Goal: Task Accomplishment & Management: Use online tool/utility

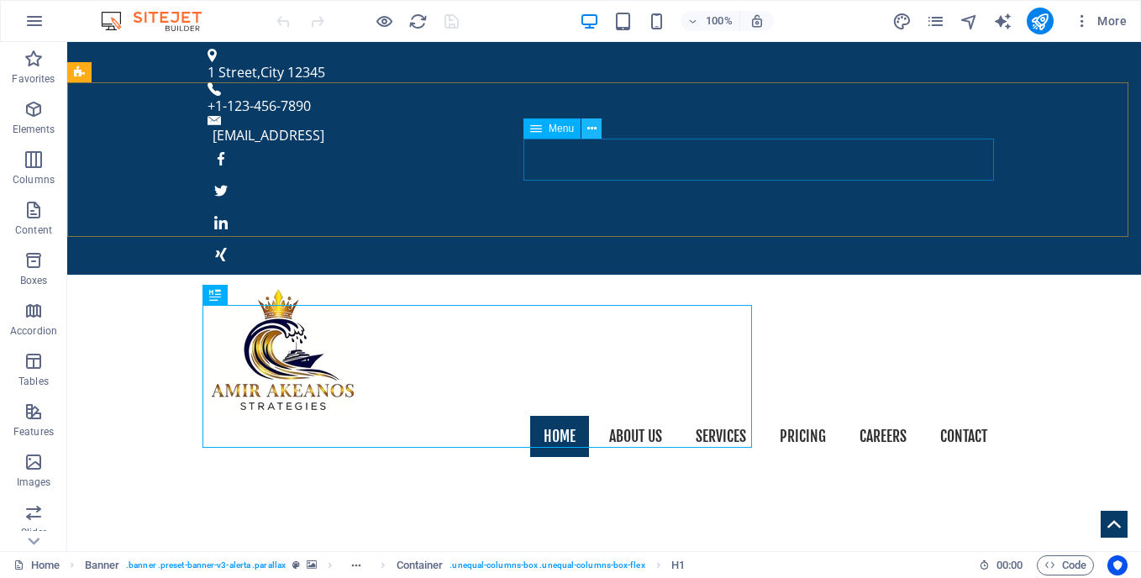
click at [586, 129] on button at bounding box center [591, 128] width 20 height 20
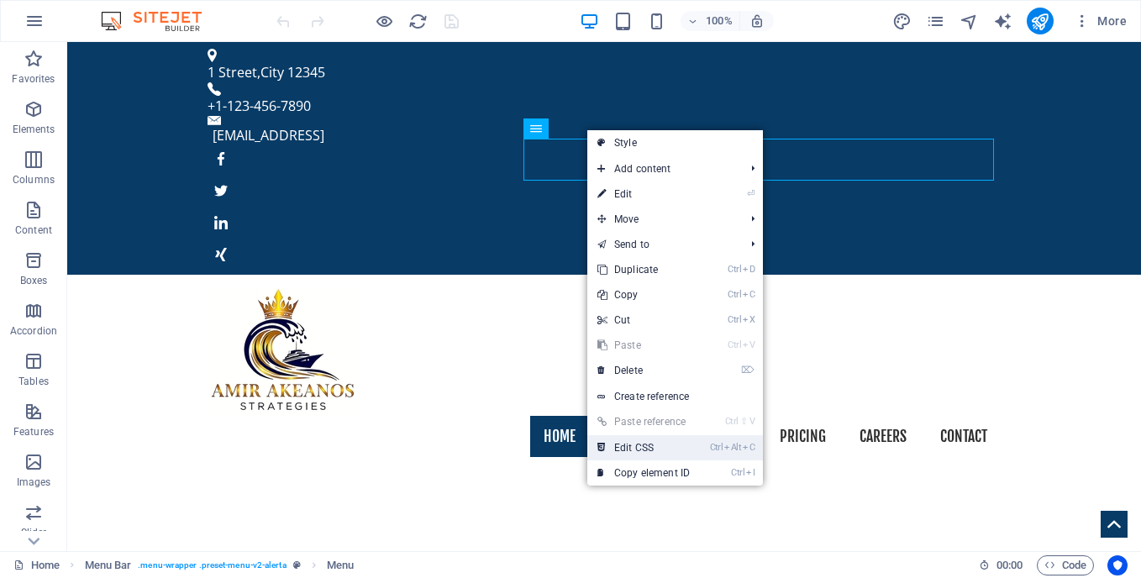
click at [653, 447] on link "Ctrl Alt C Edit CSS" at bounding box center [643, 447] width 113 height 25
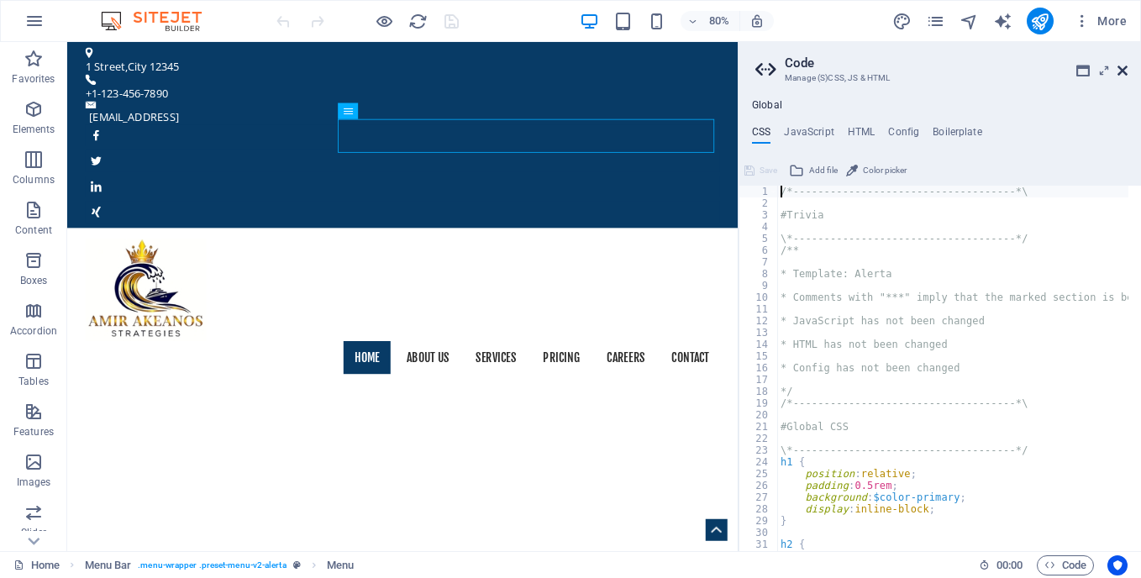
click at [1119, 71] on icon at bounding box center [1122, 70] width 10 height 13
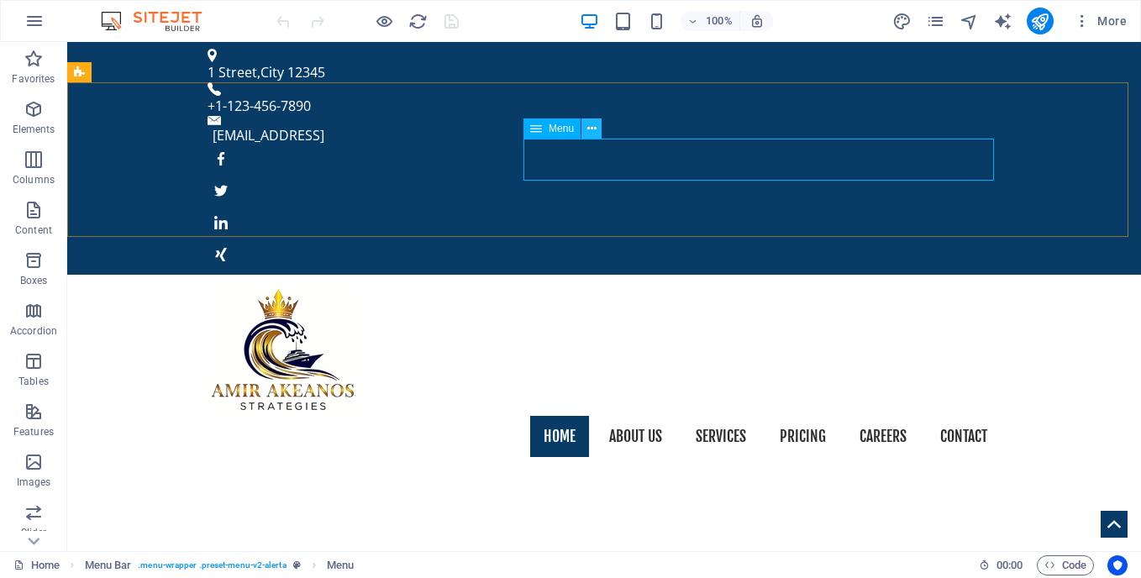
click at [595, 125] on icon at bounding box center [591, 129] width 9 height 18
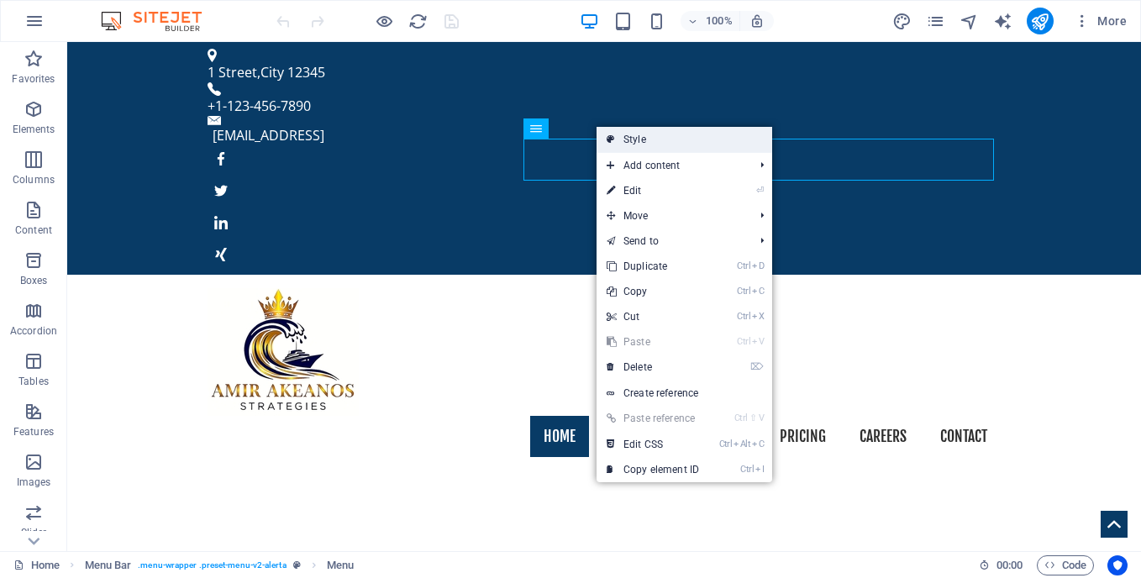
click at [724, 137] on link "Style" at bounding box center [685, 139] width 176 height 25
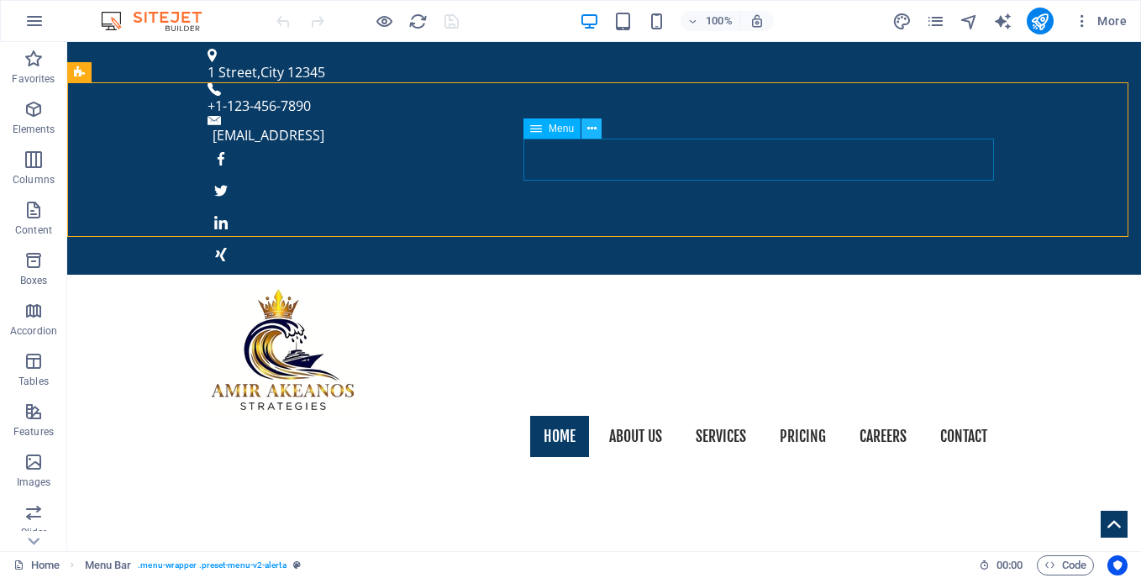
click at [591, 136] on icon at bounding box center [591, 129] width 9 height 18
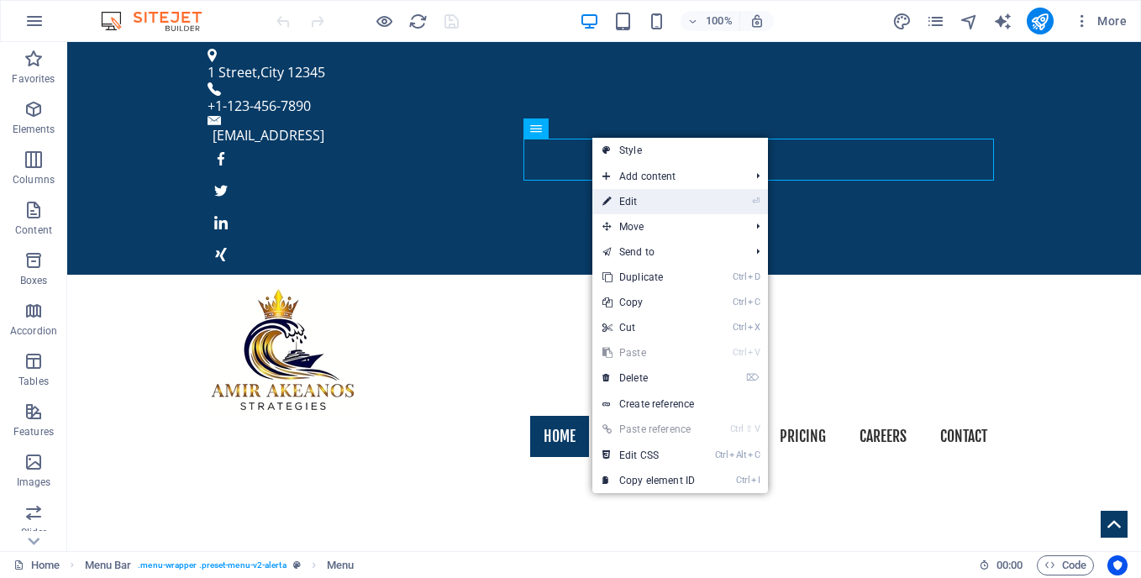
click at [664, 197] on link "⏎ Edit" at bounding box center [648, 201] width 113 height 25
select select
select select "2"
select select
select select "1"
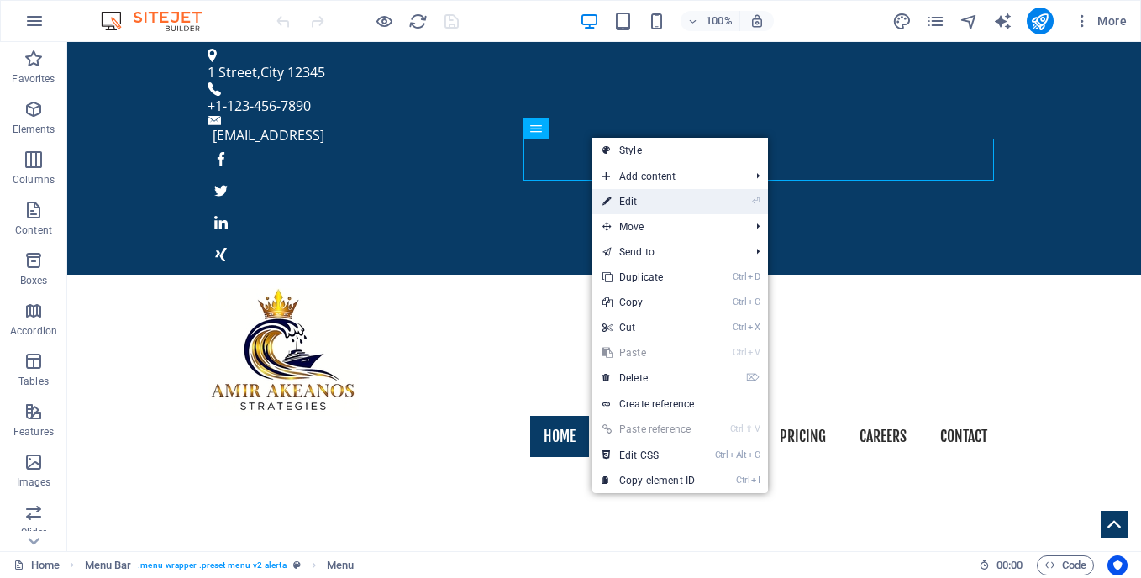
select select
select select "3"
select select
select select "4"
select select
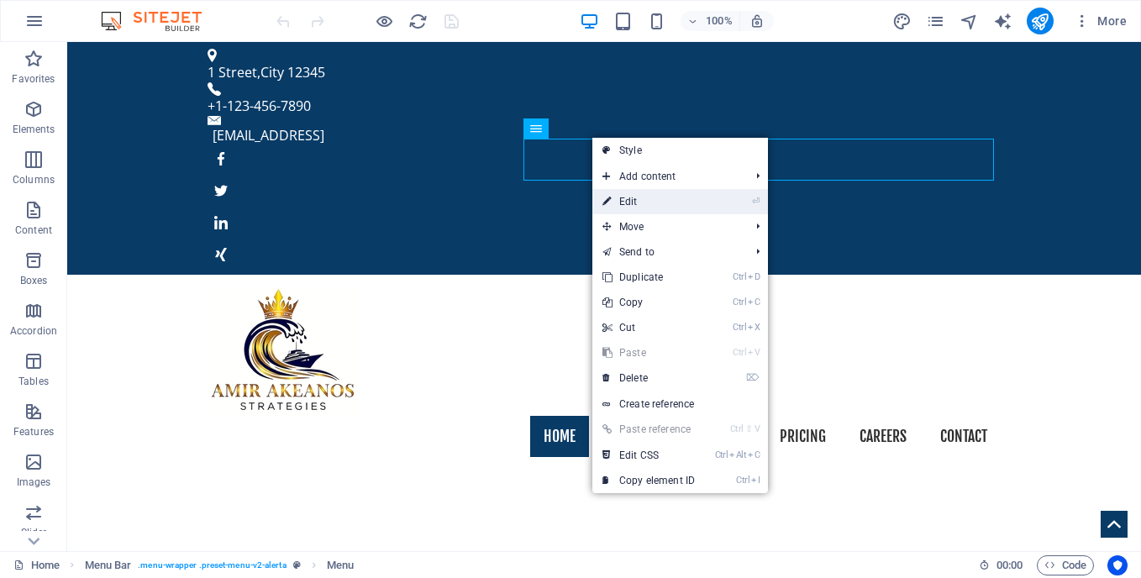
select select "5"
select select
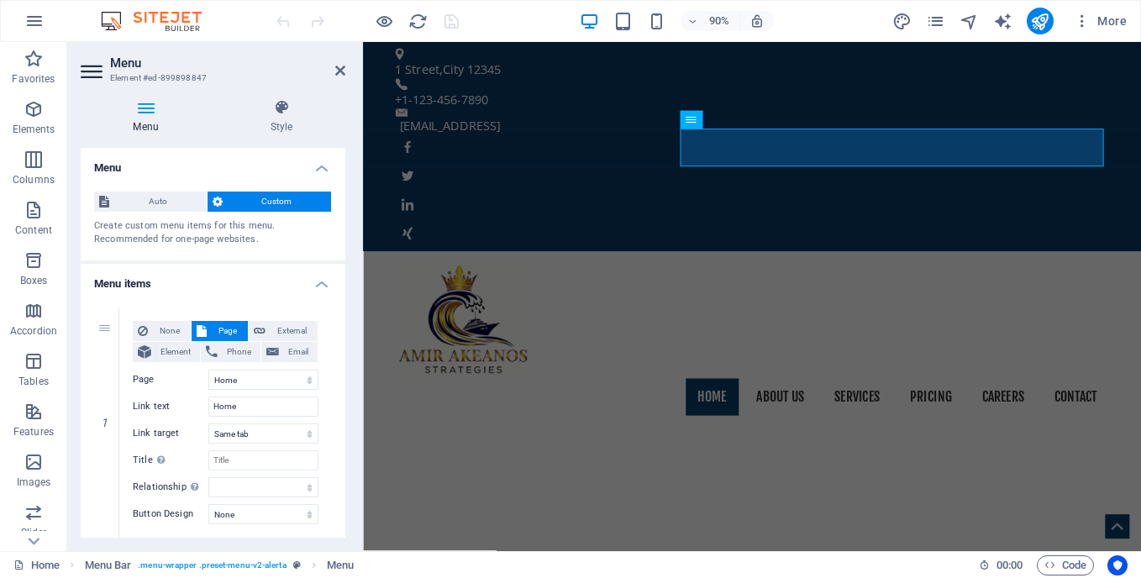
click at [150, 106] on icon at bounding box center [146, 107] width 130 height 17
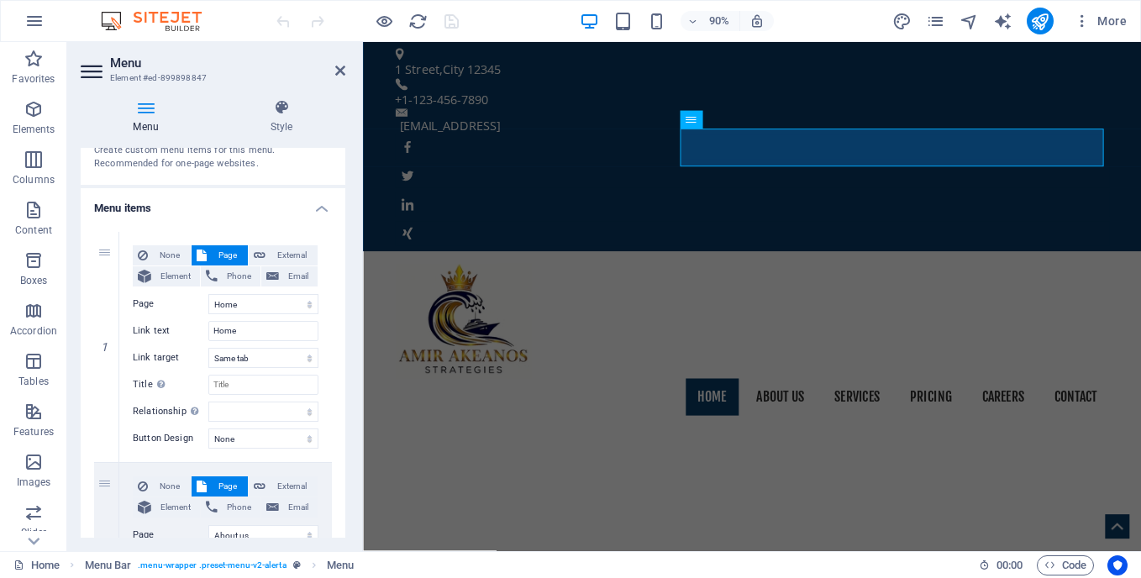
scroll to position [90, 0]
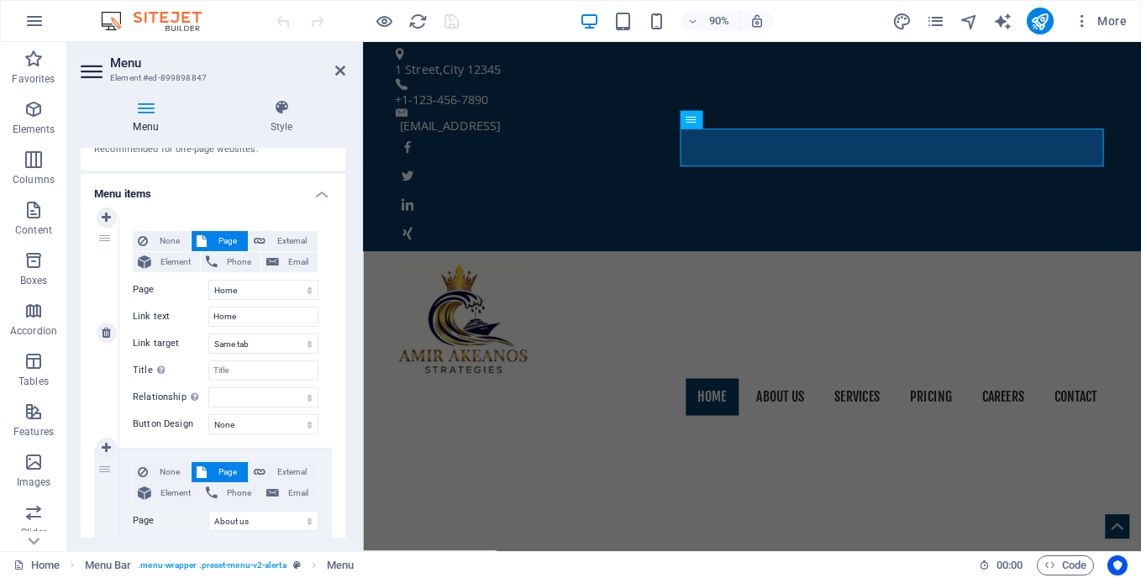
drag, startPoint x: 227, startPoint y: 292, endPoint x: 192, endPoint y: 292, distance: 35.3
click at [192, 292] on label "Page" at bounding box center [171, 290] width 76 height 20
click at [208, 292] on select "Home Services About us Pricing Careers Contact Legal Notice Privacy" at bounding box center [263, 290] width 110 height 20
click at [279, 344] on select "New tab Same tab Overlay" at bounding box center [263, 344] width 110 height 20
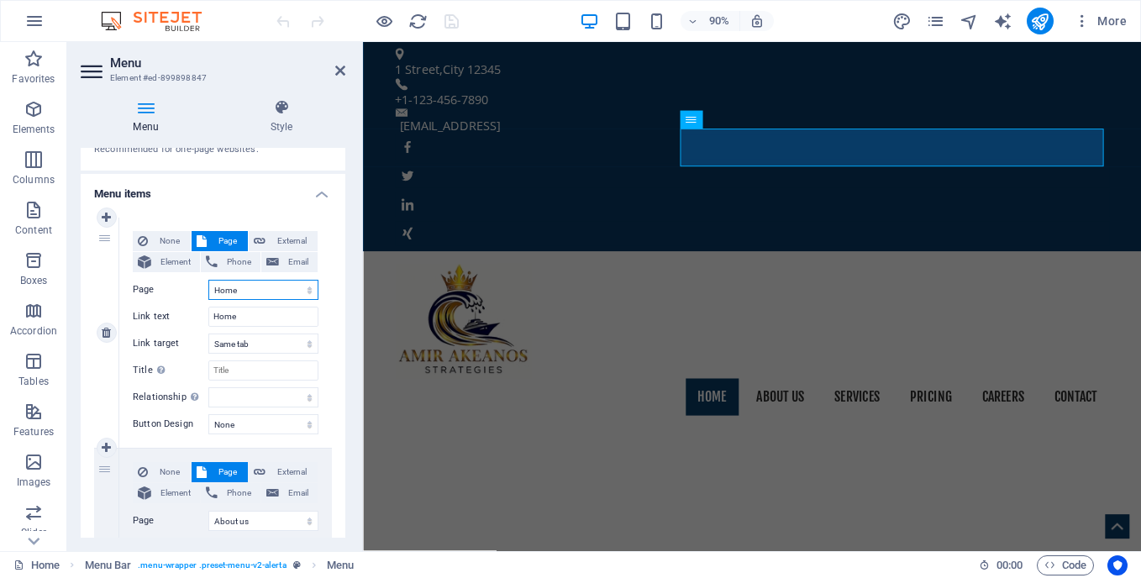
click at [241, 285] on select "Home Services About us Pricing Careers Contact Legal Notice Privacy" at bounding box center [263, 290] width 110 height 20
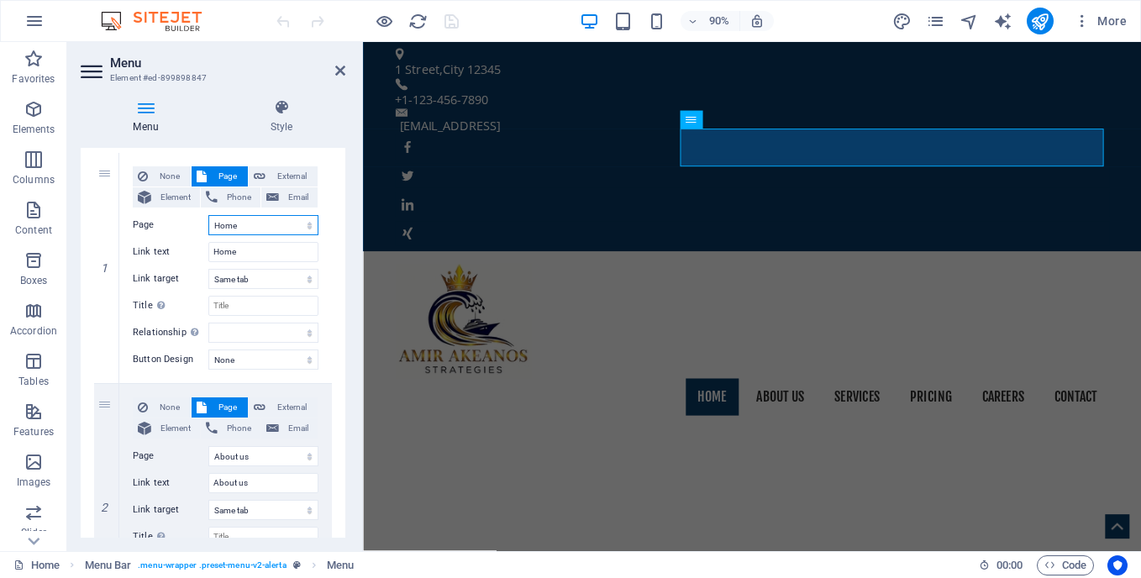
scroll to position [158, 0]
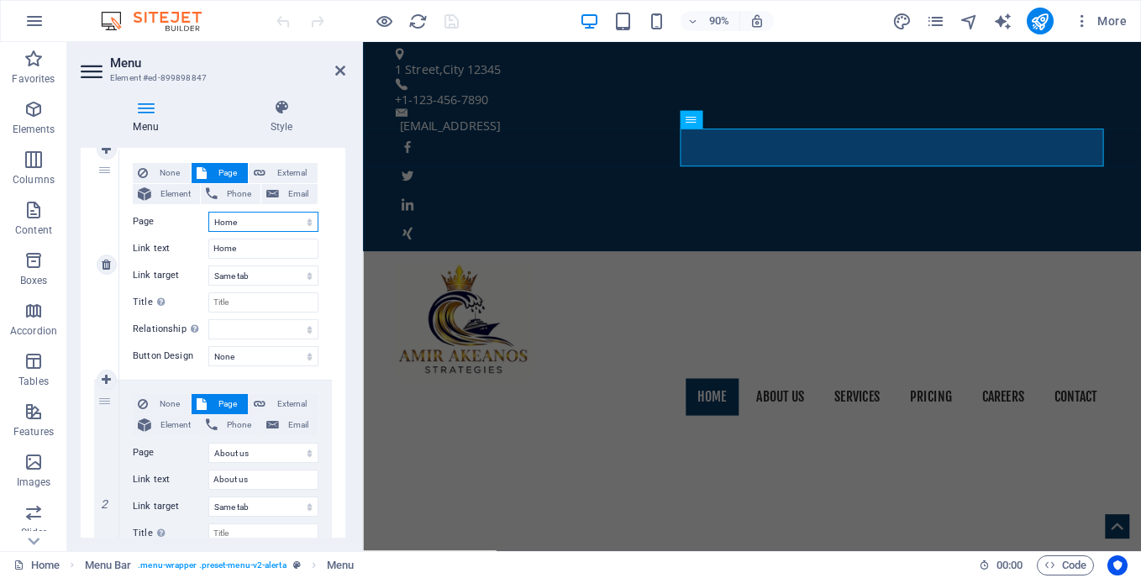
click at [306, 216] on select "Home Services About us Pricing Careers Contact Legal Notice Privacy" at bounding box center [263, 222] width 110 height 20
click at [306, 222] on select "Home Services About us Pricing Careers Contact Legal Notice Privacy" at bounding box center [263, 222] width 110 height 20
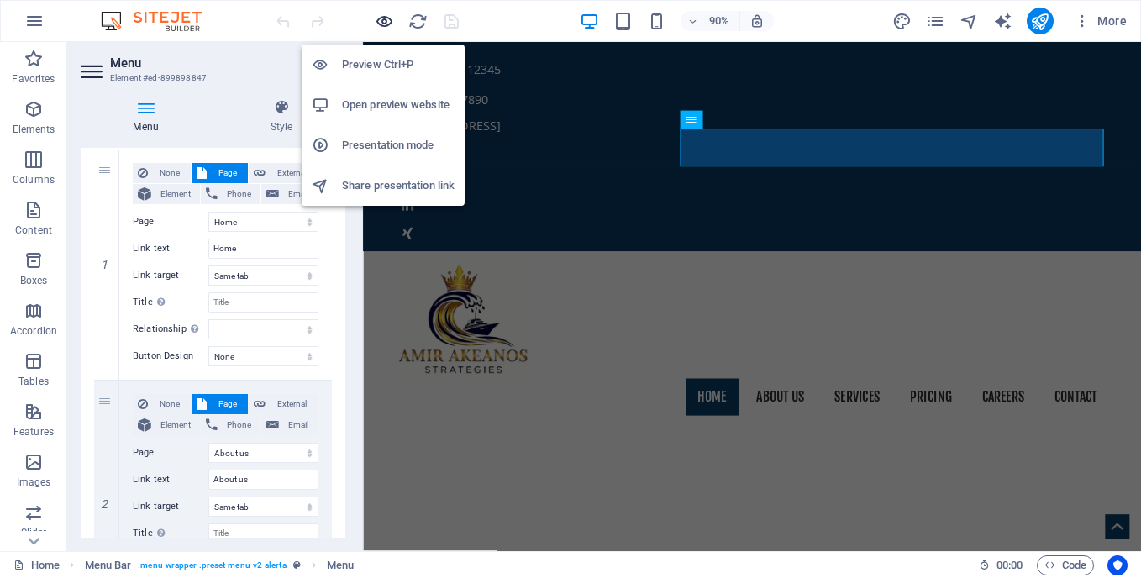
click at [384, 23] on icon "button" at bounding box center [384, 21] width 19 height 19
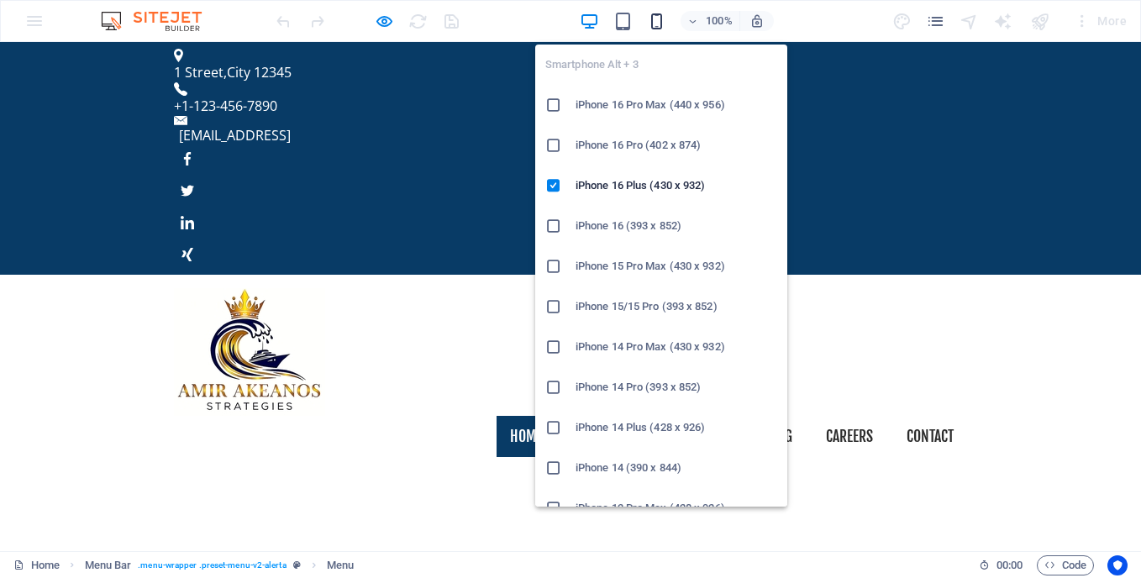
click at [654, 18] on icon "button" at bounding box center [656, 21] width 19 height 19
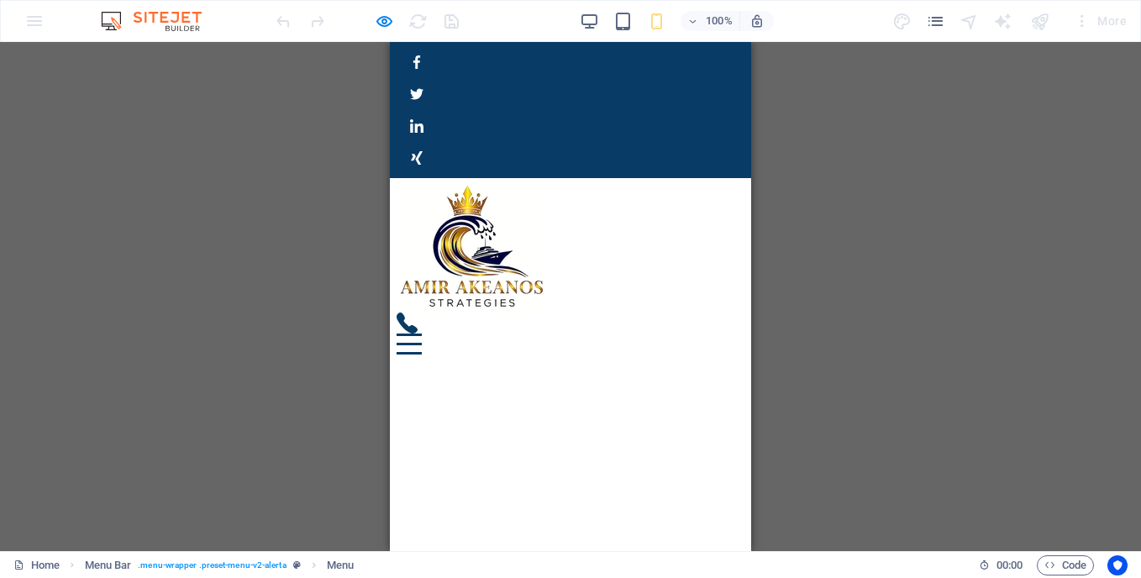
click at [706, 313] on div at bounding box center [571, 334] width 348 height 42
click at [422, 334] on button at bounding box center [409, 335] width 25 height 3
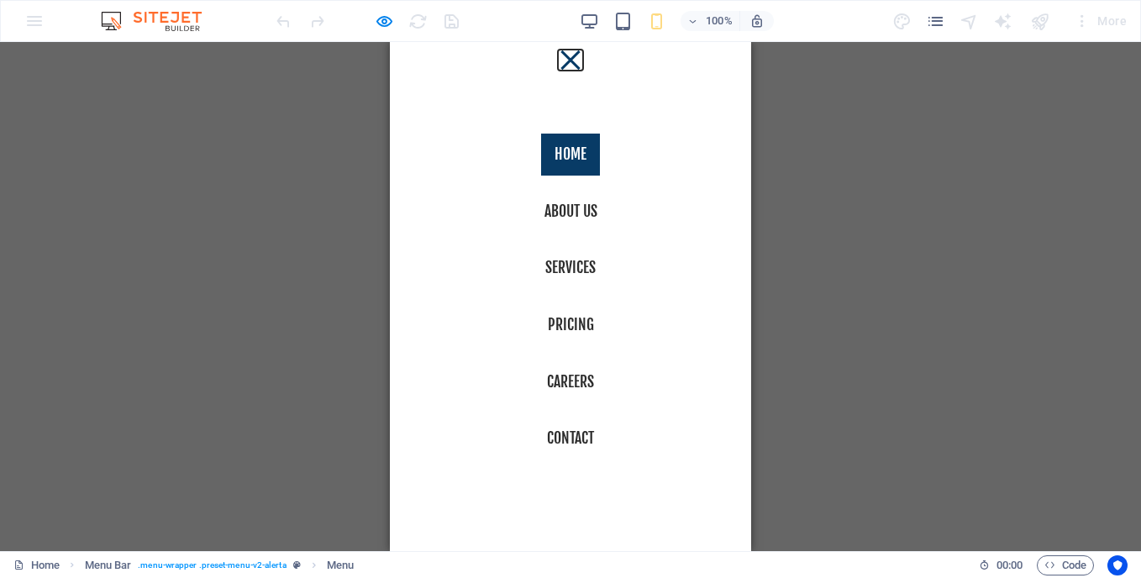
click at [560, 56] on button at bounding box center [569, 59] width 19 height 19
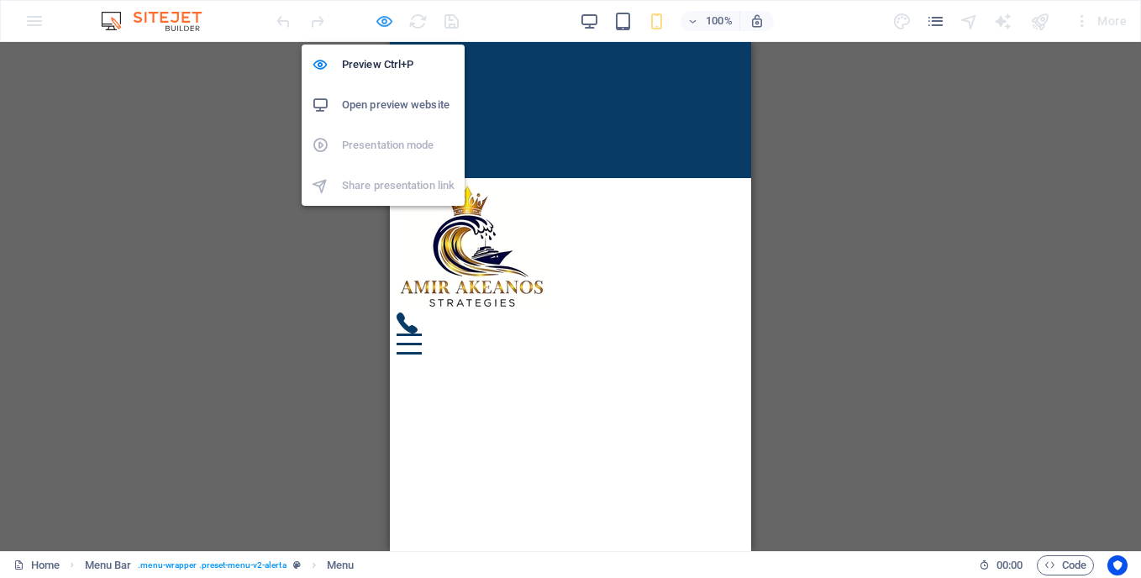
click at [390, 24] on icon "button" at bounding box center [384, 21] width 19 height 19
select select
select select "2"
select select
select select "1"
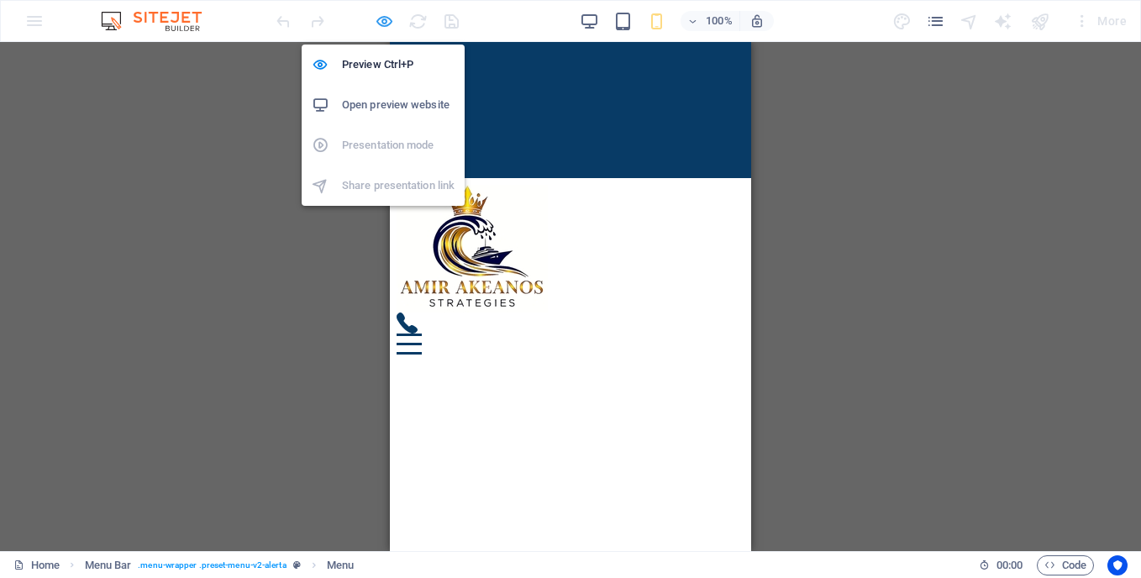
select select
select select "3"
select select
select select "4"
select select
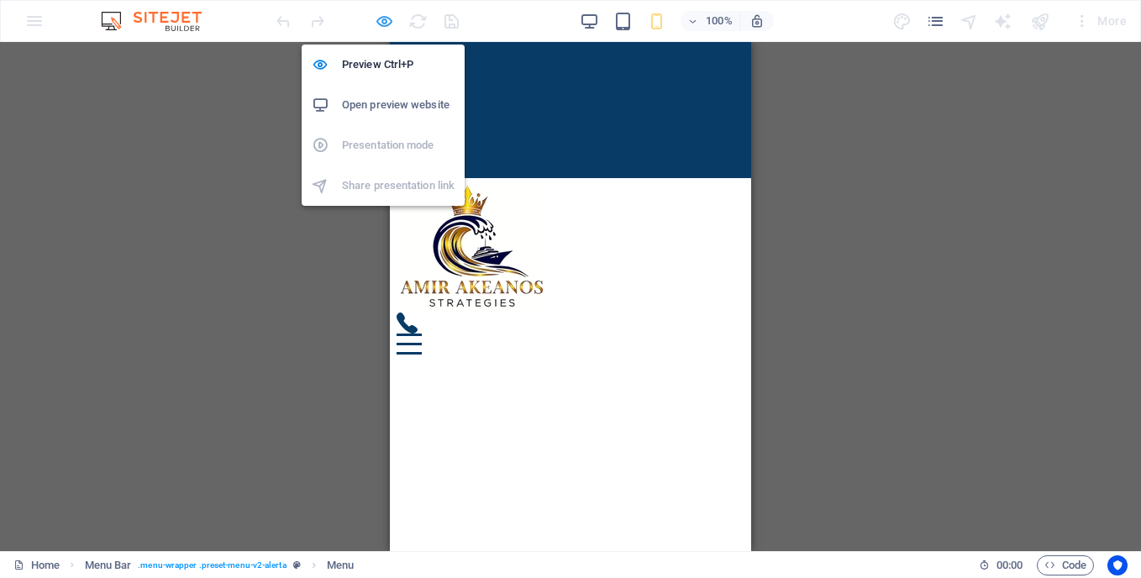
select select "5"
select select
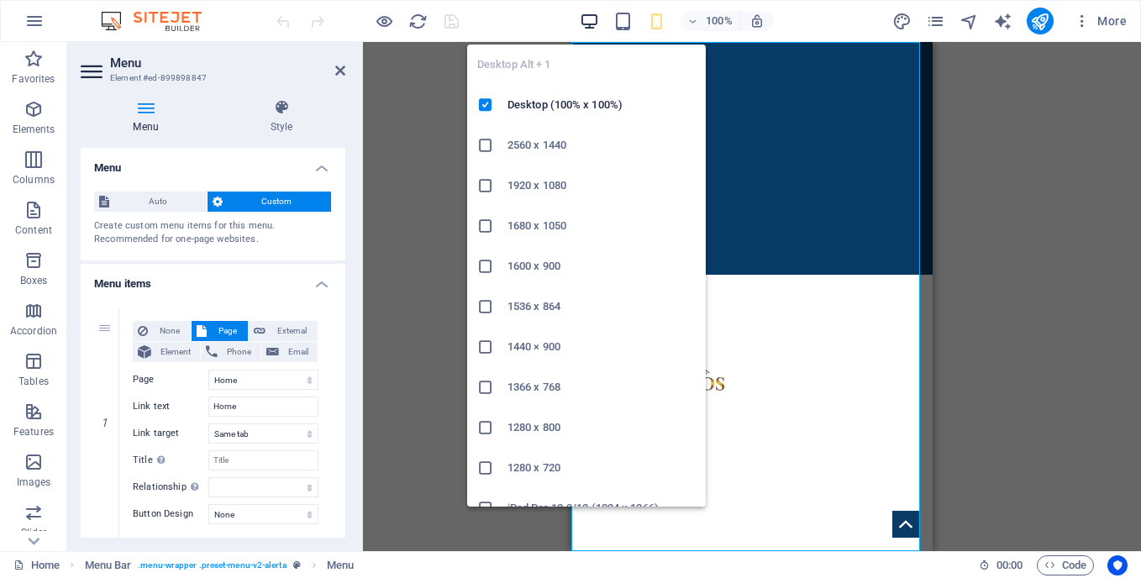
click at [593, 18] on icon "button" at bounding box center [589, 21] width 19 height 19
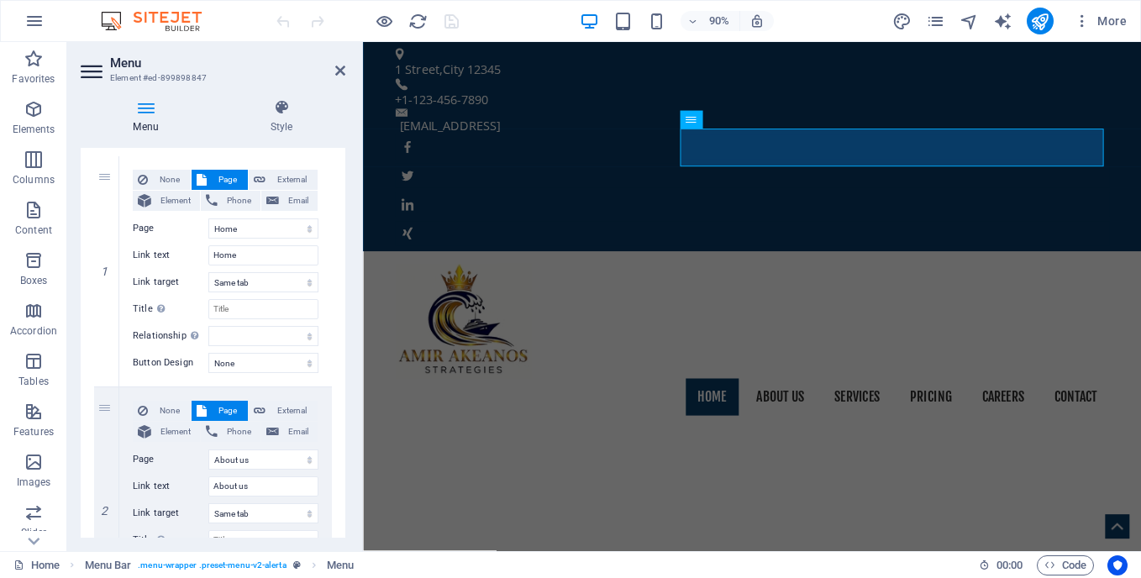
scroll to position [148, 0]
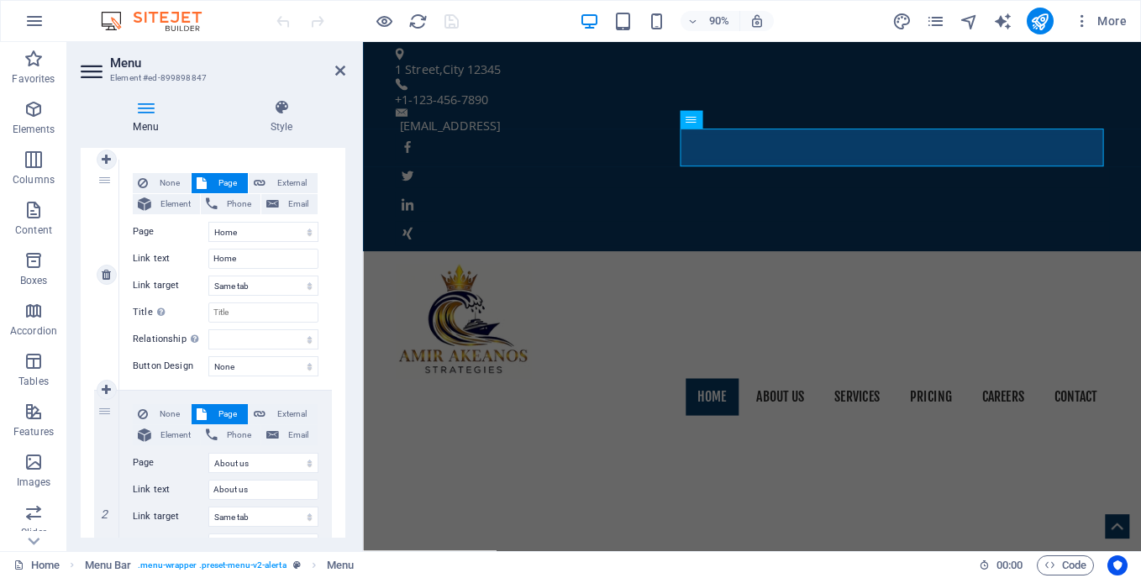
drag, startPoint x: 213, startPoint y: 181, endPoint x: 287, endPoint y: 161, distance: 76.4
click at [287, 161] on div "None Page External Element Phone Email Page Home Services About us Pricing Care…" at bounding box center [225, 275] width 213 height 230
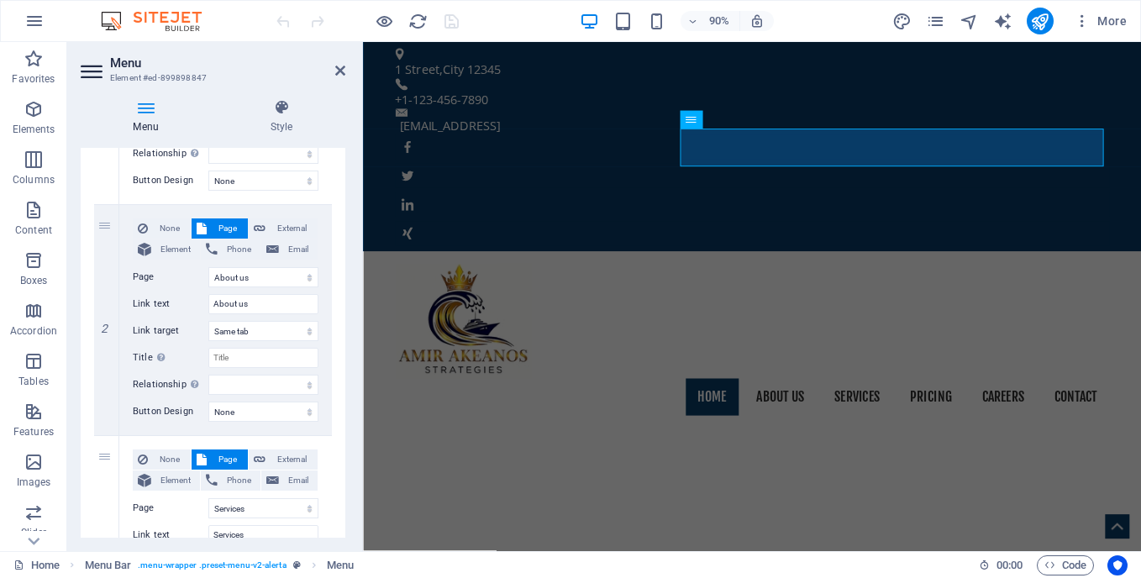
scroll to position [364, 0]
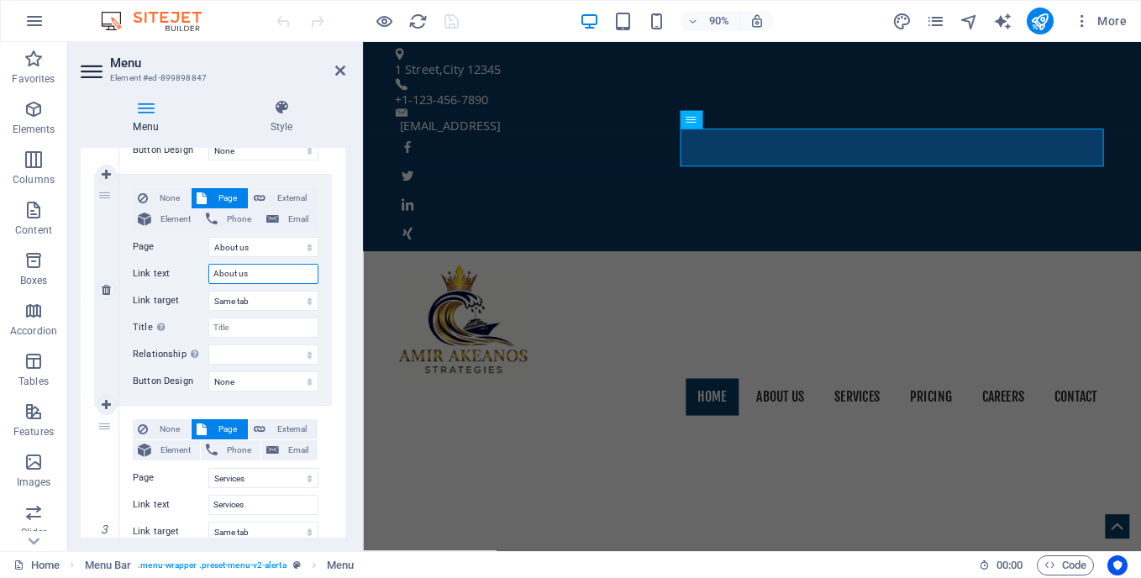
click at [269, 277] on input "About us" at bounding box center [263, 274] width 110 height 20
type input "A"
type input "our"
select select
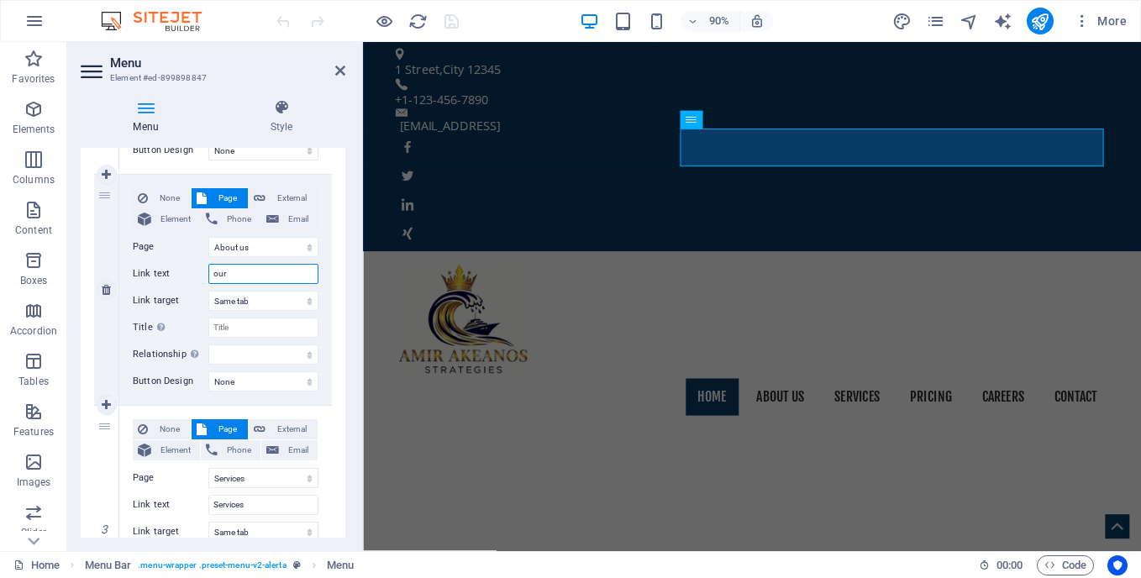
select select
type input "our s"
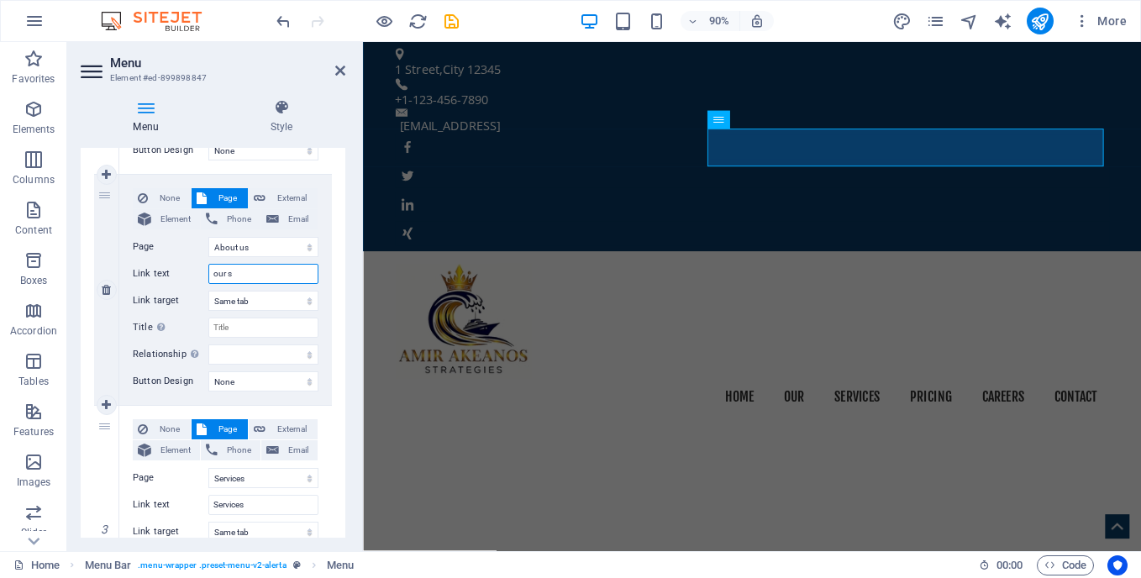
select select
type input "our"
select select
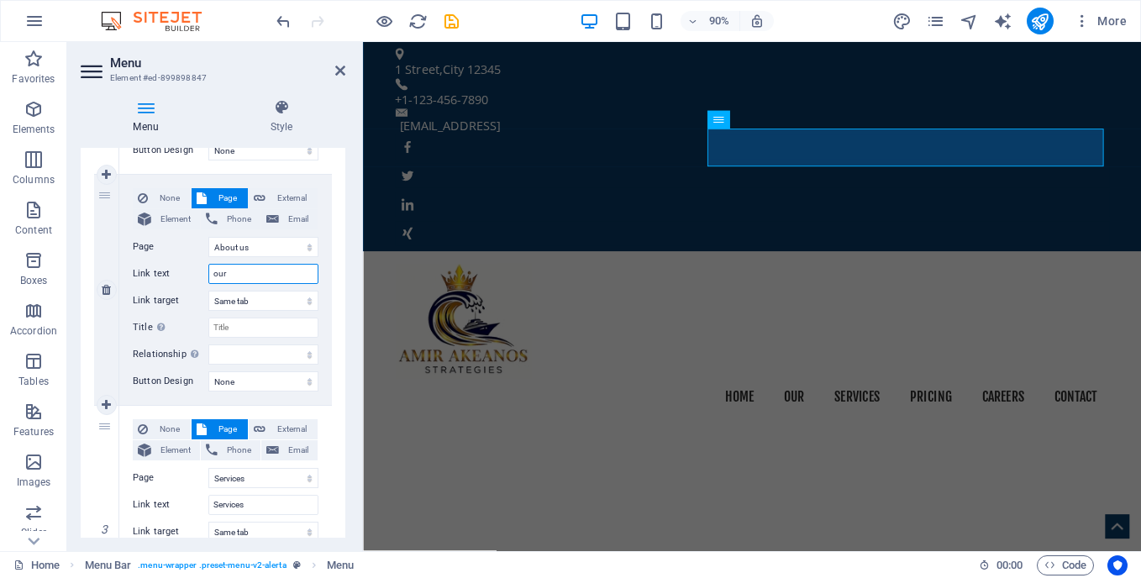
select select
type input "our decarbonization"
select select
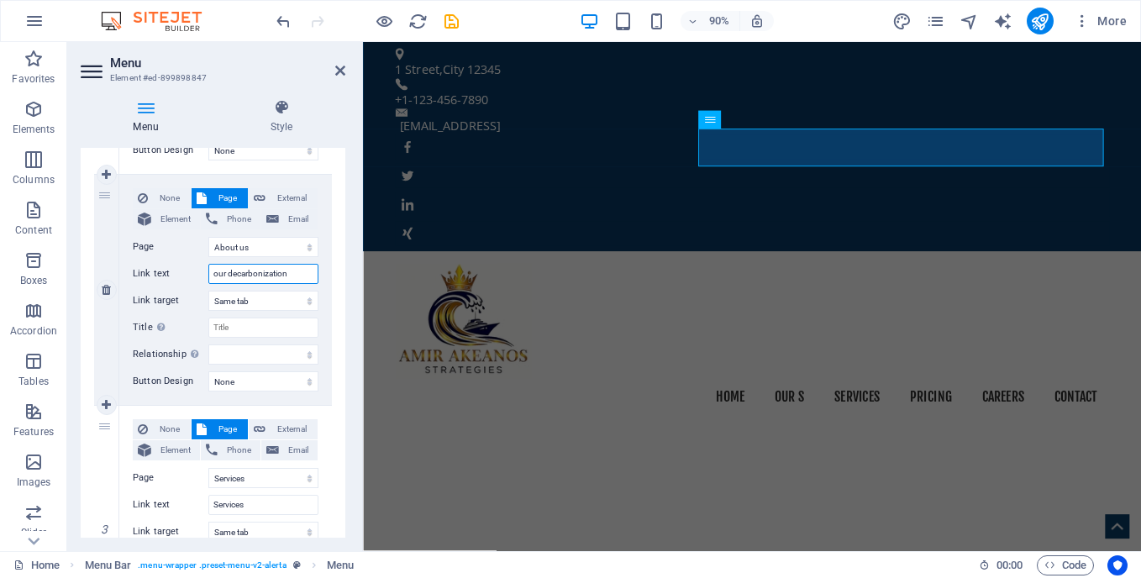
select select
type input "our decarbonization focus"
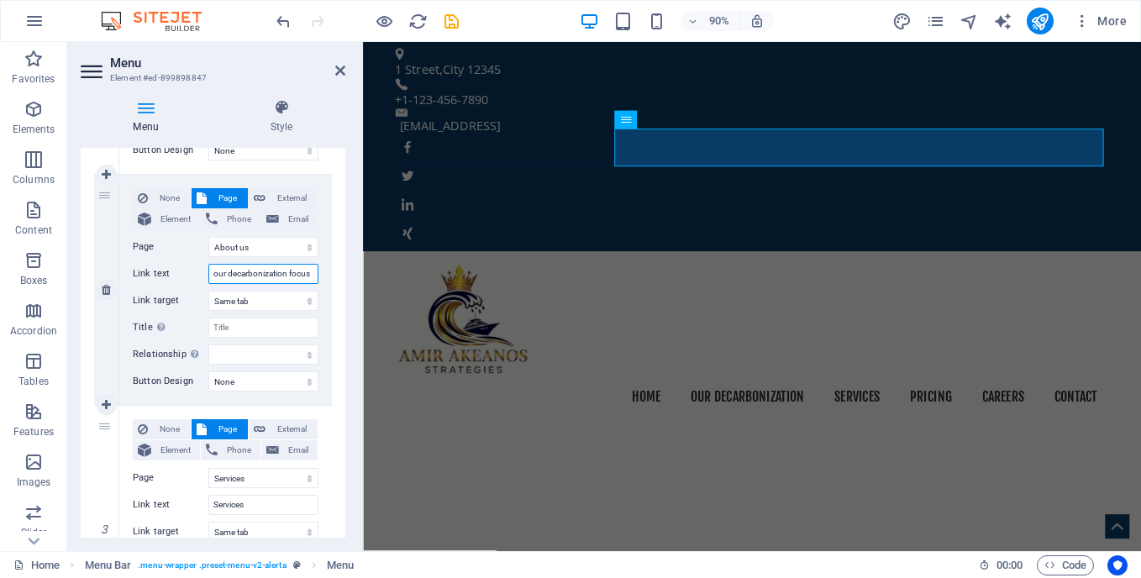
scroll to position [0, 1]
select select
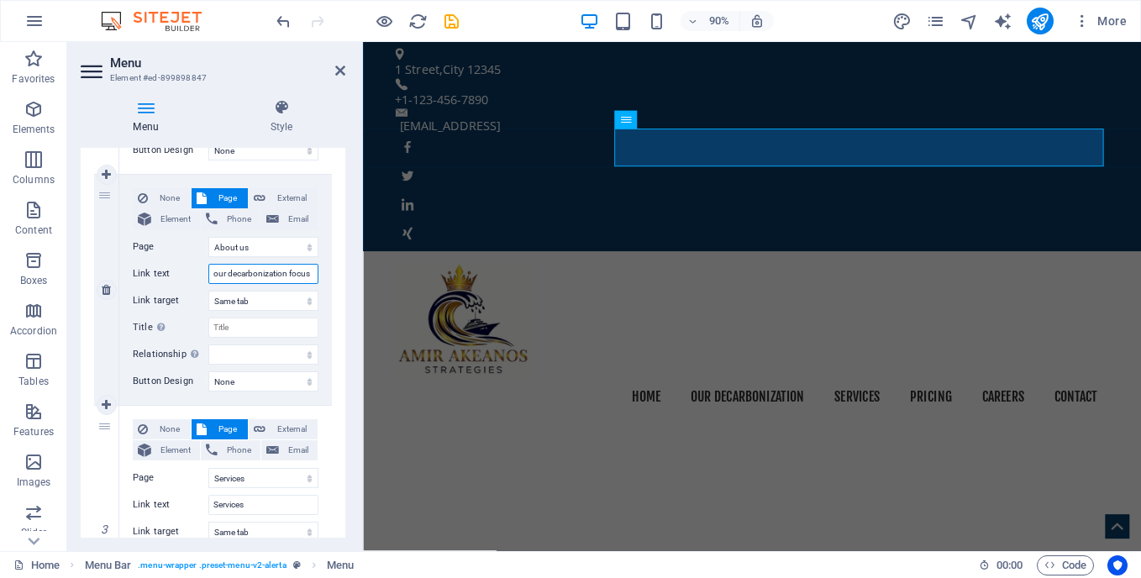
select select
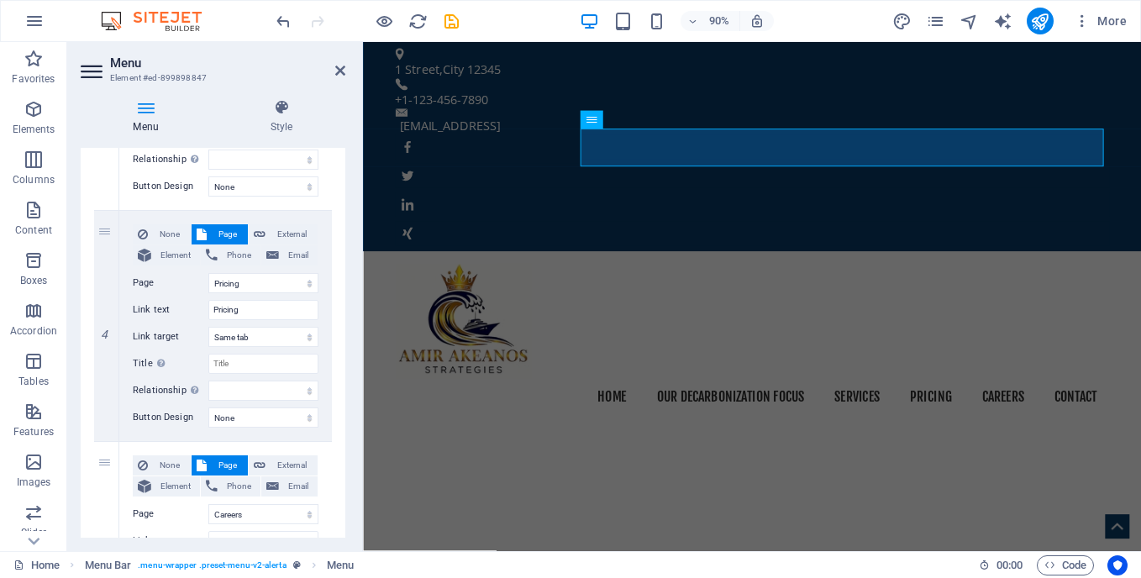
scroll to position [801, 0]
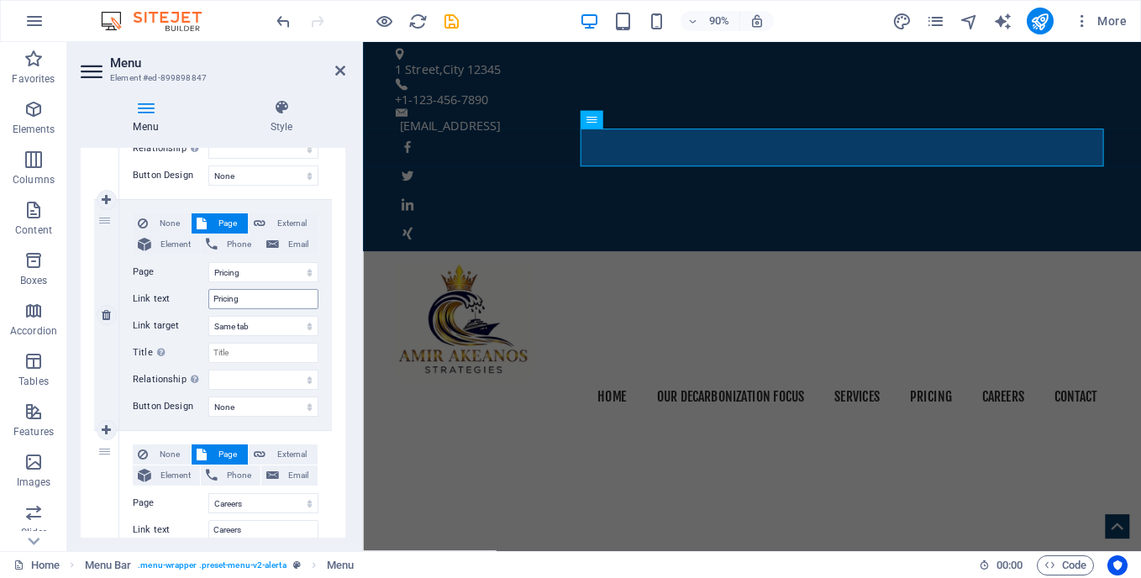
type input "our decarbonization focus"
click at [245, 300] on input "Pricing" at bounding box center [263, 299] width 110 height 20
type input "P"
type input "s"
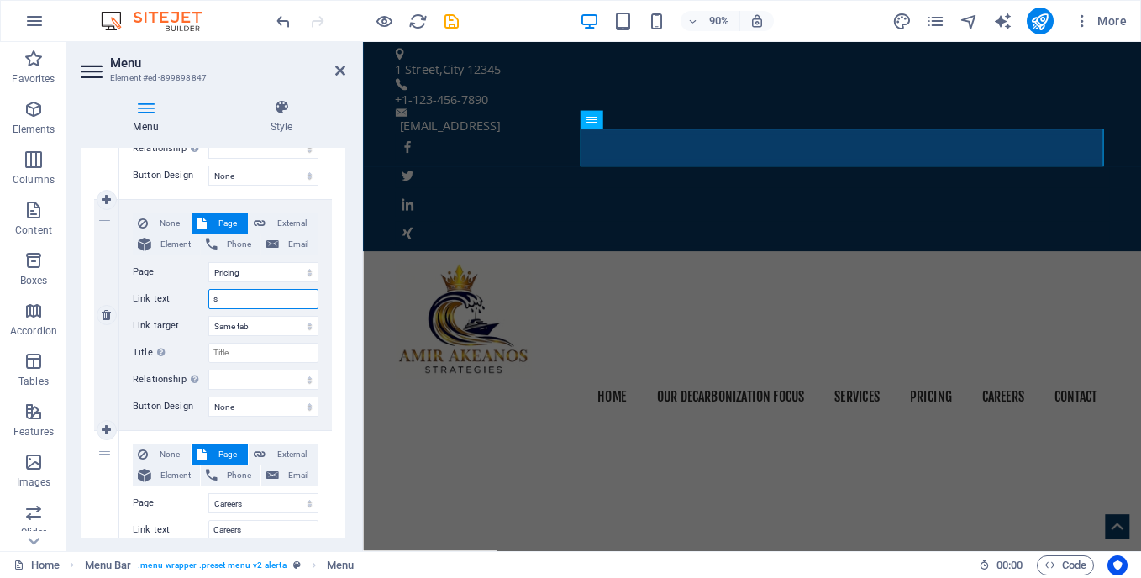
select select
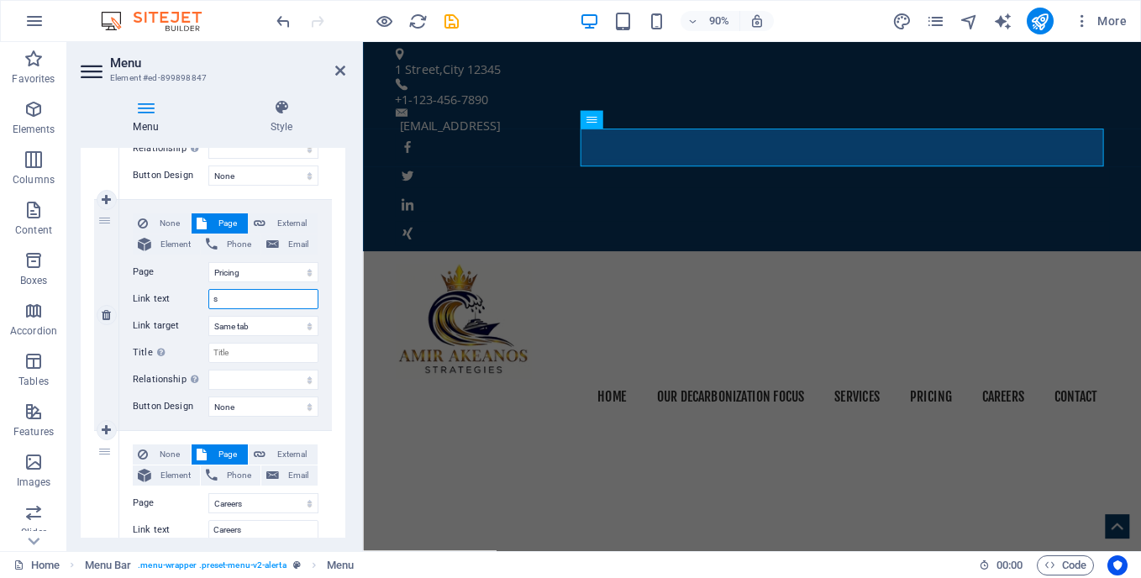
select select
type input "sectors"
select select
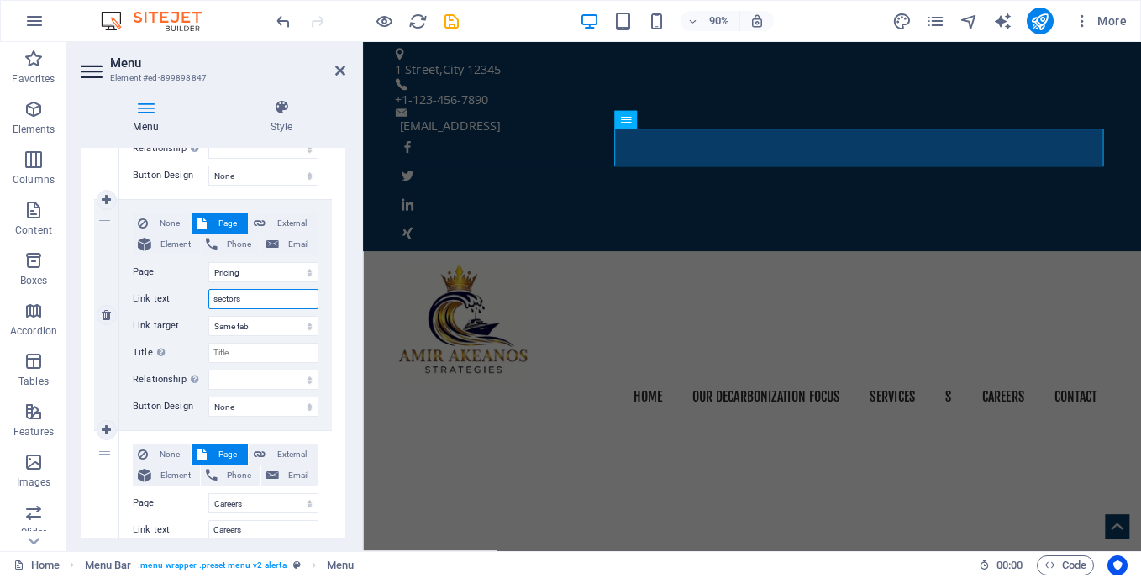
select select
type input "sectors"
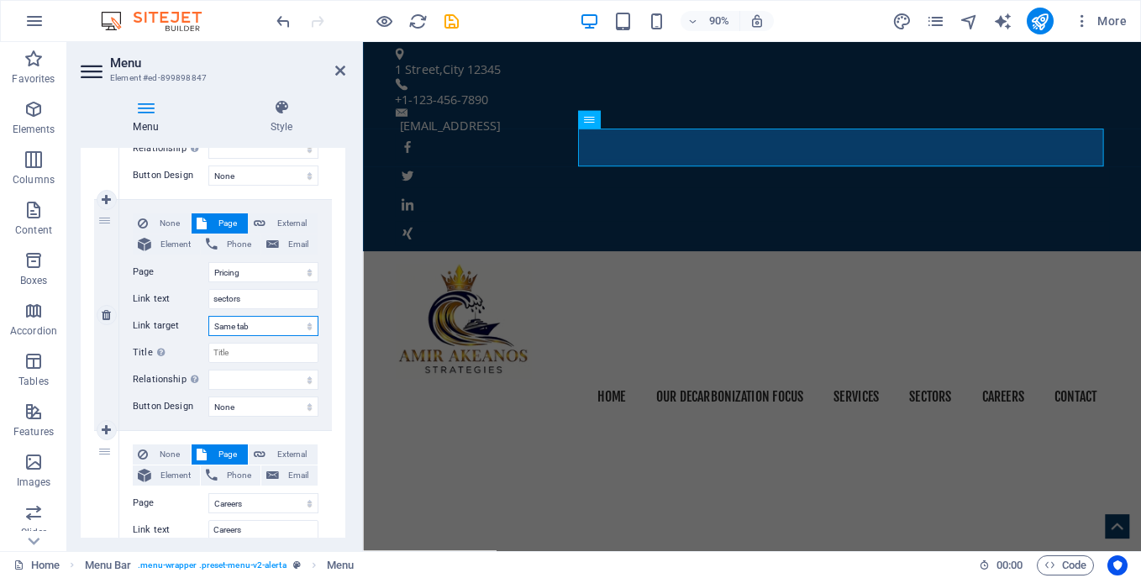
click at [303, 329] on select "New tab Same tab Overlay" at bounding box center [263, 326] width 110 height 20
select select "blank"
click at [208, 316] on select "New tab Same tab Overlay" at bounding box center [263, 326] width 110 height 20
select select
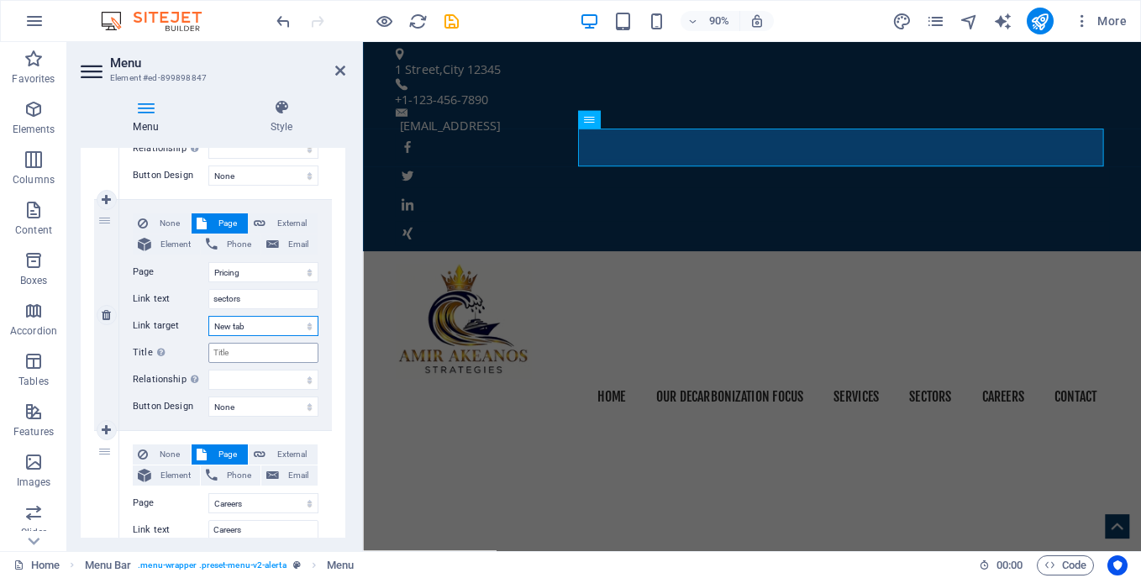
select select
click at [283, 323] on select "New tab Same tab Overlay" at bounding box center [263, 326] width 110 height 20
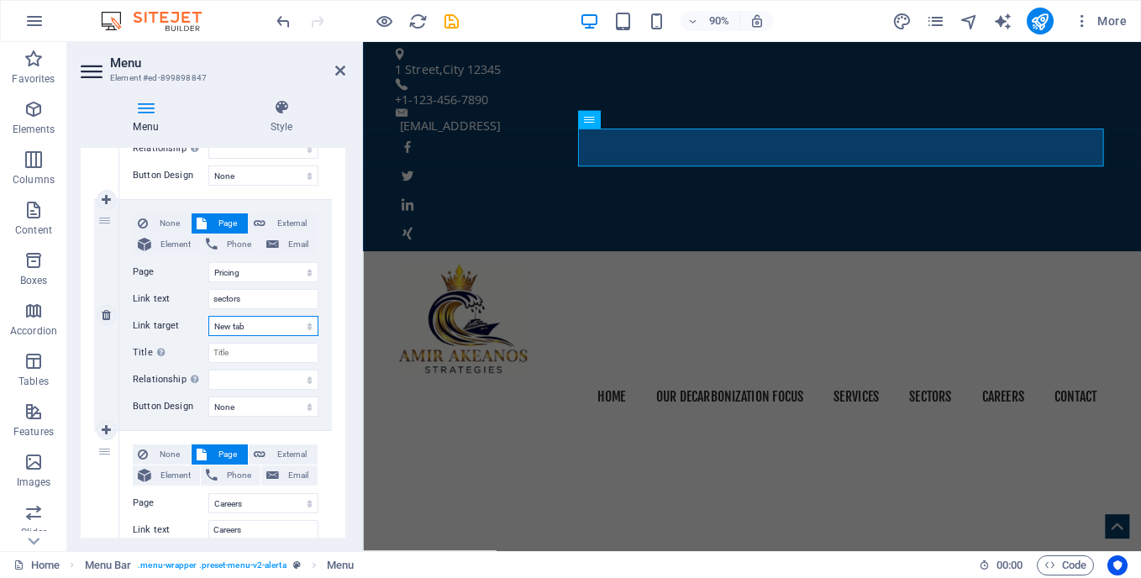
select select
click at [208, 316] on select "New tab Same tab Overlay" at bounding box center [263, 326] width 110 height 20
select select
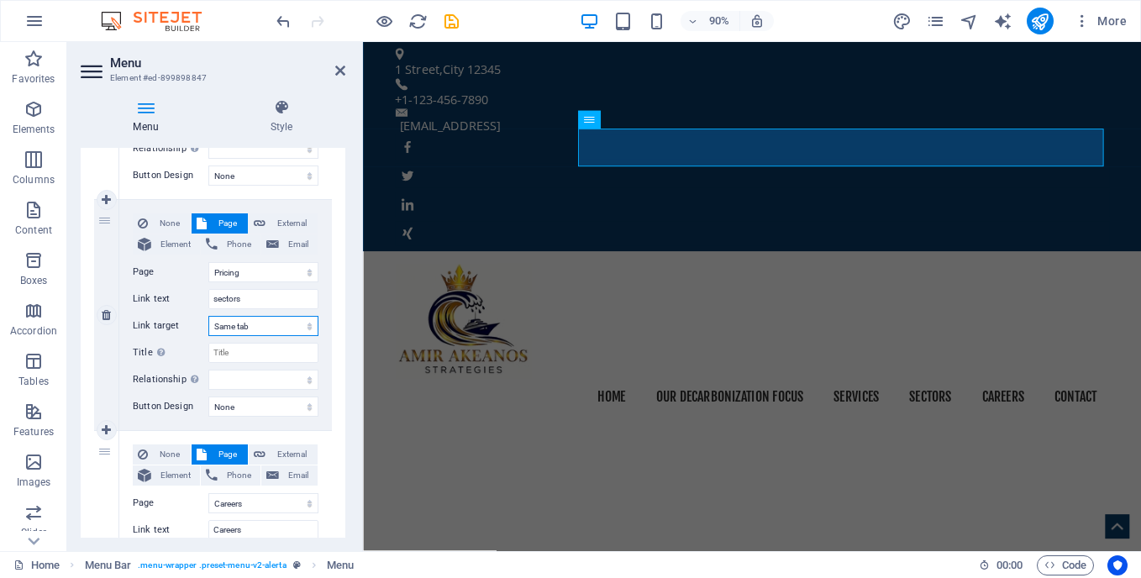
select select
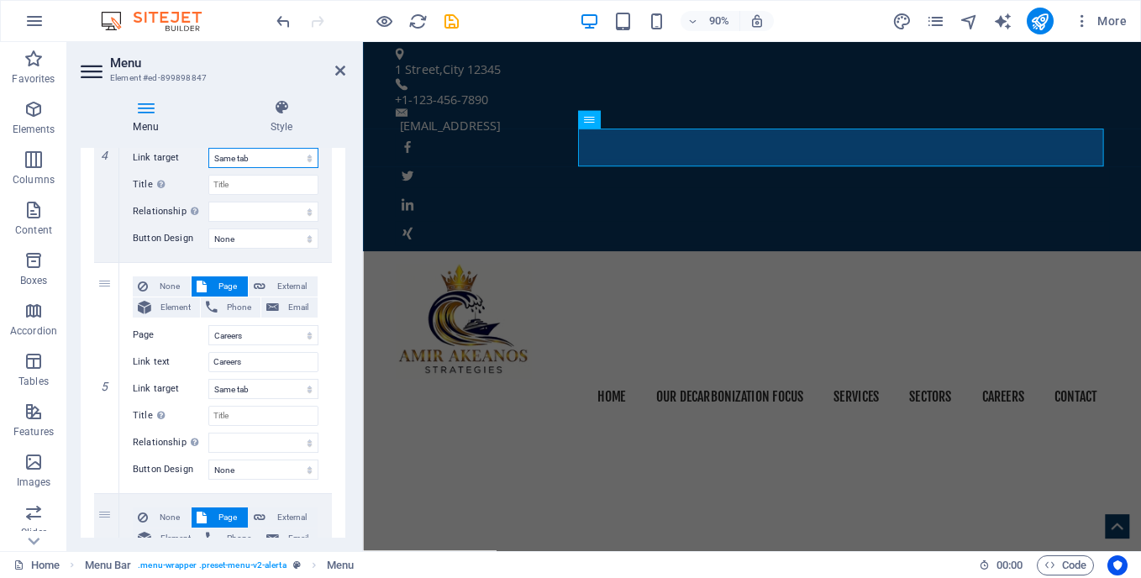
scroll to position [996, 0]
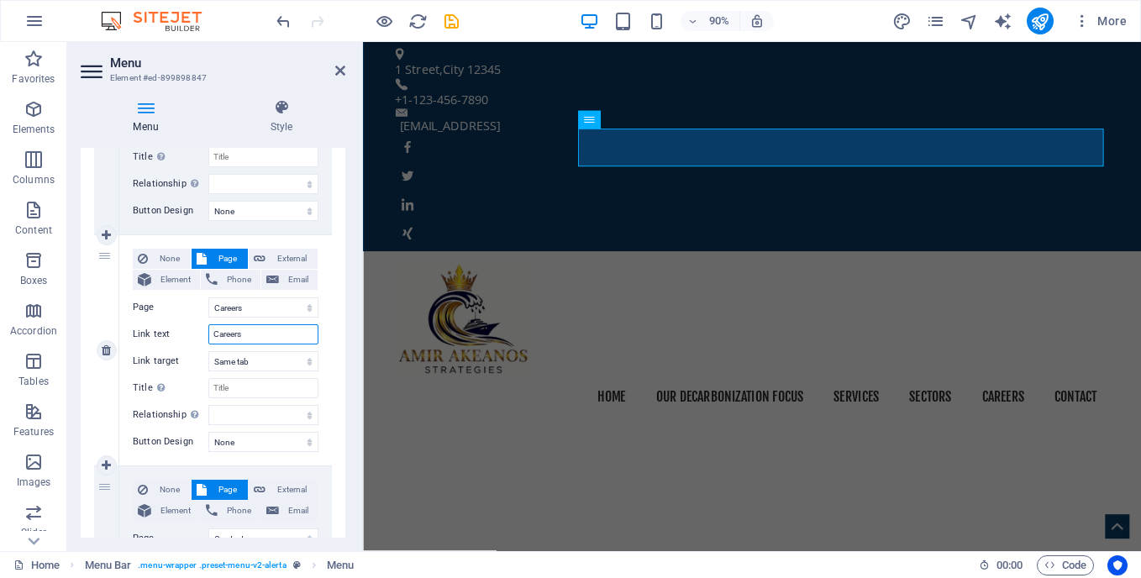
click at [252, 335] on input "Careers" at bounding box center [263, 334] width 110 height 20
type input "C"
type input "know"
select select
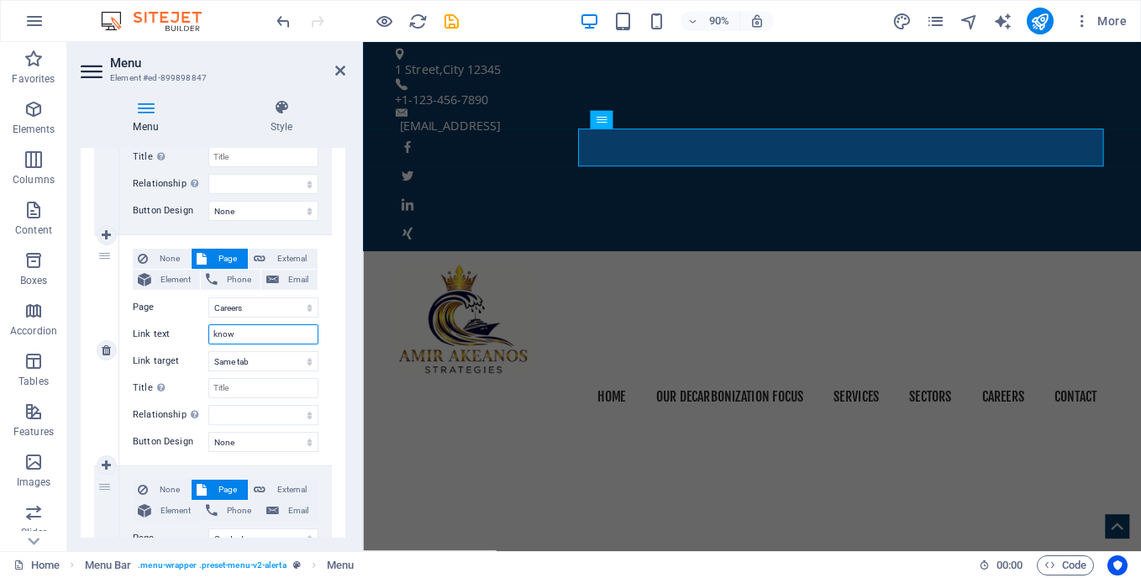
select select
type input "knowledge"
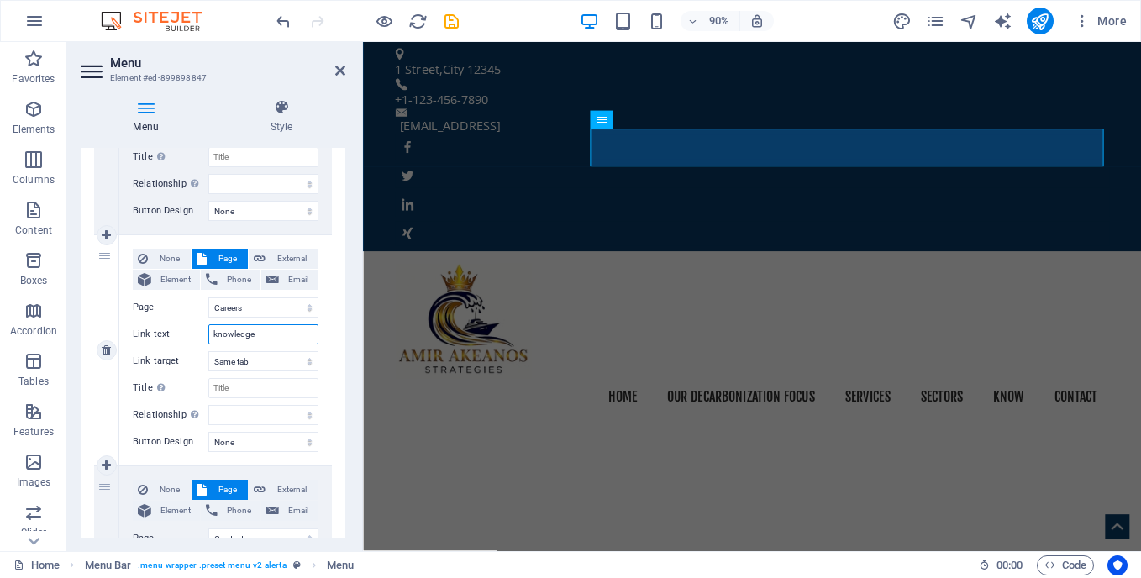
select select
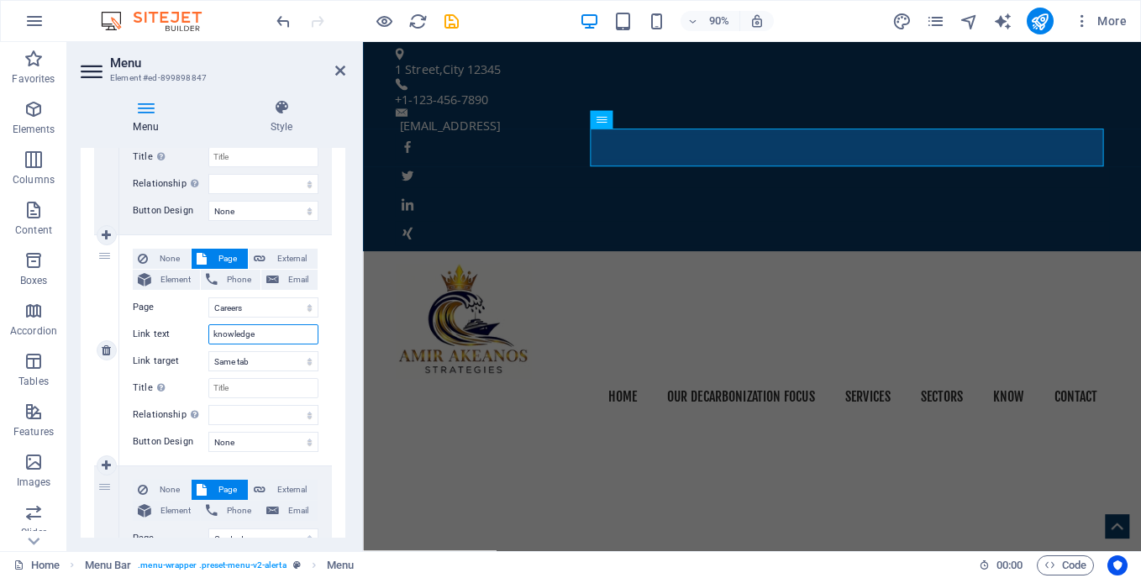
select select
type input "knowledge hub"
select select
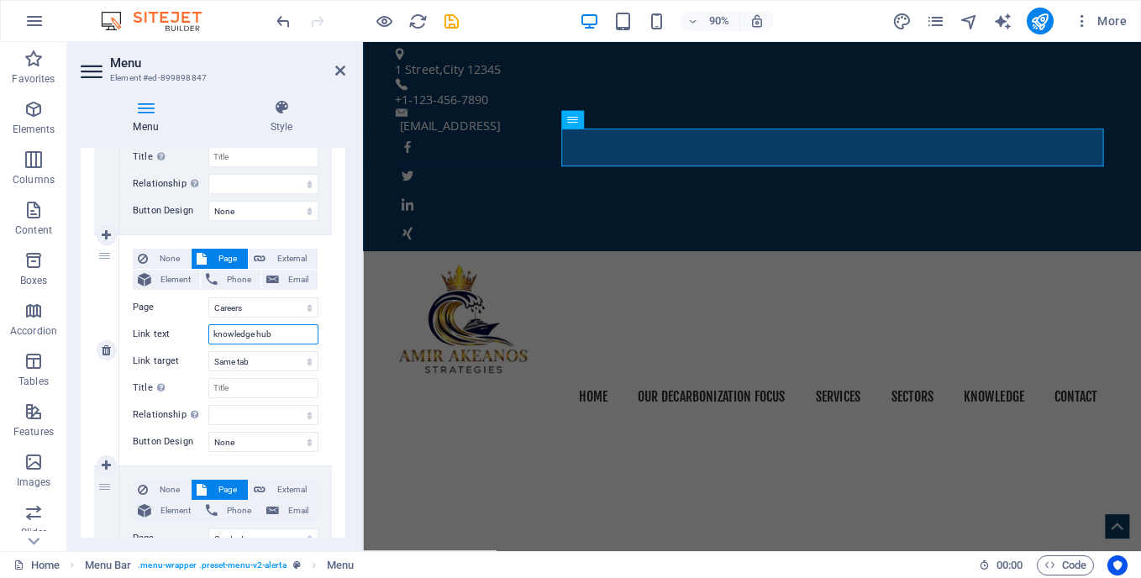
select select
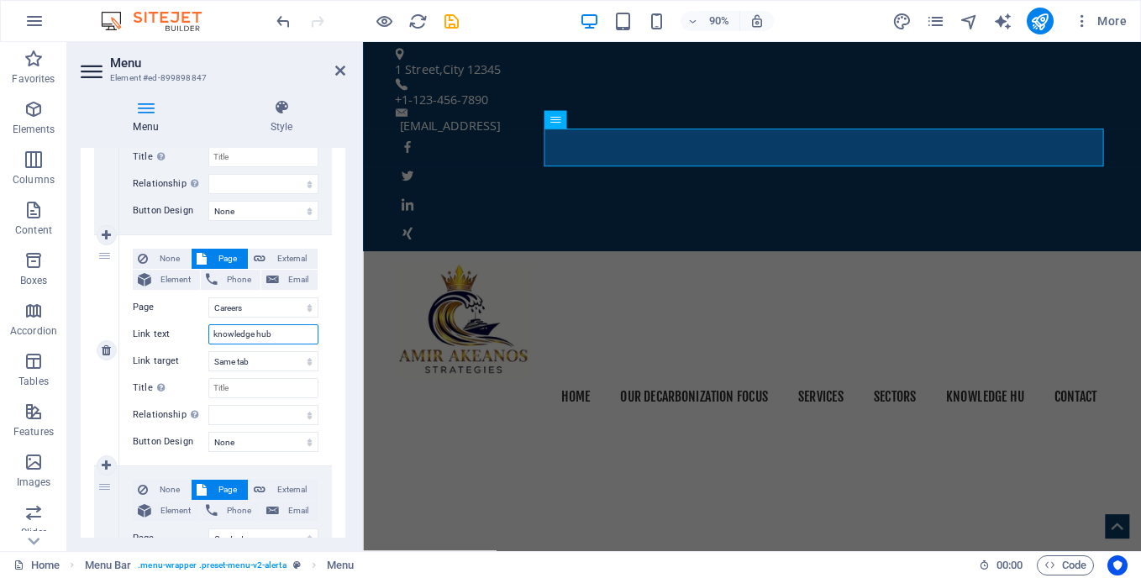
select select
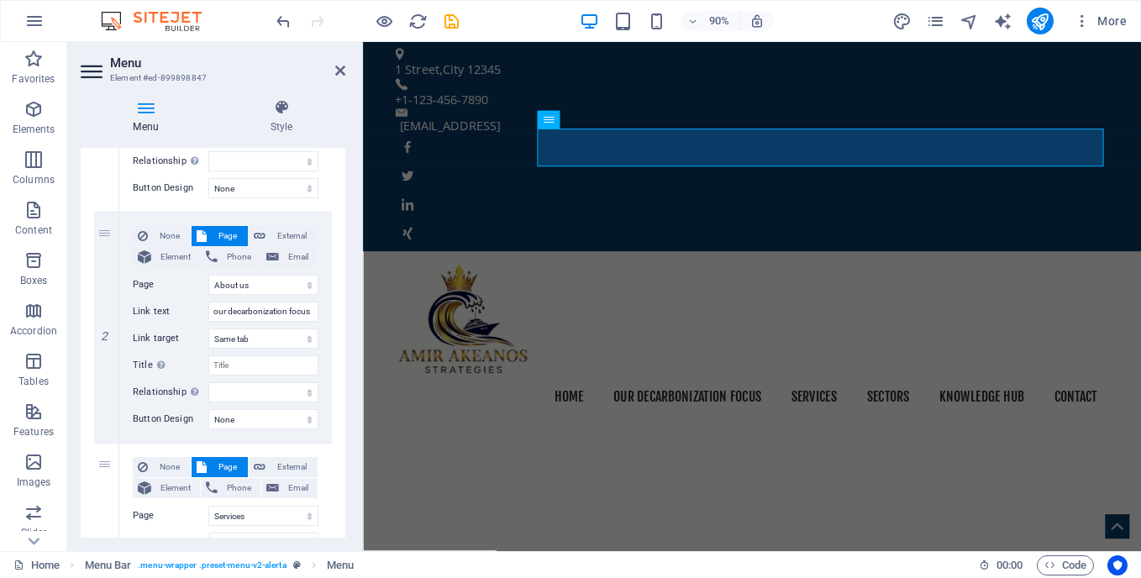
scroll to position [0, 0]
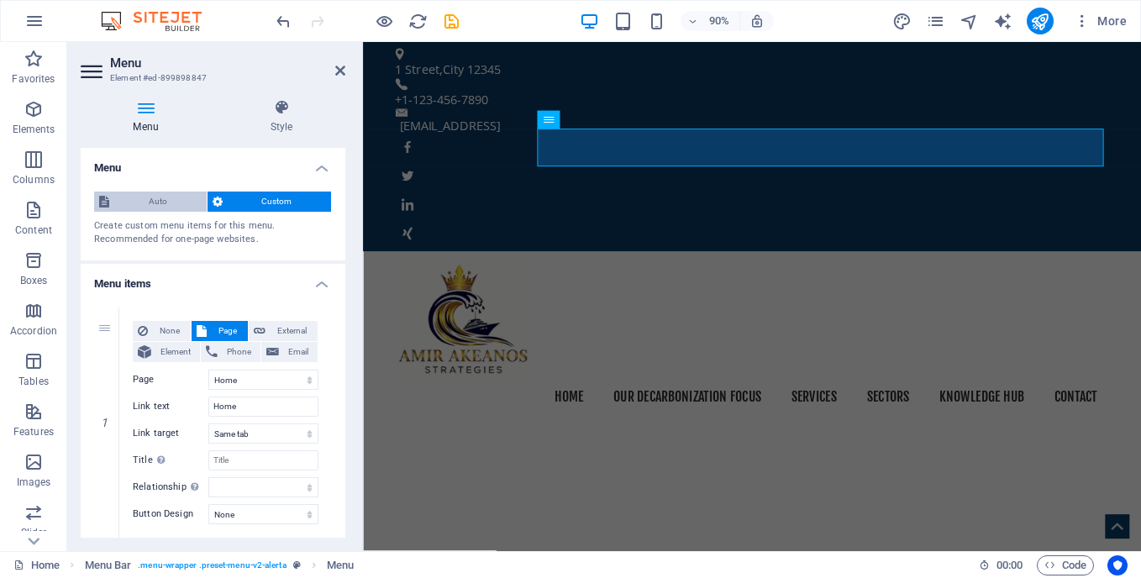
type input "knowledge hub"
click at [135, 198] on span "Auto" at bounding box center [157, 202] width 87 height 20
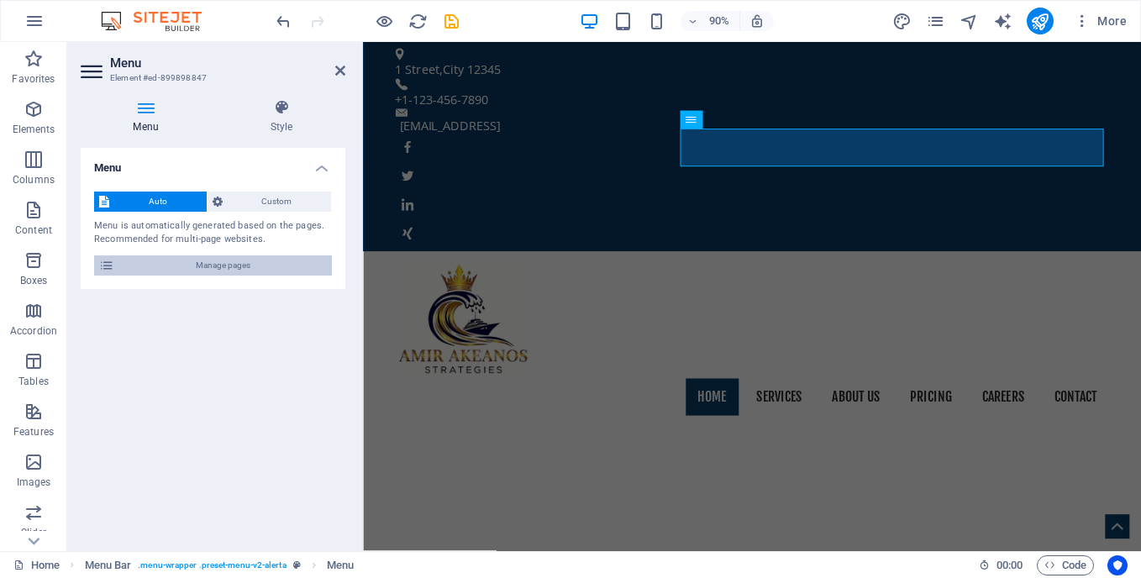
click at [193, 265] on span "Manage pages" at bounding box center [223, 265] width 208 height 20
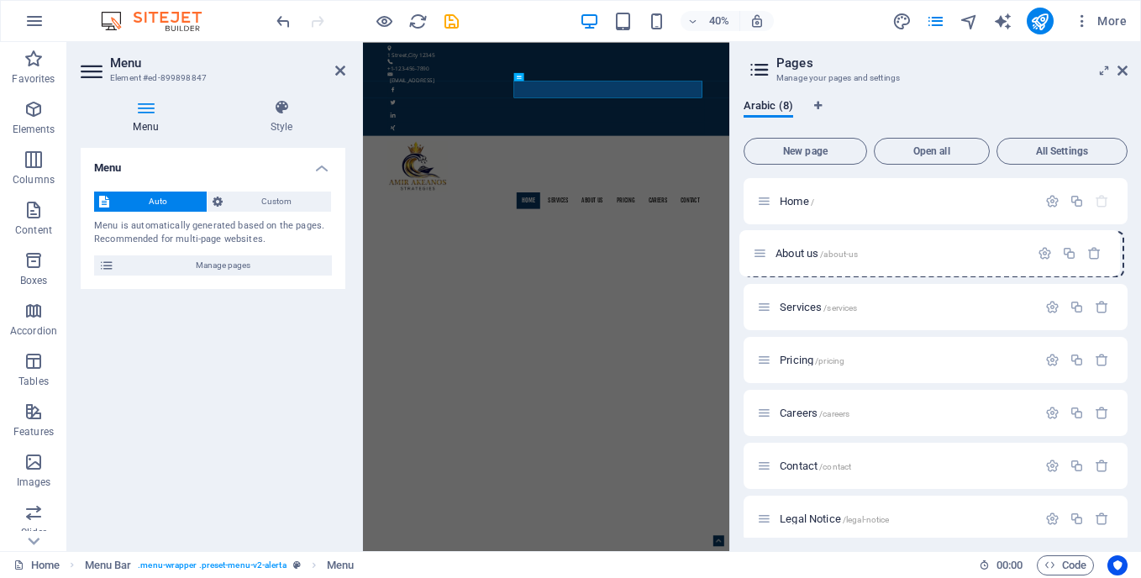
drag, startPoint x: 769, startPoint y: 308, endPoint x: 764, endPoint y: 249, distance: 59.0
click at [764, 249] on div "Home / Services /services About us /about-us Pricing /pricing Careers /careers …" at bounding box center [936, 386] width 384 height 417
click at [1048, 255] on icon "button" at bounding box center [1052, 254] width 14 height 14
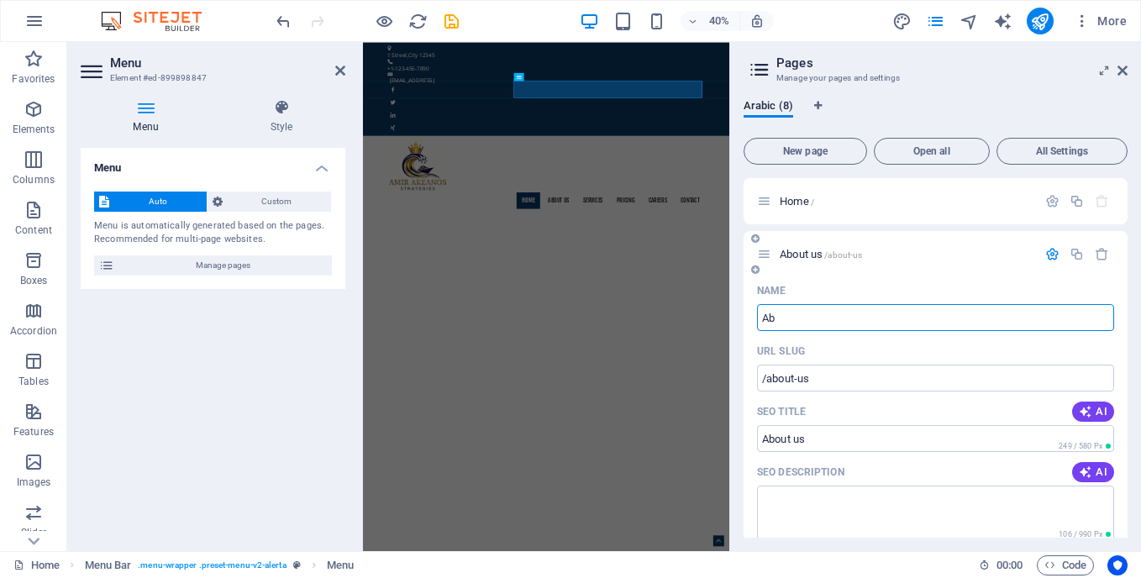
type input "A"
type input "/about-u"
type input "About u"
click at [817, 314] on input "Name" at bounding box center [935, 317] width 357 height 27
type input "/"
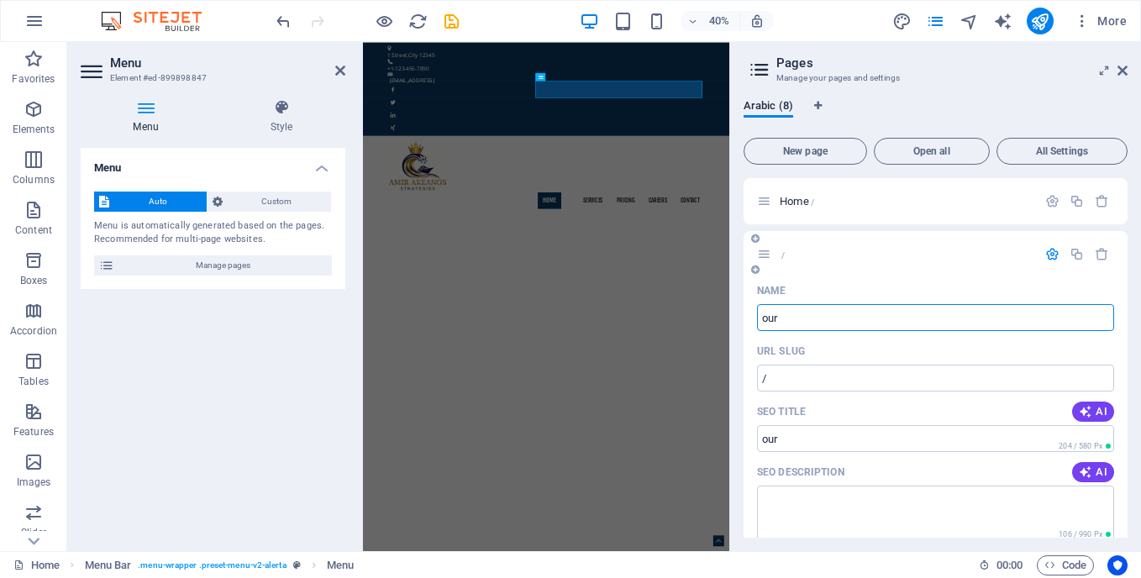
type input "our"
type input "/our"
type input "our"
type input "our decarbonizat"
type input "/our-[PERSON_NAME]"
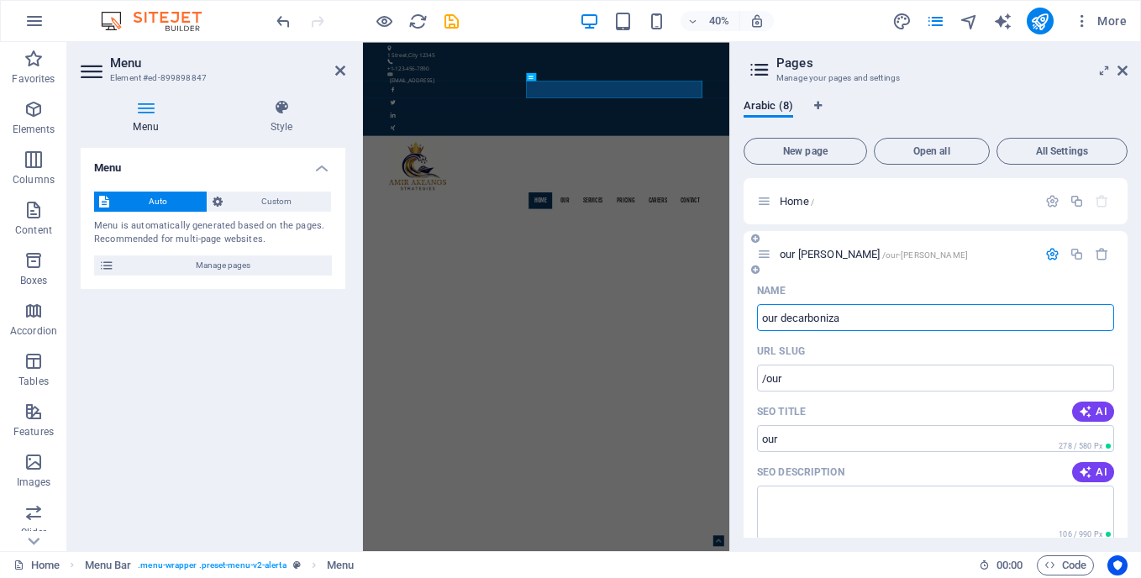
type input "our [PERSON_NAME]"
type input "our decarbonization"
type input "/our-decarbonization"
type input "our decarbonization"
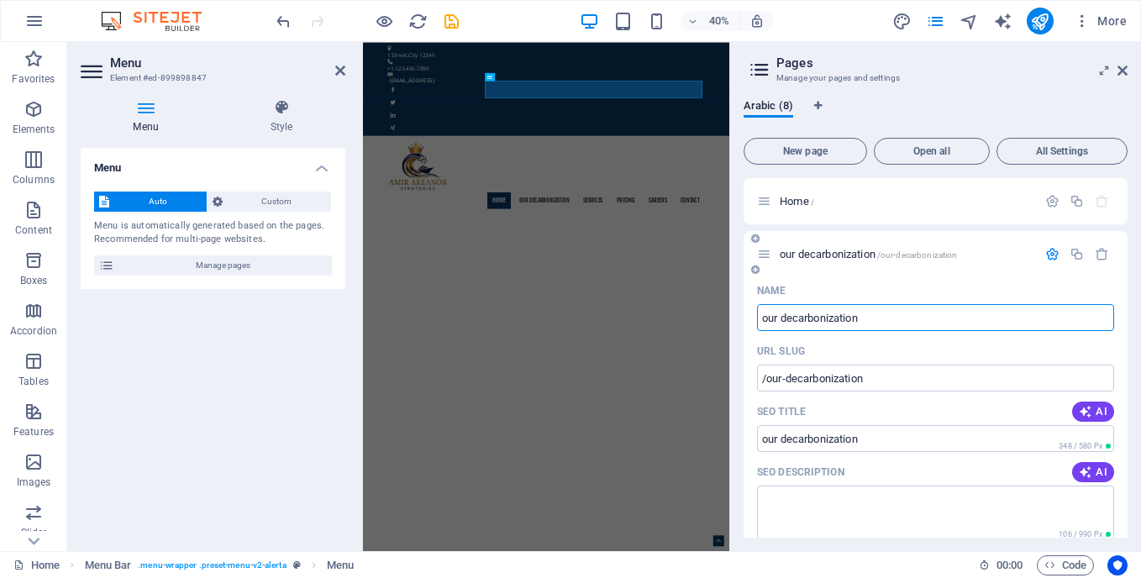
type input "our decarbonization"
type input "our decarbonization focus"
type input "/our-decarbonization-focus"
type input "our decarbonization focus"
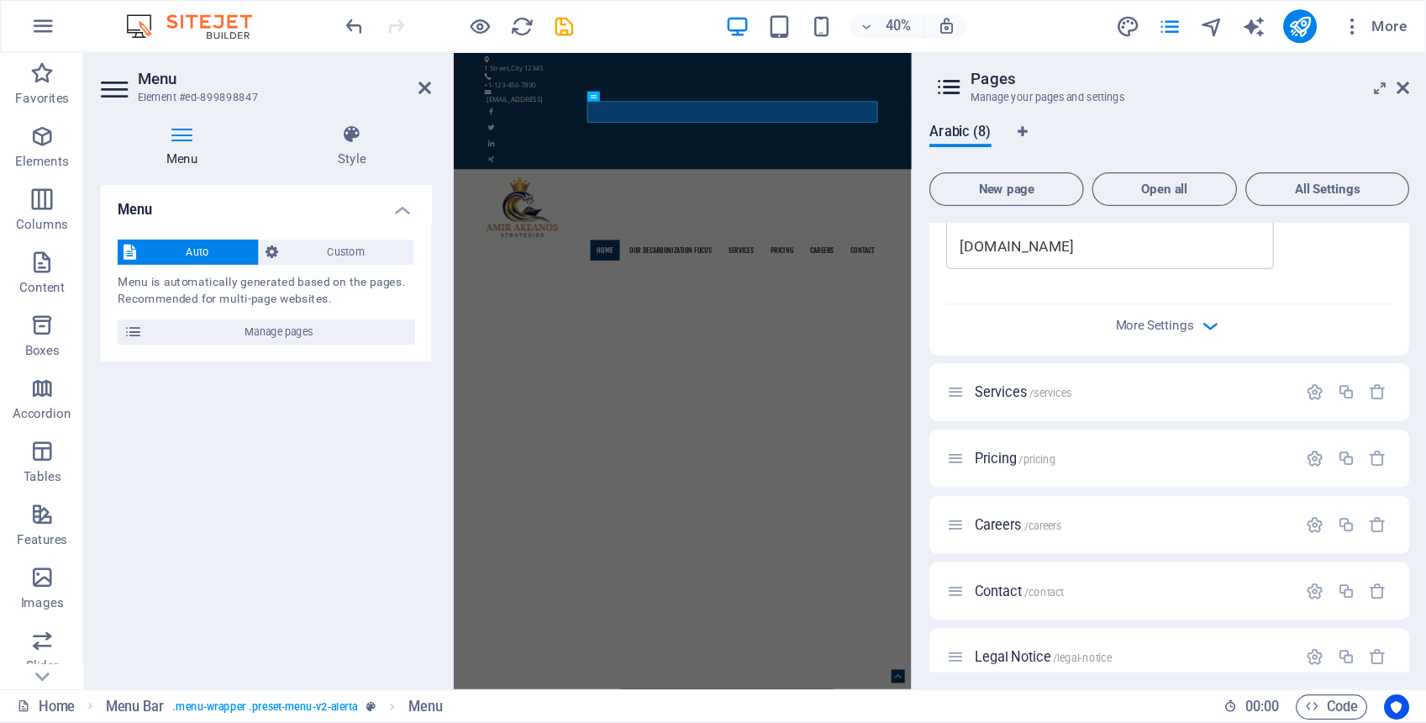
scroll to position [650, 0]
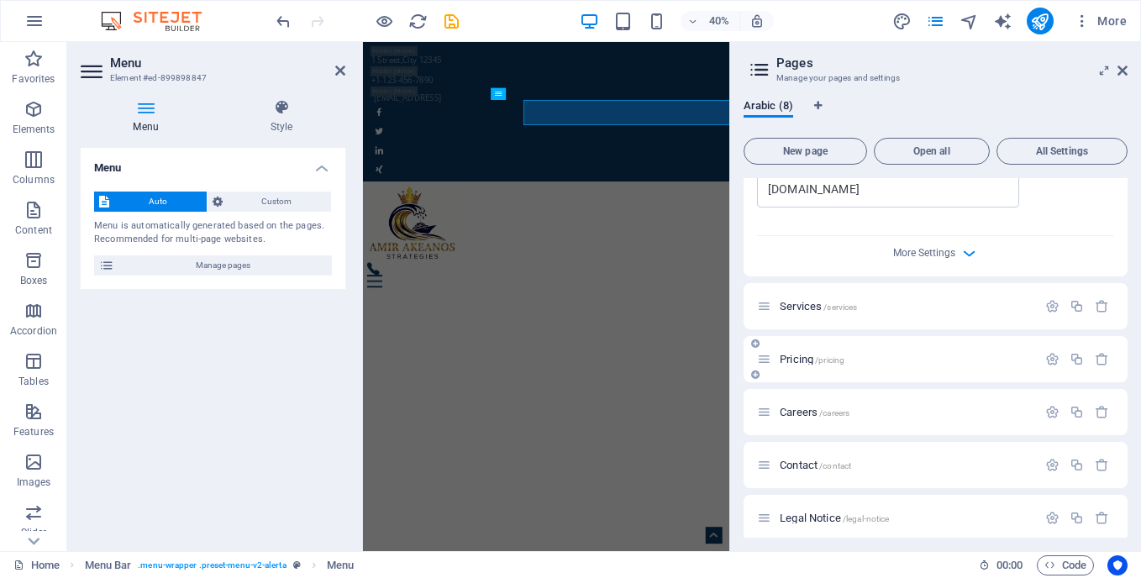
type input "our decarbonization focus"
click at [1037, 369] on div "Pricing /pricing" at bounding box center [897, 359] width 280 height 19
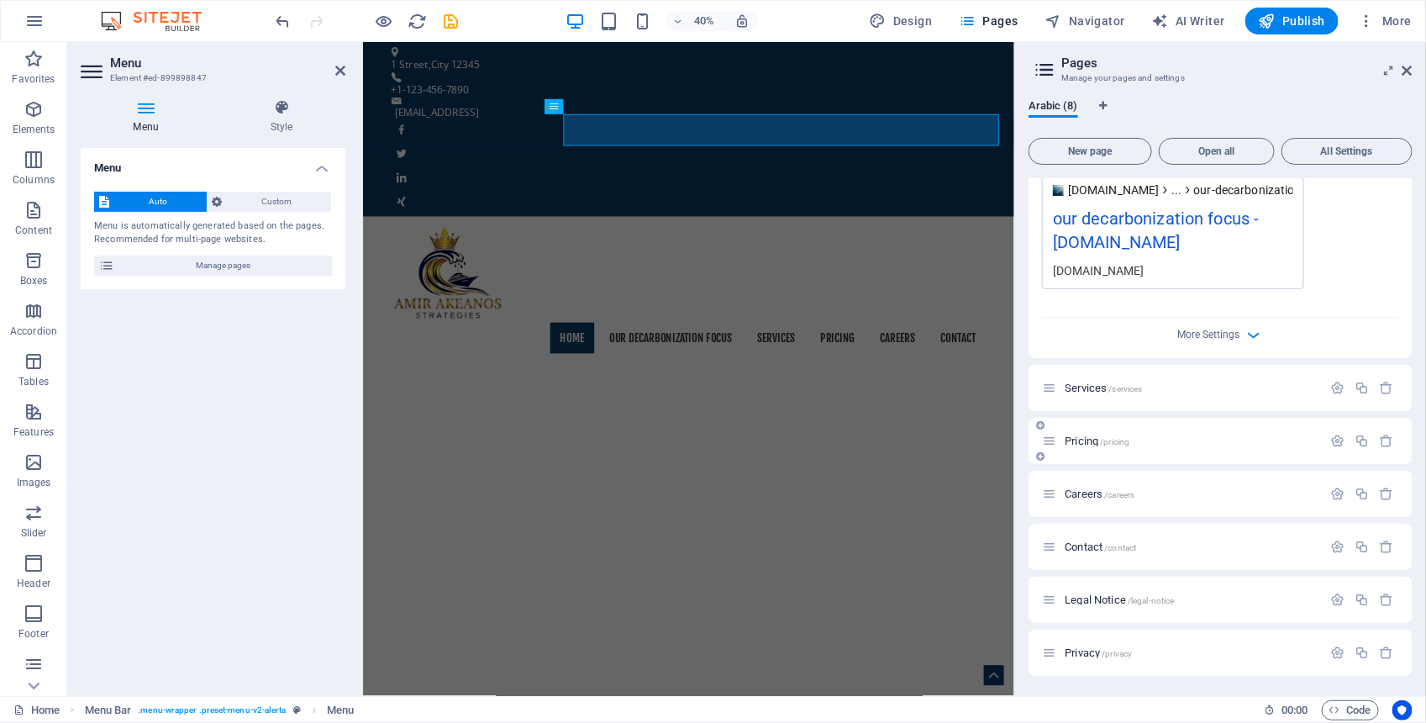
scroll to position [569, 0]
click at [700, 19] on h6 "75%" at bounding box center [704, 21] width 27 height 20
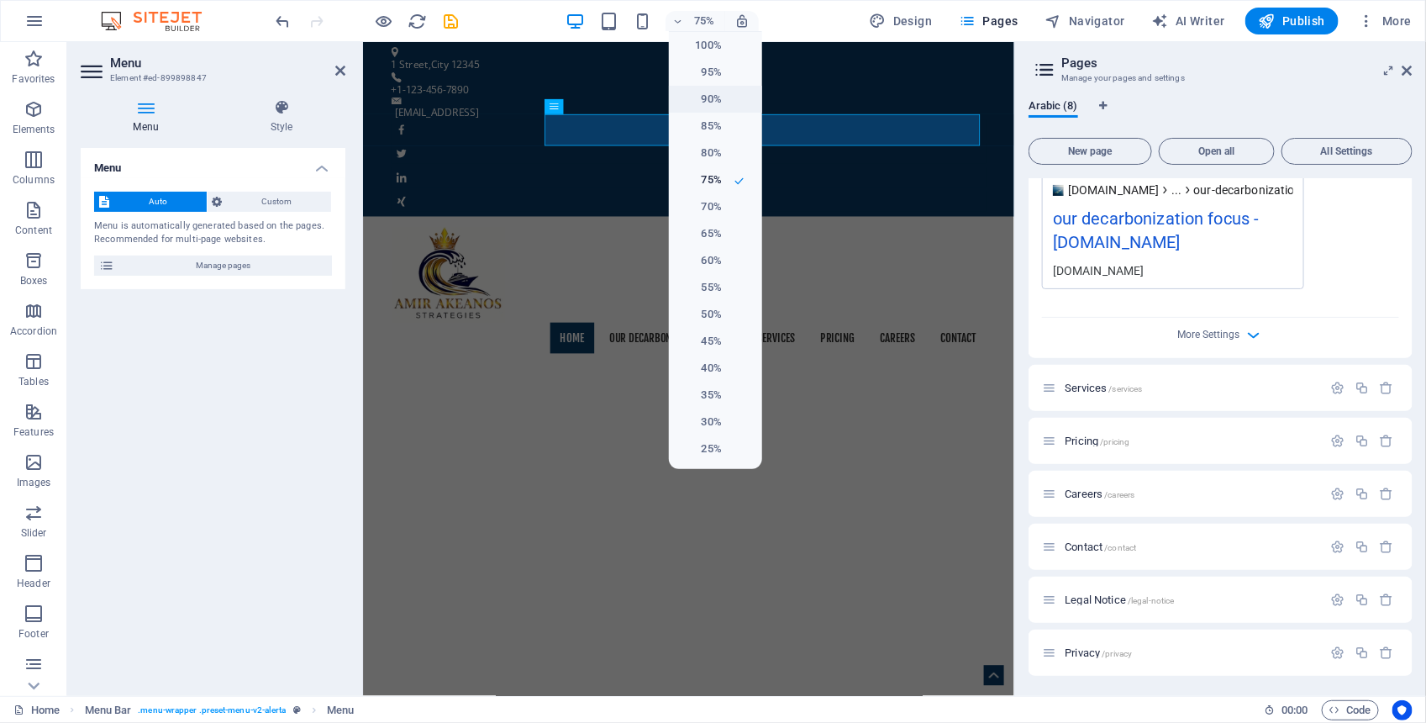
click at [711, 93] on h6 "90%" at bounding box center [700, 99] width 43 height 20
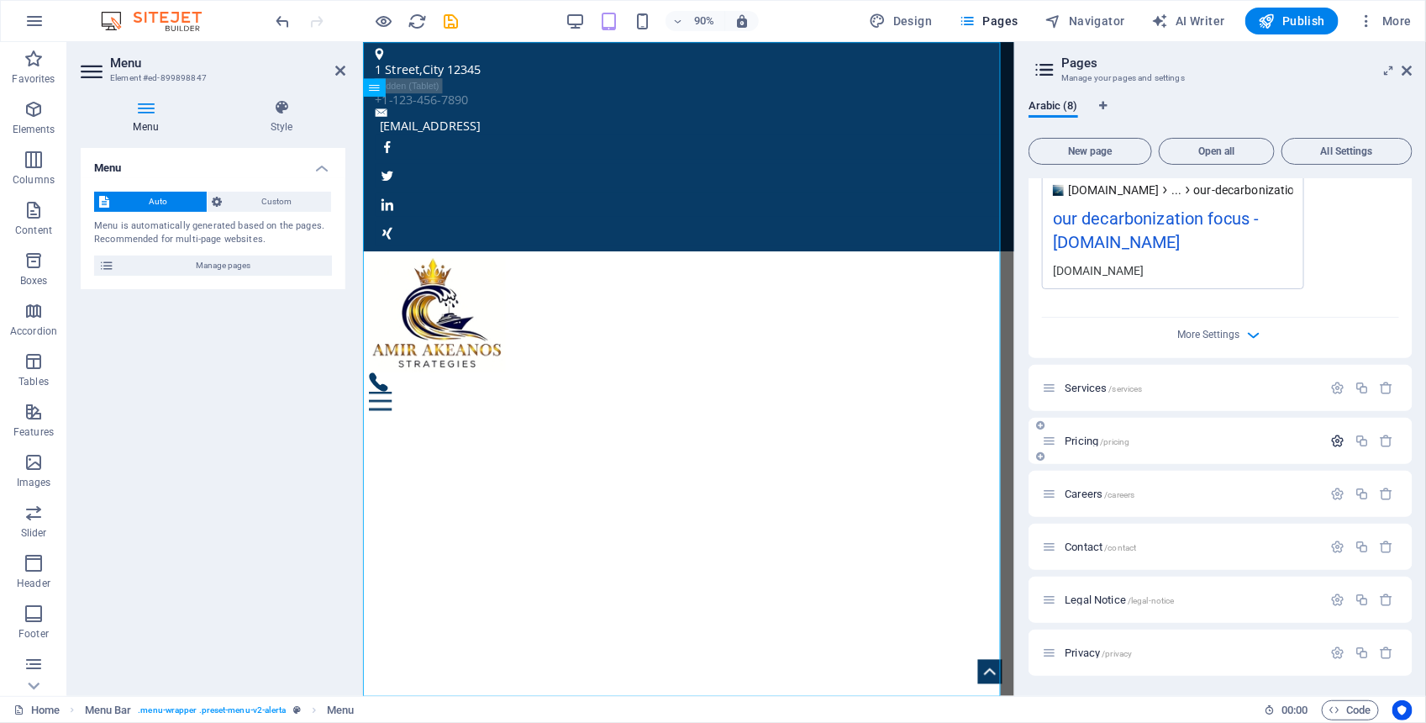
click at [1140, 443] on icon "button" at bounding box center [1337, 441] width 14 height 14
type input "P"
type input "/p"
type input "P"
type input "sec"
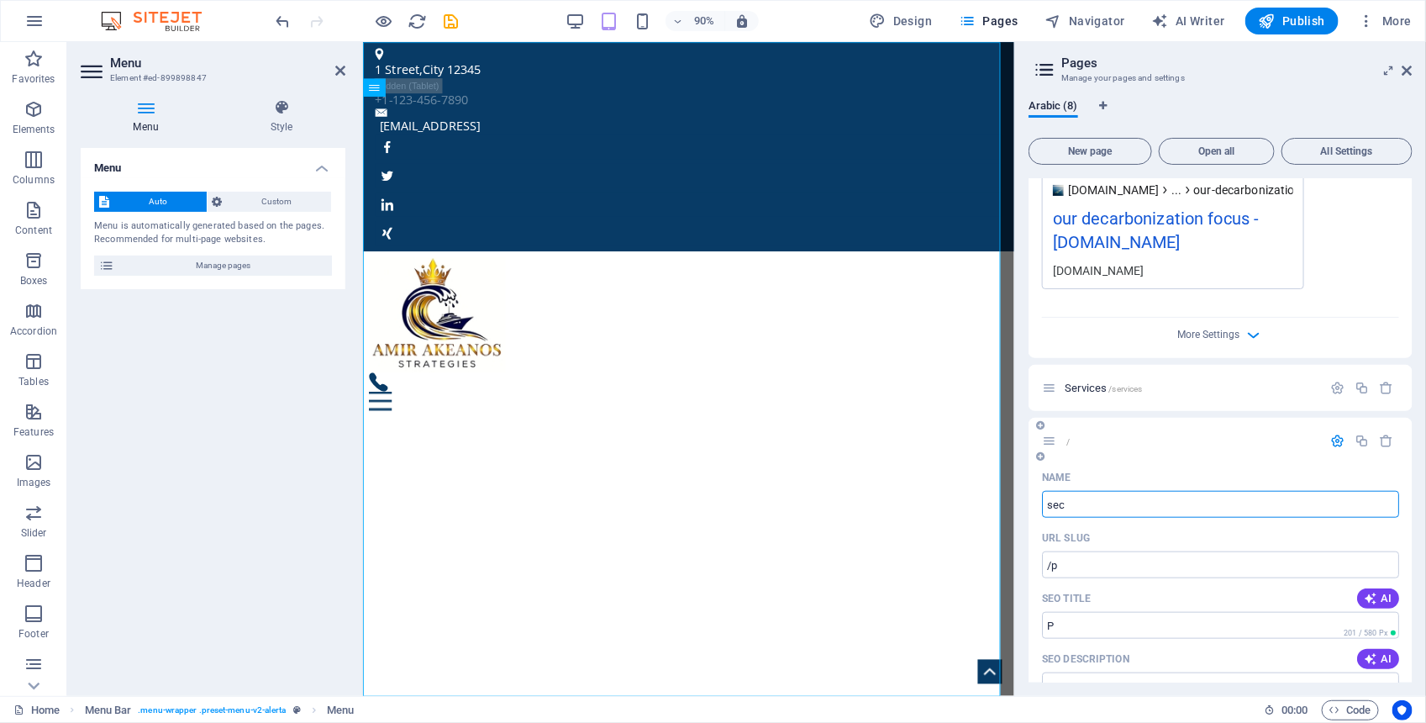
type input "/"
type input "sectors"
type input "/sectors"
type input "sectors"
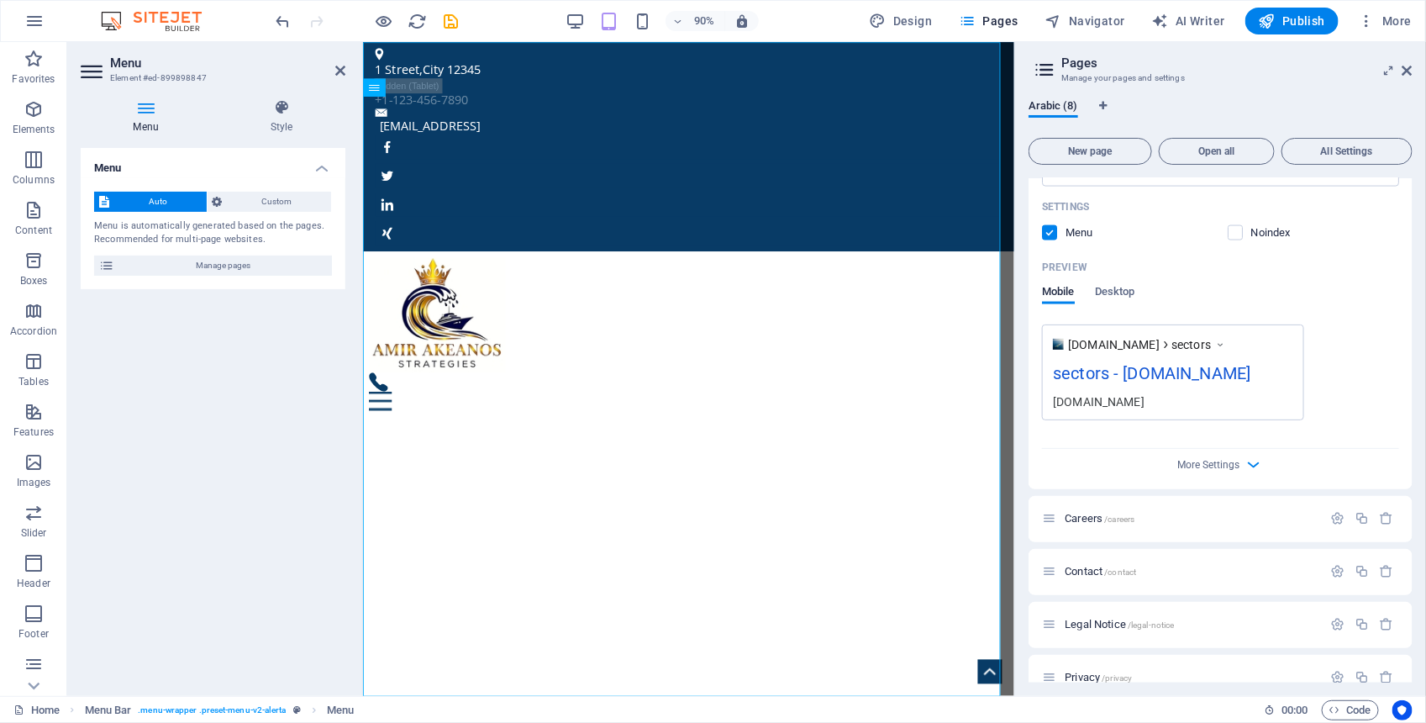
scroll to position [1195, 0]
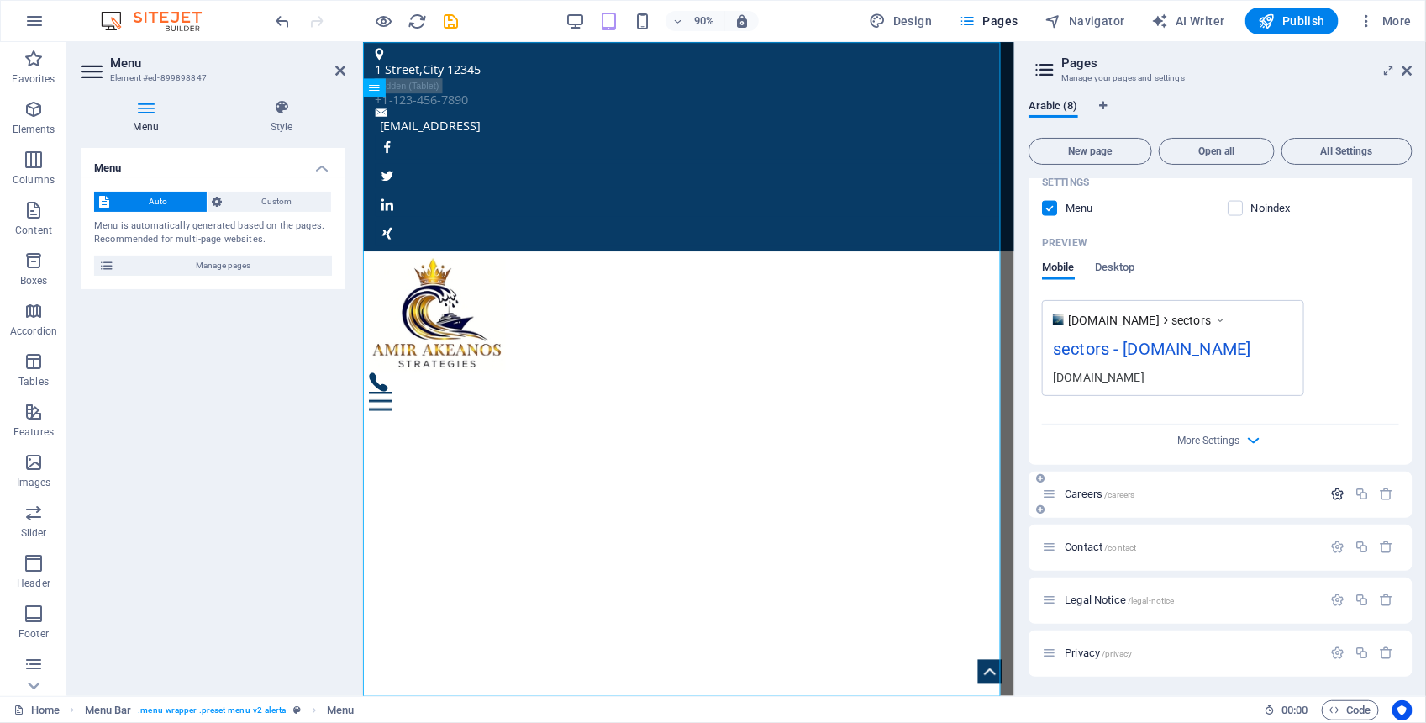
type input "sectors"
click at [1140, 497] on icon "button" at bounding box center [1337, 494] width 14 height 14
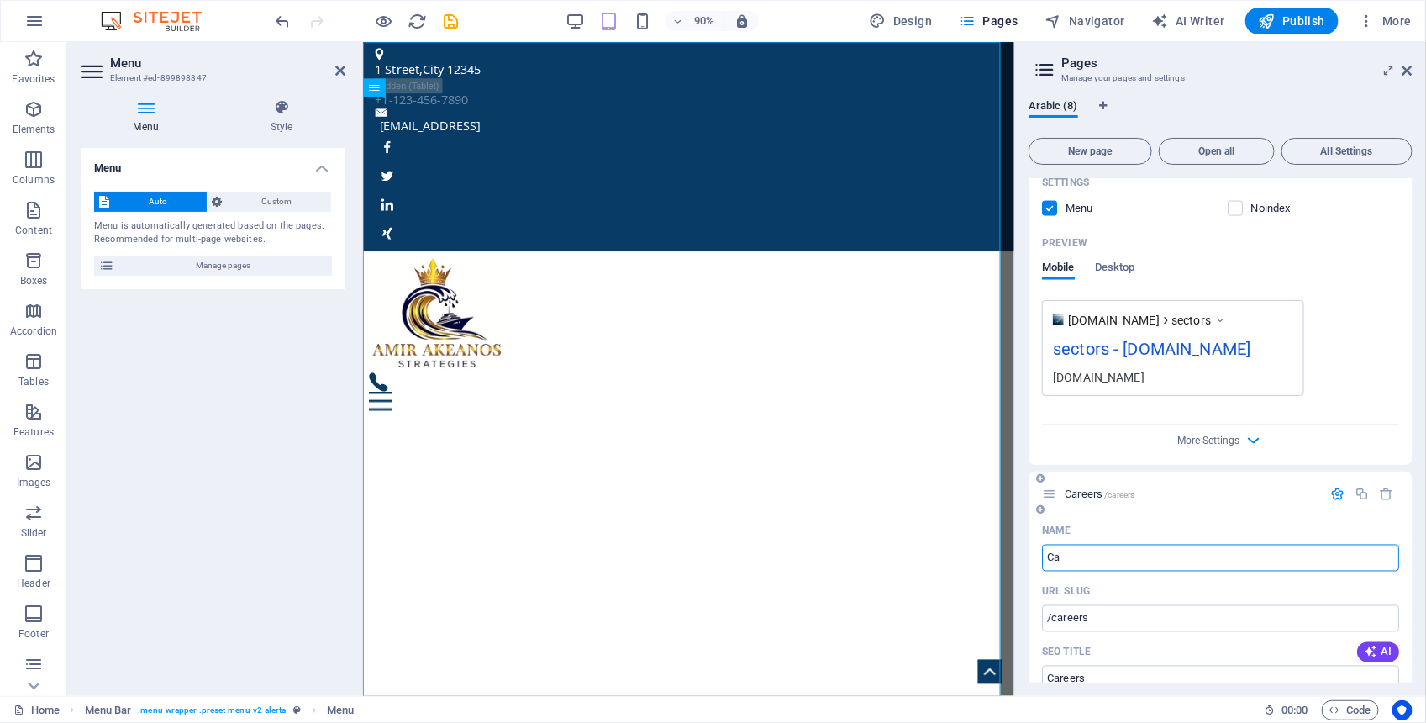
type input "C"
type input "/"
type input "knowledge"
type input "/k"
type input "k"
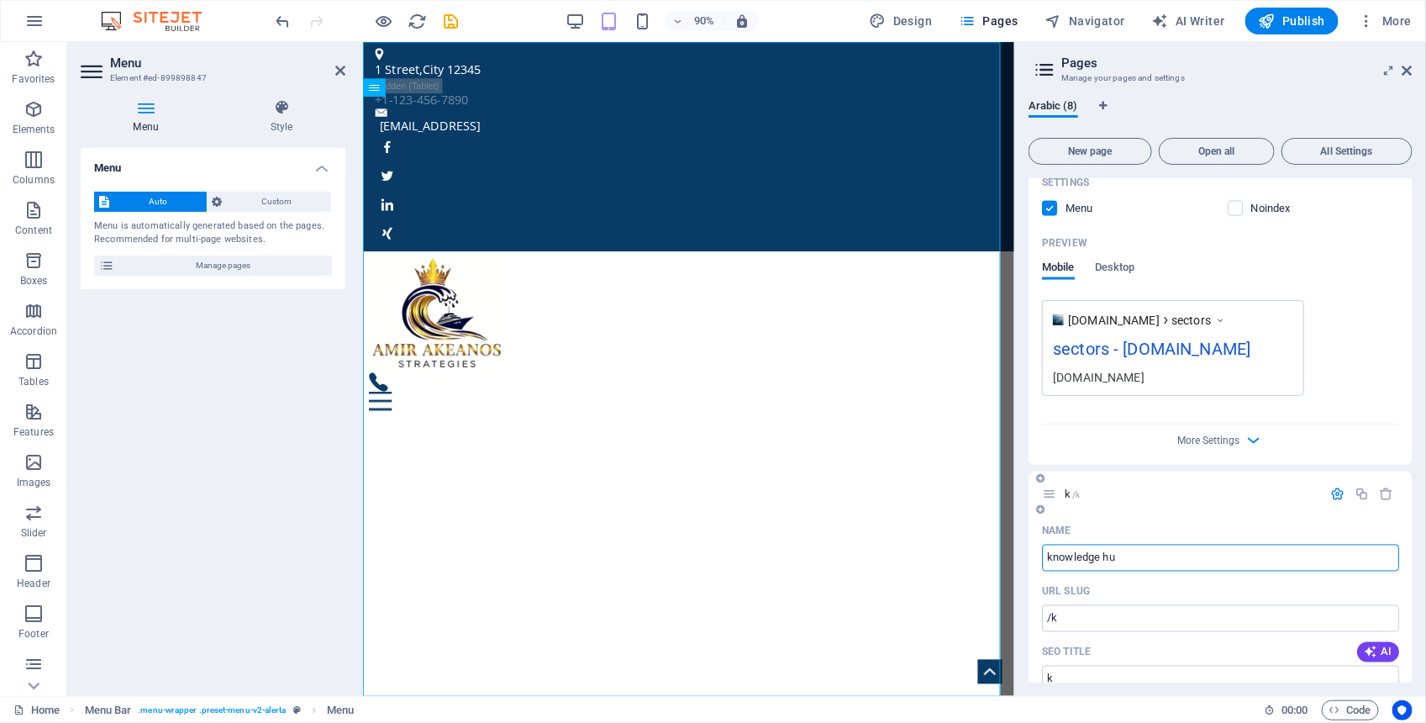
type input "knowledge hub"
type input "/knowledge"
type input "knowledge"
type input "knowledge hub"
type input "/knowledge-hub"
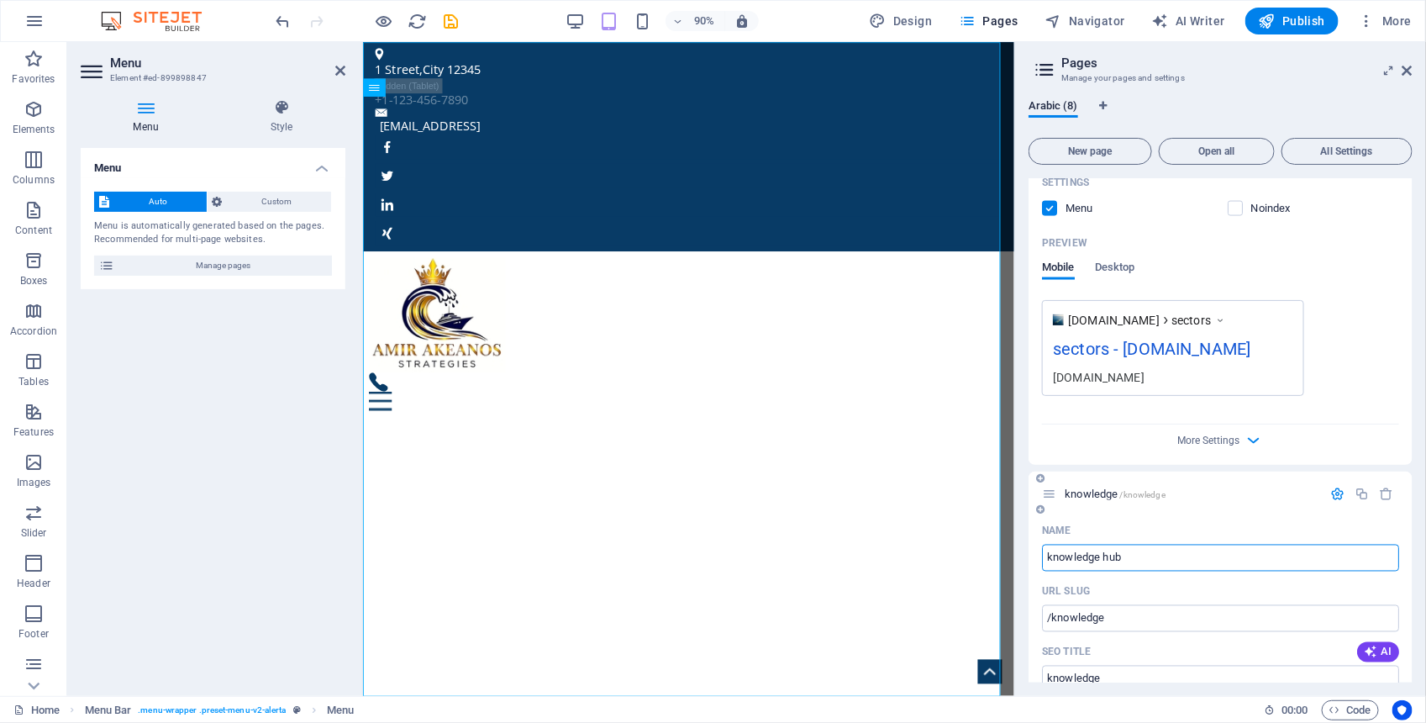
type input "knowledge hub"
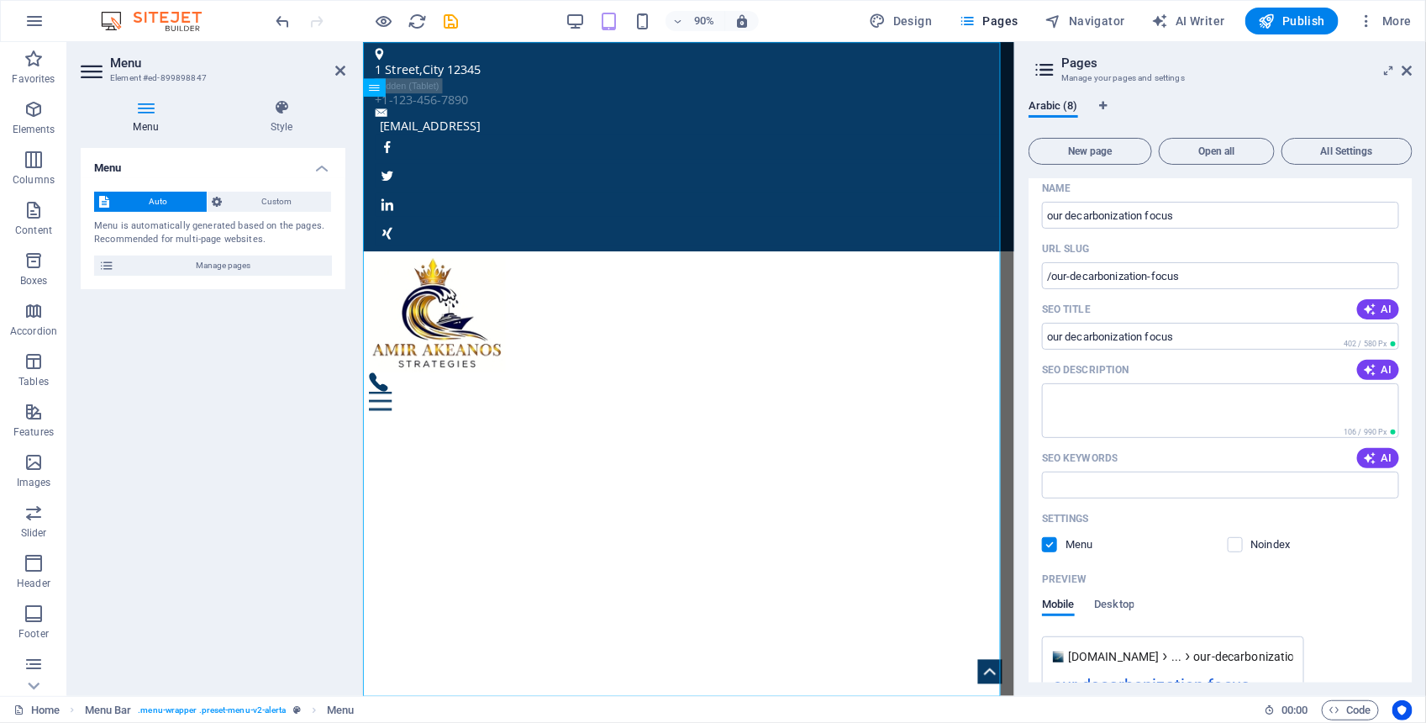
scroll to position [0, 0]
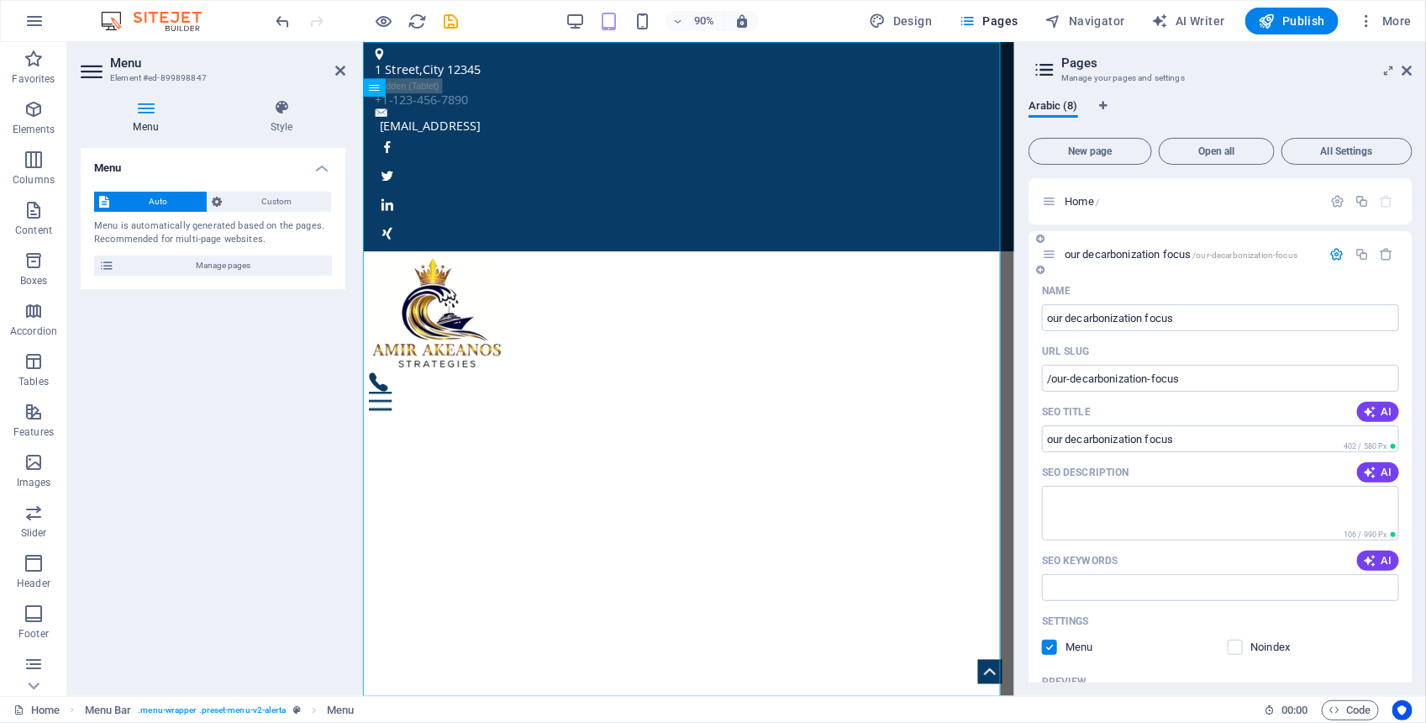
type input "knowledge hub"
click at [1140, 255] on icon "button" at bounding box center [1337, 254] width 14 height 14
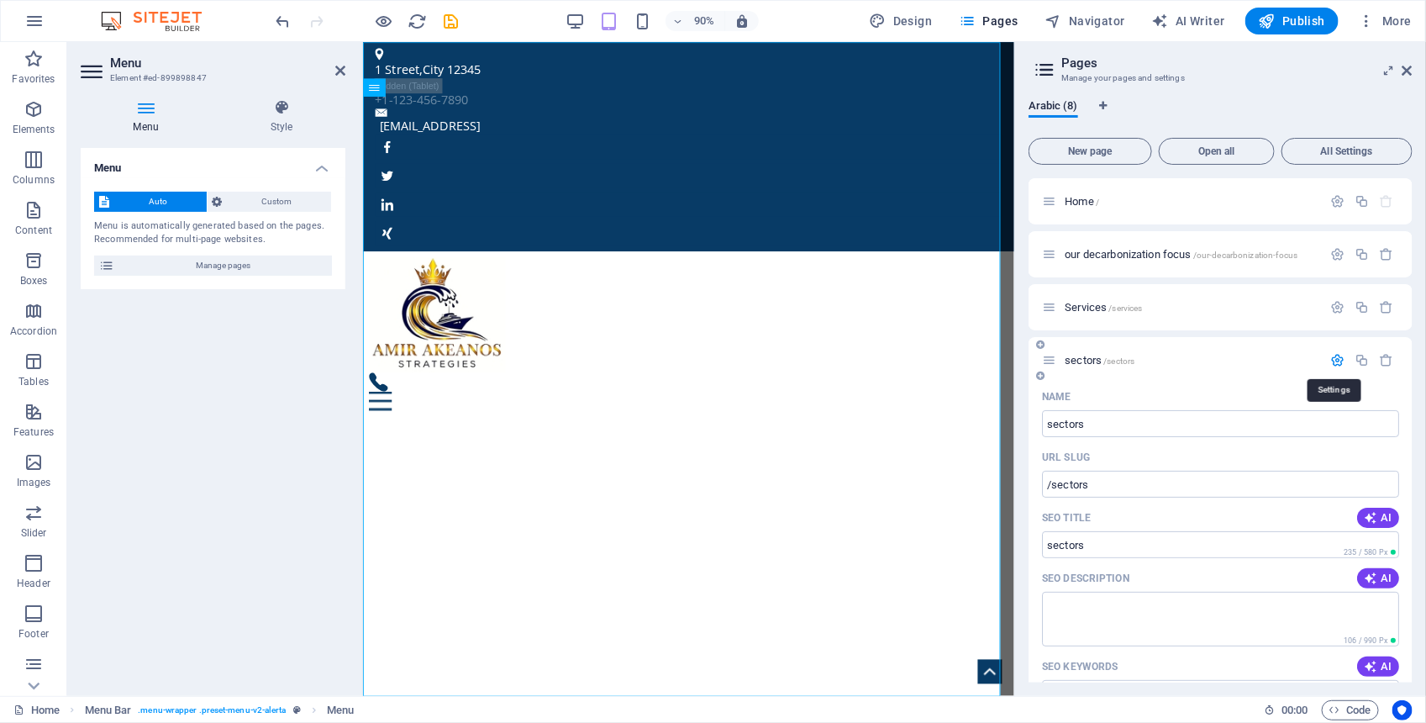
click at [1140, 358] on icon "button" at bounding box center [1337, 360] width 14 height 14
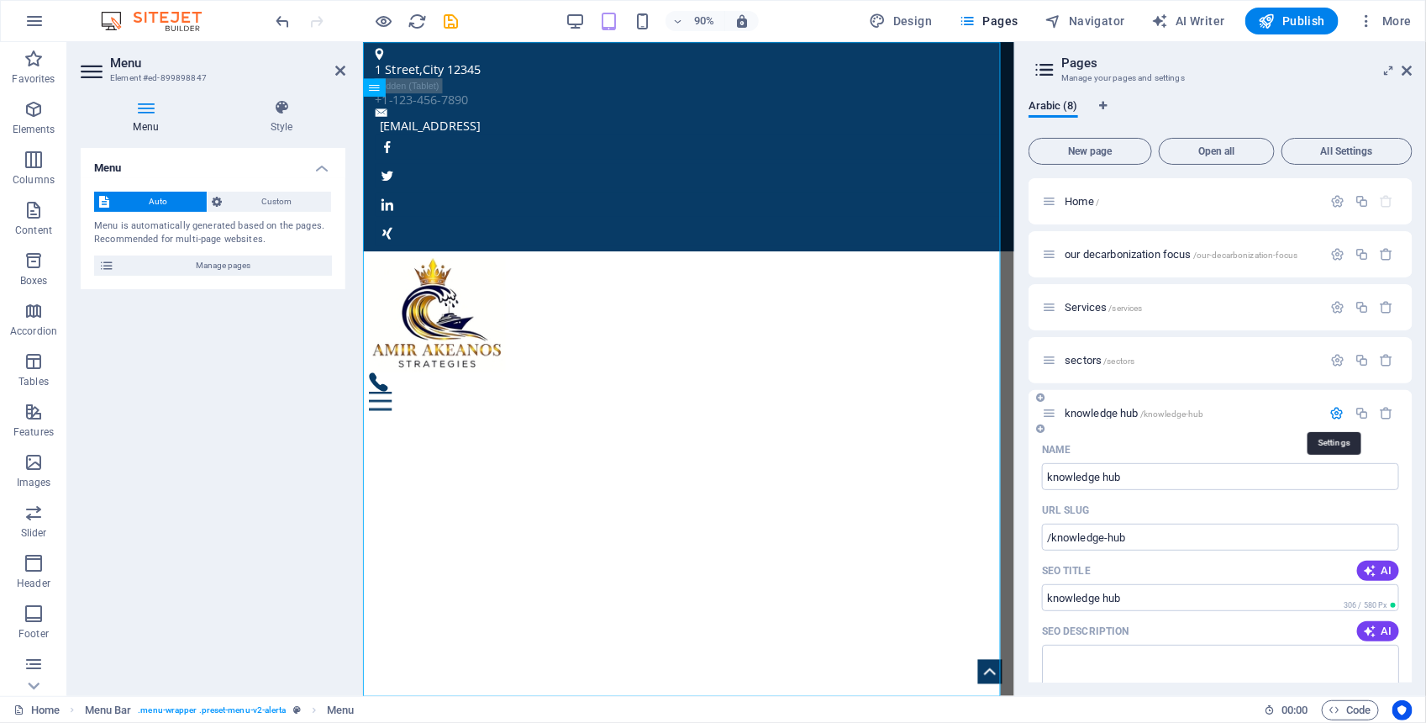
click at [1140, 409] on icon "button" at bounding box center [1337, 413] width 14 height 14
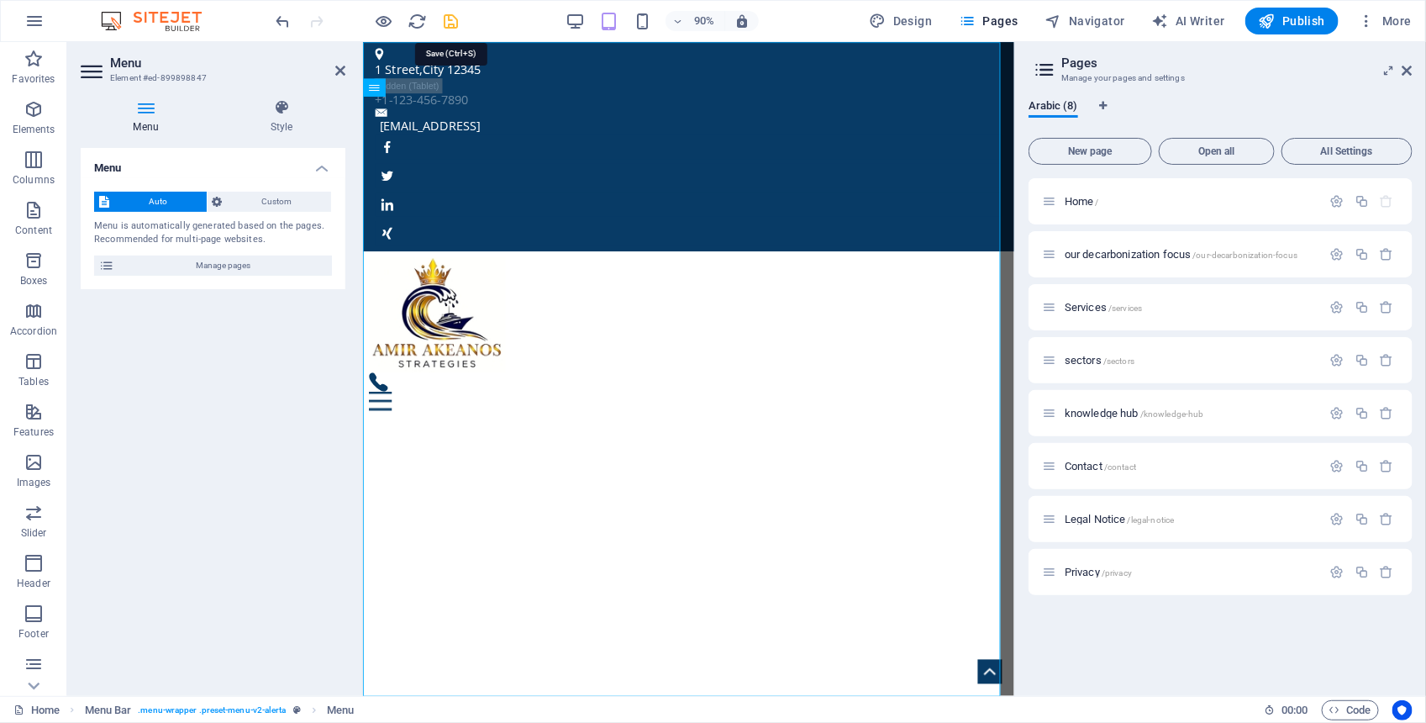
click at [454, 18] on icon "save" at bounding box center [451, 21] width 19 height 19
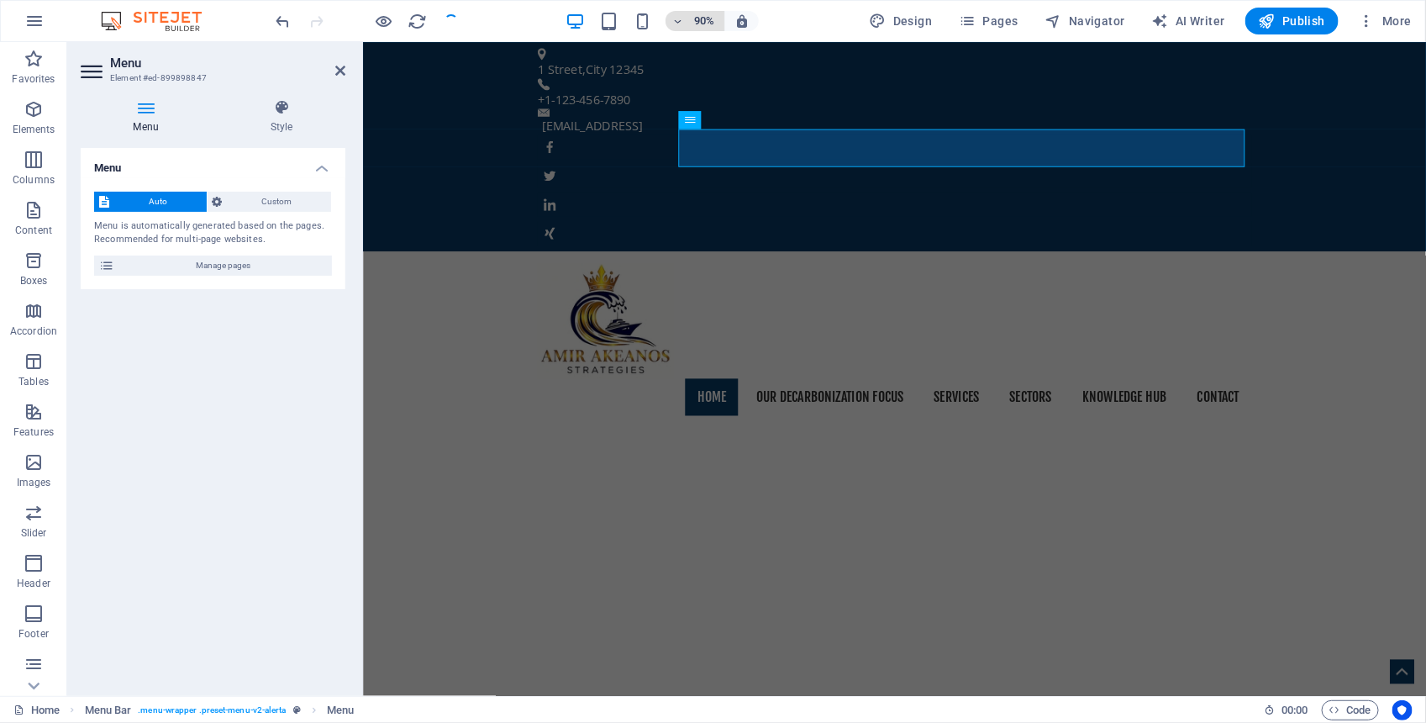
click at [678, 18] on icon "button" at bounding box center [678, 21] width 12 height 11
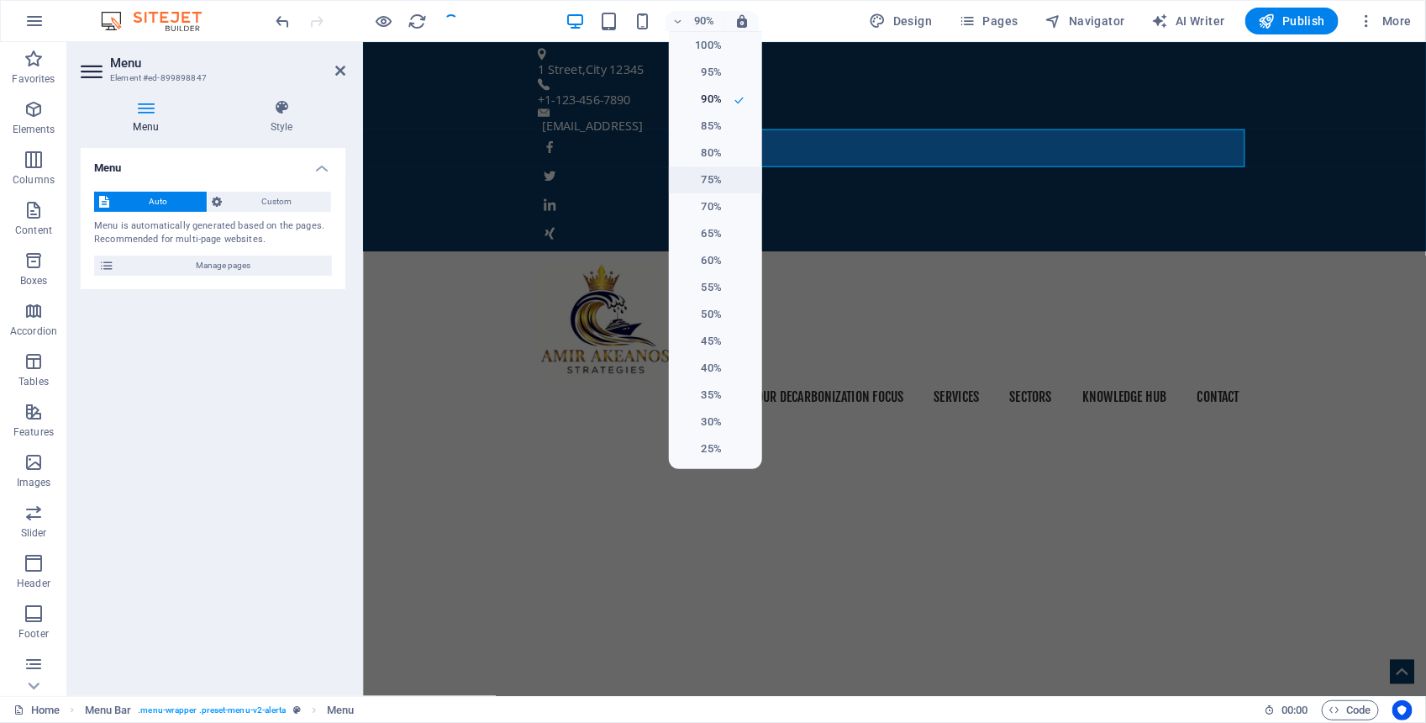
click at [716, 177] on h6 "75%" at bounding box center [700, 180] width 43 height 20
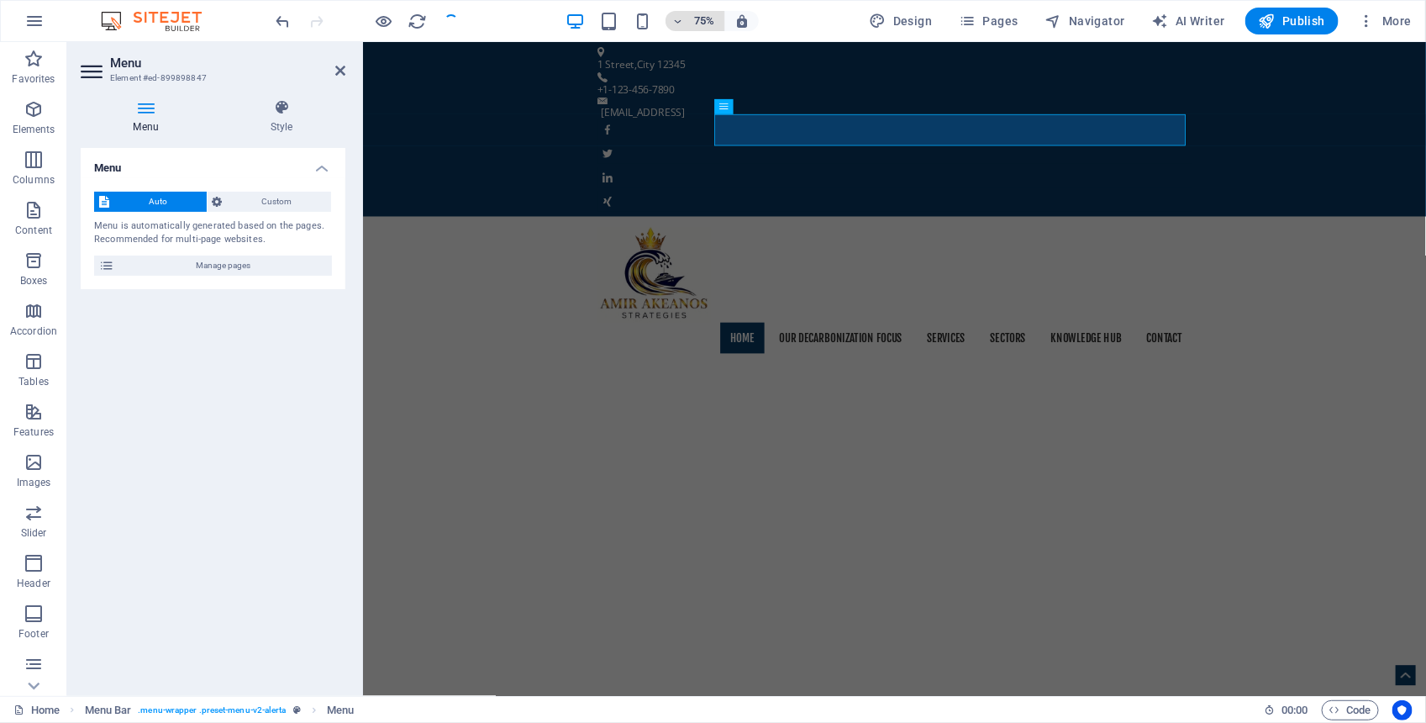
click at [679, 25] on icon "button" at bounding box center [678, 21] width 12 height 11
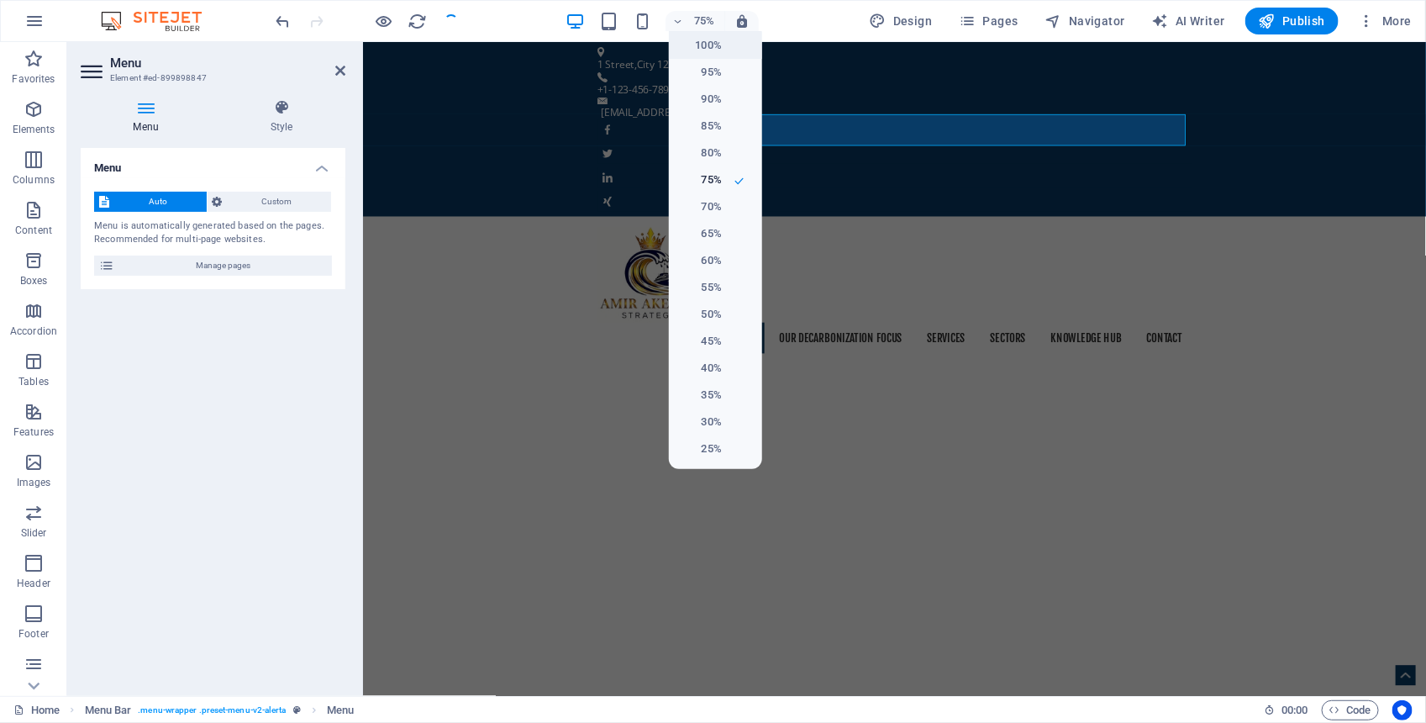
click at [685, 42] on h6 "100%" at bounding box center [700, 45] width 43 height 20
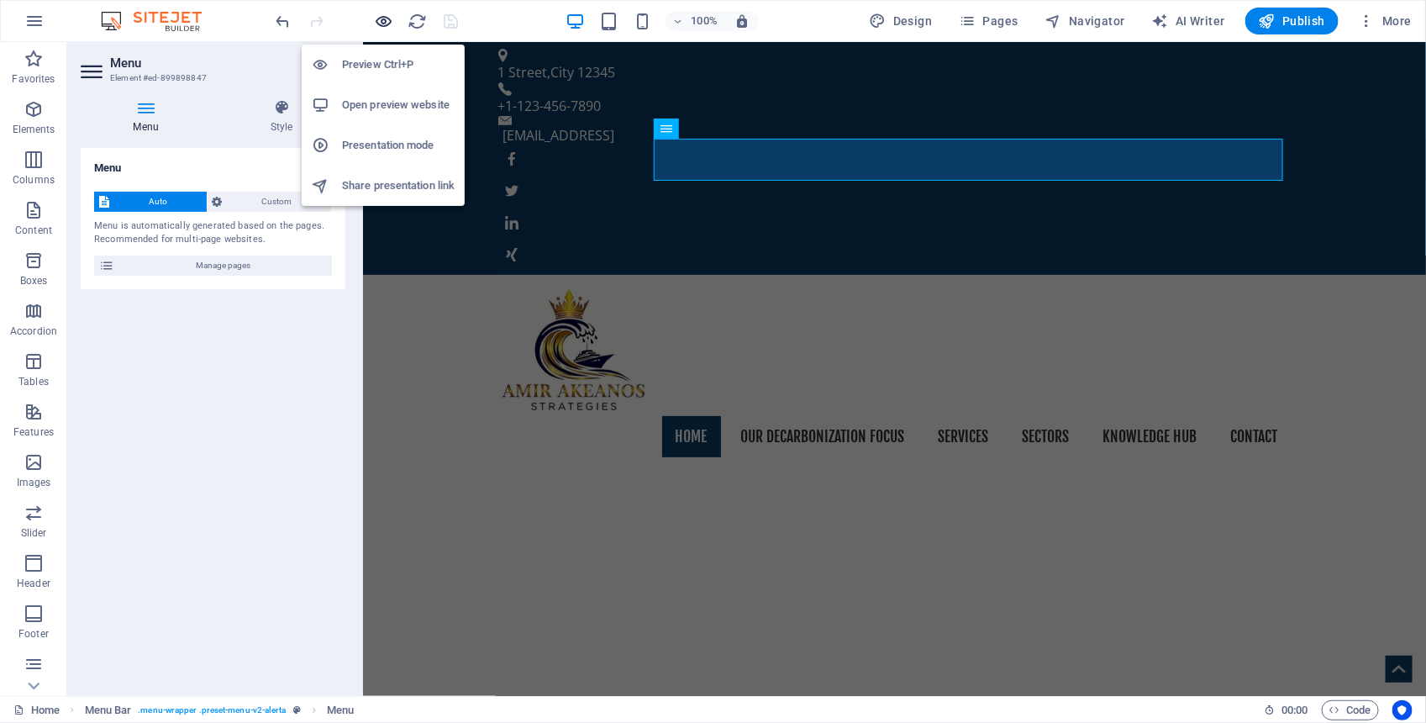
click at [383, 21] on icon "button" at bounding box center [384, 21] width 19 height 19
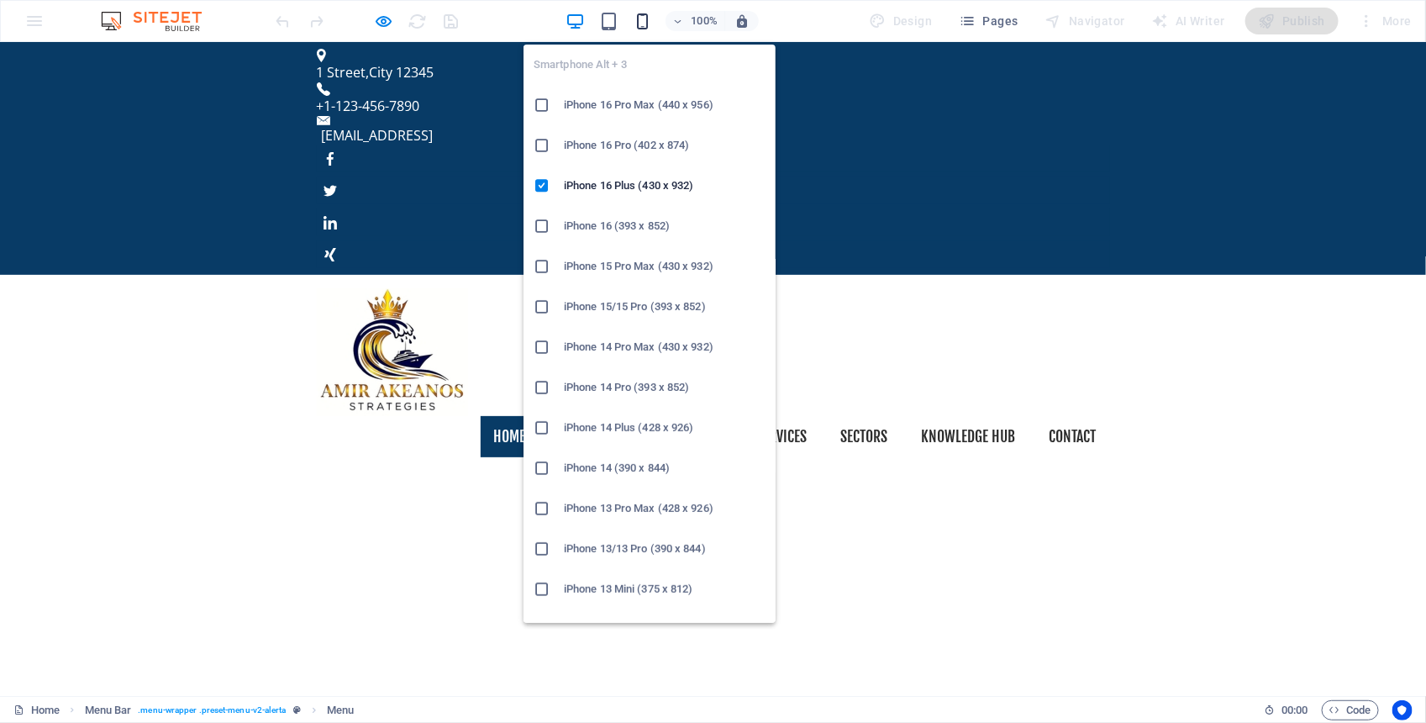
click at [648, 25] on icon "button" at bounding box center [642, 21] width 19 height 19
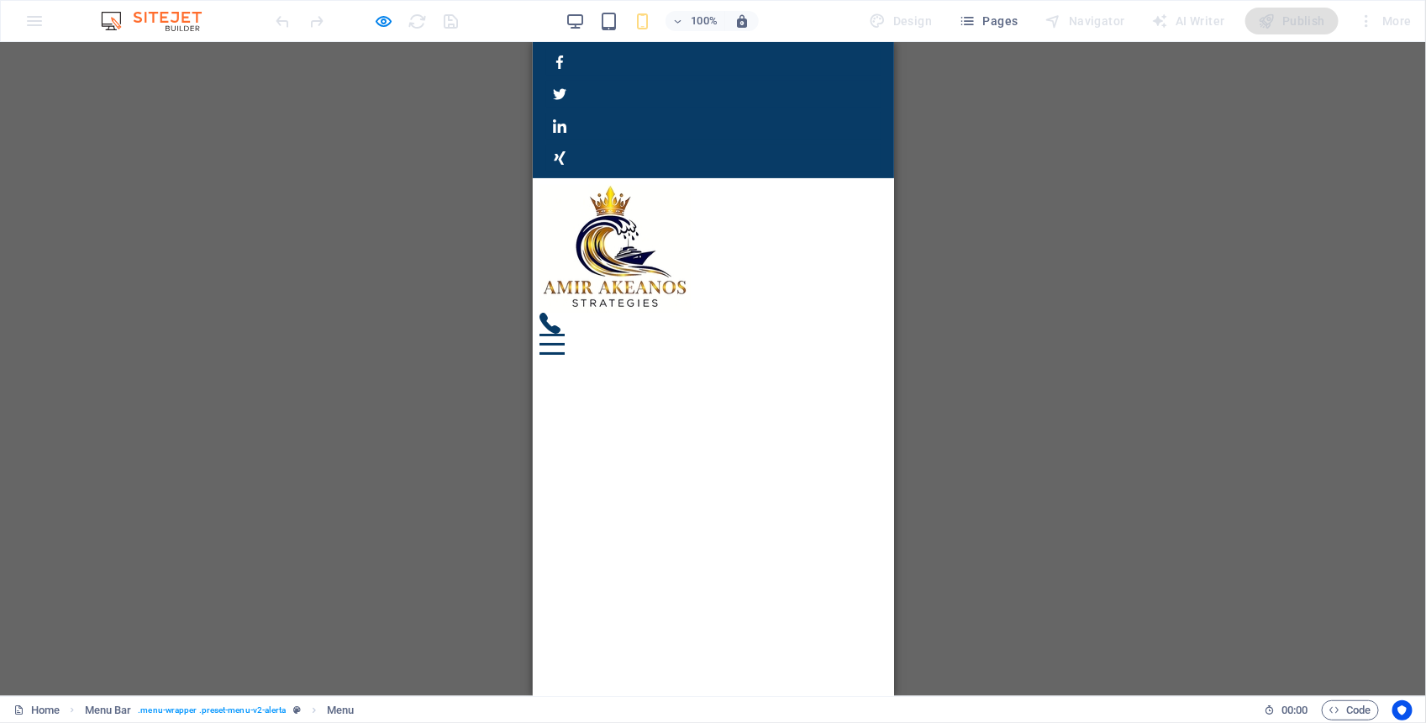
click at [564, 333] on div at bounding box center [551, 343] width 25 height 21
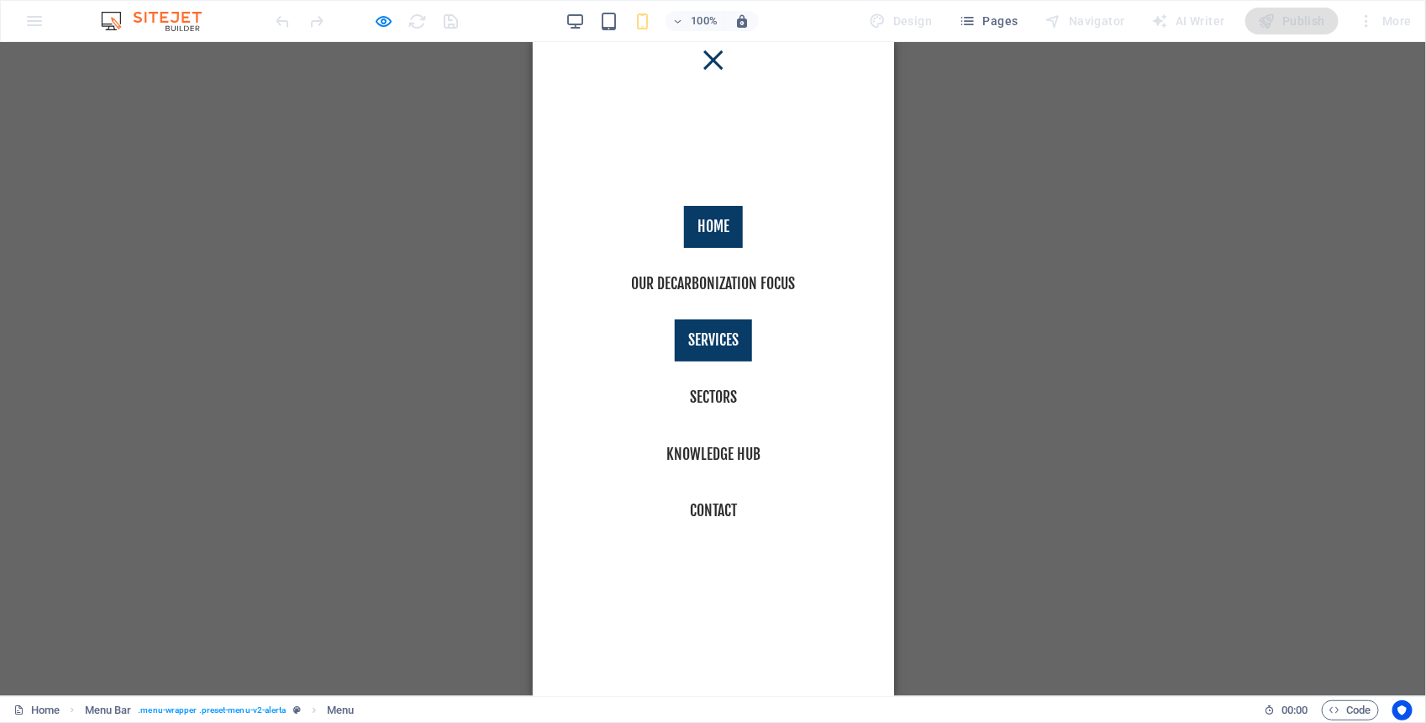
click at [698, 332] on link "Services" at bounding box center [712, 339] width 77 height 42
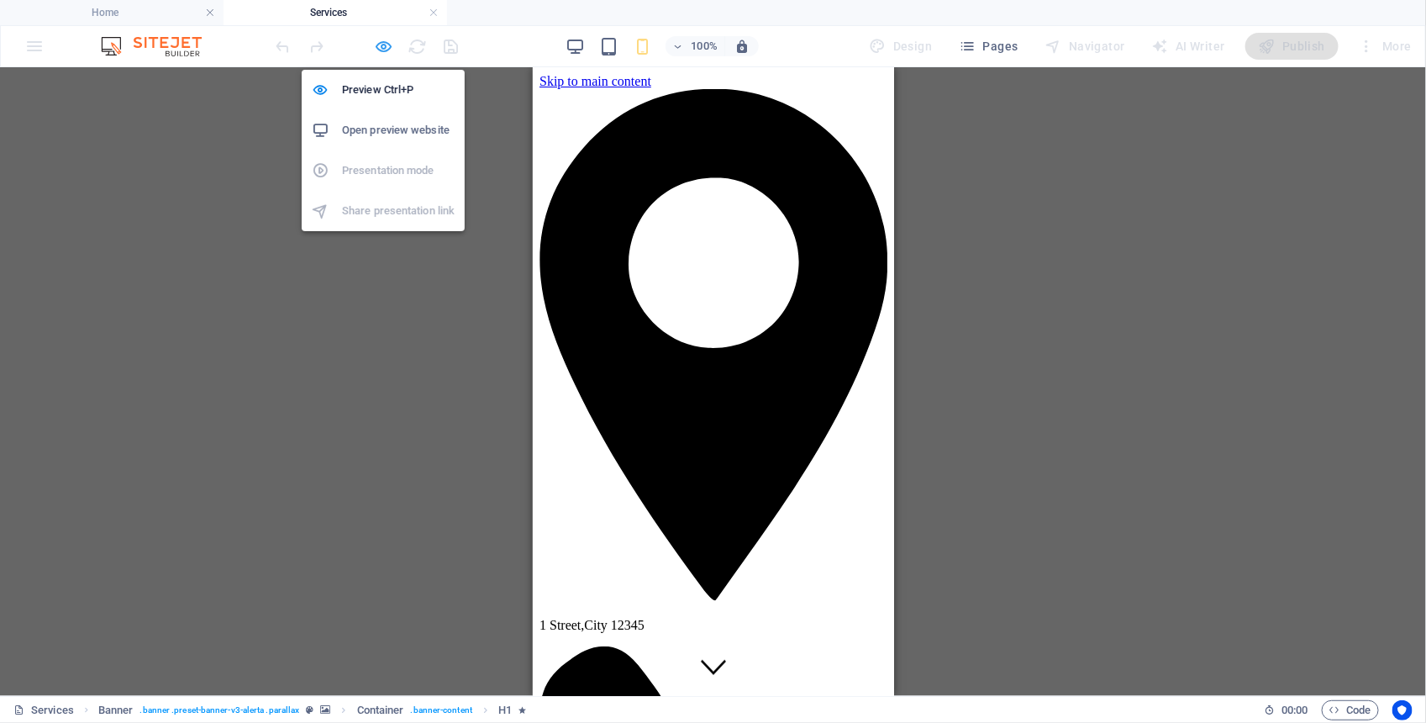
click at [384, 47] on icon "button" at bounding box center [384, 46] width 19 height 19
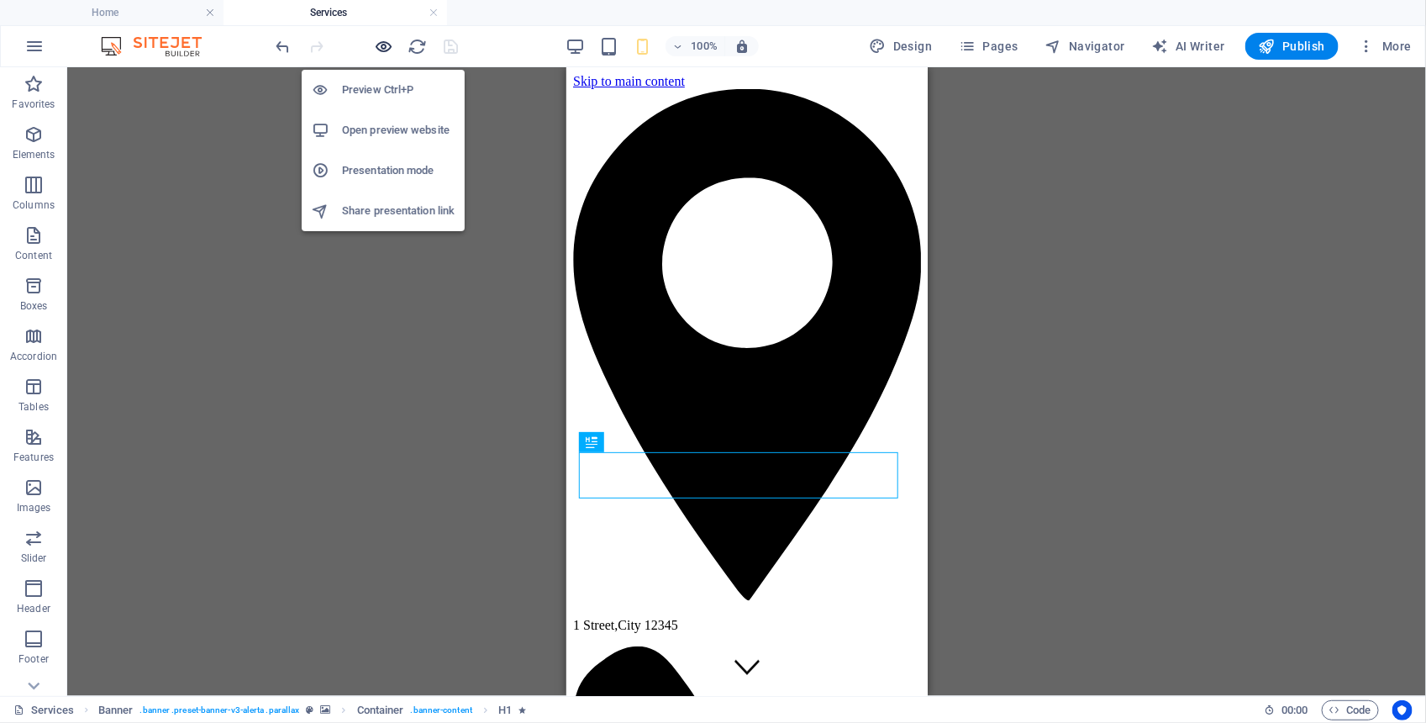
click at [382, 47] on icon "button" at bounding box center [384, 46] width 19 height 19
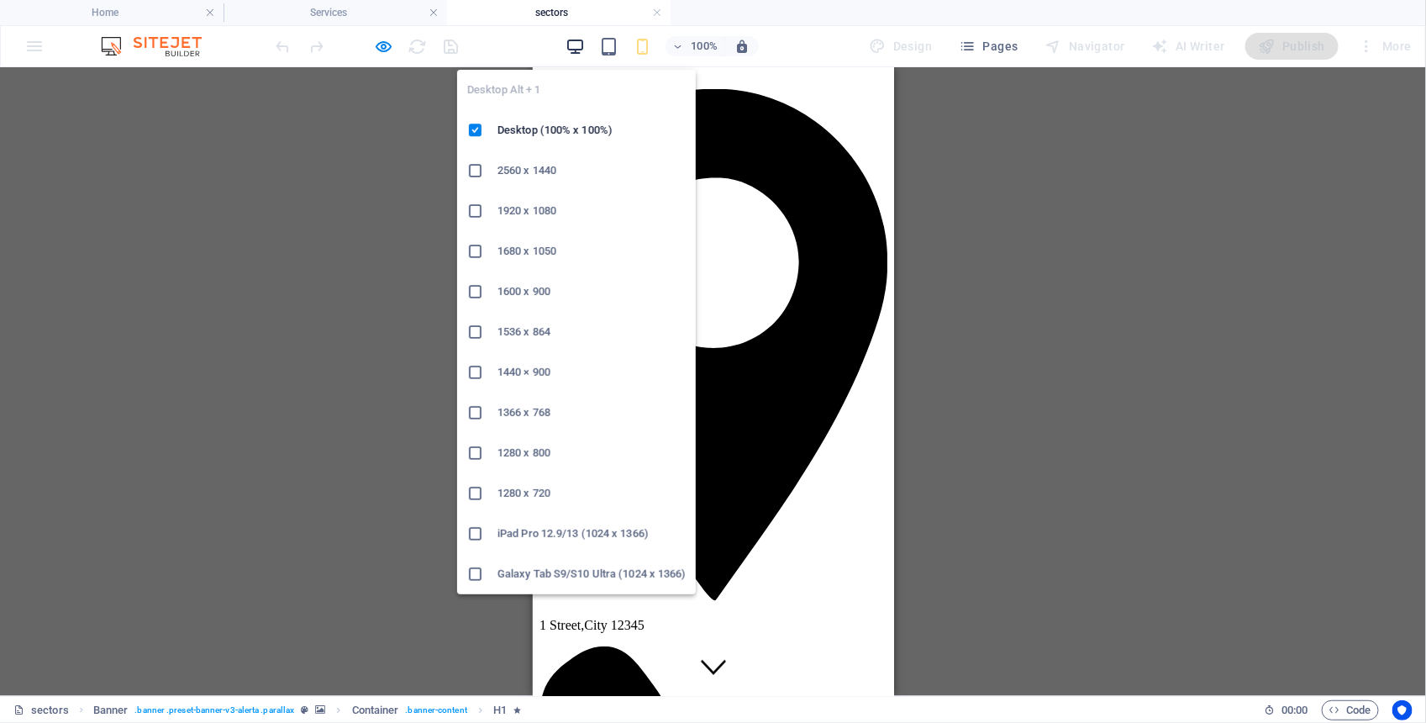
click at [576, 42] on icon "button" at bounding box center [574, 46] width 19 height 19
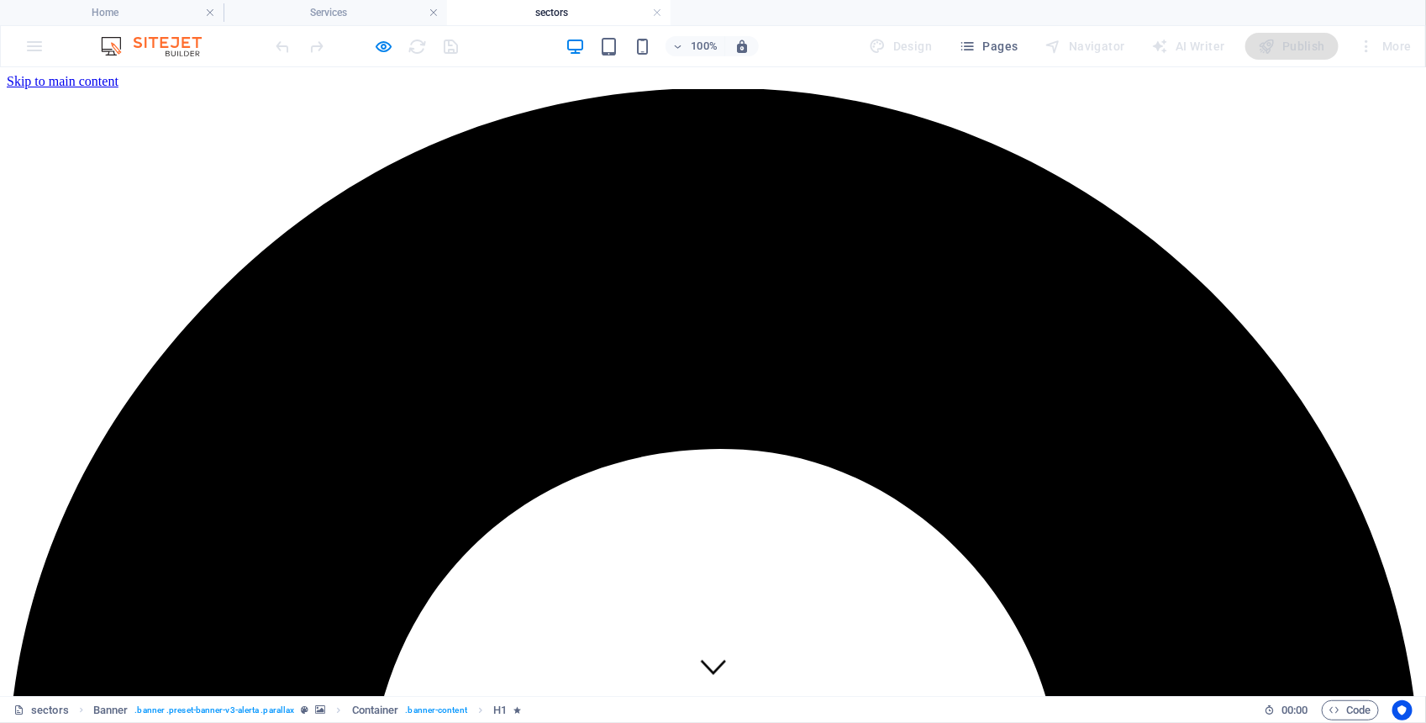
drag, startPoint x: 1182, startPoint y: 164, endPoint x: 1280, endPoint y: 159, distance: 97.6
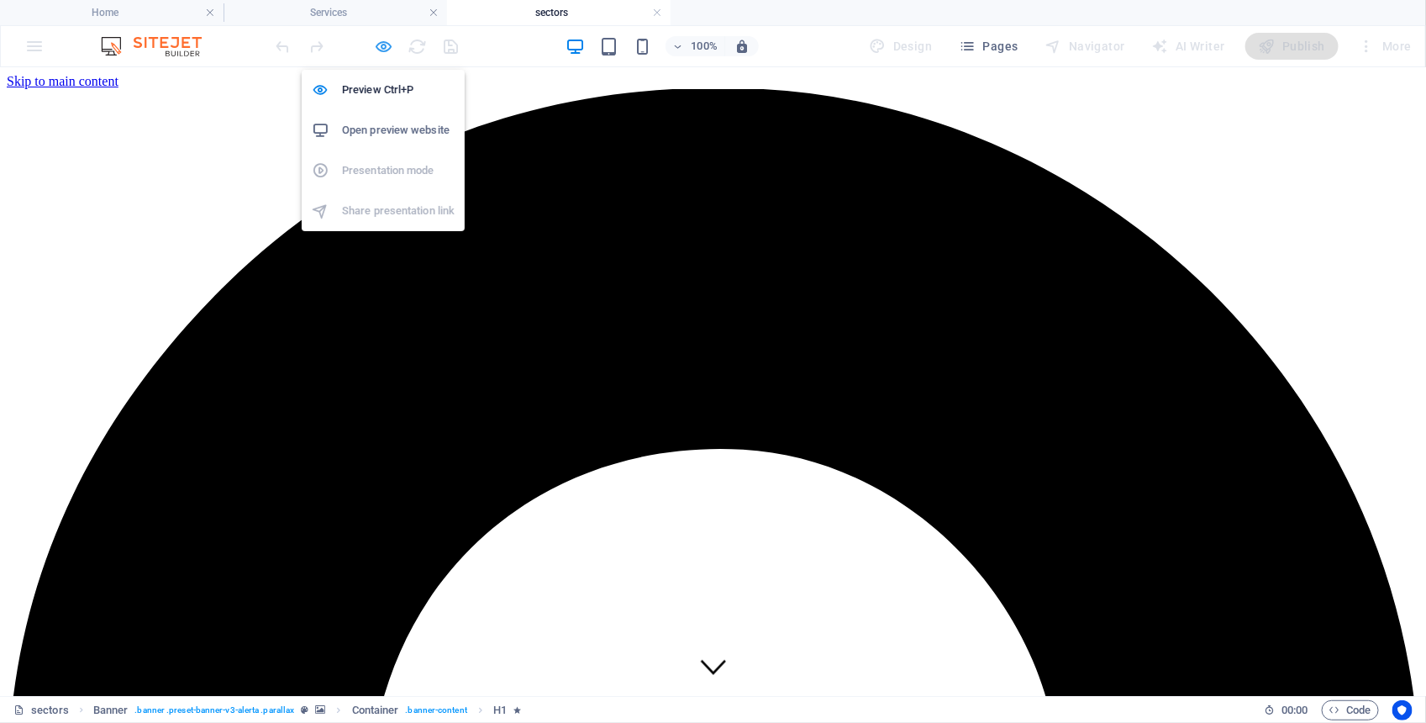
click at [375, 48] on icon "button" at bounding box center [384, 46] width 19 height 19
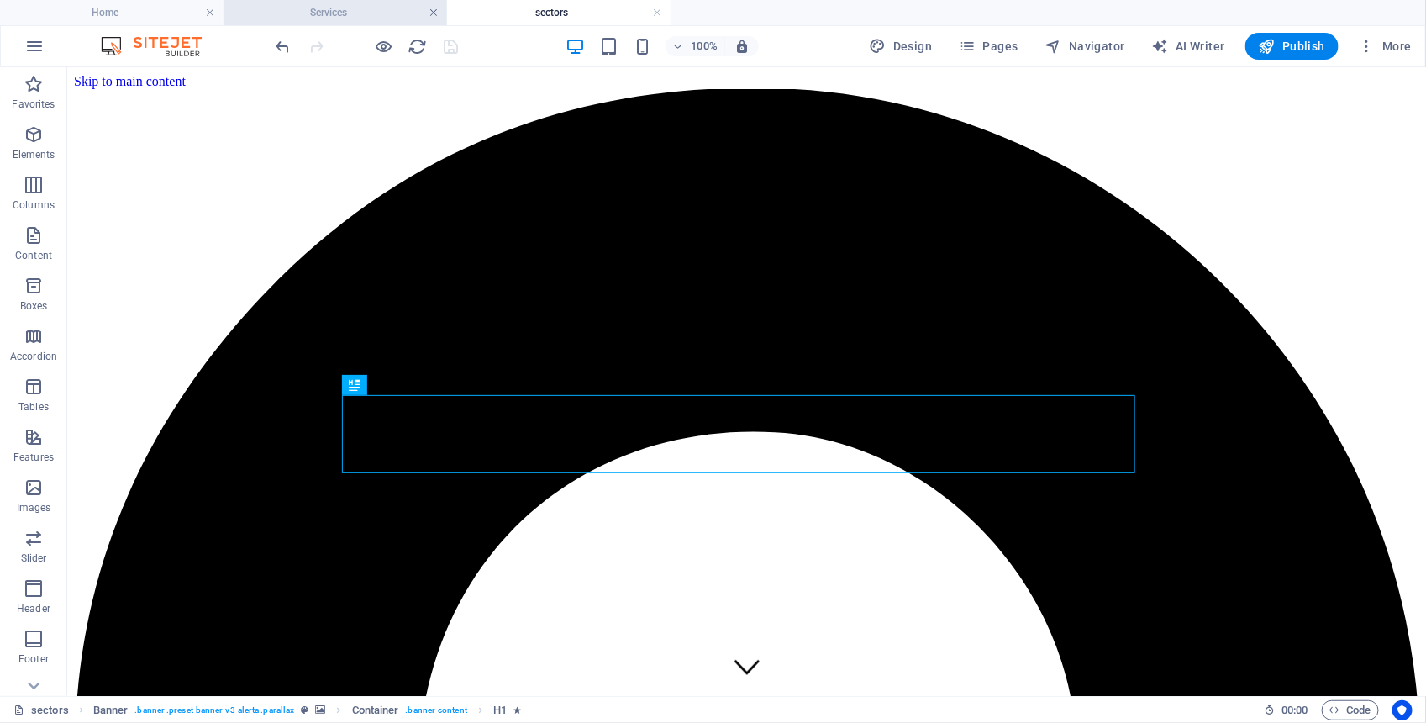
click at [433, 13] on link at bounding box center [433, 13] width 10 height 16
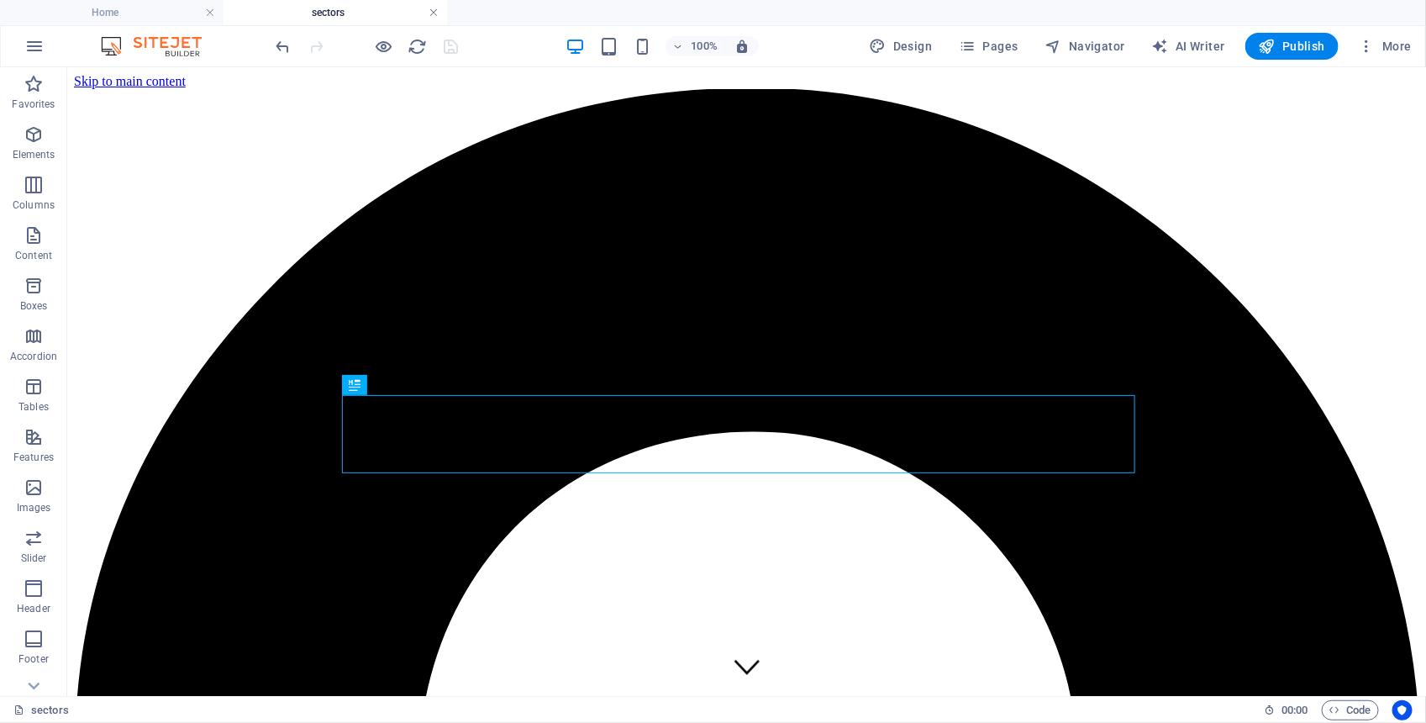
click at [435, 13] on link at bounding box center [433, 13] width 10 height 16
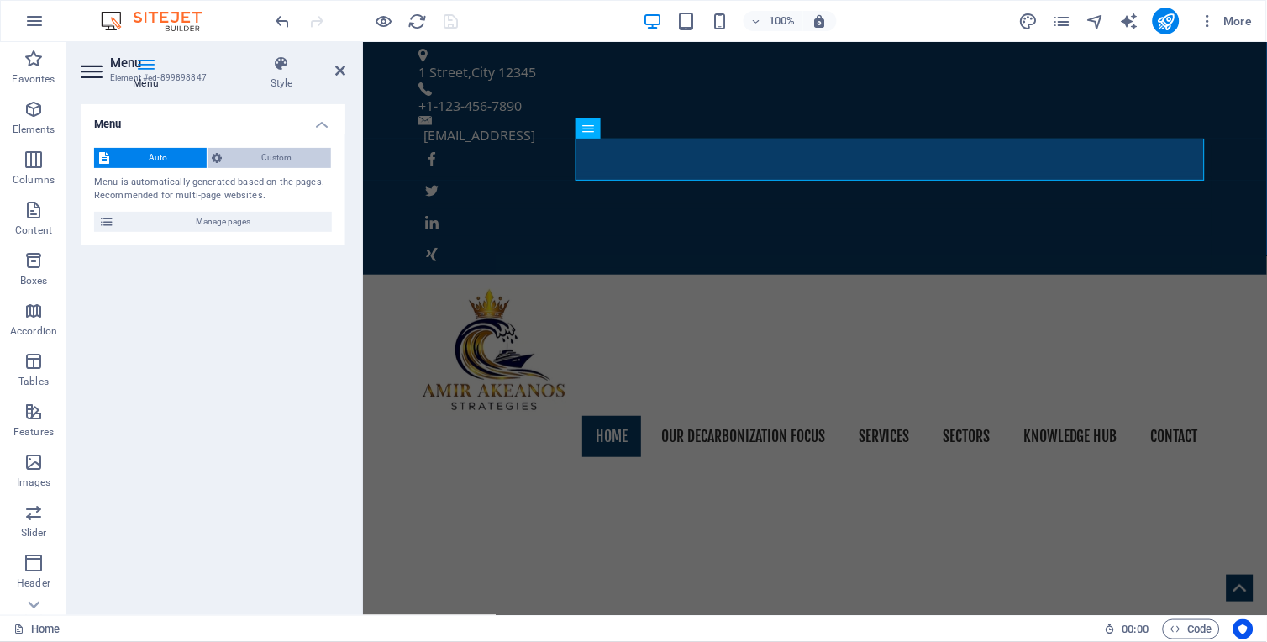
click at [272, 160] on span "Custom" at bounding box center [277, 158] width 99 height 20
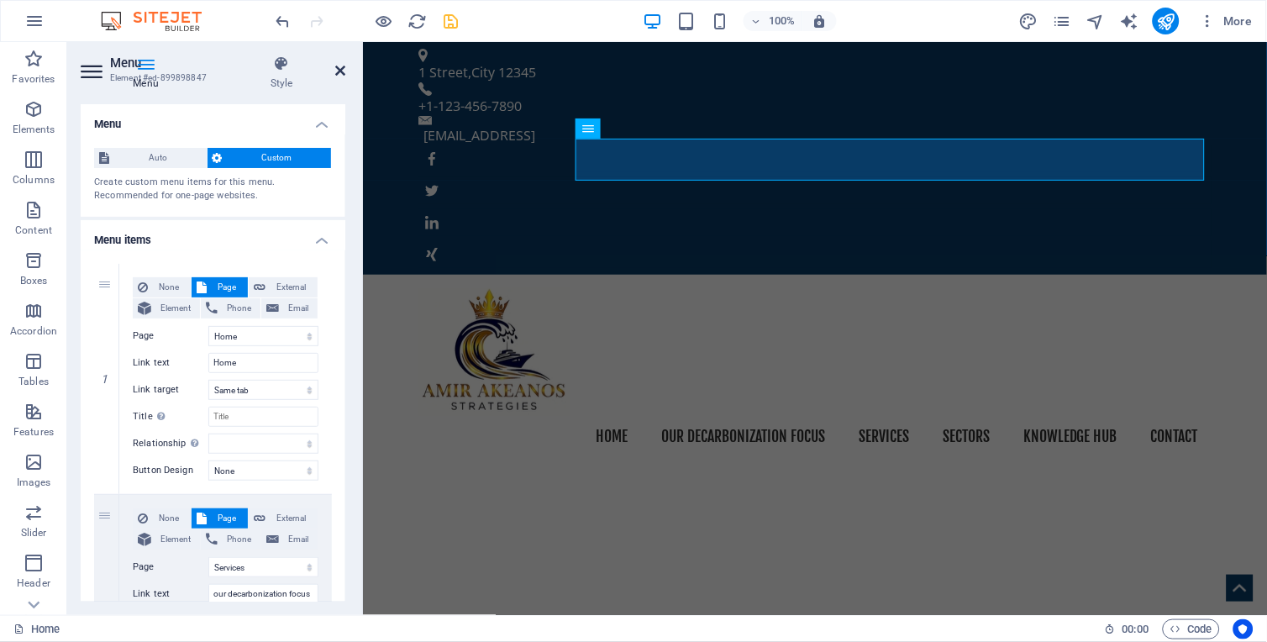
click at [335, 66] on icon at bounding box center [340, 70] width 10 height 13
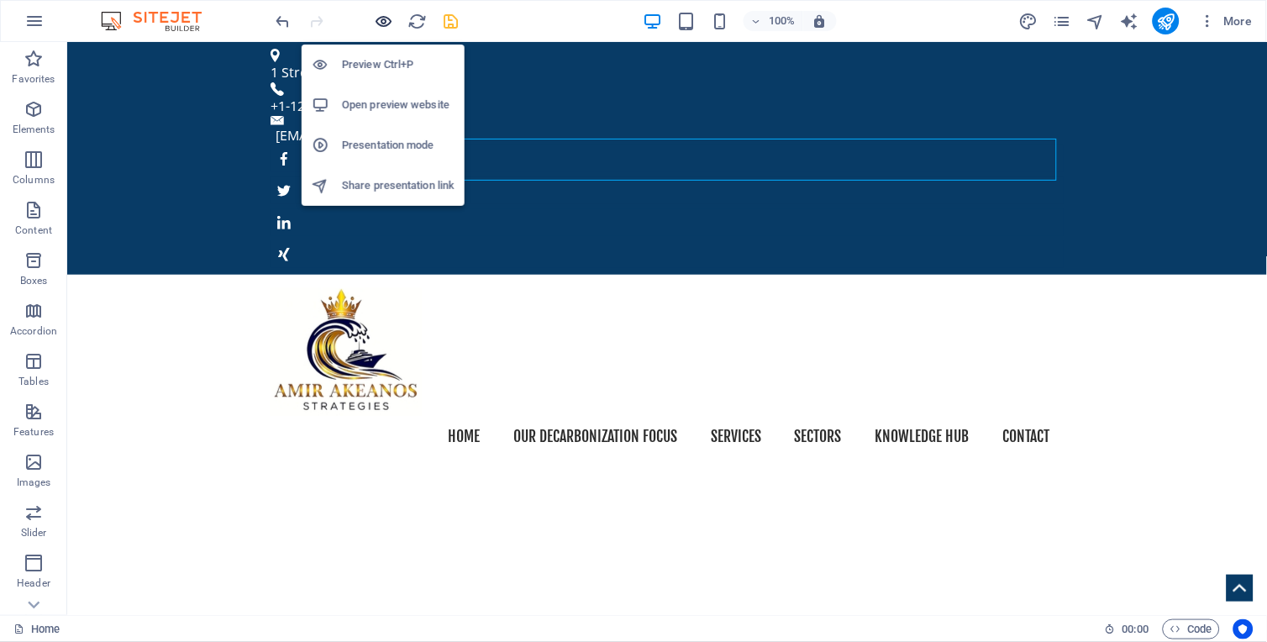
click at [383, 13] on icon "button" at bounding box center [384, 21] width 19 height 19
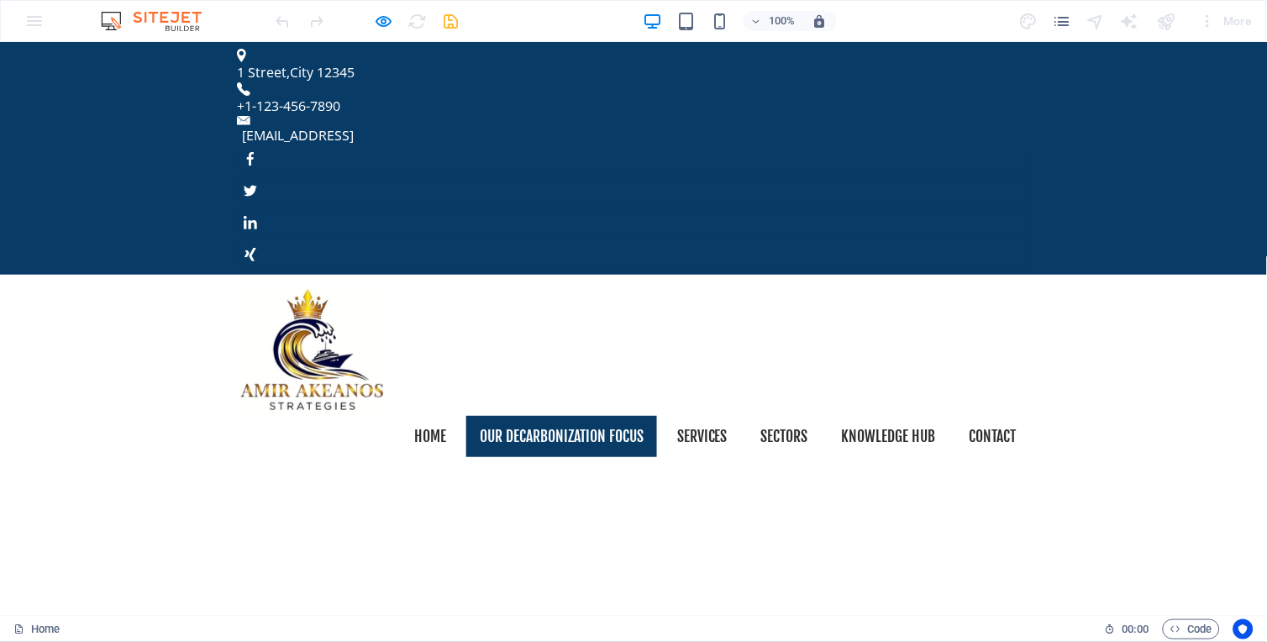
click at [594, 415] on link "our decarbonization focus" at bounding box center [561, 436] width 191 height 42
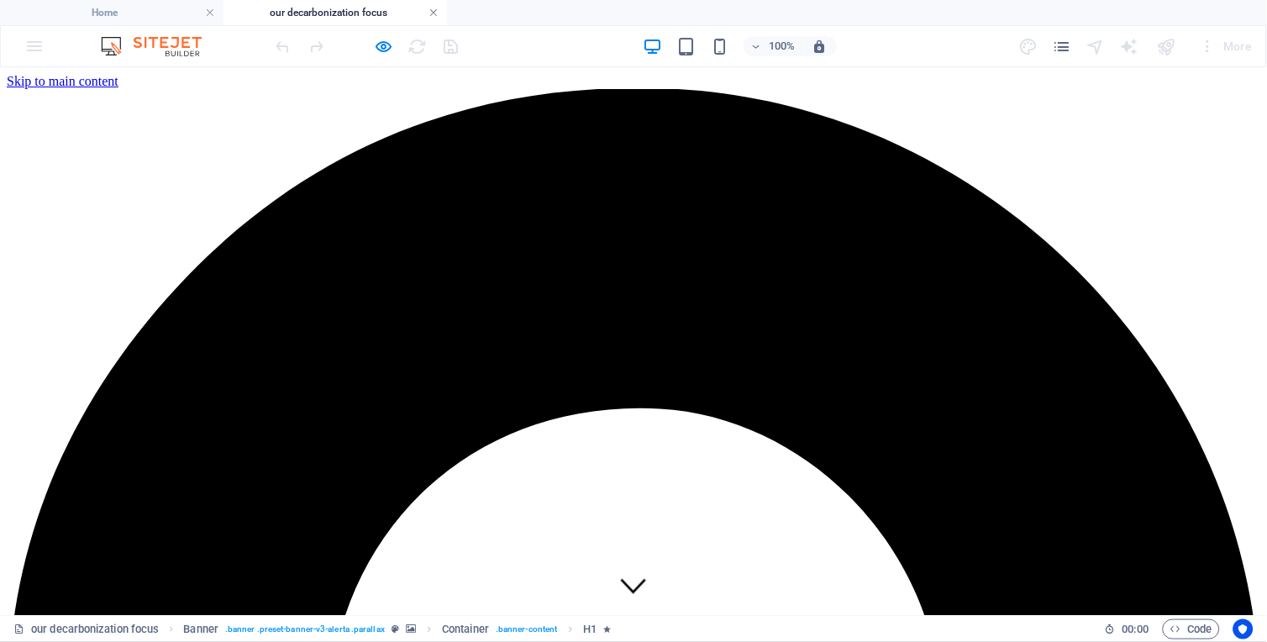
click at [433, 13] on link at bounding box center [433, 13] width 10 height 16
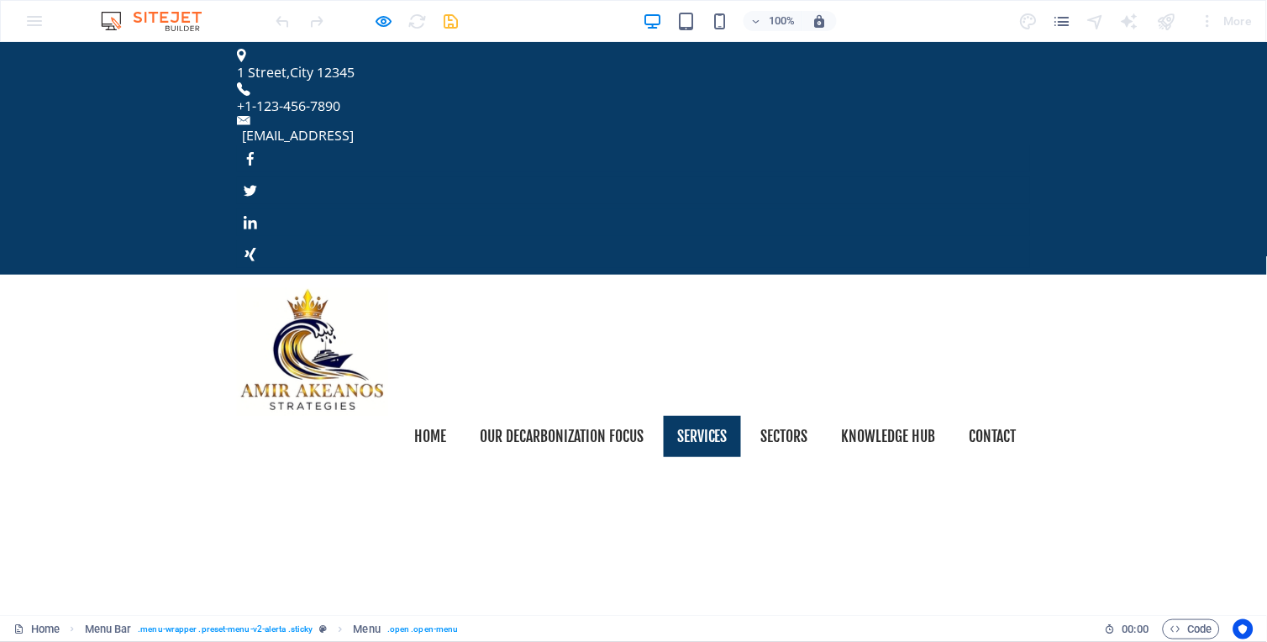
click at [694, 415] on link "Services" at bounding box center [702, 436] width 77 height 42
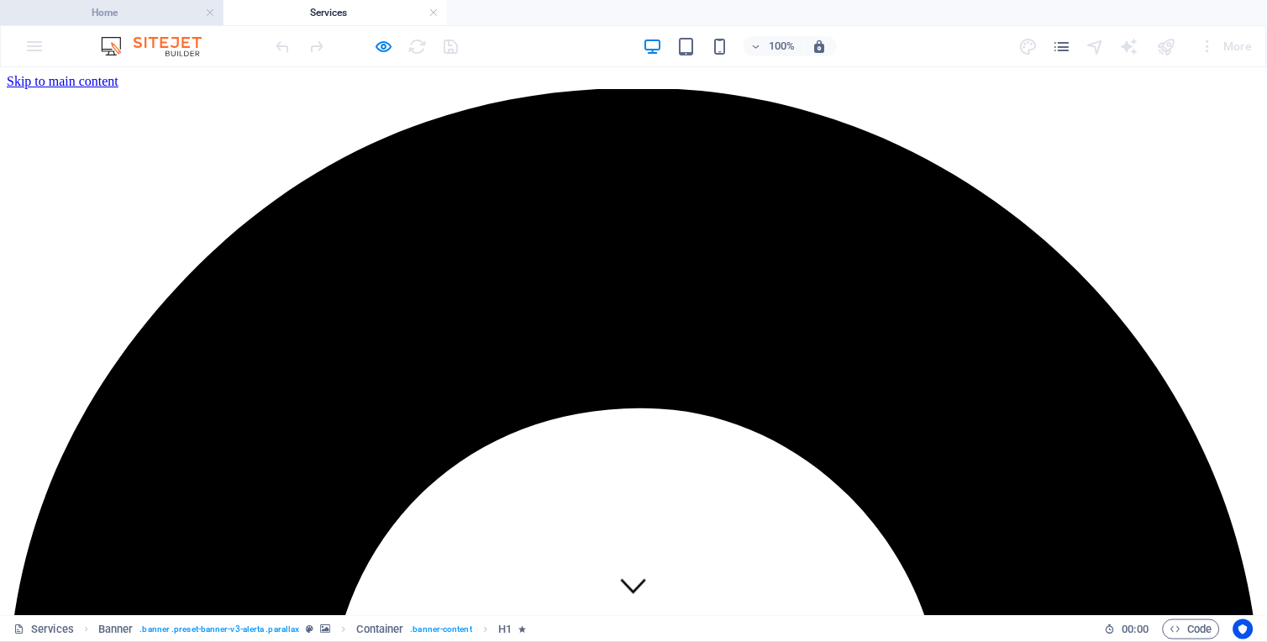
click at [131, 14] on h4 "Home" at bounding box center [111, 12] width 223 height 18
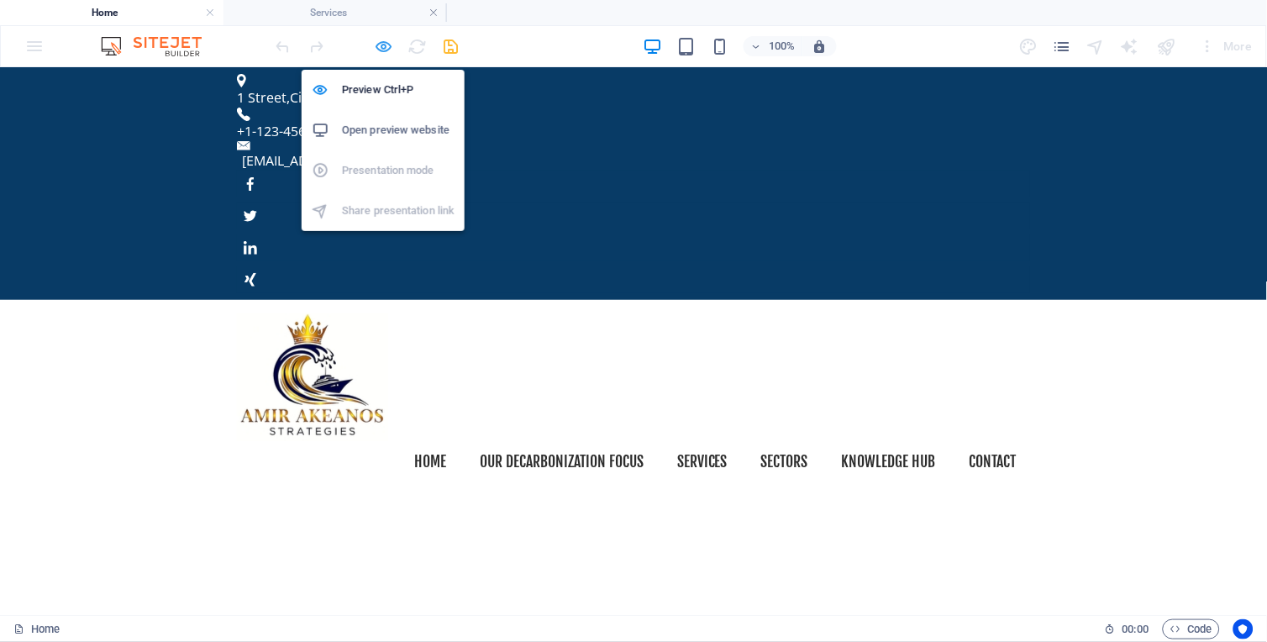
click at [382, 39] on icon "button" at bounding box center [384, 46] width 19 height 19
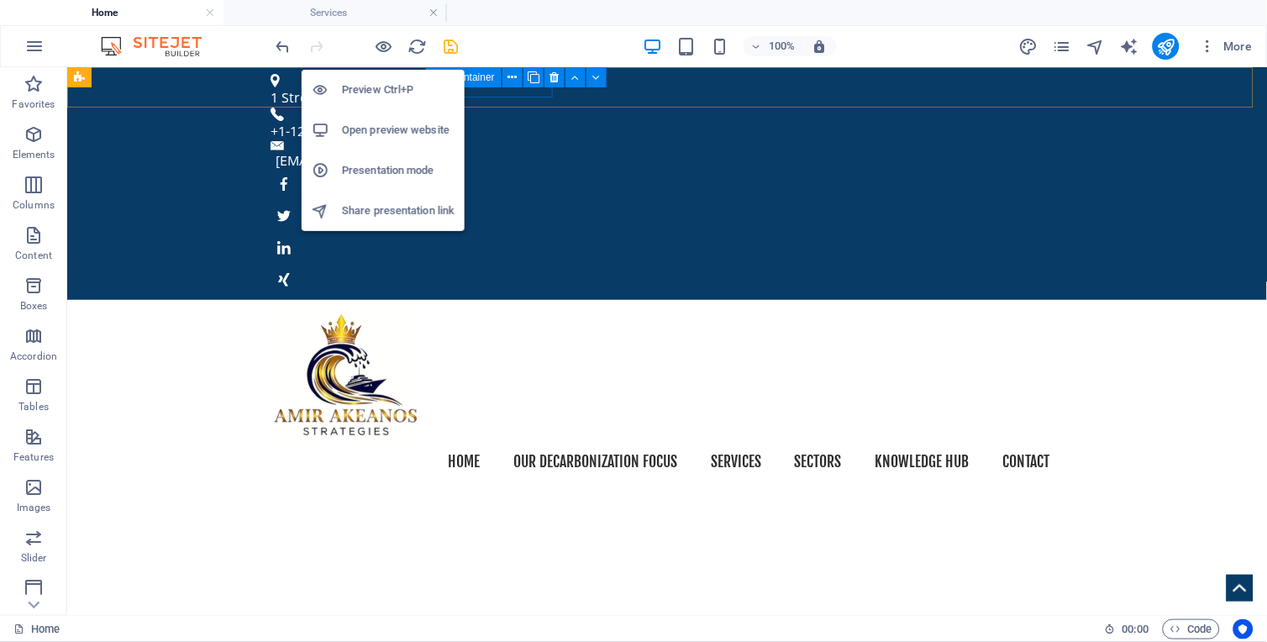
click at [380, 84] on h6 "Preview Ctrl+P" at bounding box center [398, 90] width 113 height 20
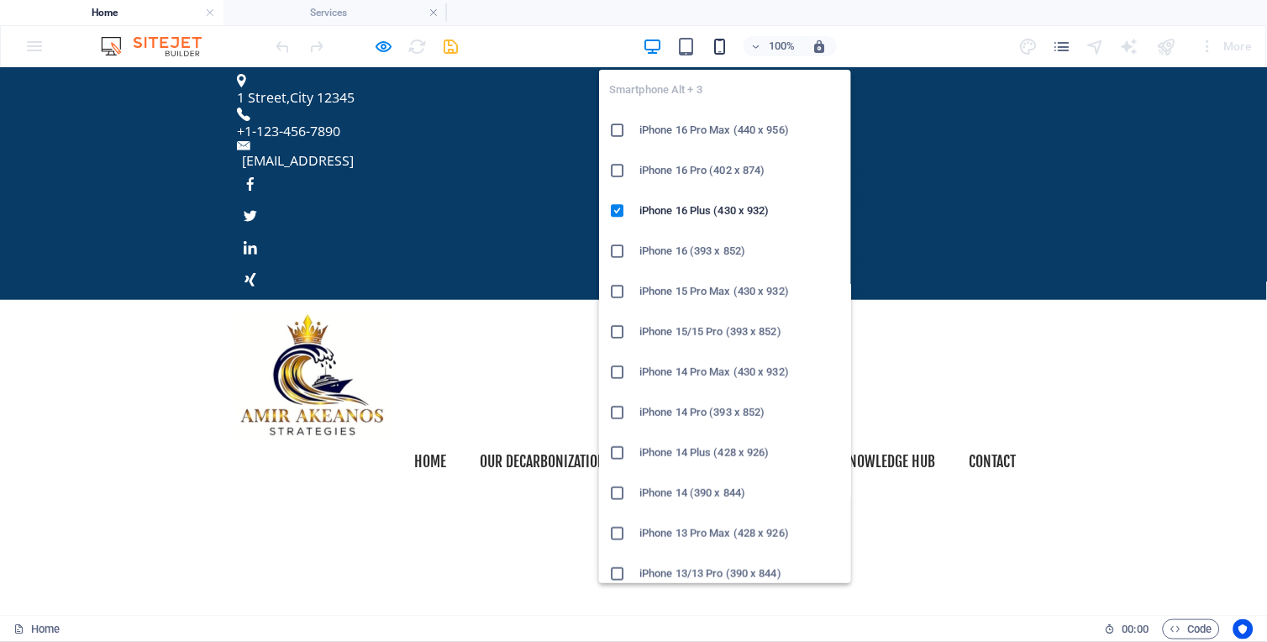
click at [710, 38] on icon "button" at bounding box center [719, 46] width 19 height 19
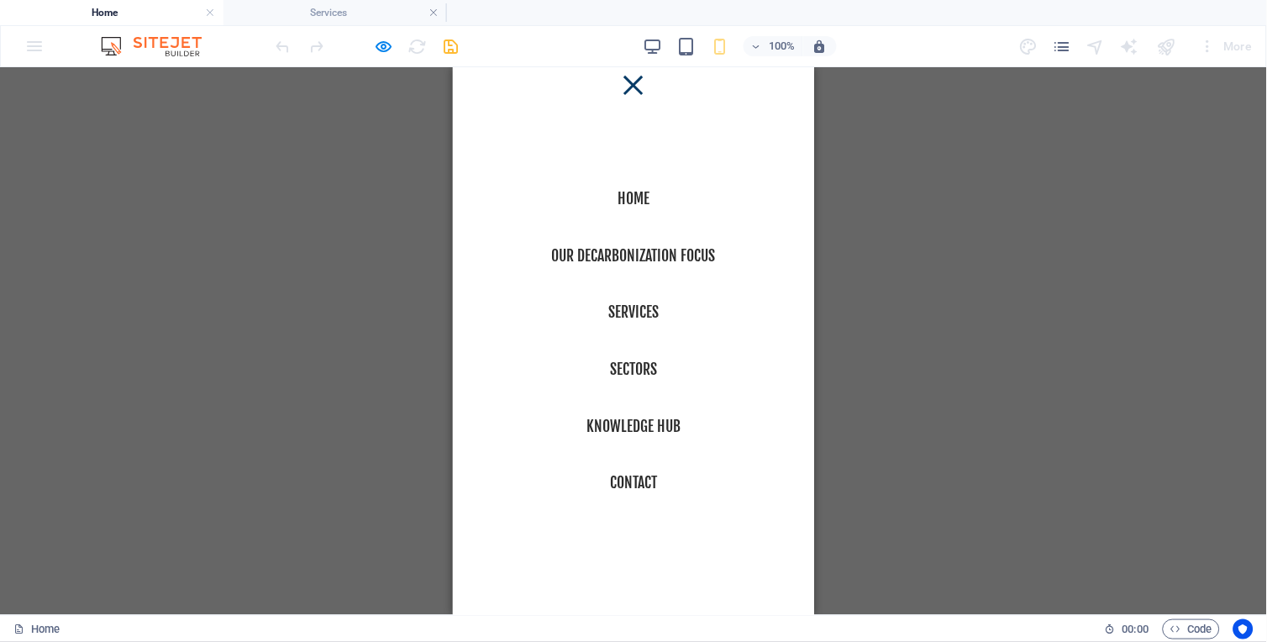
click at [625, 79] on div at bounding box center [632, 84] width 25 height 21
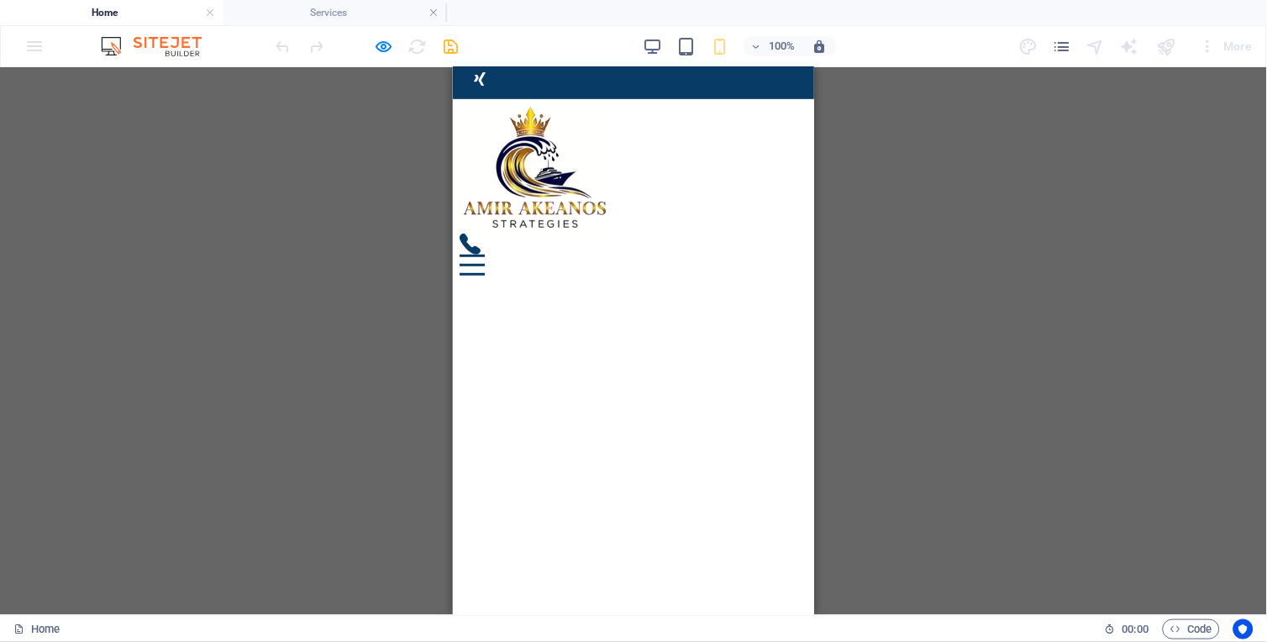
scroll to position [153, 0]
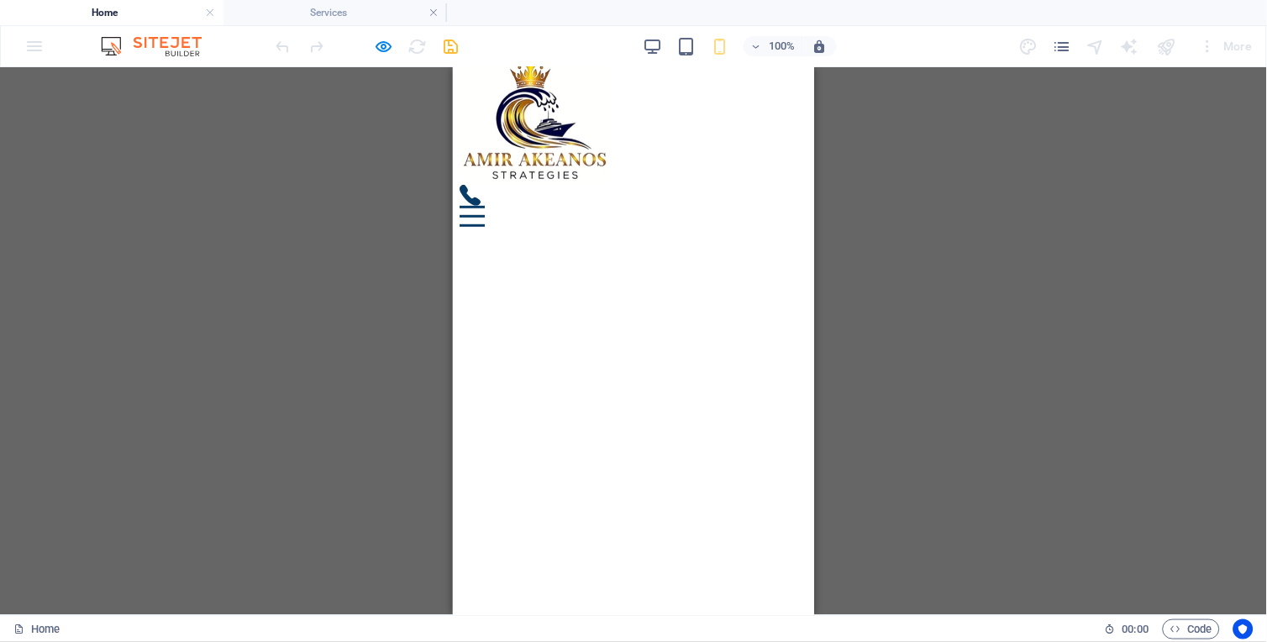
drag, startPoint x: 807, startPoint y: 122, endPoint x: 1278, endPoint y: 222, distance: 481.8
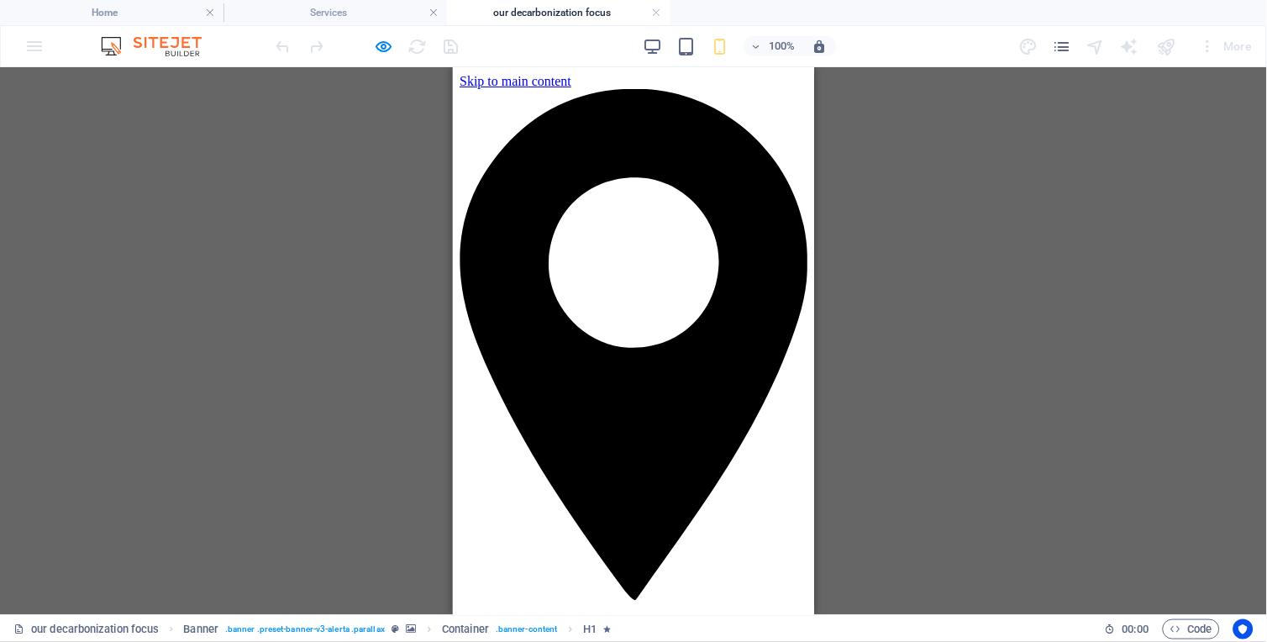
scroll to position [0, 0]
click at [654, 9] on link at bounding box center [657, 13] width 10 height 16
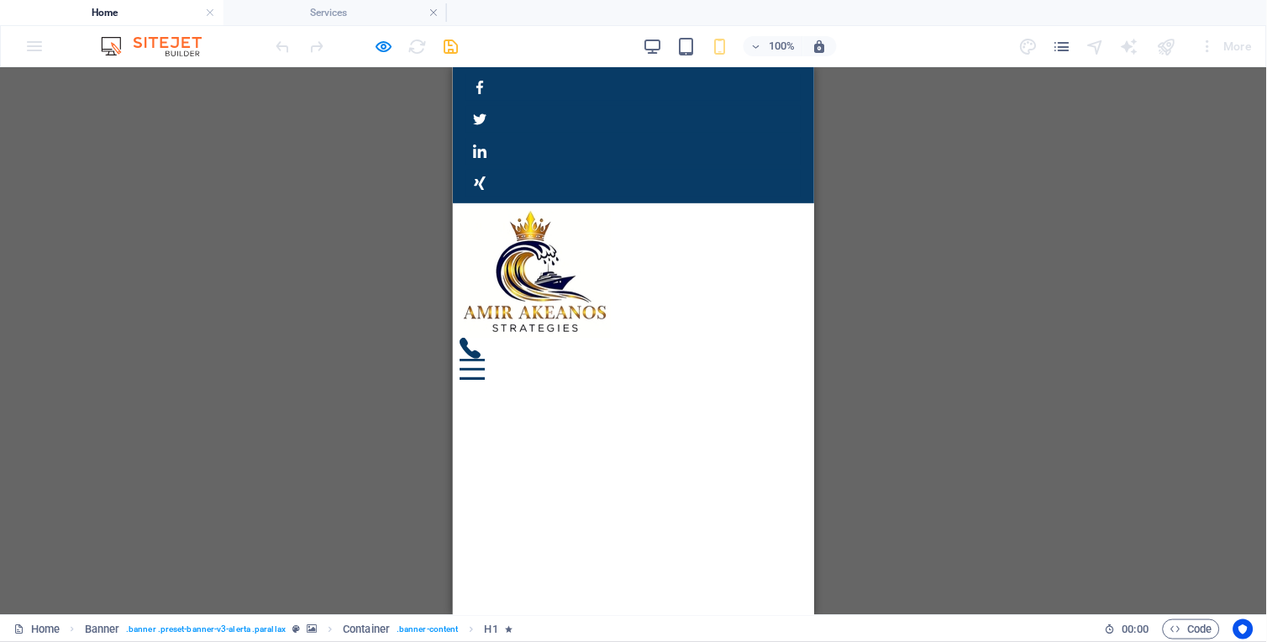
scroll to position [153, 0]
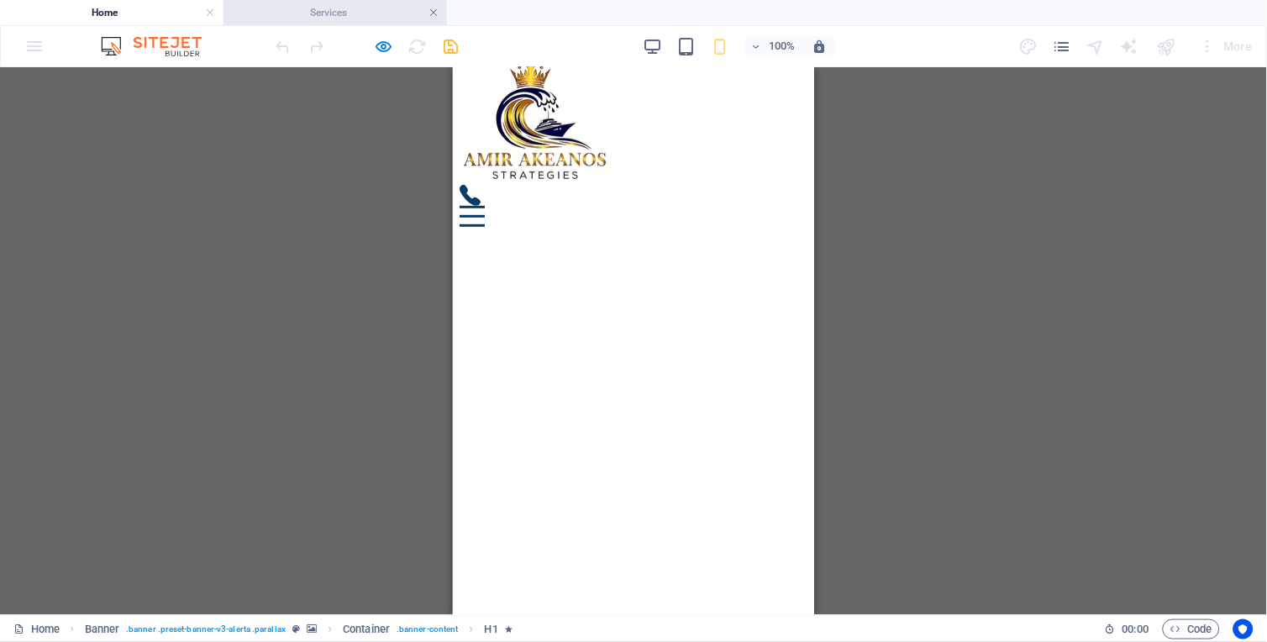
click at [434, 11] on link at bounding box center [433, 13] width 10 height 16
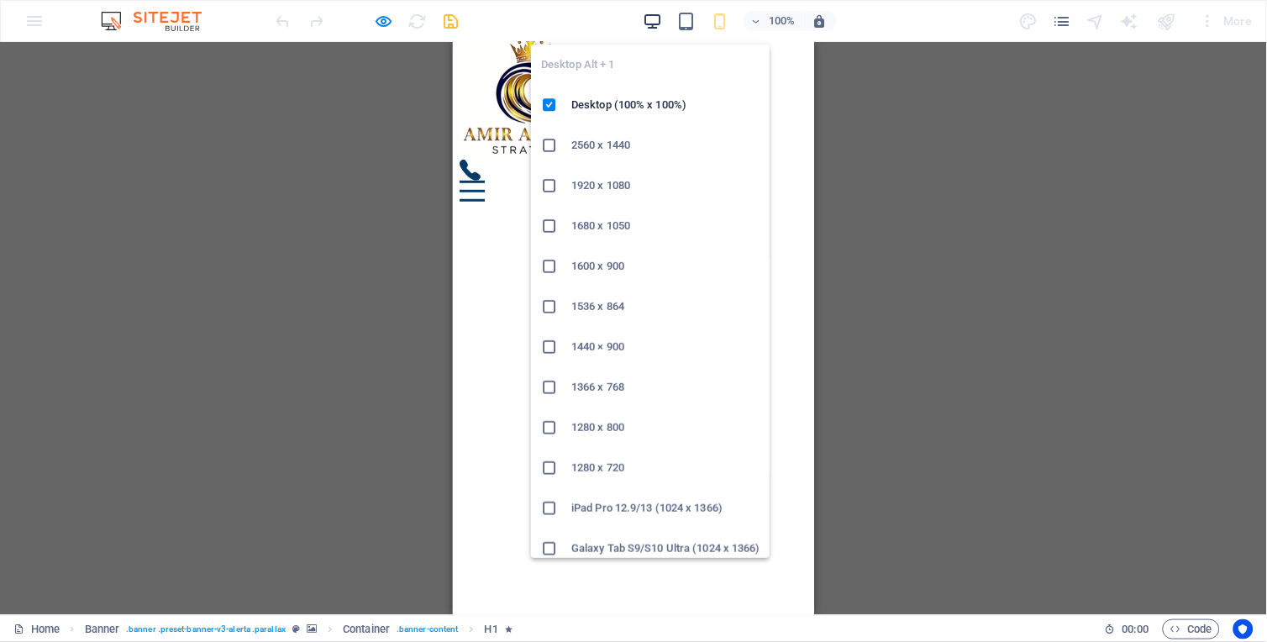
click at [660, 14] on icon "button" at bounding box center [652, 21] width 19 height 19
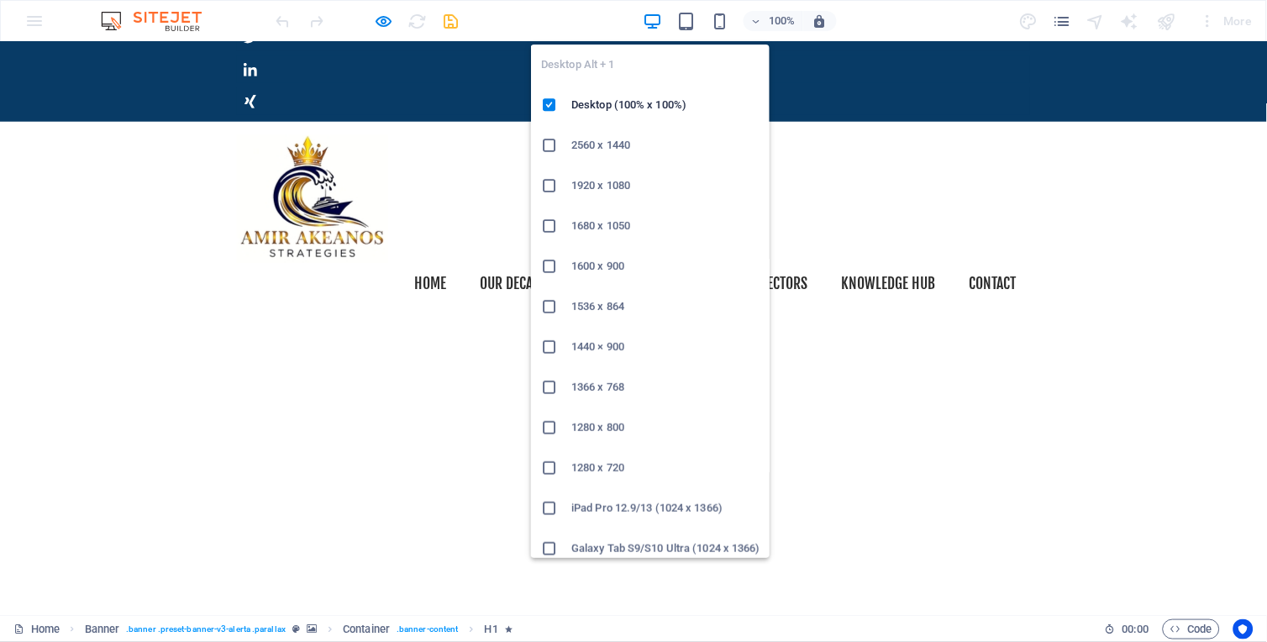
click at [593, 144] on h6 "2560 x 1440" at bounding box center [665, 145] width 188 height 20
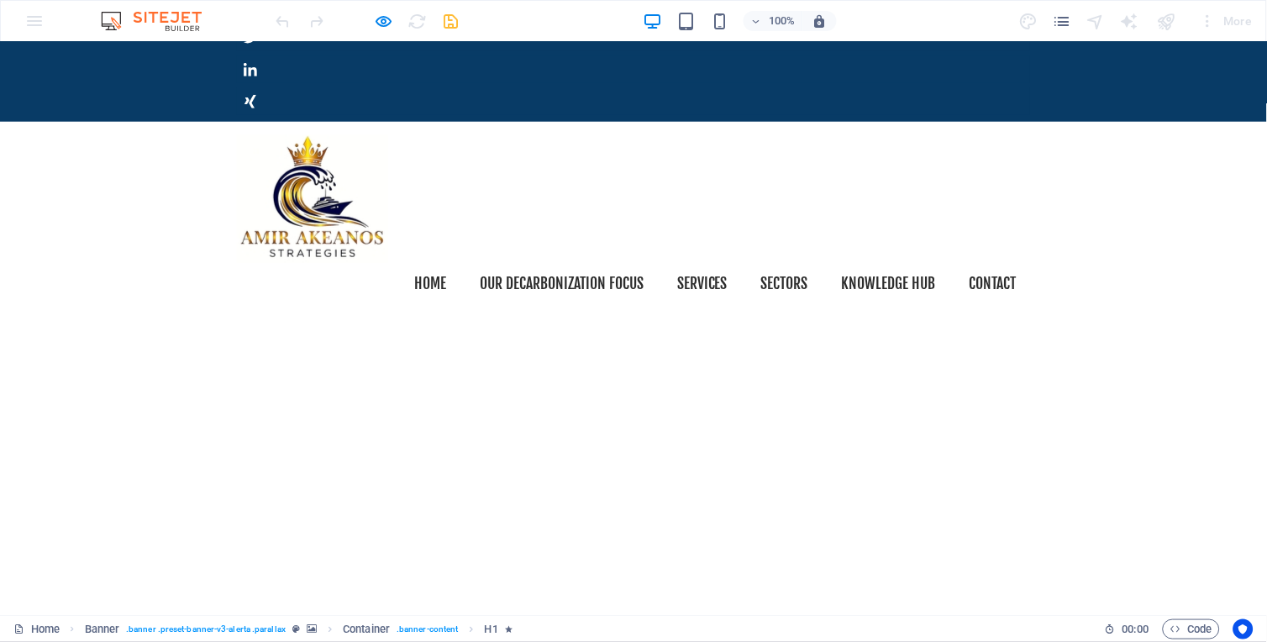
scroll to position [0, 0]
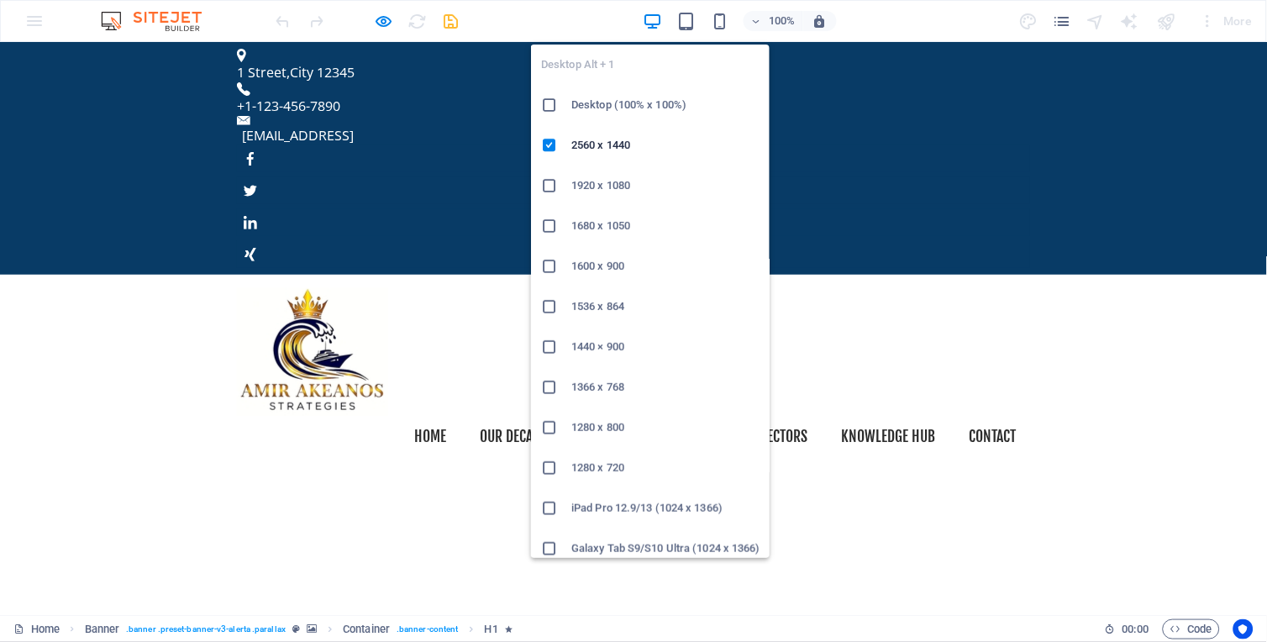
click at [552, 104] on icon at bounding box center [549, 105] width 17 height 17
click at [586, 179] on h6 "1920 x 1080" at bounding box center [665, 186] width 188 height 20
click at [555, 107] on icon at bounding box center [549, 105] width 17 height 17
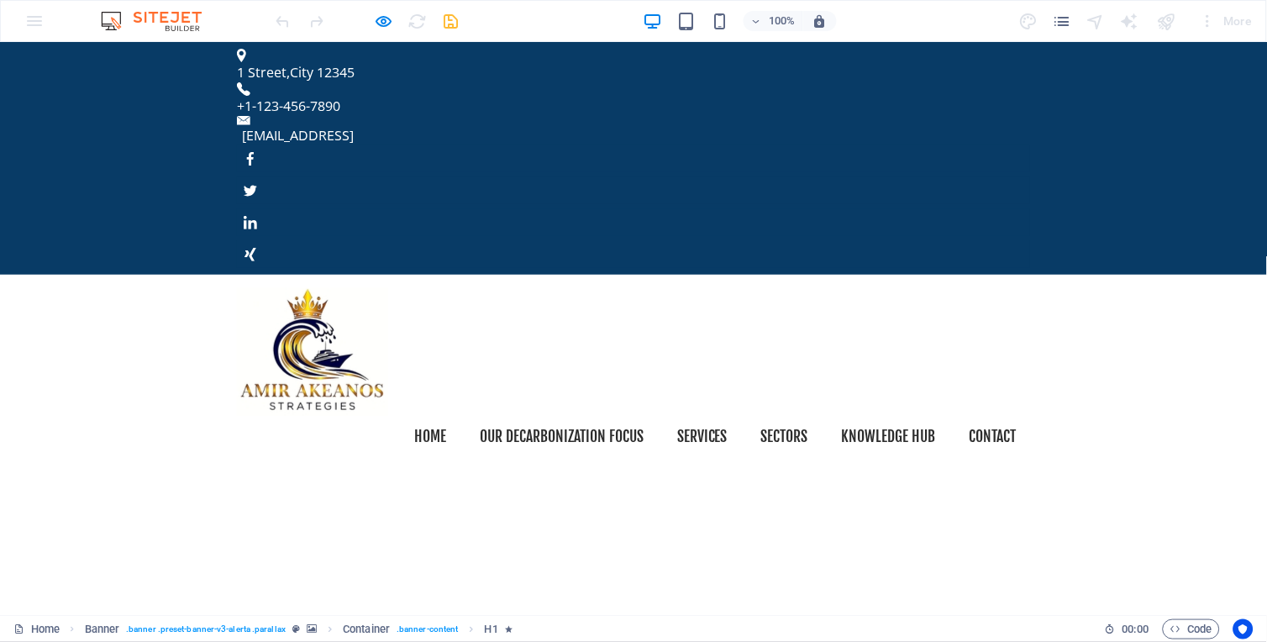
click at [644, 274] on header "Home our decarbonization focus Services sectors knowledge hub Contact" at bounding box center [633, 372] width 820 height 197
click at [395, 24] on div at bounding box center [367, 21] width 188 height 27
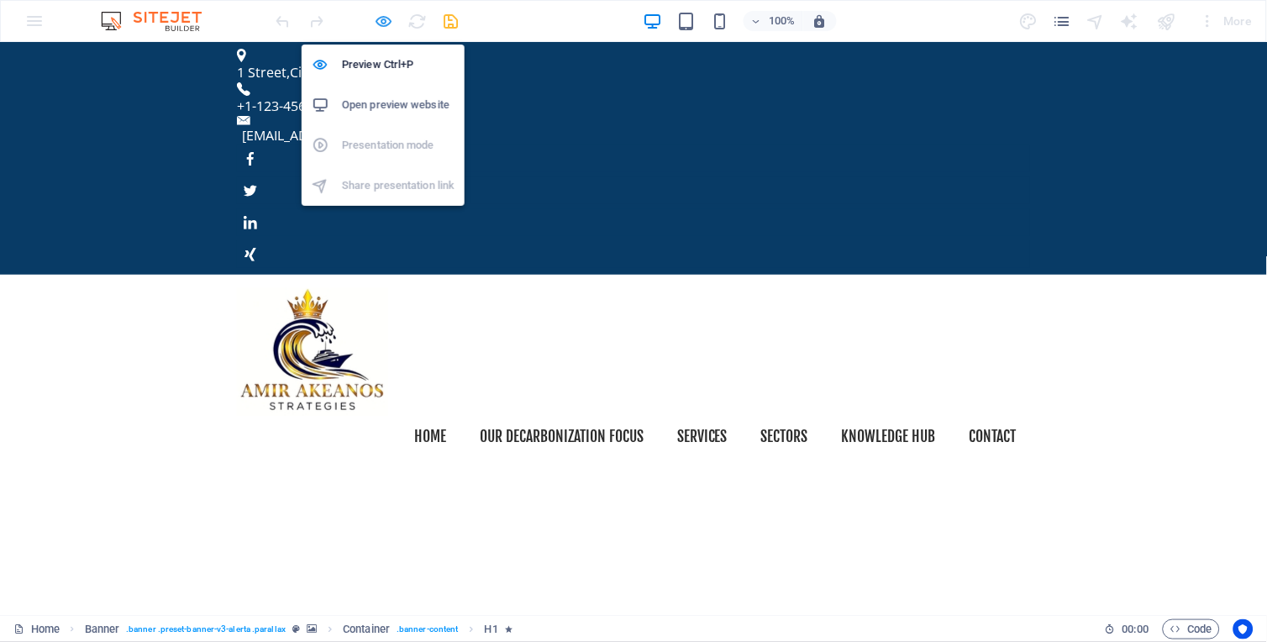
click at [384, 19] on icon "button" at bounding box center [384, 21] width 19 height 19
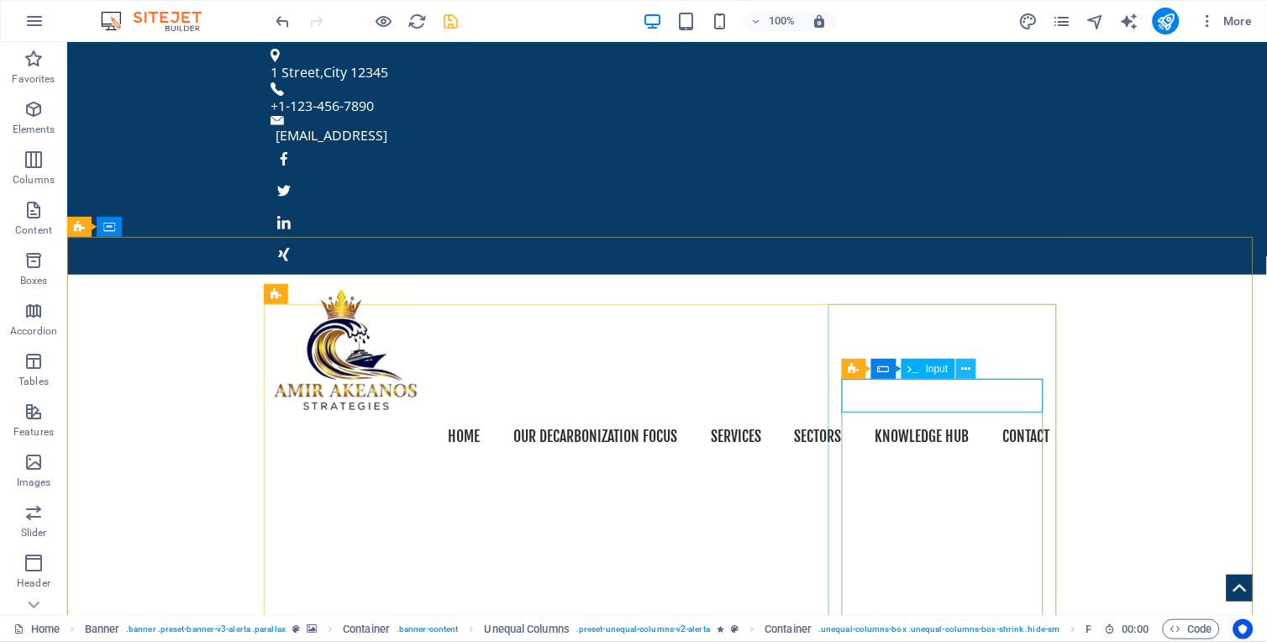
click at [961, 371] on icon at bounding box center [965, 369] width 9 height 18
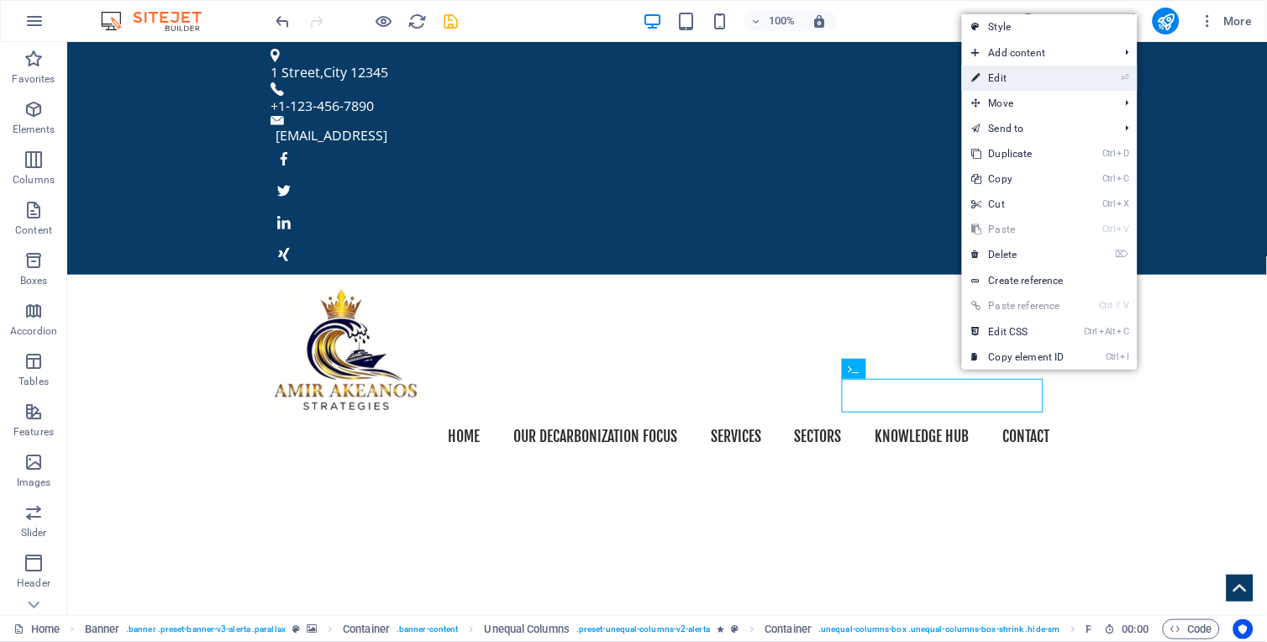
click at [1004, 74] on link "⏎ Edit" at bounding box center [1018, 78] width 113 height 25
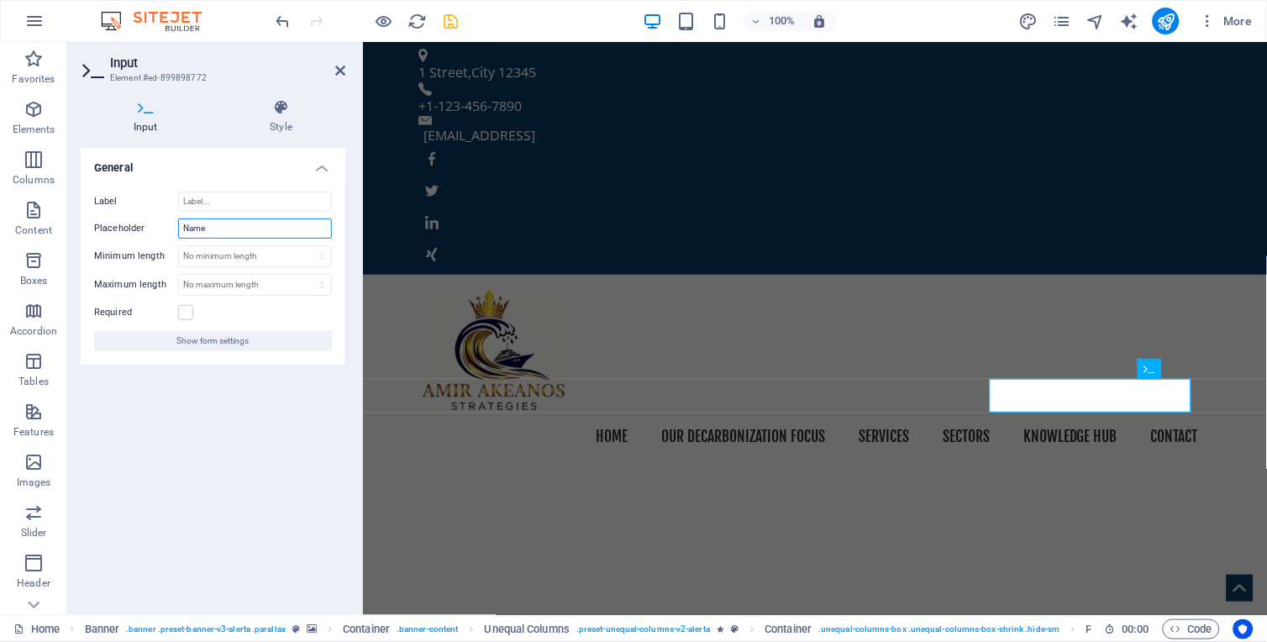
click at [217, 227] on input "Name" at bounding box center [255, 228] width 154 height 20
type input "Name of your company"
click at [336, 68] on icon at bounding box center [340, 70] width 10 height 13
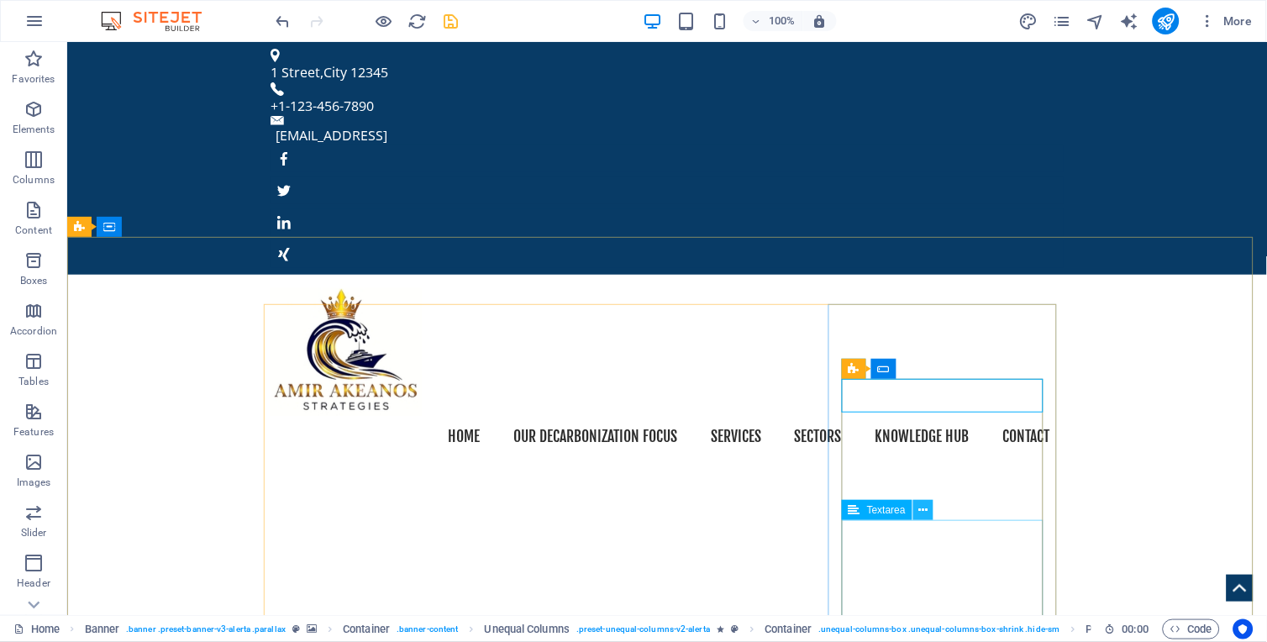
click at [919, 513] on icon at bounding box center [923, 511] width 9 height 18
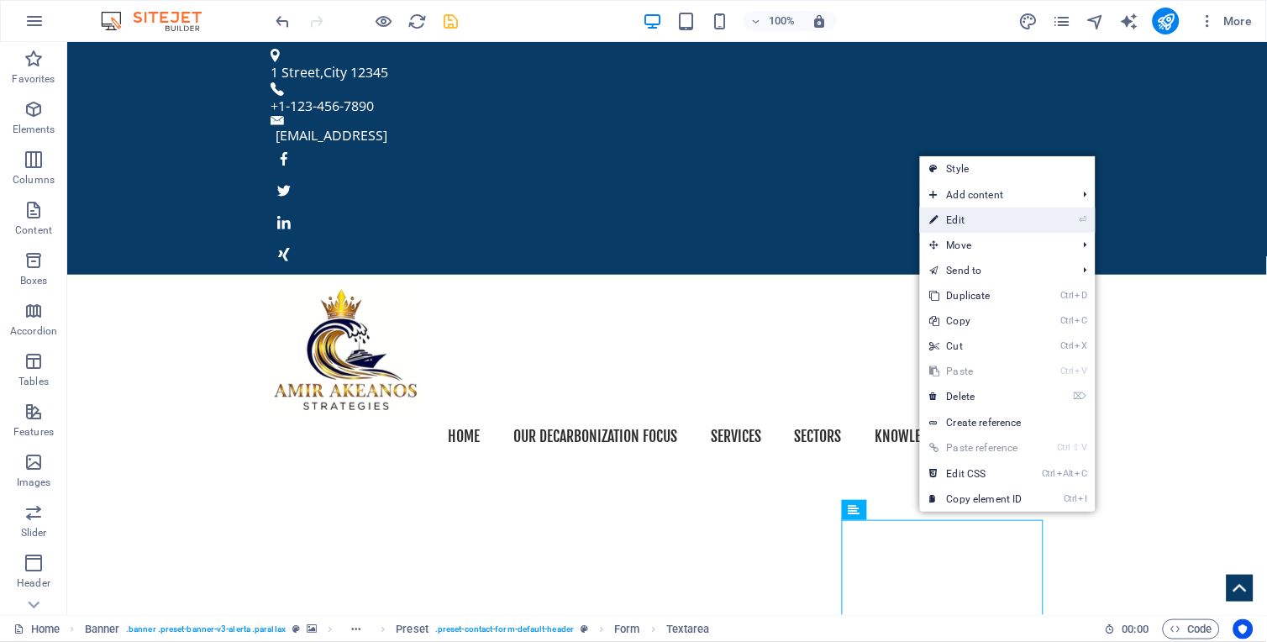
click at [966, 224] on link "⏎ Edit" at bounding box center [976, 220] width 113 height 25
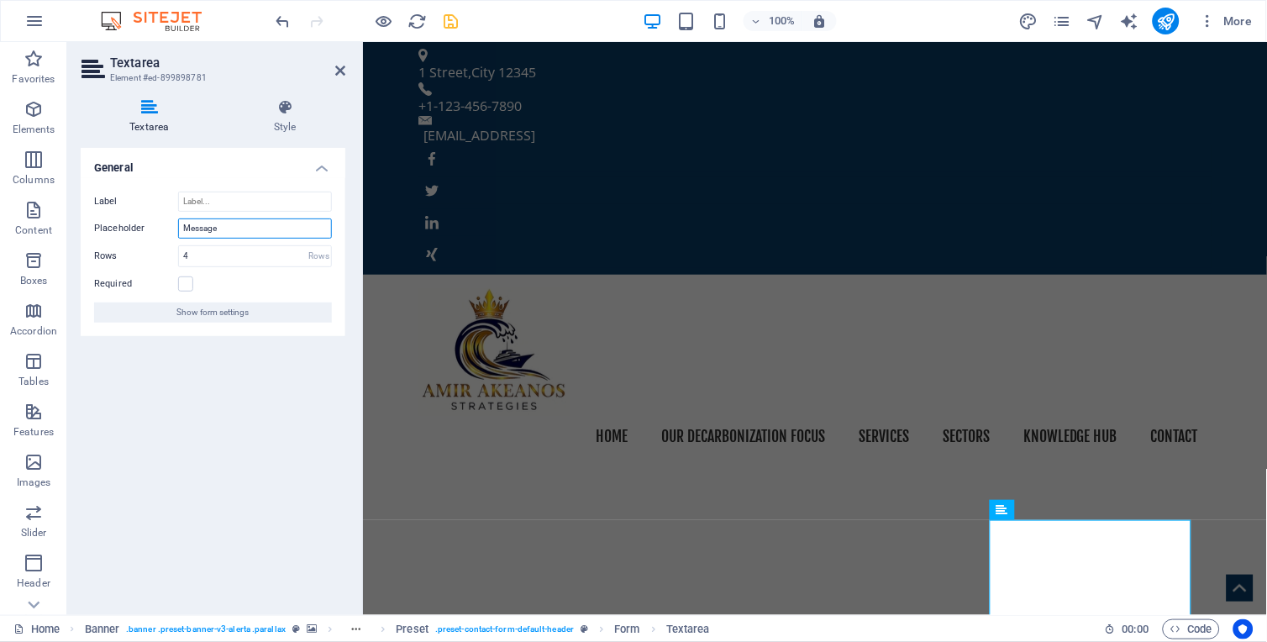
click at [236, 232] on input "Message" at bounding box center [255, 228] width 154 height 20
type input "M"
type input "h"
click at [240, 230] on input "How can we assisst with decarbonization goals?" at bounding box center [255, 228] width 154 height 20
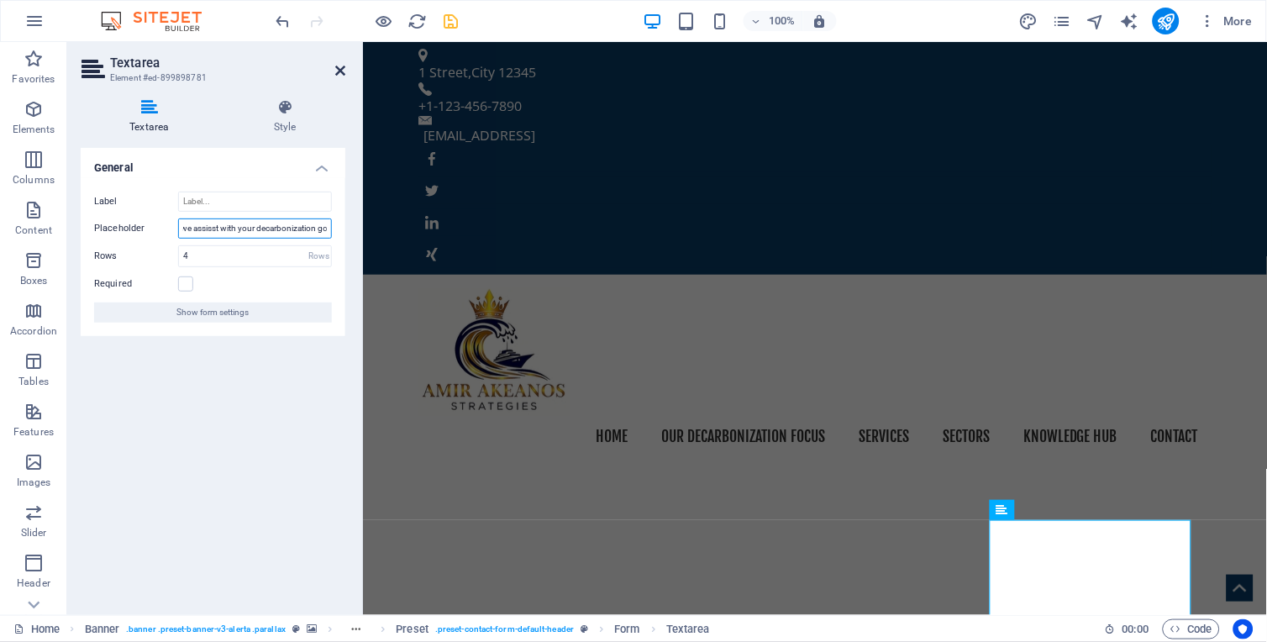
type input "How can we assisst with your decarbonization goals?"
click at [342, 71] on icon at bounding box center [340, 70] width 10 height 13
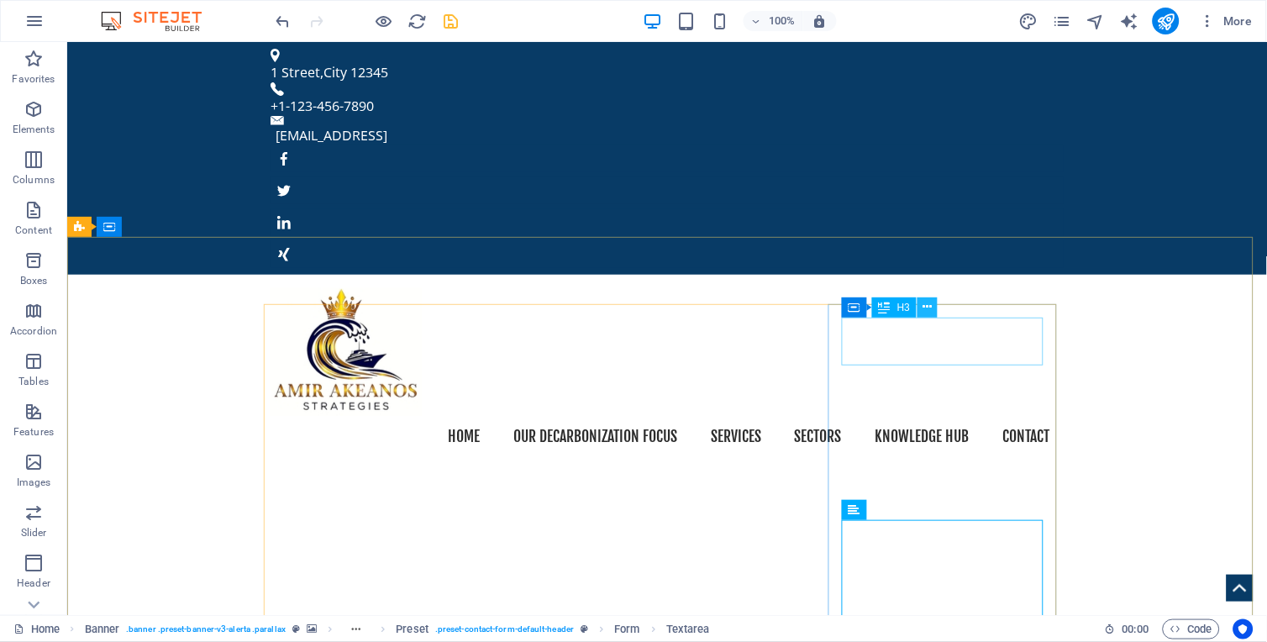
click at [926, 309] on icon at bounding box center [927, 307] width 9 height 18
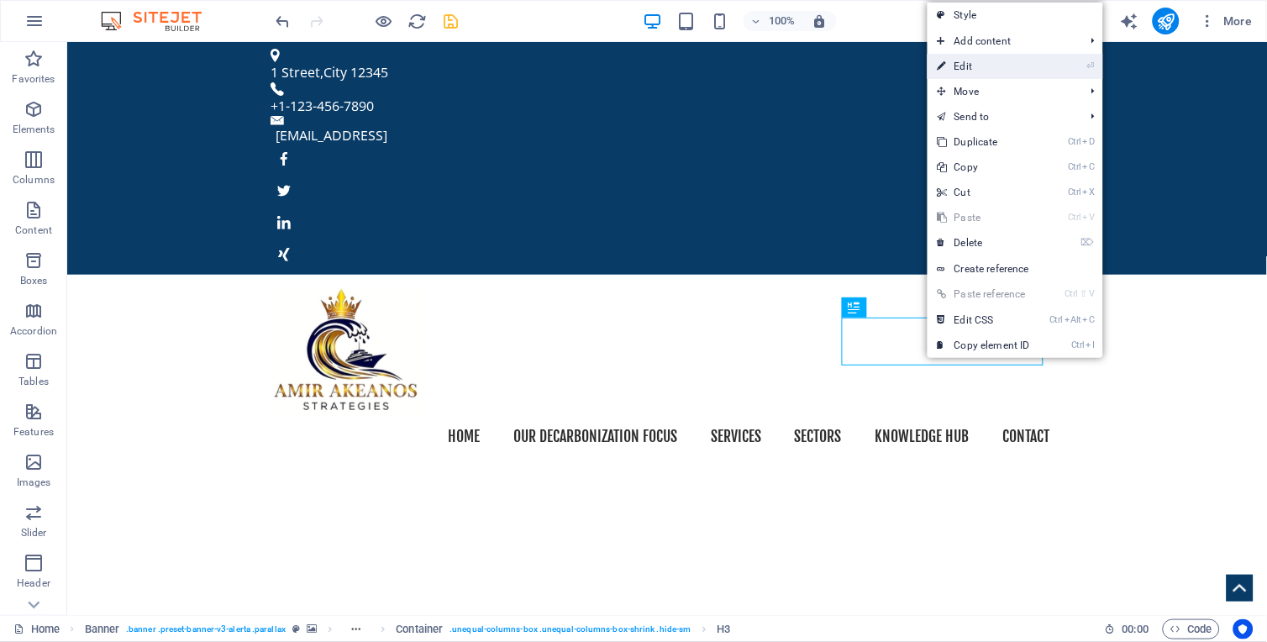
click at [964, 71] on link "⏎ Edit" at bounding box center [984, 66] width 113 height 25
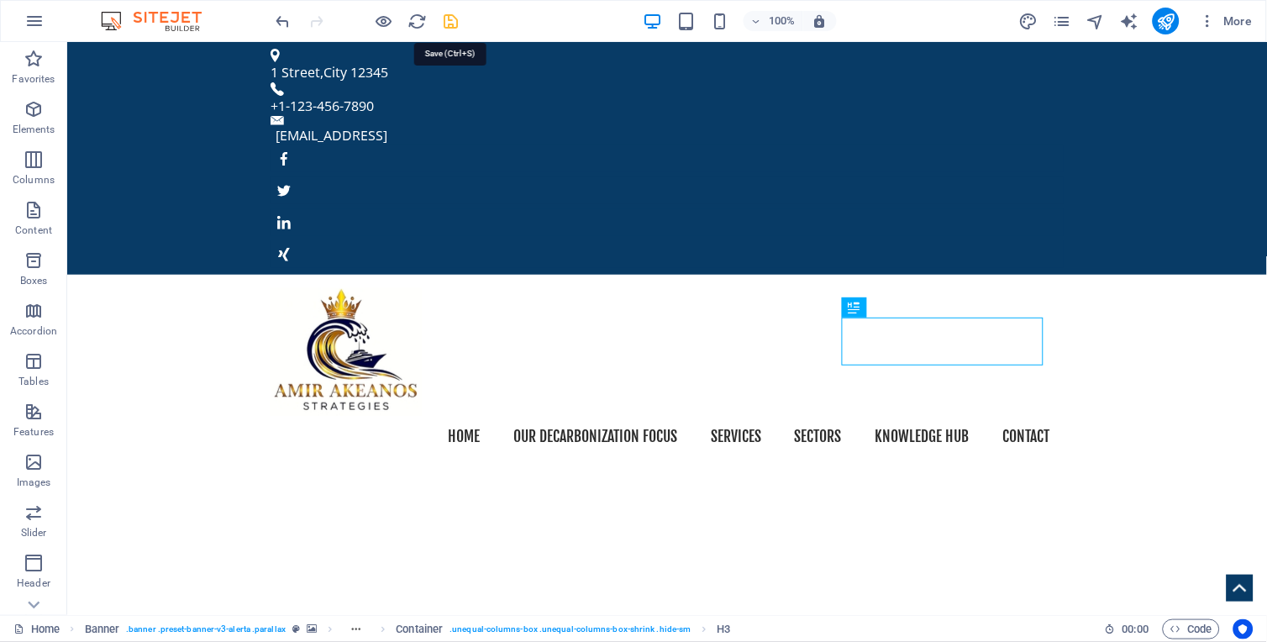
click at [452, 18] on icon "save" at bounding box center [451, 21] width 19 height 19
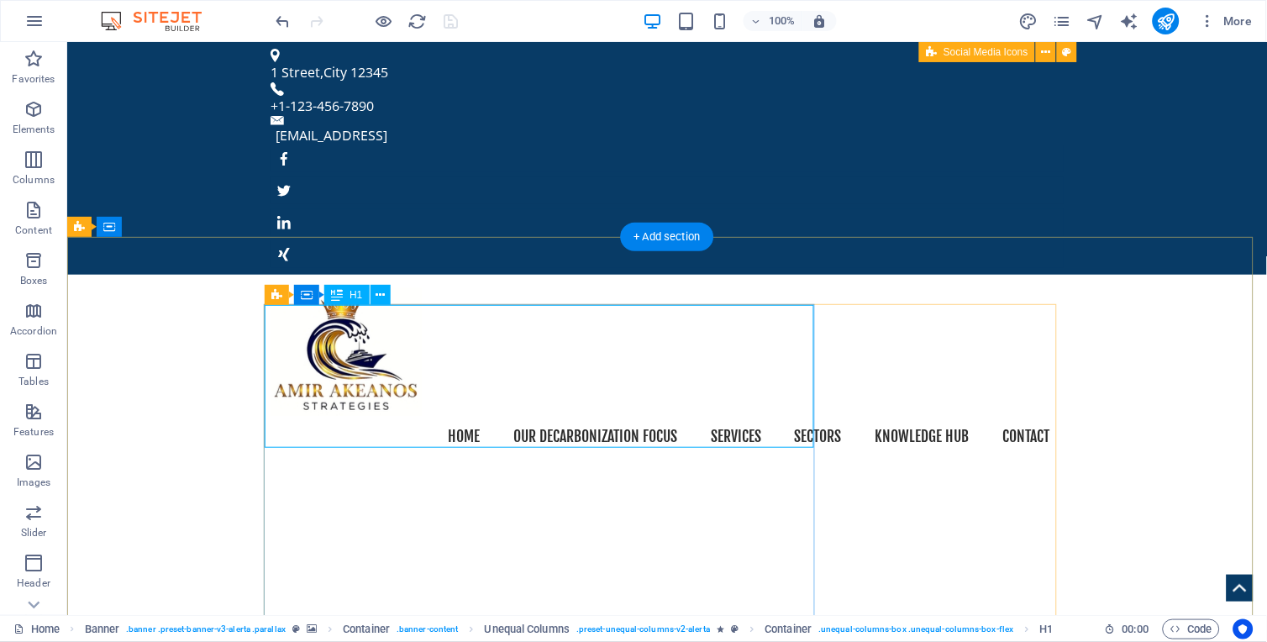
click at [379, 294] on icon at bounding box center [380, 296] width 9 height 18
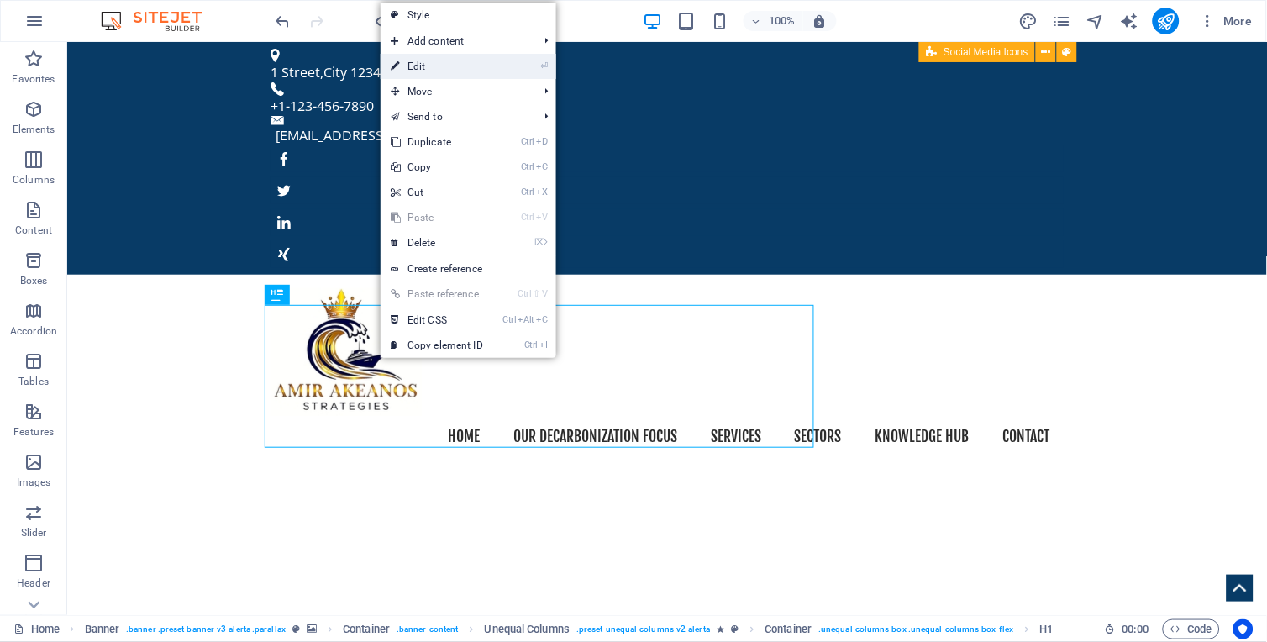
click at [421, 71] on link "⏎ Edit" at bounding box center [437, 66] width 113 height 25
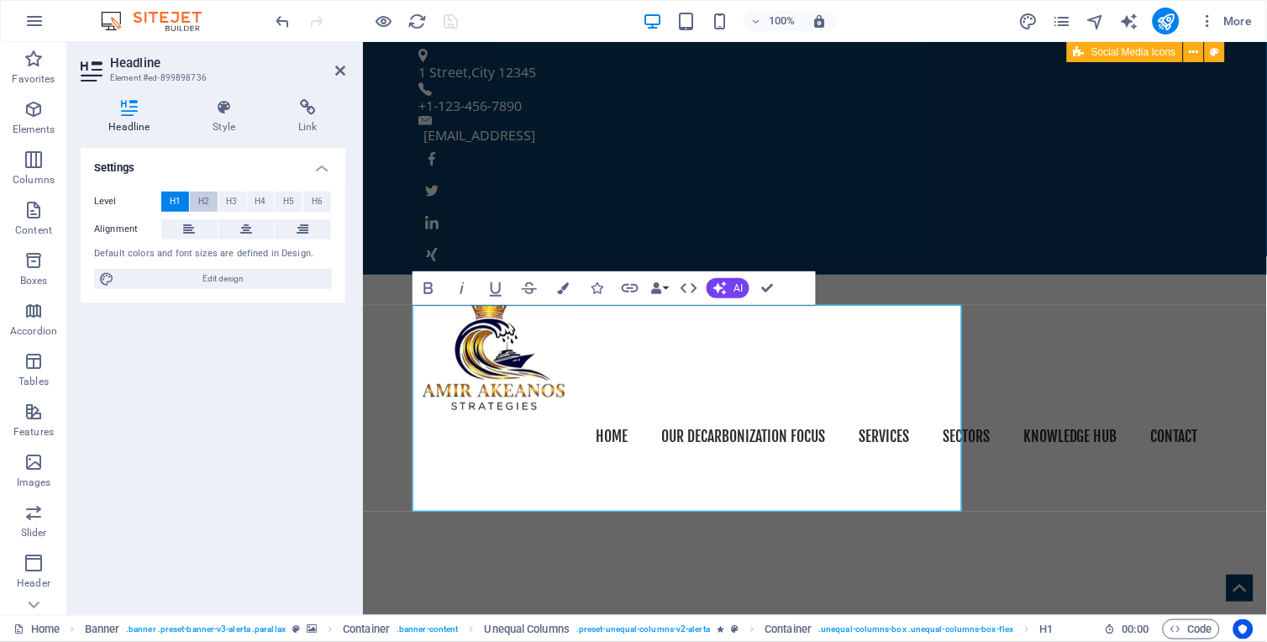
click at [208, 203] on span "H2" at bounding box center [203, 202] width 11 height 20
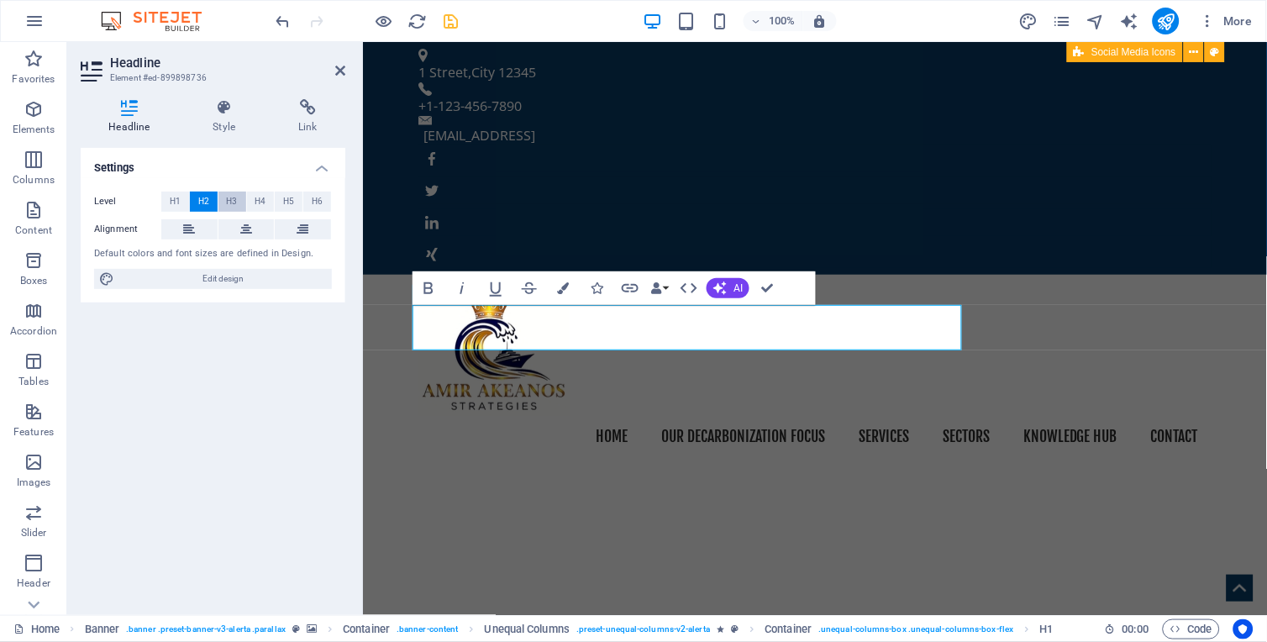
click at [229, 204] on span "H3" at bounding box center [232, 202] width 11 height 20
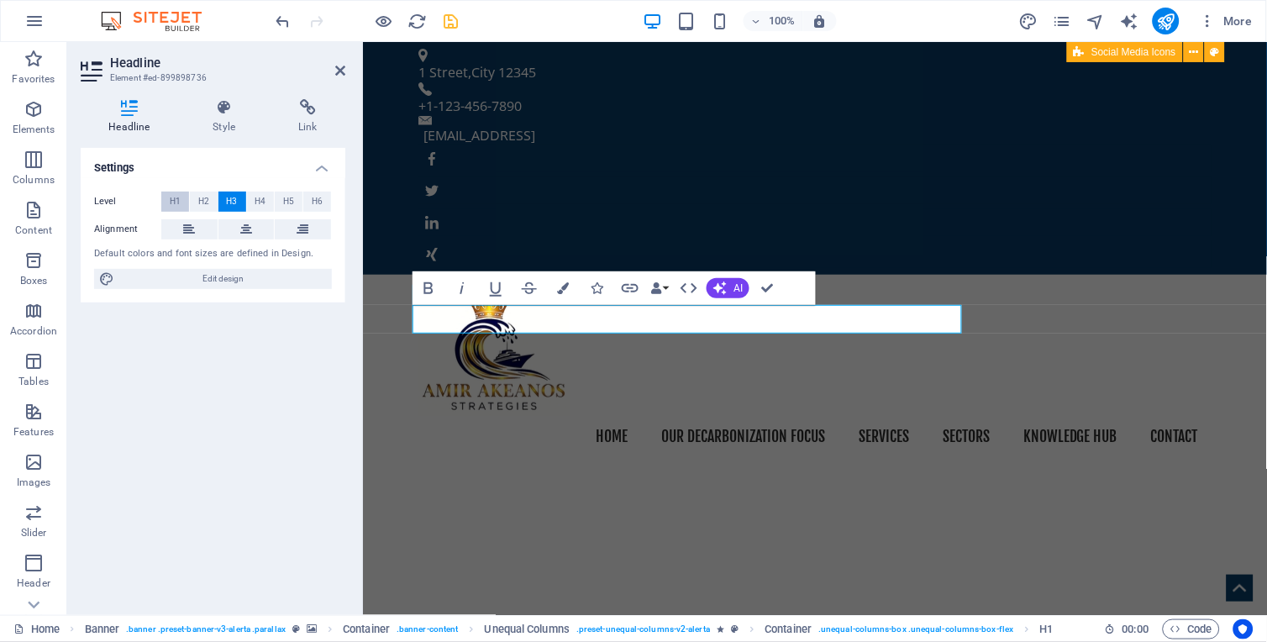
click at [180, 203] on span "H1" at bounding box center [175, 202] width 11 height 20
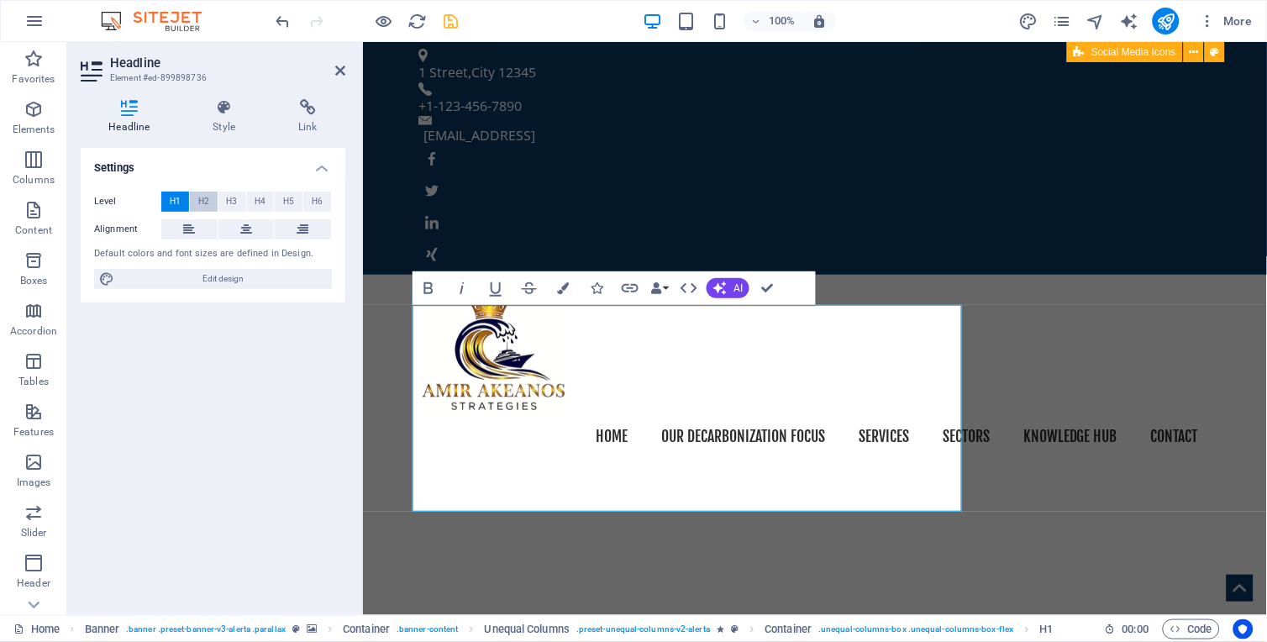
click at [202, 203] on span "H2" at bounding box center [203, 202] width 11 height 20
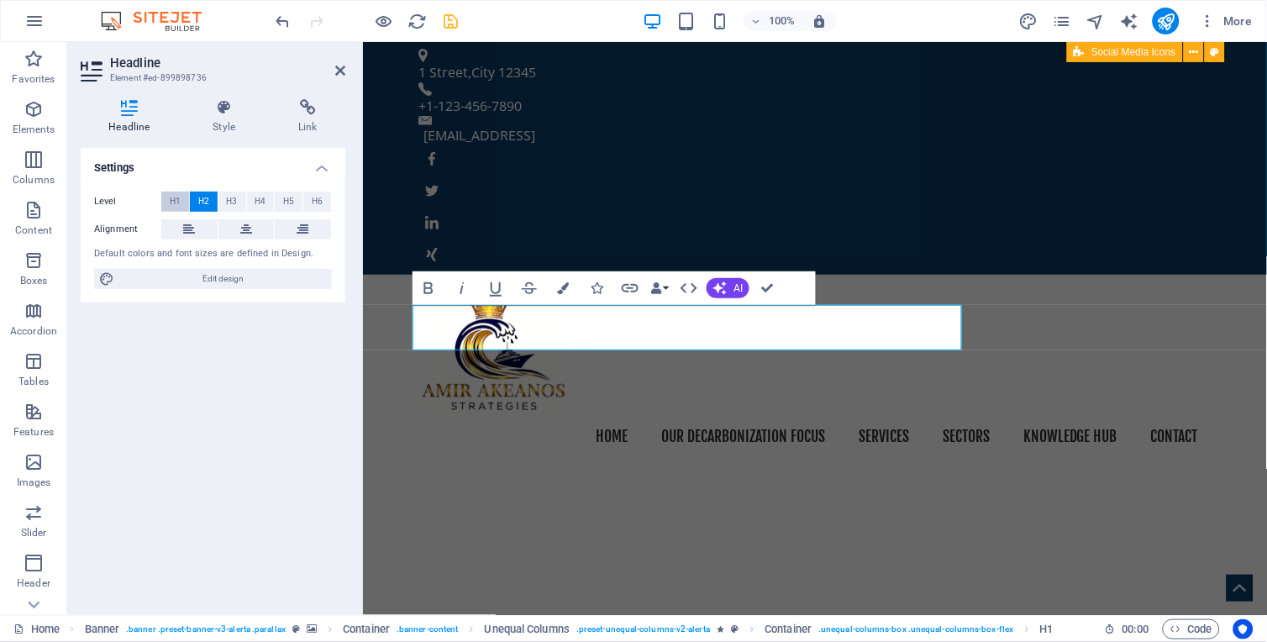
click at [178, 202] on span "H1" at bounding box center [175, 202] width 11 height 20
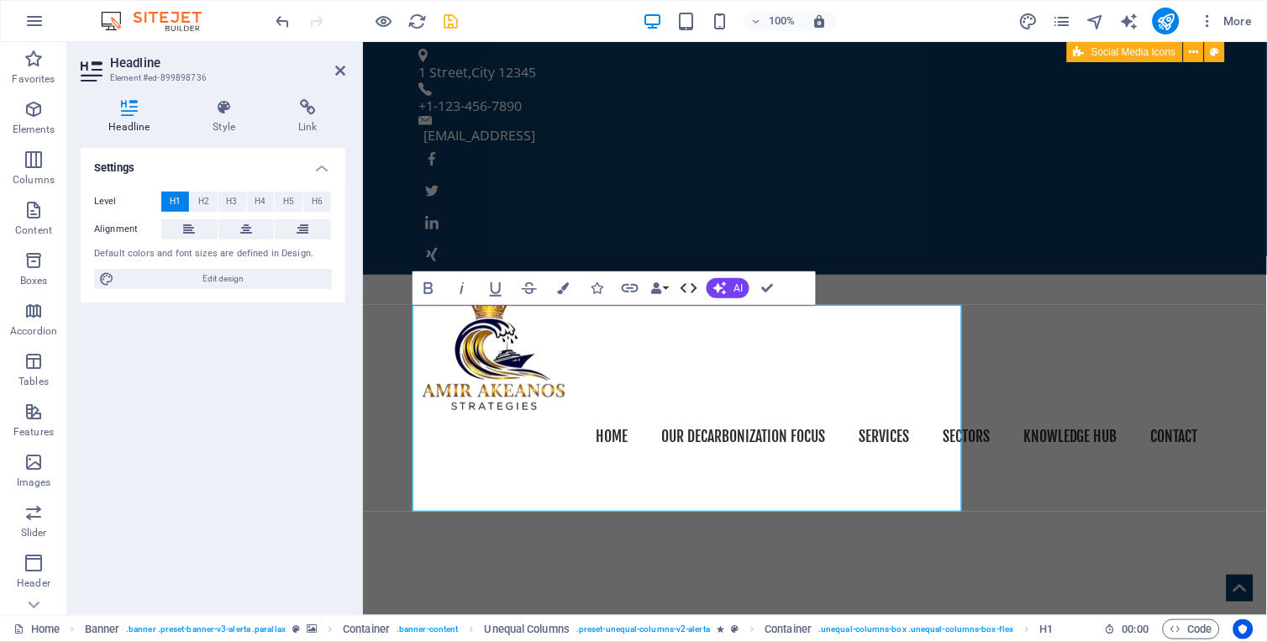
click at [683, 286] on icon "button" at bounding box center [689, 288] width 17 height 10
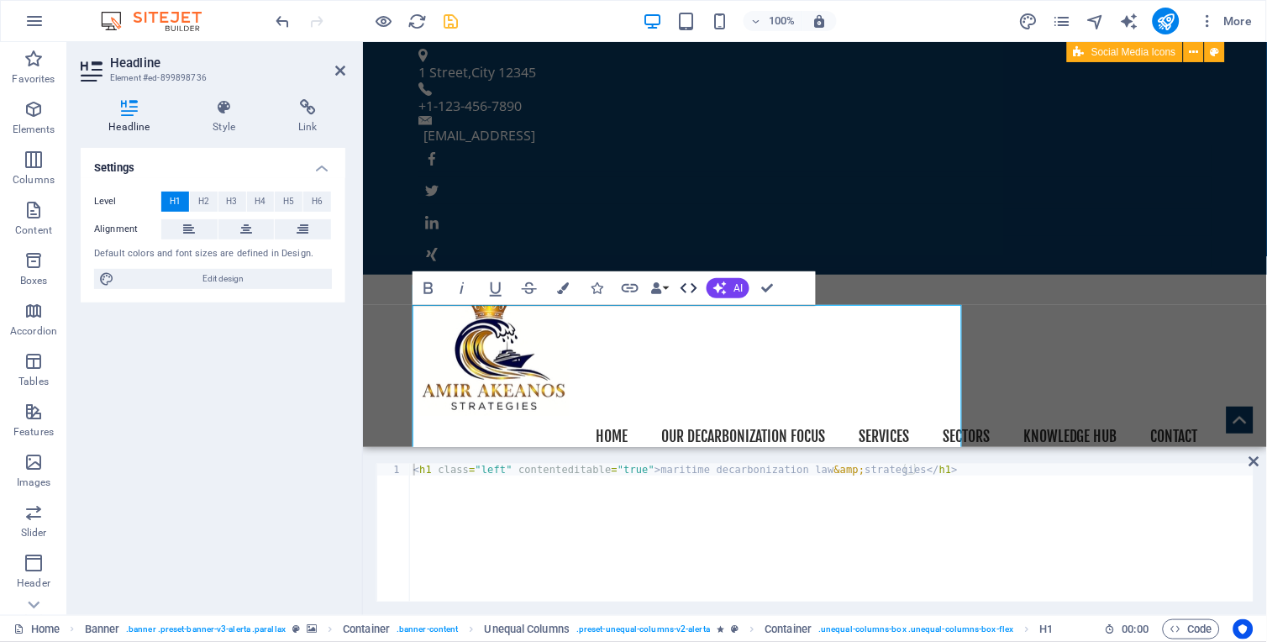
click at [692, 289] on icon "button" at bounding box center [689, 288] width 20 height 20
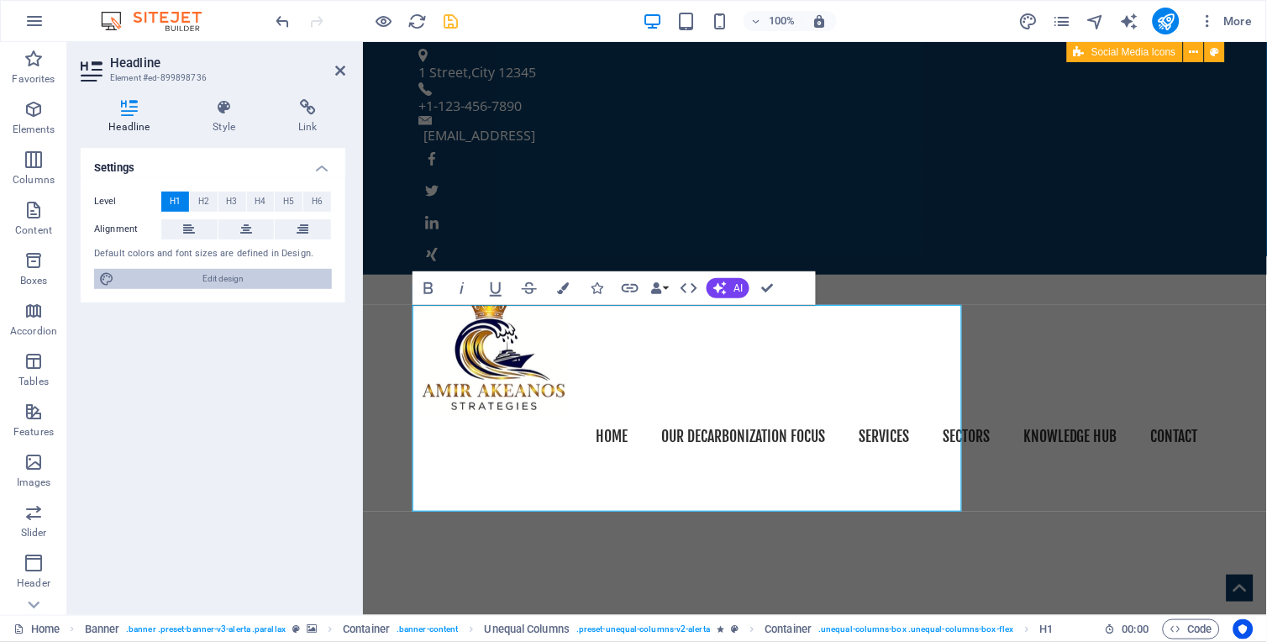
click at [229, 282] on span "Edit design" at bounding box center [223, 279] width 208 height 20
select select "px"
select select "400"
select select "px"
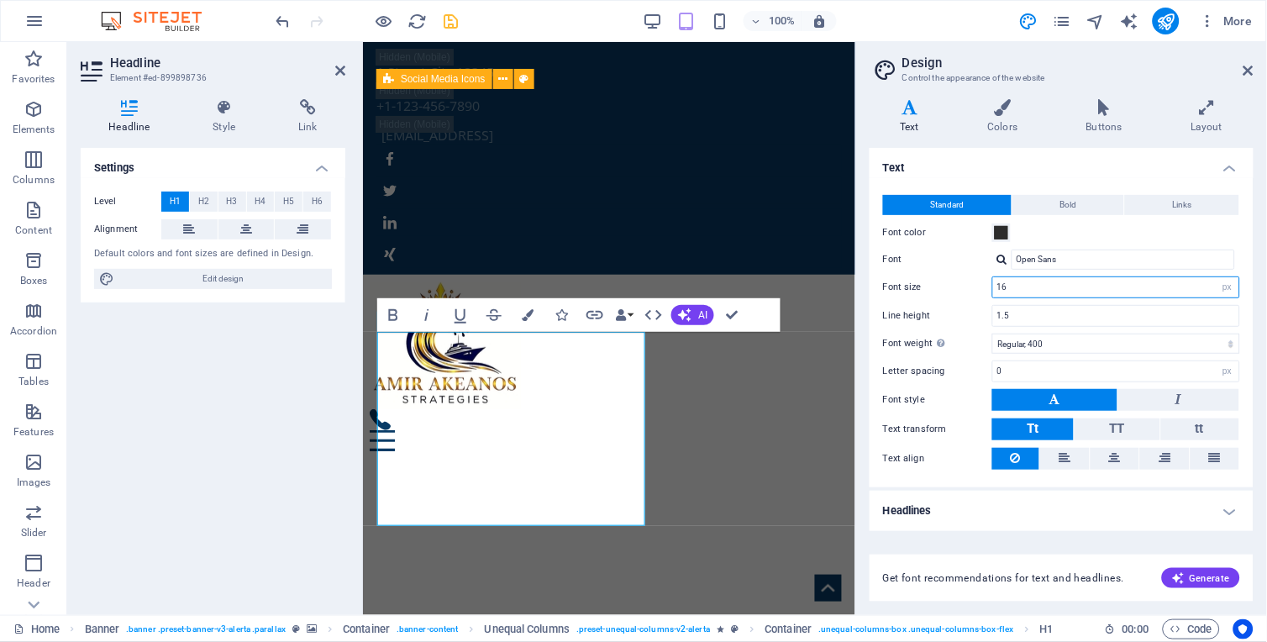
click at [1012, 287] on input "16" at bounding box center [1116, 287] width 246 height 20
type input "14"
click at [1032, 309] on input "1.5" at bounding box center [1116, 316] width 246 height 20
click at [1120, 423] on span "TT" at bounding box center [1117, 428] width 15 height 15
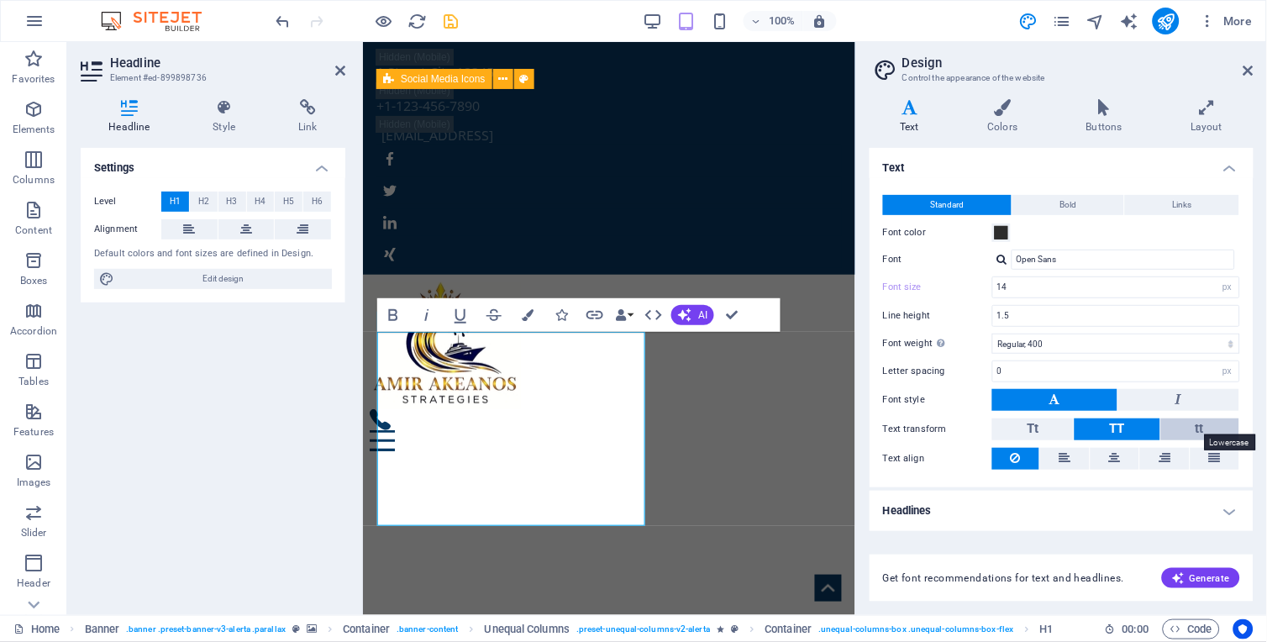
click at [1140, 425] on span "tt" at bounding box center [1200, 428] width 8 height 15
click at [1057, 208] on button "Bold" at bounding box center [1068, 205] width 112 height 20
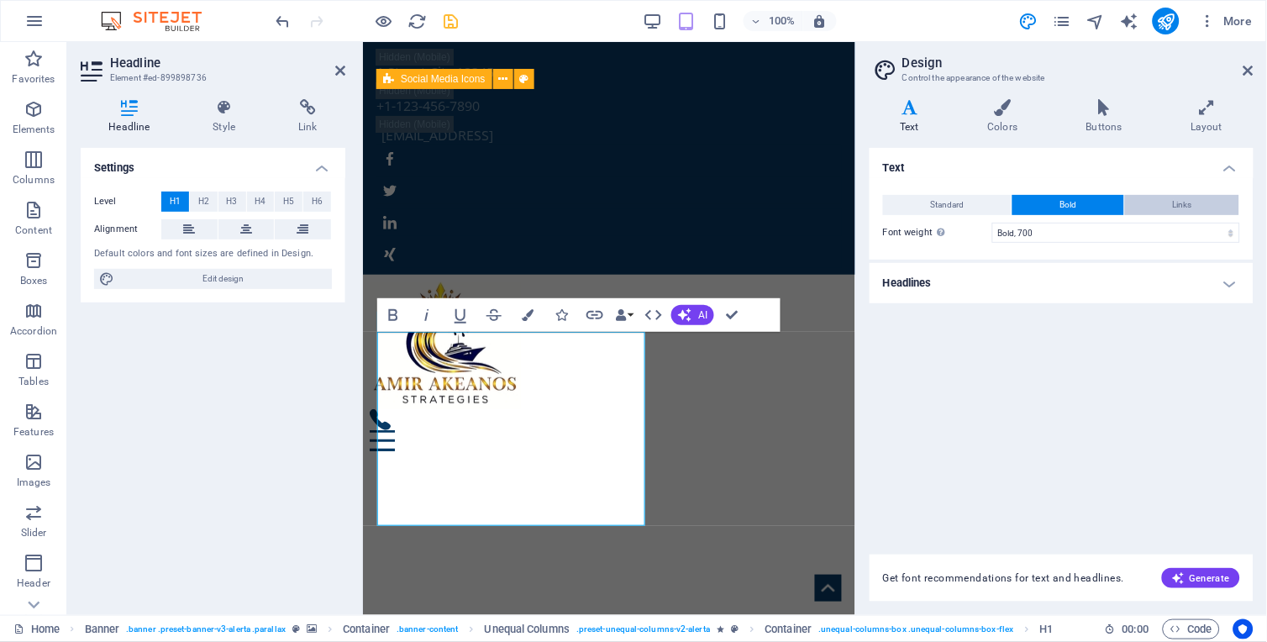
click at [1140, 197] on span "Links" at bounding box center [1182, 205] width 19 height 20
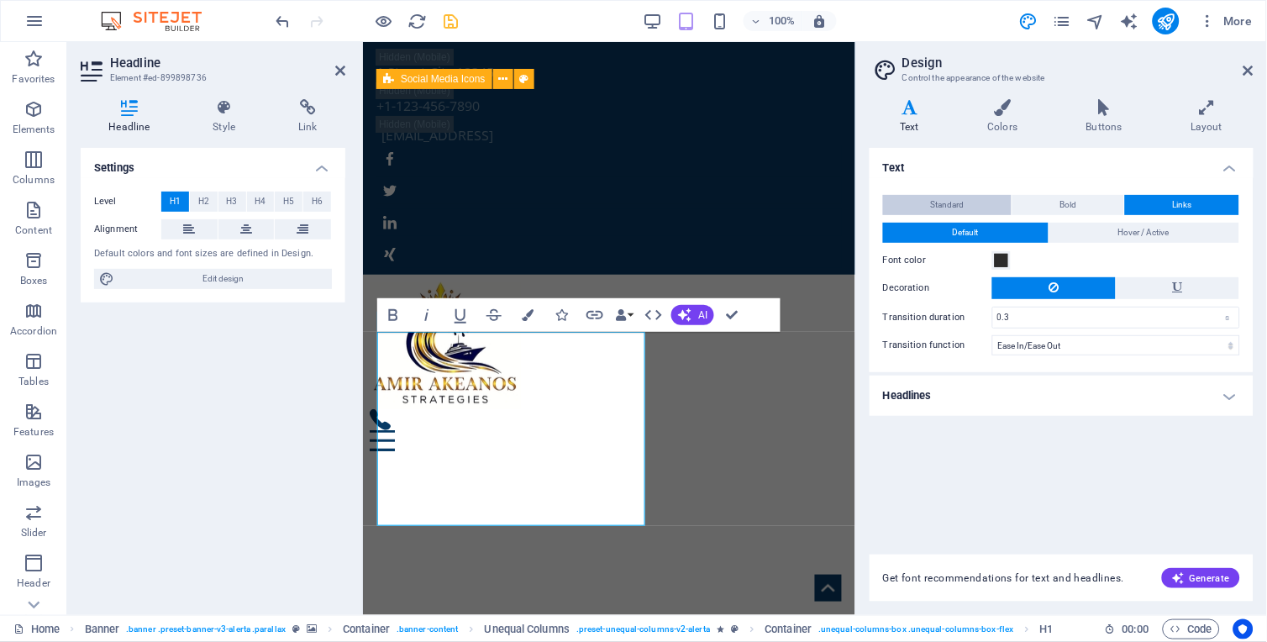
click at [979, 208] on button "Standard" at bounding box center [947, 205] width 129 height 20
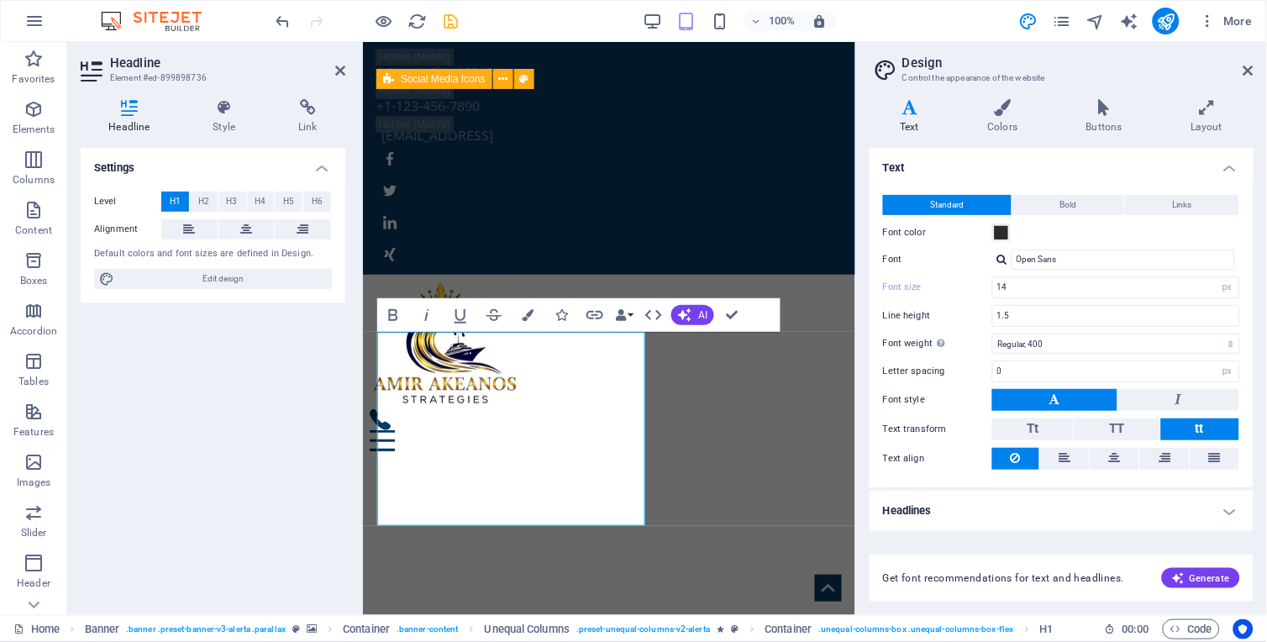
click at [1140, 72] on aside "Design Control the appearance of the website Variants Text Colors Buttons Layou…" at bounding box center [1061, 328] width 412 height 573
click at [1140, 72] on icon at bounding box center [1248, 70] width 10 height 13
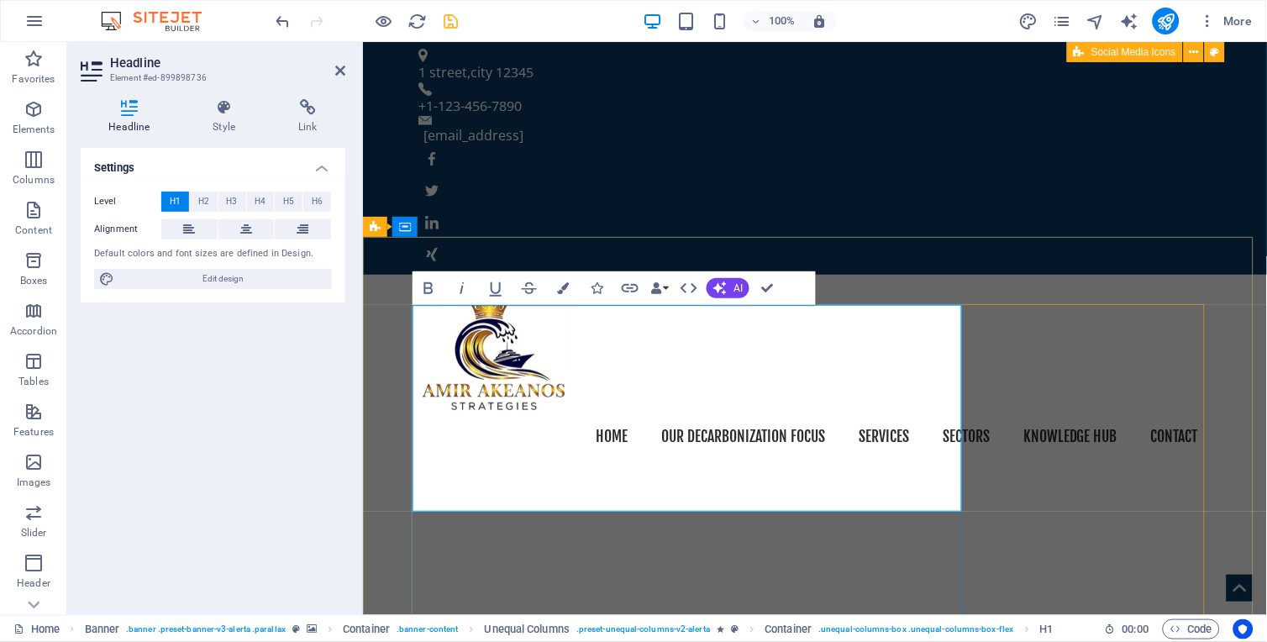
drag, startPoint x: 649, startPoint y: 465, endPoint x: 431, endPoint y: 337, distance: 252.3
click at [223, 274] on span "Edit design" at bounding box center [223, 279] width 208 height 20
select select "px"
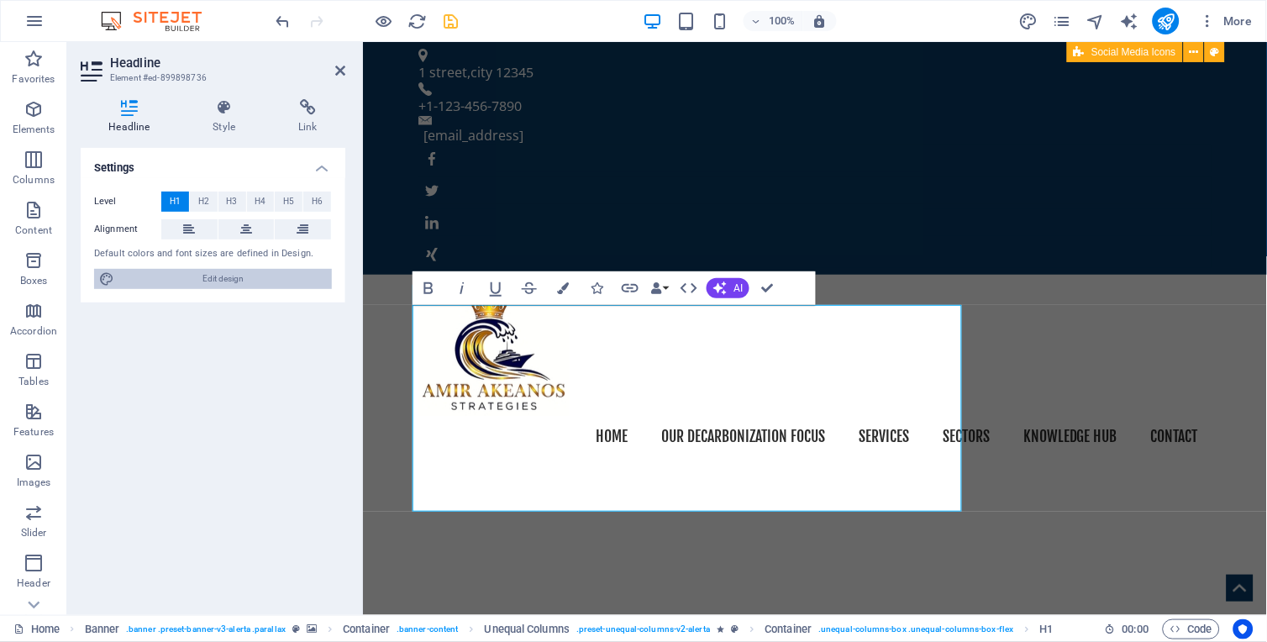
select select "400"
select select "px"
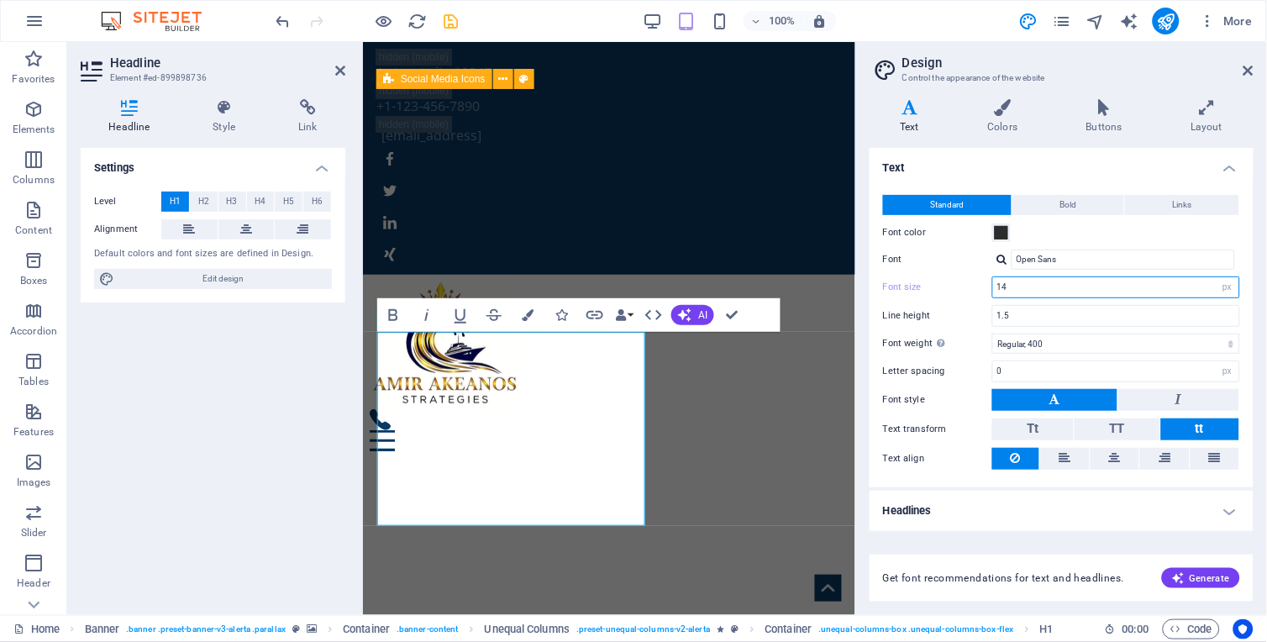
click at [1017, 288] on input "14" at bounding box center [1116, 287] width 246 height 20
type input "14"
click at [1026, 316] on input "1.5" at bounding box center [1116, 316] width 246 height 20
click at [1013, 289] on input "14" at bounding box center [1116, 287] width 246 height 20
click at [1029, 429] on span "Tt" at bounding box center [1034, 428] width 12 height 15
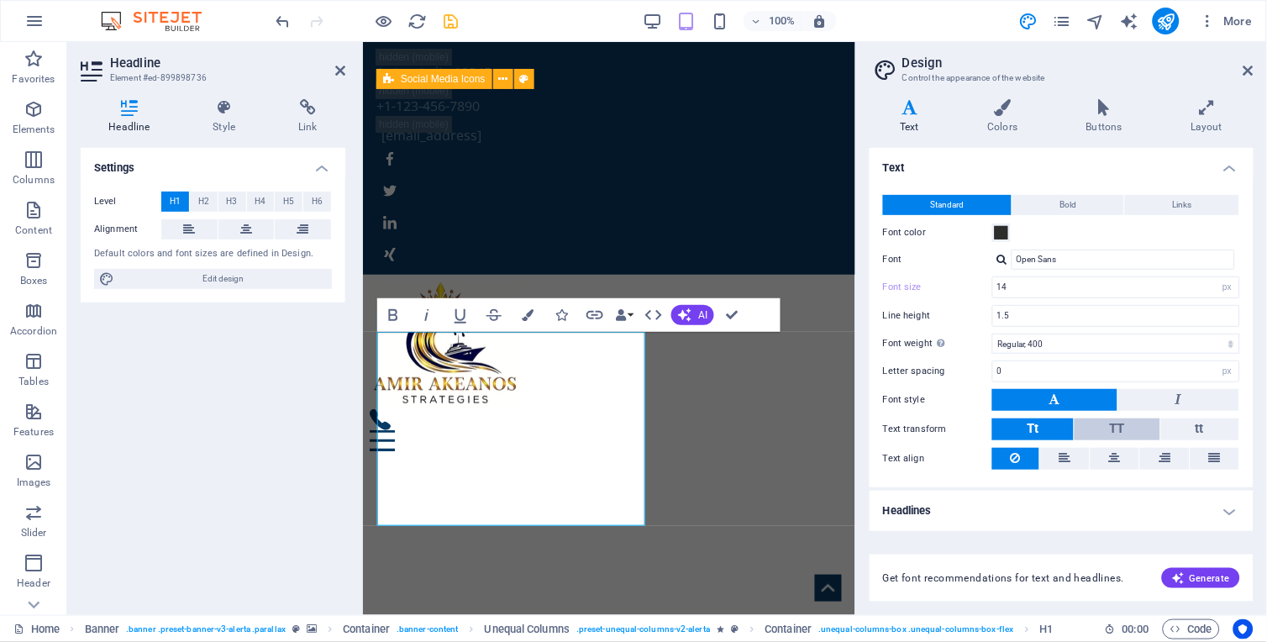
click at [1103, 426] on button "TT" at bounding box center [1117, 429] width 85 height 22
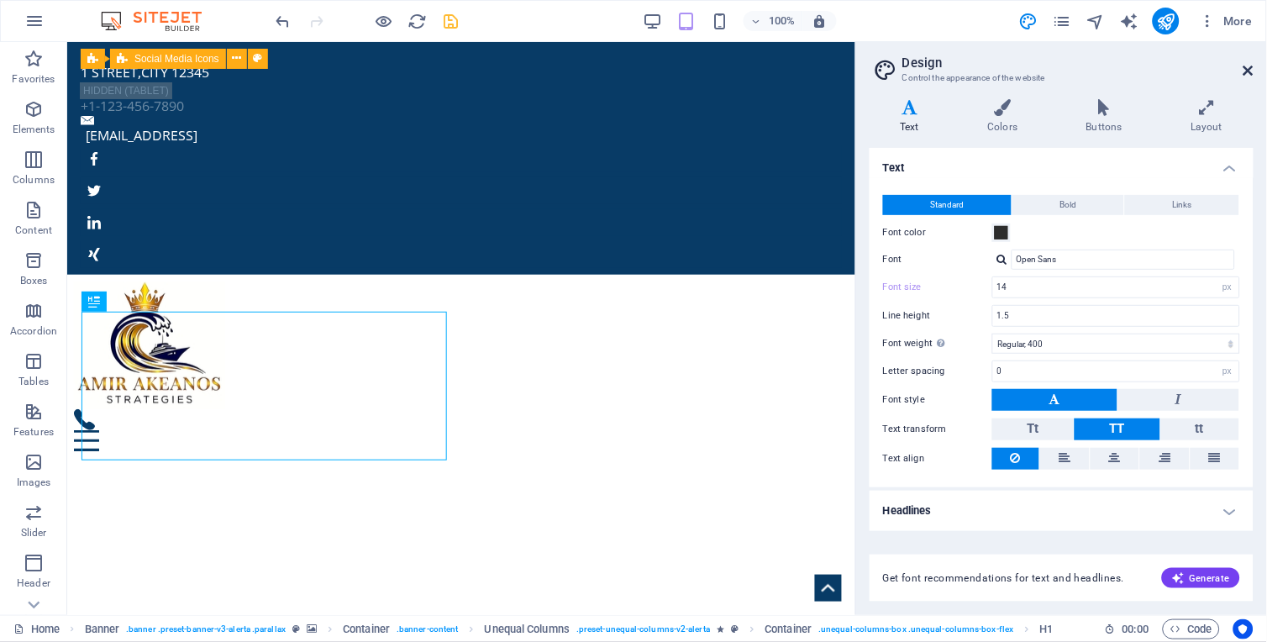
click at [1140, 71] on icon at bounding box center [1248, 70] width 10 height 13
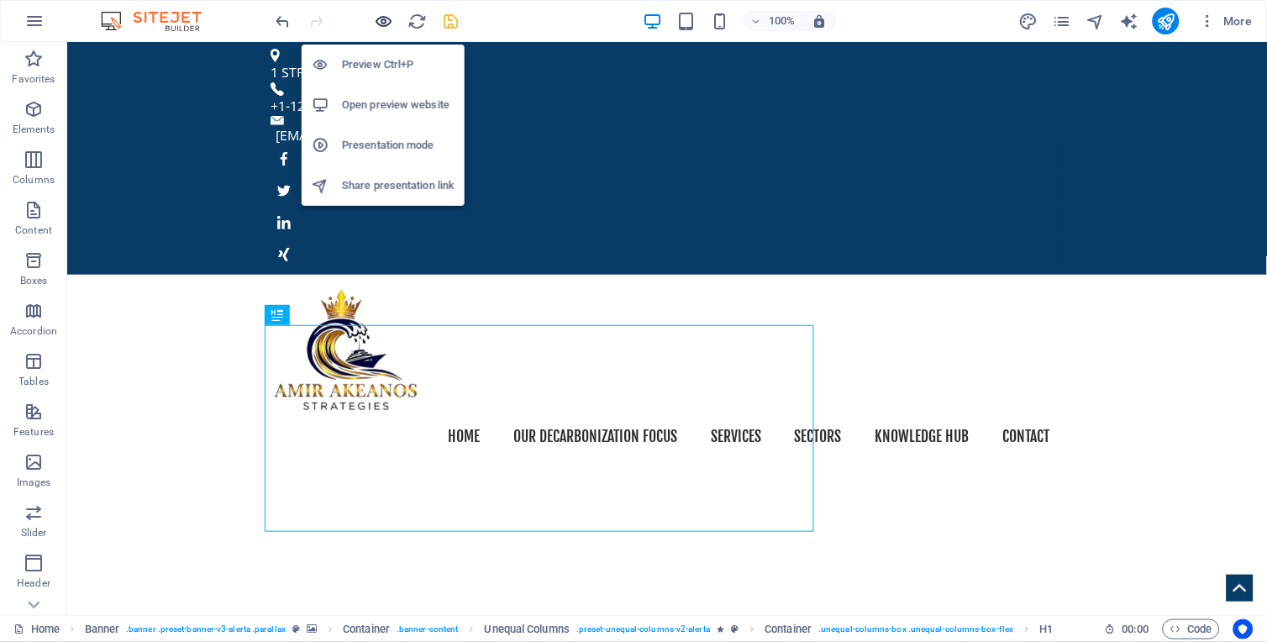
click at [382, 19] on icon "button" at bounding box center [384, 21] width 19 height 19
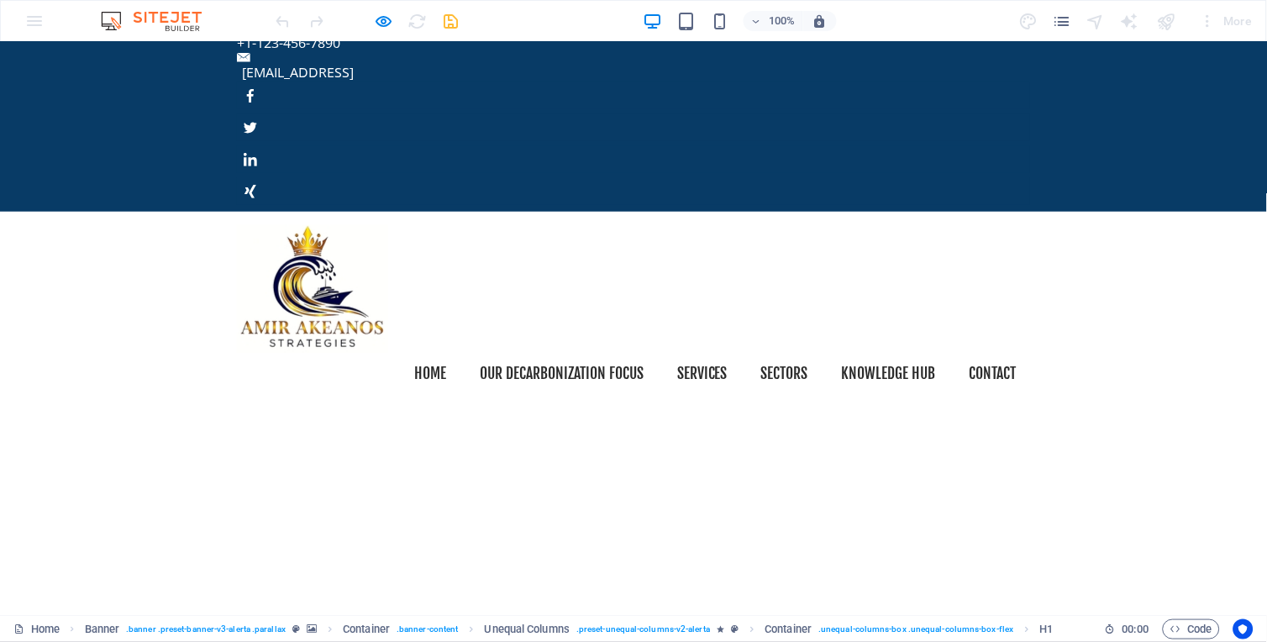
scroll to position [68, 0]
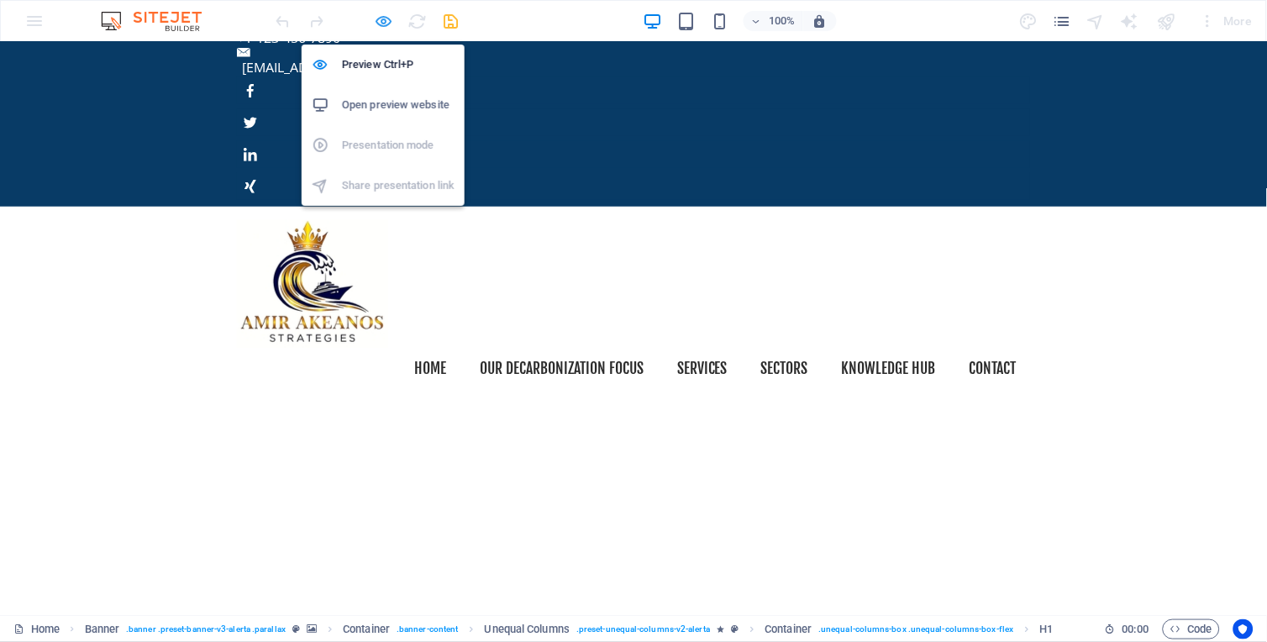
click at [387, 21] on icon "button" at bounding box center [384, 21] width 19 height 19
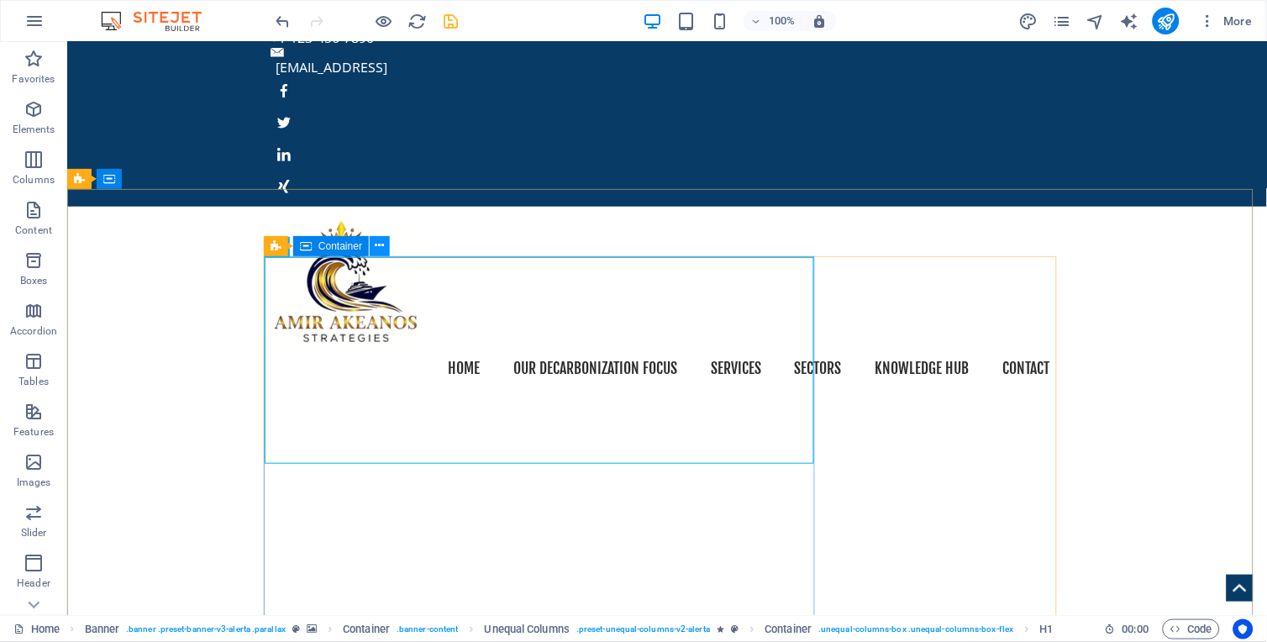
click at [381, 247] on icon at bounding box center [380, 246] width 9 height 18
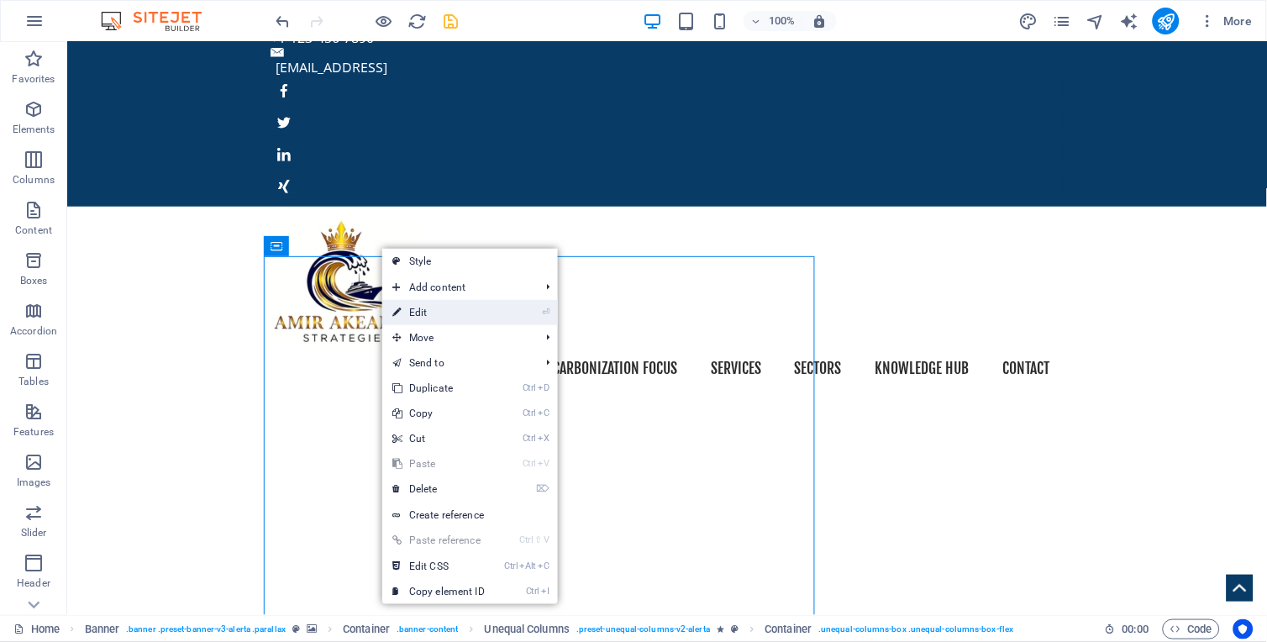
click at [451, 306] on link "⏎ Edit" at bounding box center [438, 312] width 113 height 25
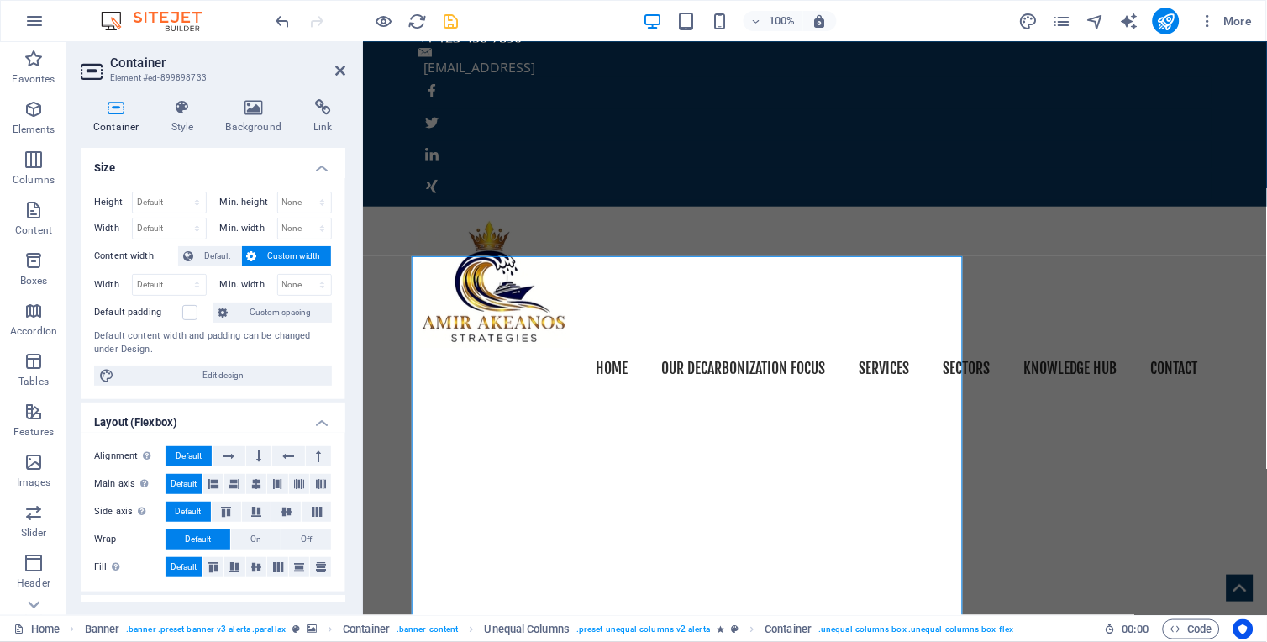
drag, startPoint x: 345, startPoint y: 234, endPoint x: 340, endPoint y: 294, distance: 60.7
click at [340, 294] on div "Container Style Background Link Size Height Default px rem % vh vw Min. height …" at bounding box center [213, 350] width 292 height 529
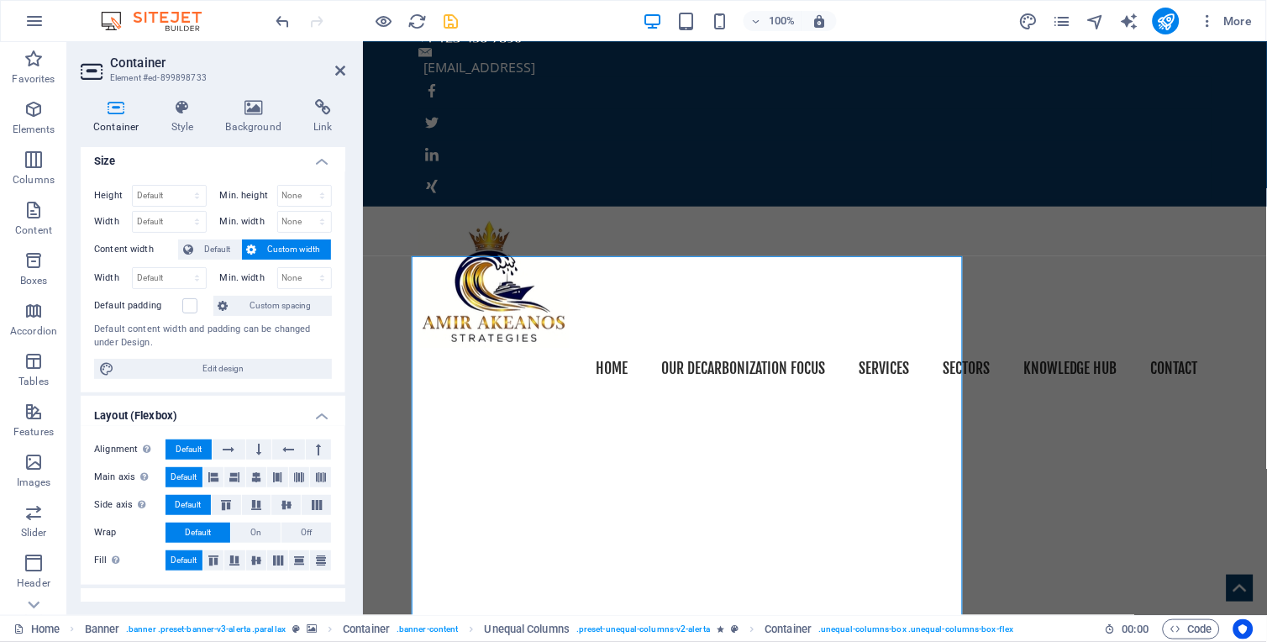
scroll to position [0, 0]
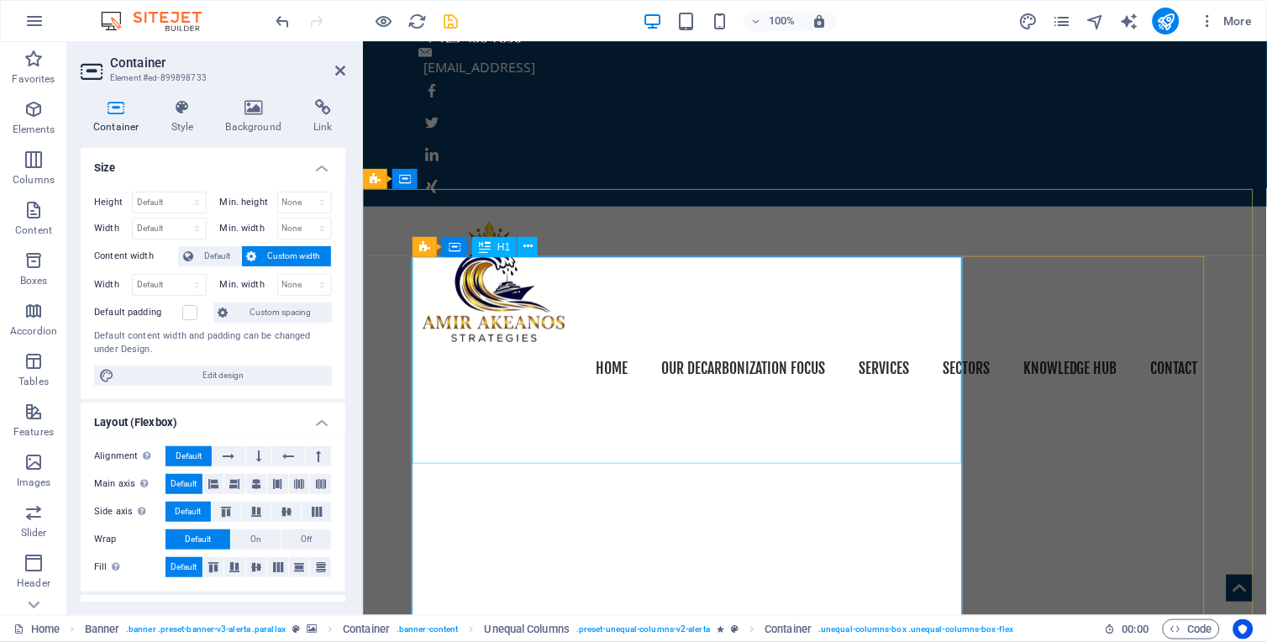
click at [525, 250] on icon at bounding box center [527, 247] width 9 height 18
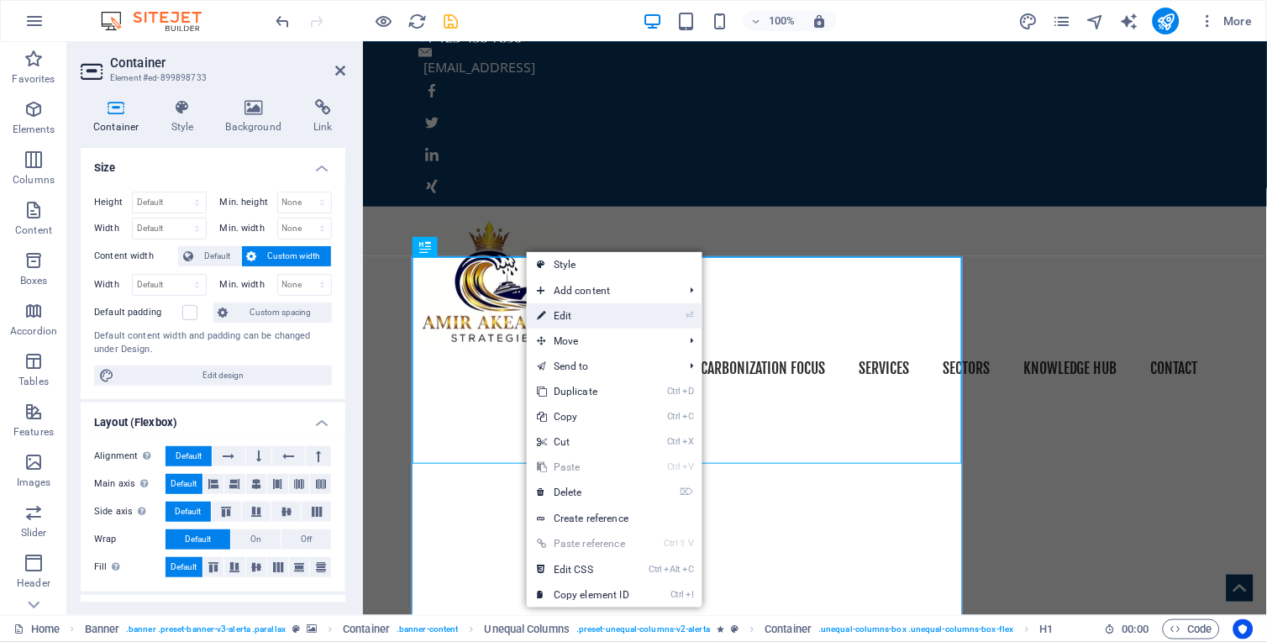
click at [570, 311] on link "⏎ Edit" at bounding box center [583, 315] width 113 height 25
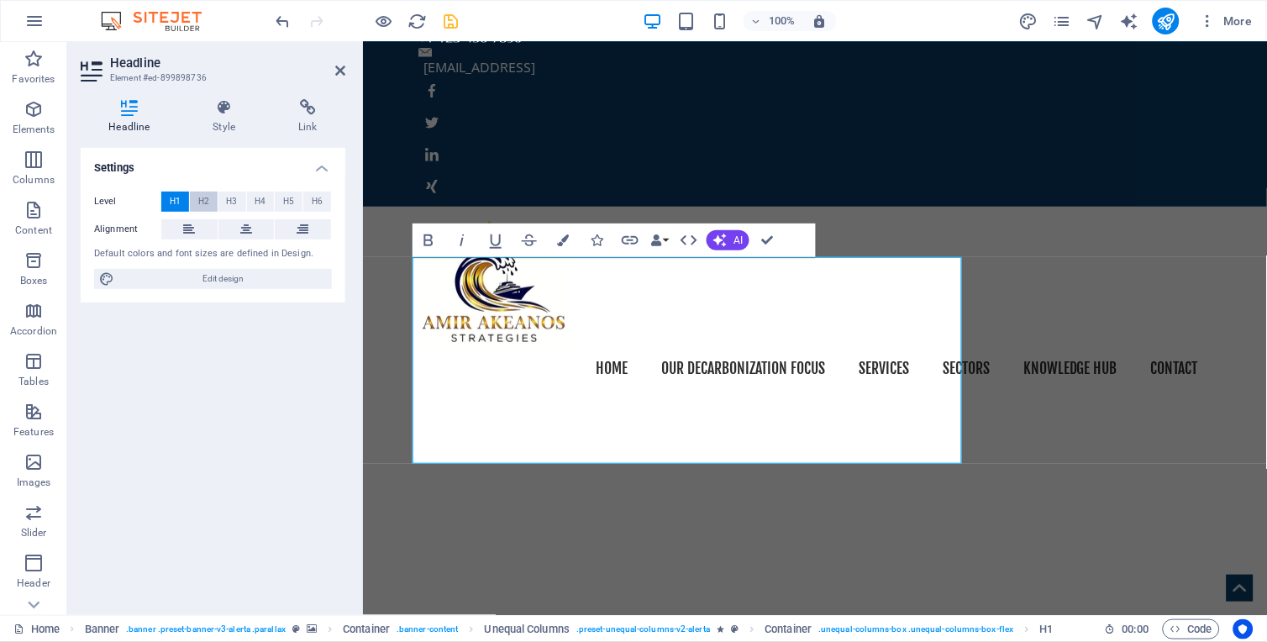
click at [202, 200] on span "H2" at bounding box center [203, 202] width 11 height 20
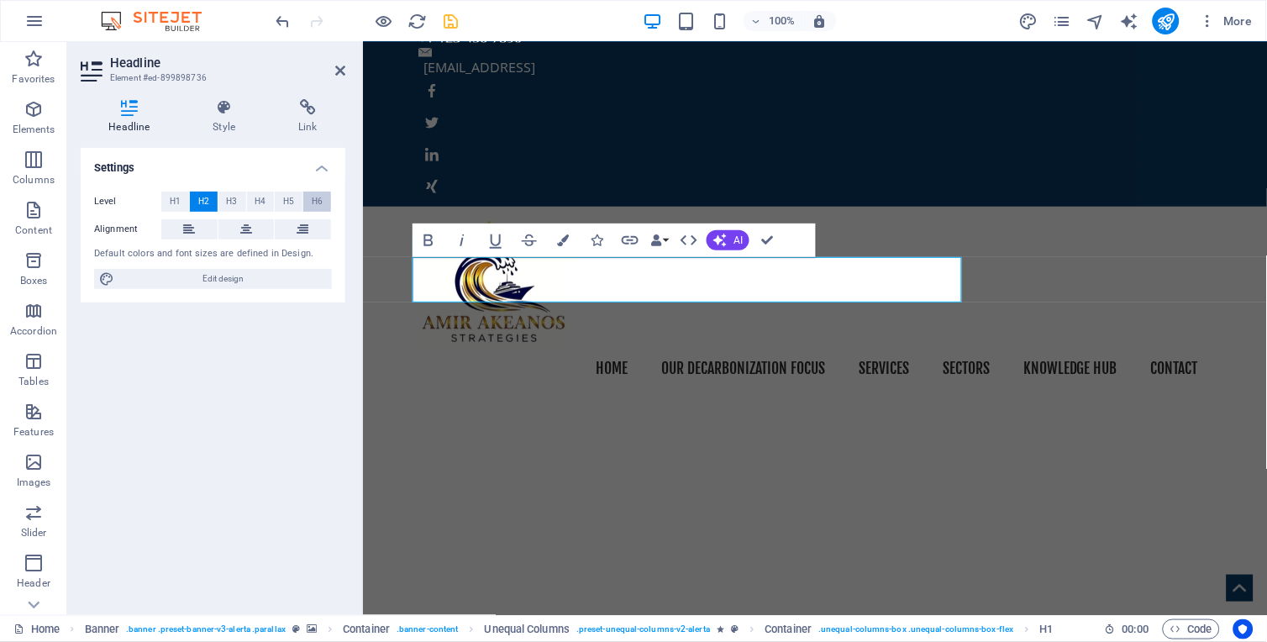
click at [312, 197] on span "H6" at bounding box center [317, 202] width 11 height 20
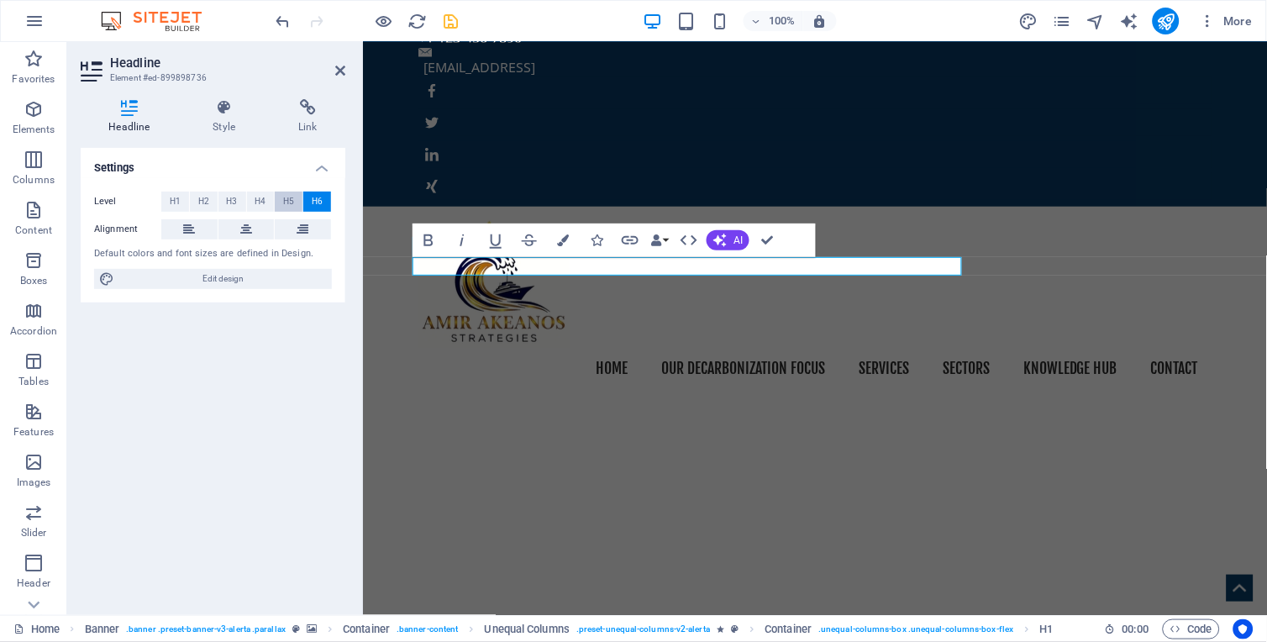
click at [291, 198] on span "H5" at bounding box center [288, 202] width 11 height 20
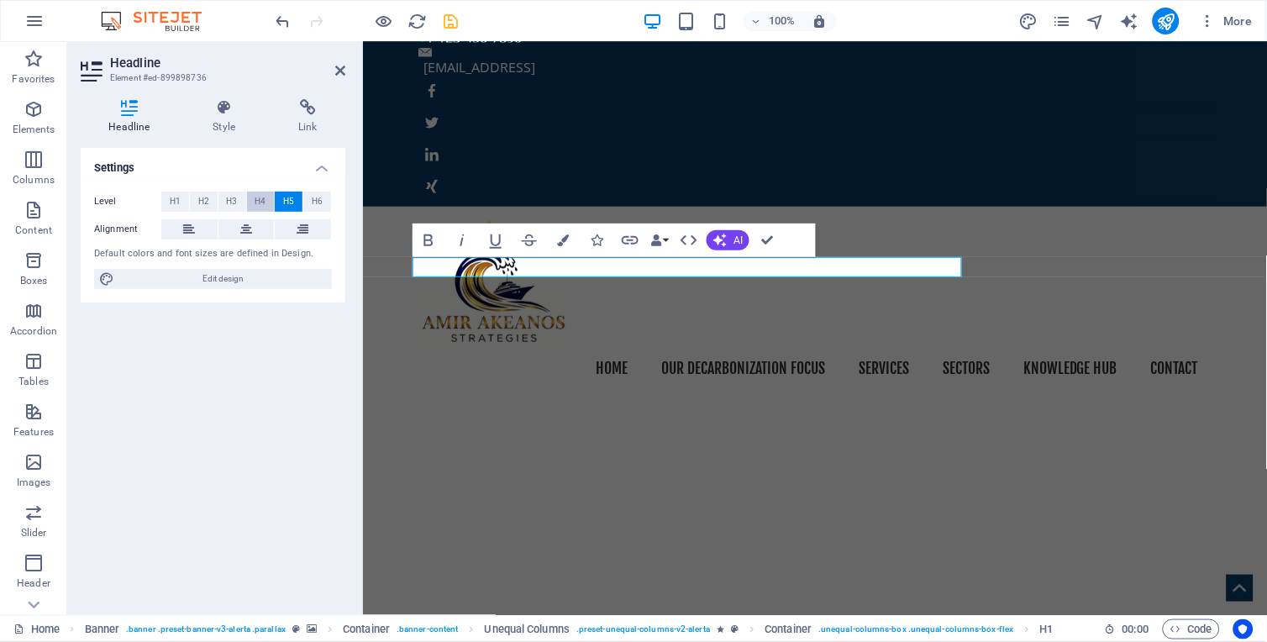
click at [256, 199] on span "H4" at bounding box center [260, 202] width 11 height 20
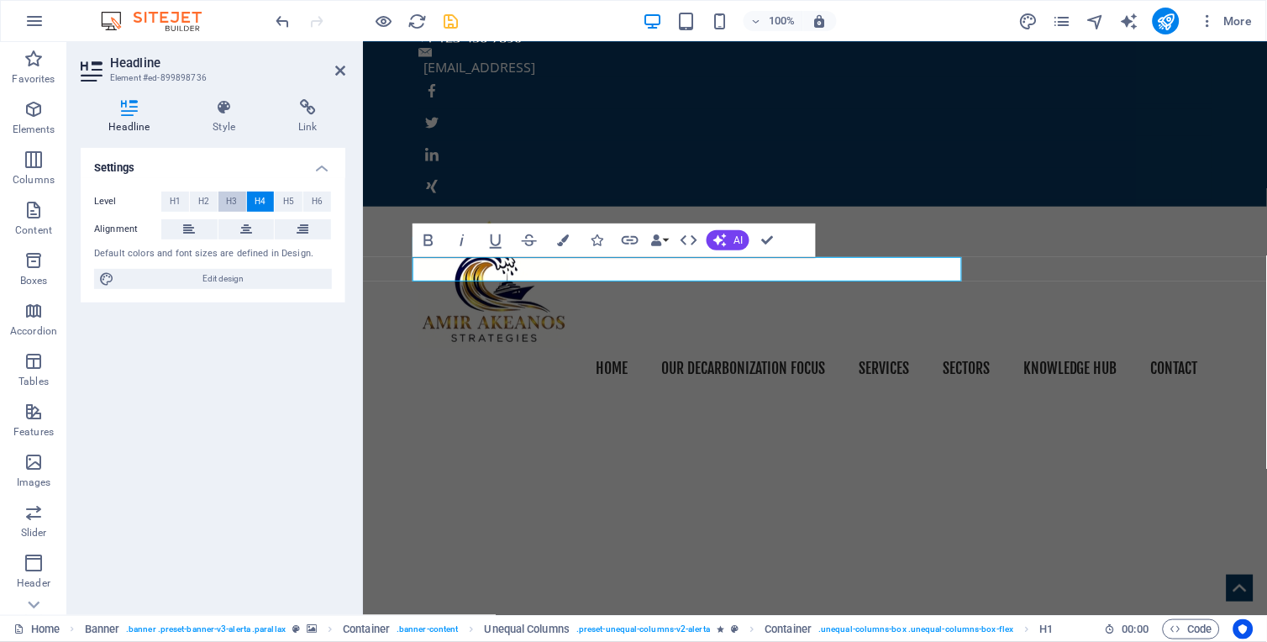
click at [222, 199] on button "H3" at bounding box center [232, 202] width 28 height 20
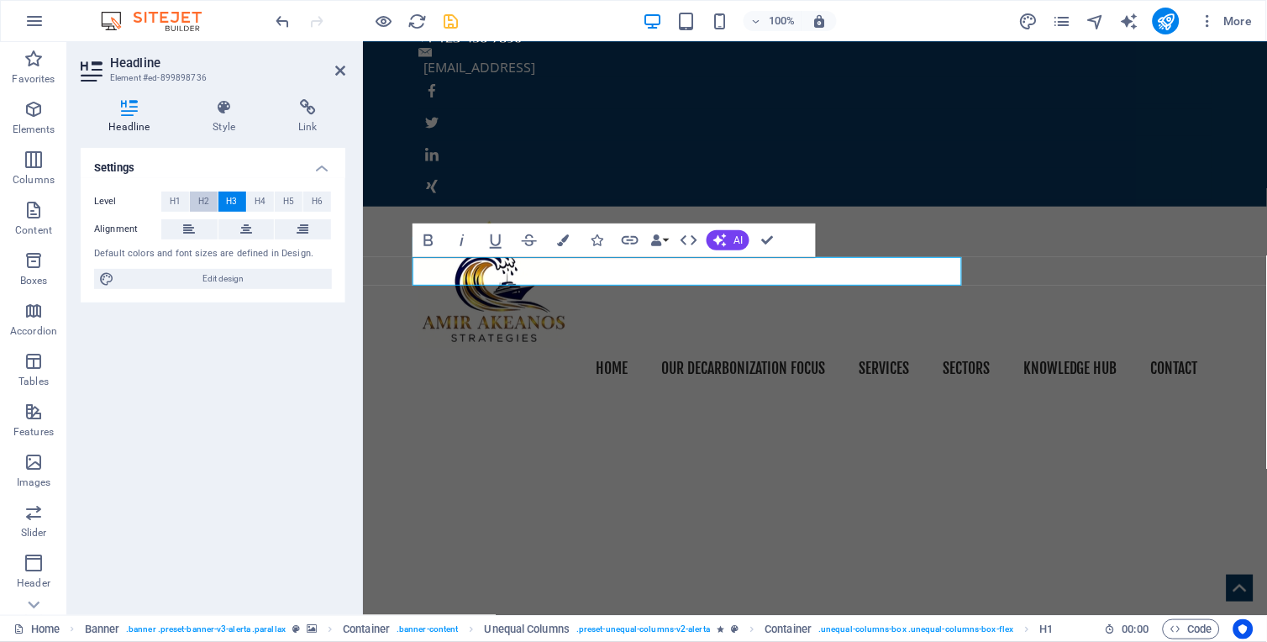
click at [198, 199] on span "H2" at bounding box center [203, 202] width 11 height 20
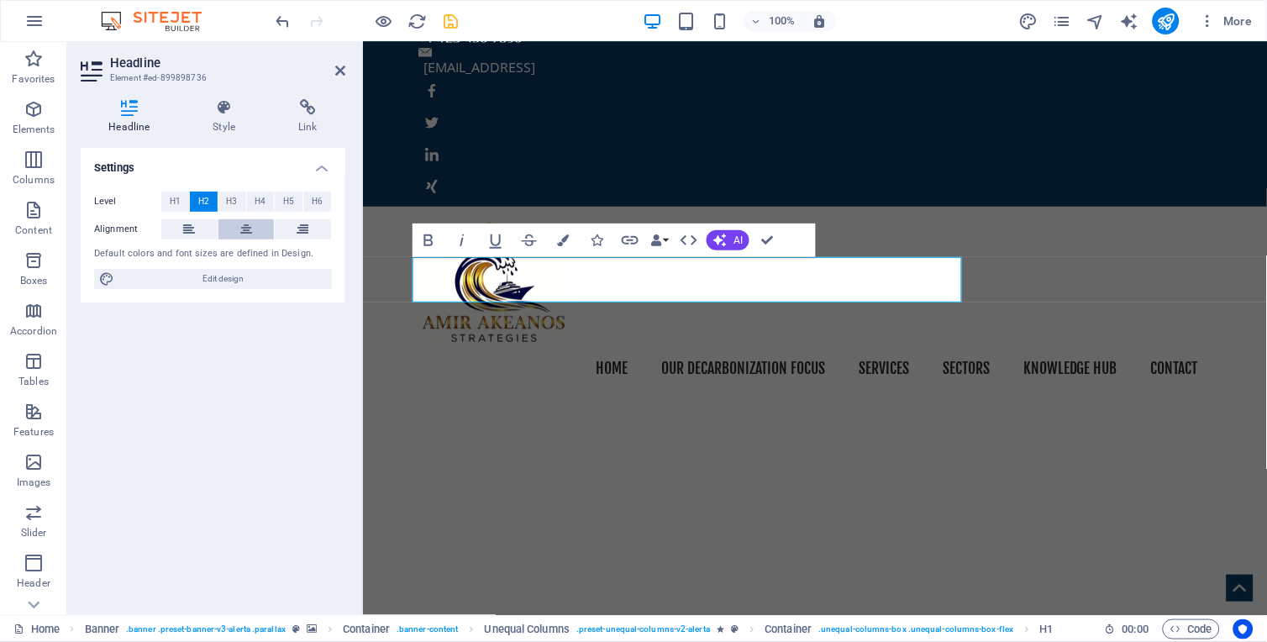
click at [247, 224] on icon at bounding box center [246, 229] width 12 height 20
click at [199, 224] on button at bounding box center [189, 229] width 56 height 20
click at [298, 229] on icon at bounding box center [303, 229] width 12 height 20
click at [179, 195] on span "H1" at bounding box center [175, 202] width 11 height 20
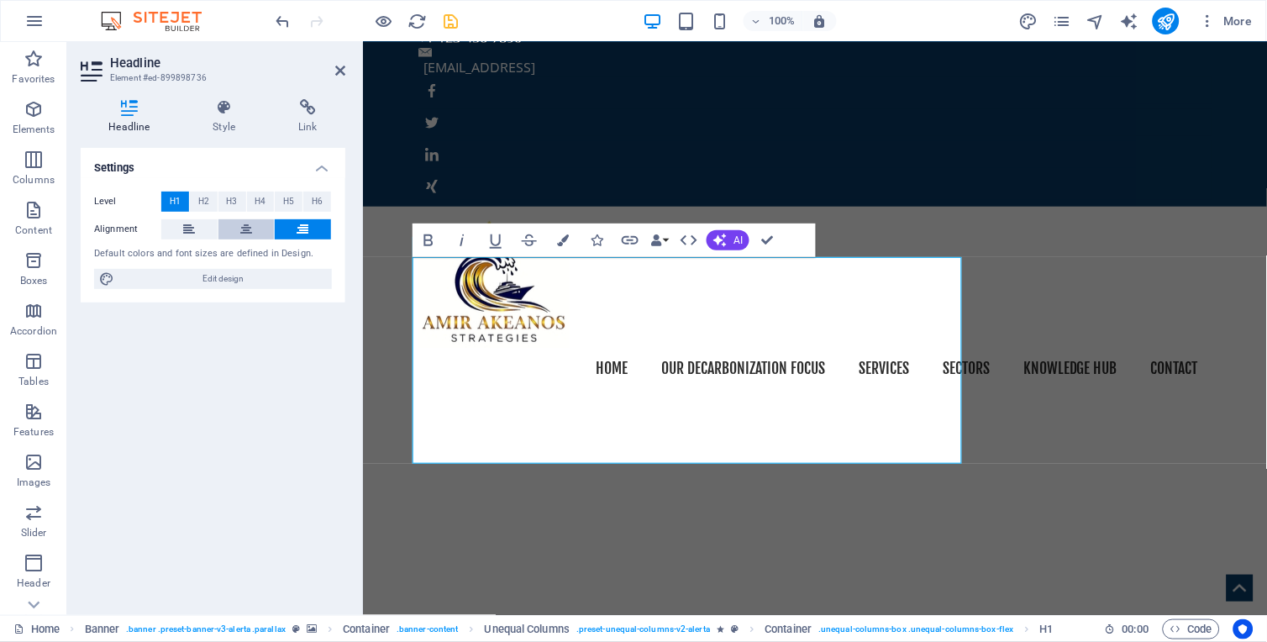
click at [230, 229] on button at bounding box center [246, 229] width 56 height 20
click at [231, 274] on span "Edit design" at bounding box center [223, 279] width 208 height 20
select select "px"
select select "400"
select select "px"
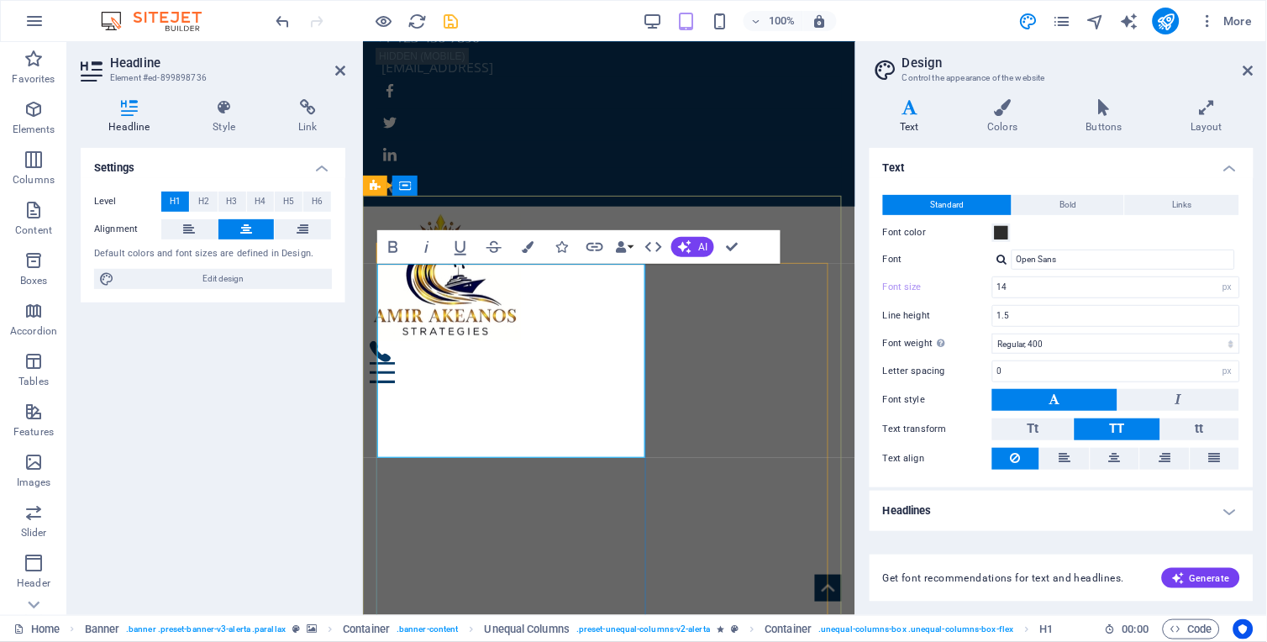
drag, startPoint x: 591, startPoint y: 423, endPoint x: 441, endPoint y: 288, distance: 201.7
click at [1011, 286] on input "14" at bounding box center [1116, 287] width 246 height 20
type input "1"
click at [1065, 347] on select "Thin, 100 Extra-light, 200 Light, 300 Regular, 400 Medium, 500 Semi-bold, 600 B…" at bounding box center [1116, 344] width 248 height 20
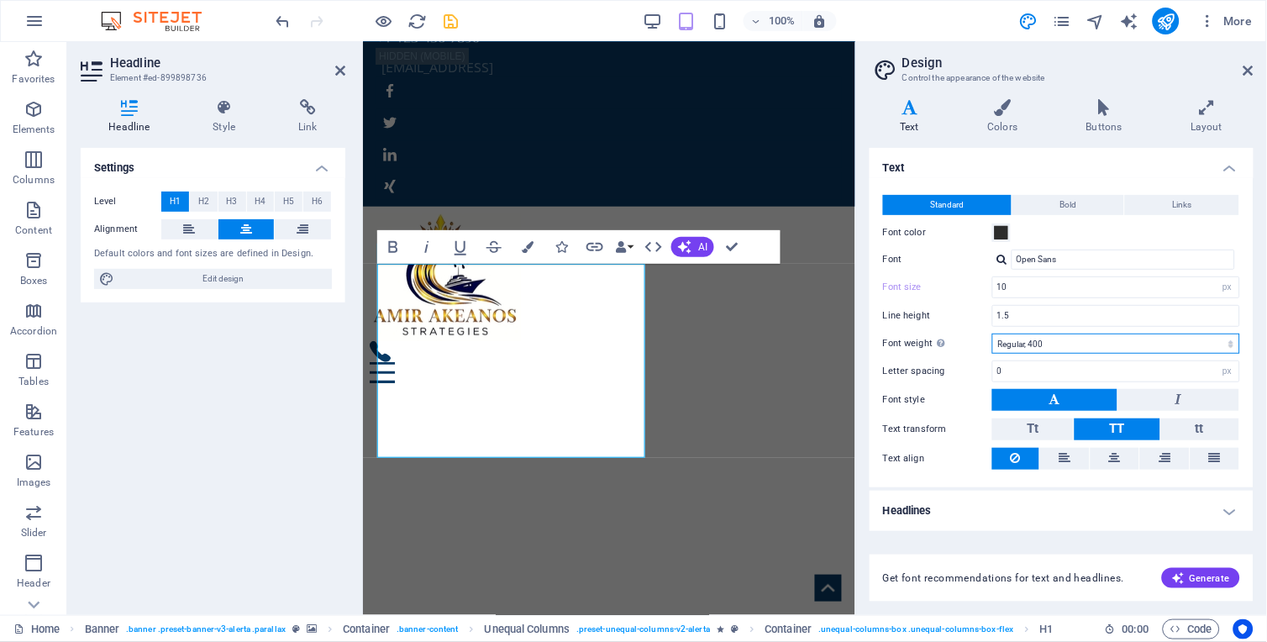
click at [1065, 347] on select "Thin, 100 Extra-light, 200 Light, 300 Regular, 400 Medium, 500 Semi-bold, 600 B…" at bounding box center [1116, 344] width 248 height 20
click at [1028, 313] on input "1.5" at bounding box center [1116, 316] width 246 height 20
click at [1038, 367] on input "0" at bounding box center [1116, 371] width 246 height 20
click at [1064, 203] on span "Bold" at bounding box center [1068, 205] width 17 height 20
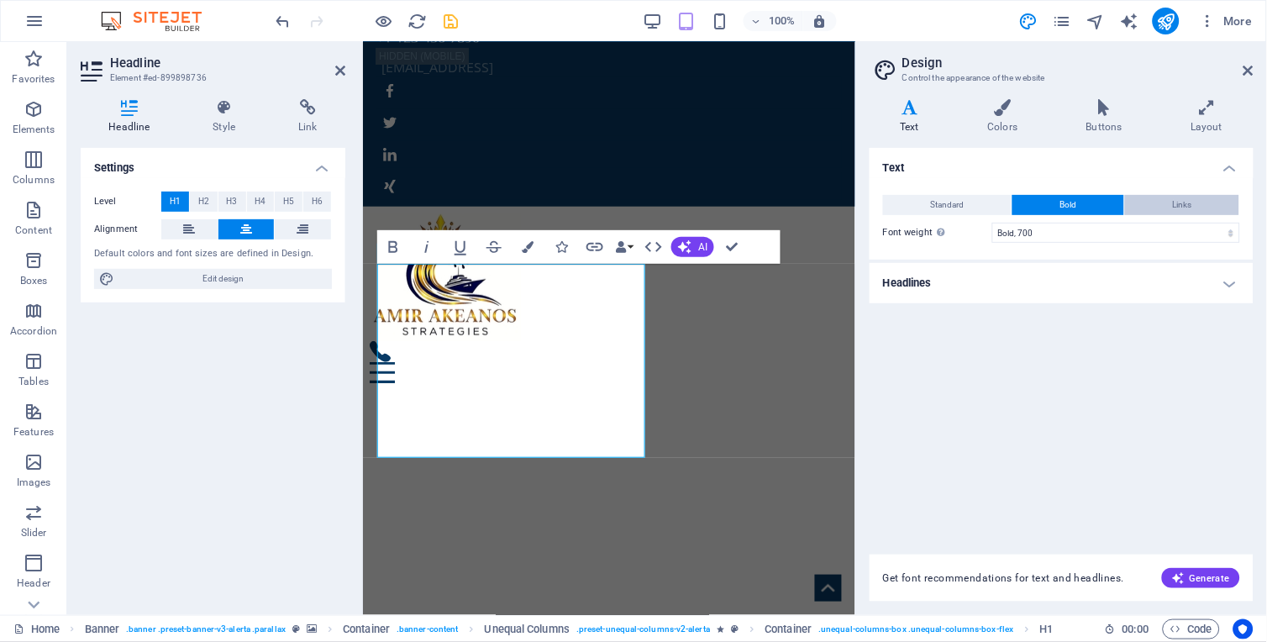
click at [1140, 199] on button "Links" at bounding box center [1182, 205] width 114 height 20
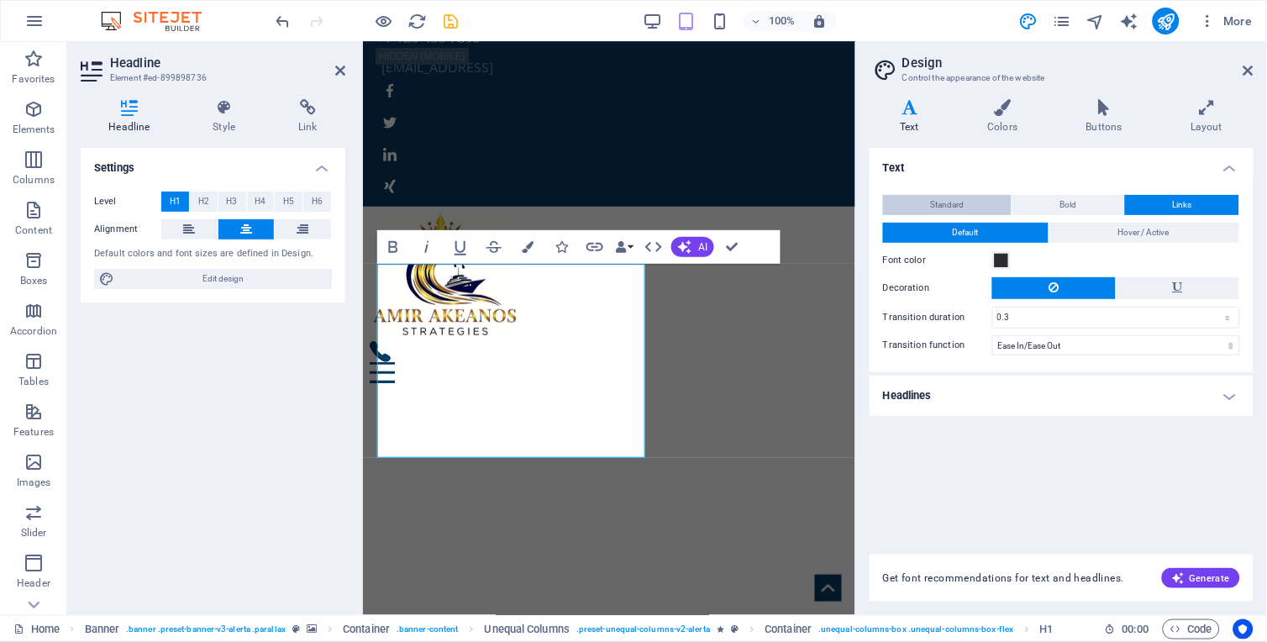
click at [967, 197] on button "Standard" at bounding box center [947, 205] width 129 height 20
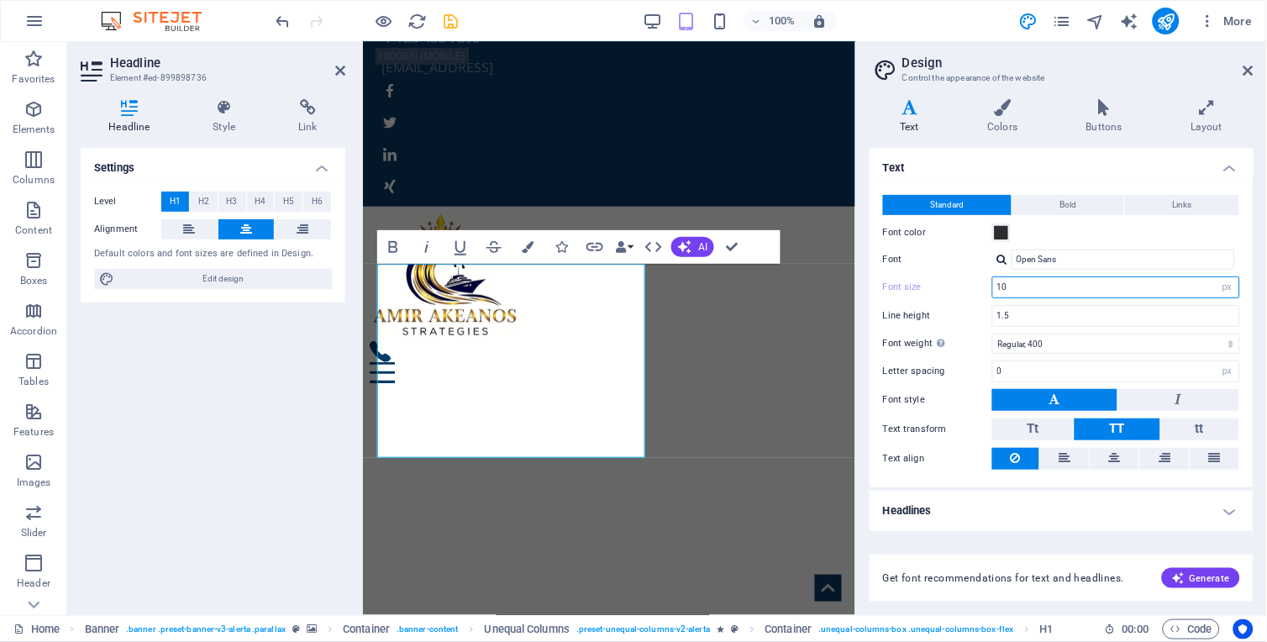
click at [1011, 286] on input "10" at bounding box center [1116, 287] width 246 height 20
click at [968, 284] on label "Font size" at bounding box center [937, 286] width 109 height 9
type input "16"
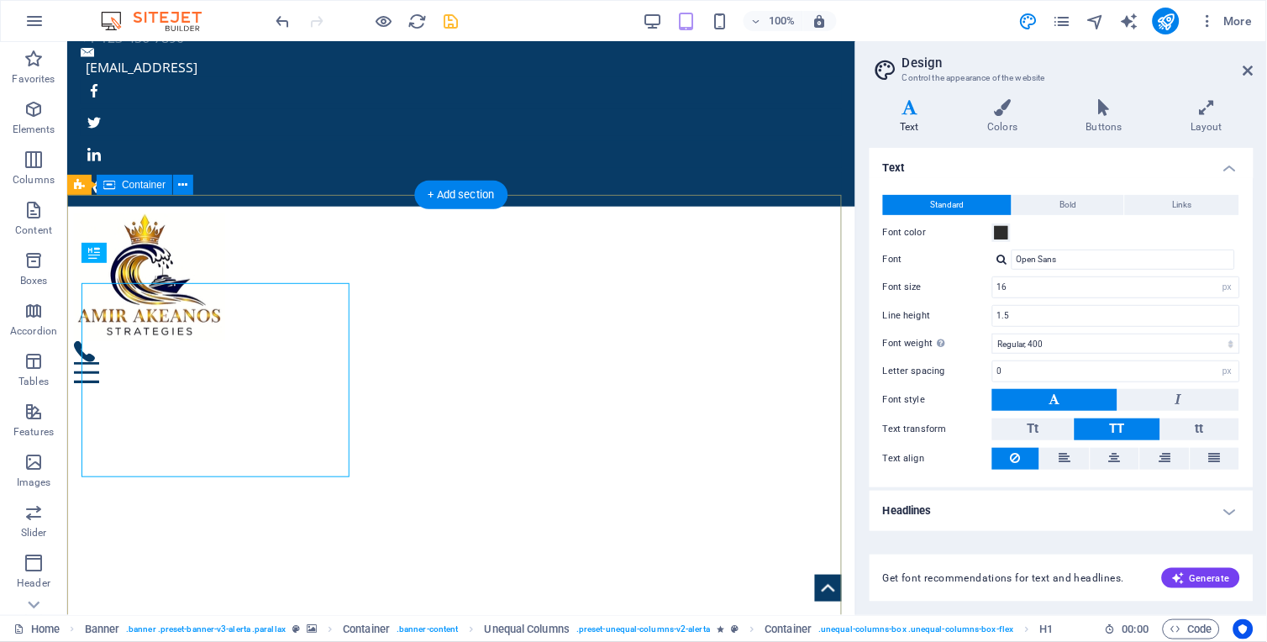
scroll to position [48, 0]
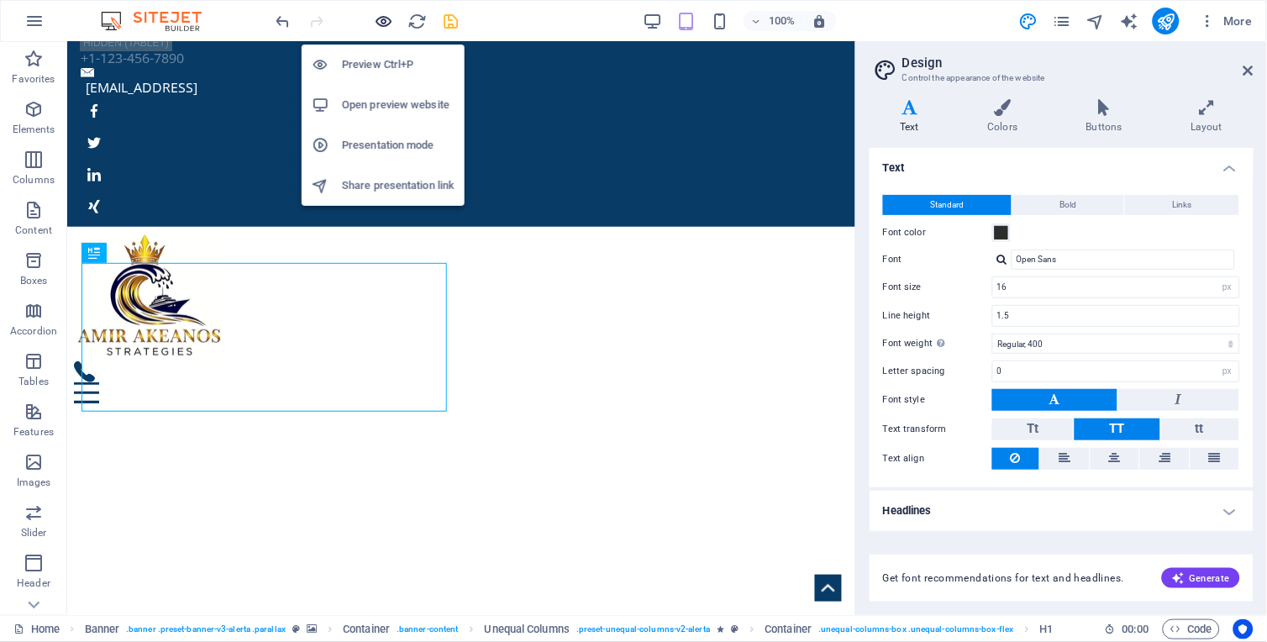
click at [383, 13] on icon "button" at bounding box center [384, 21] width 19 height 19
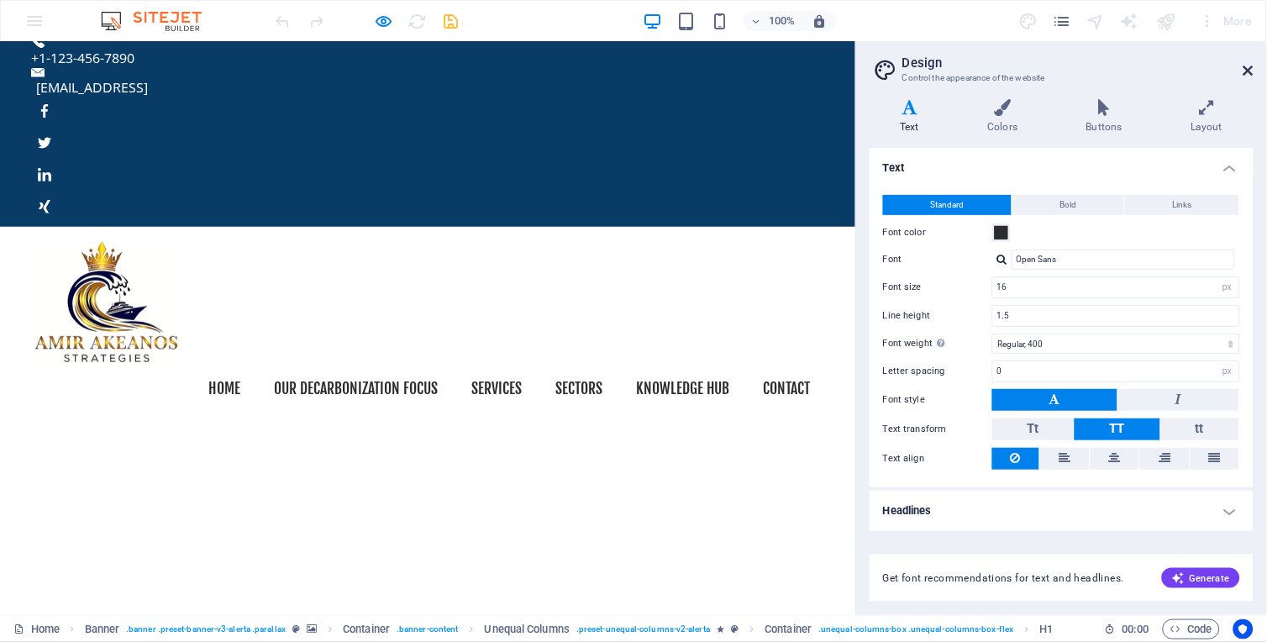
click at [1140, 70] on icon at bounding box center [1248, 70] width 10 height 13
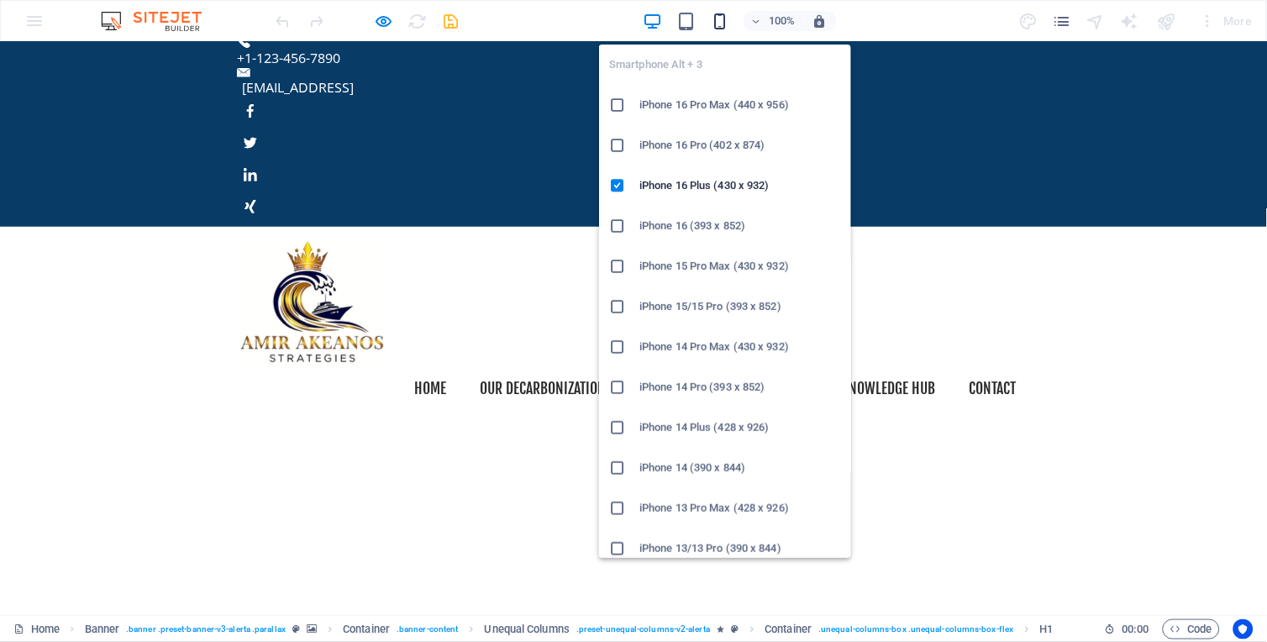
click at [716, 18] on icon "button" at bounding box center [719, 21] width 19 height 19
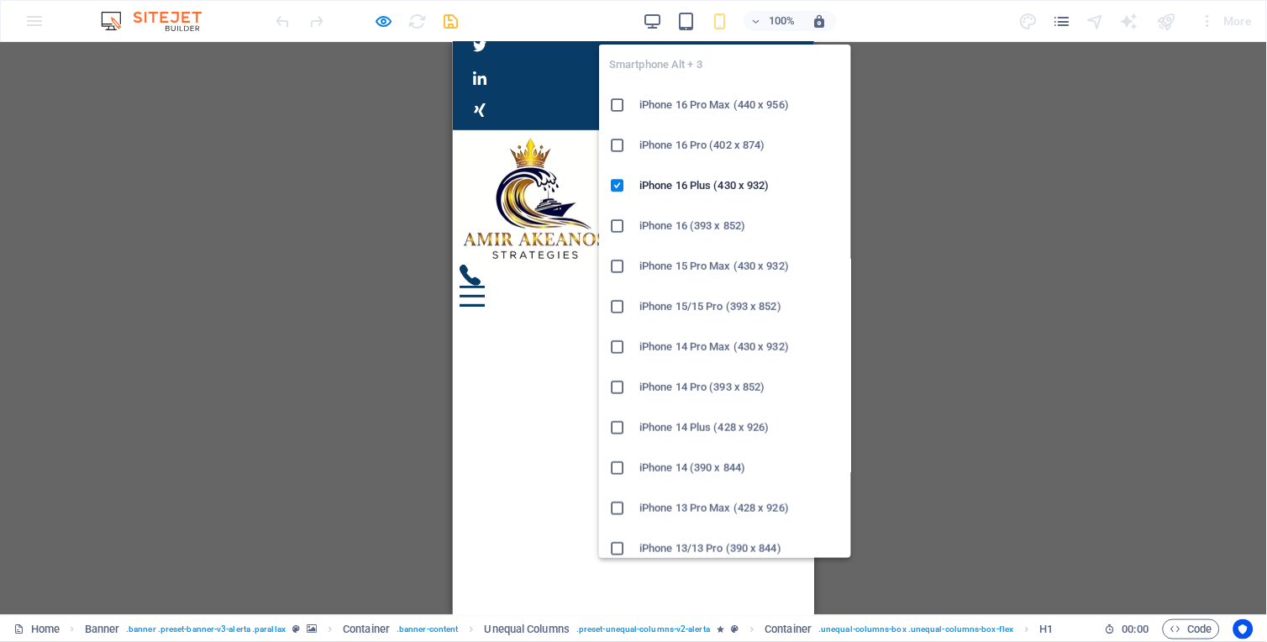
scroll to position [28, 0]
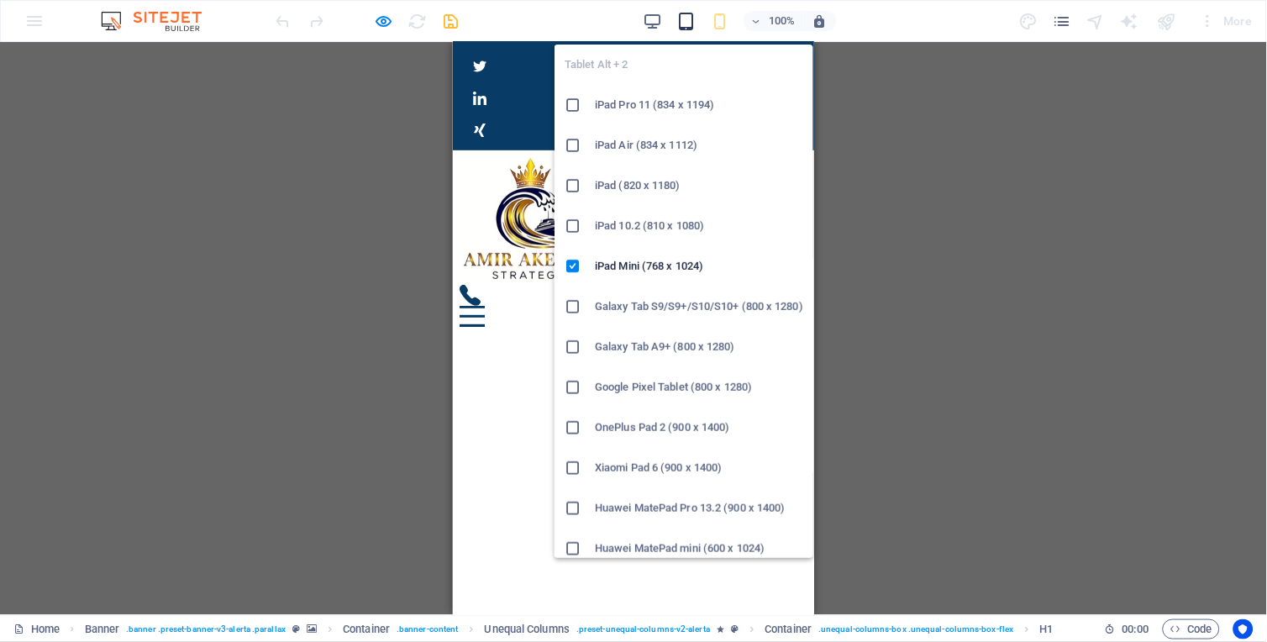
click at [686, 18] on icon "button" at bounding box center [685, 21] width 19 height 19
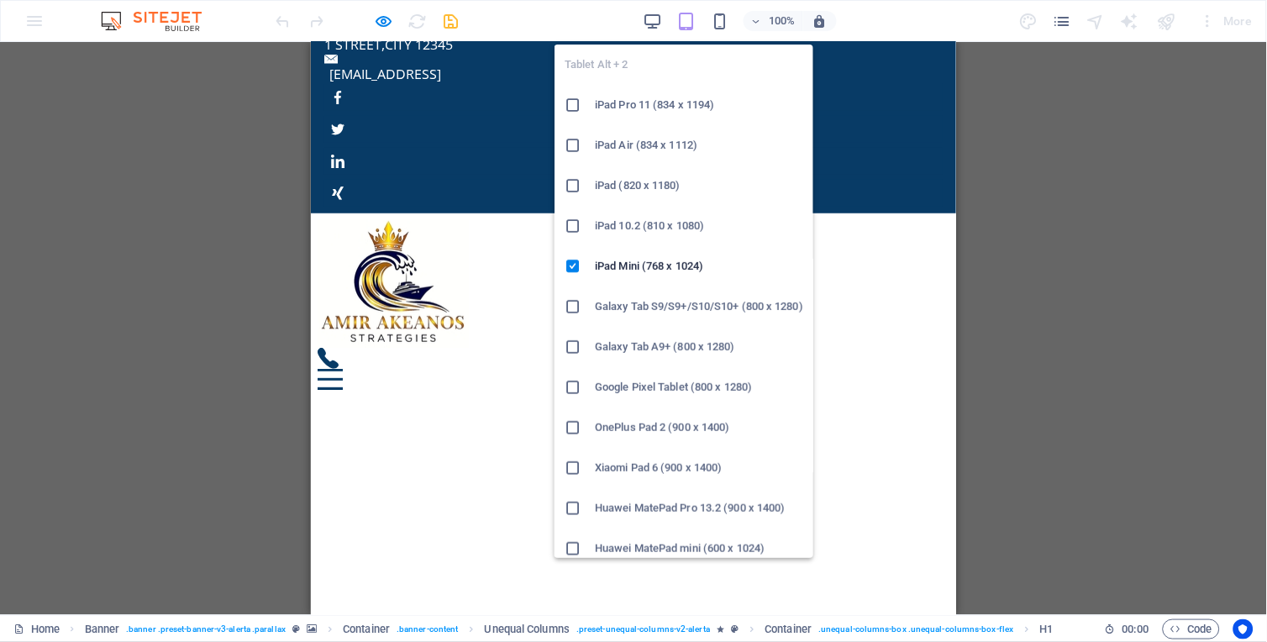
scroll to position [48, 0]
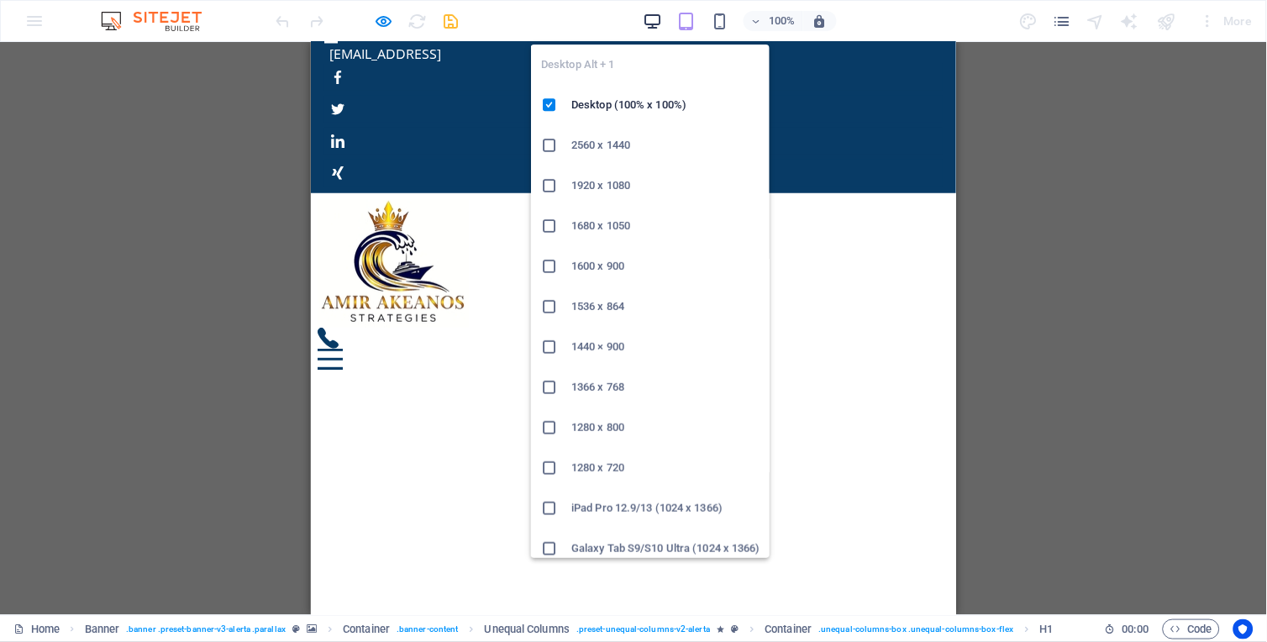
click at [655, 15] on icon "button" at bounding box center [652, 21] width 19 height 19
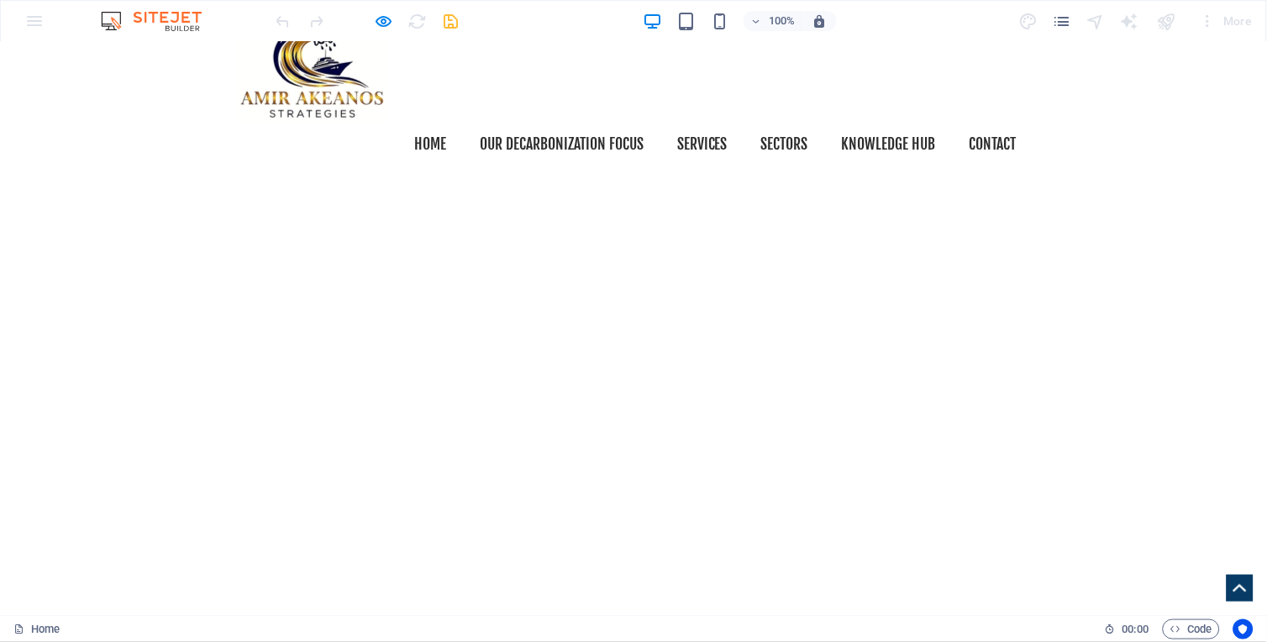
scroll to position [271, 0]
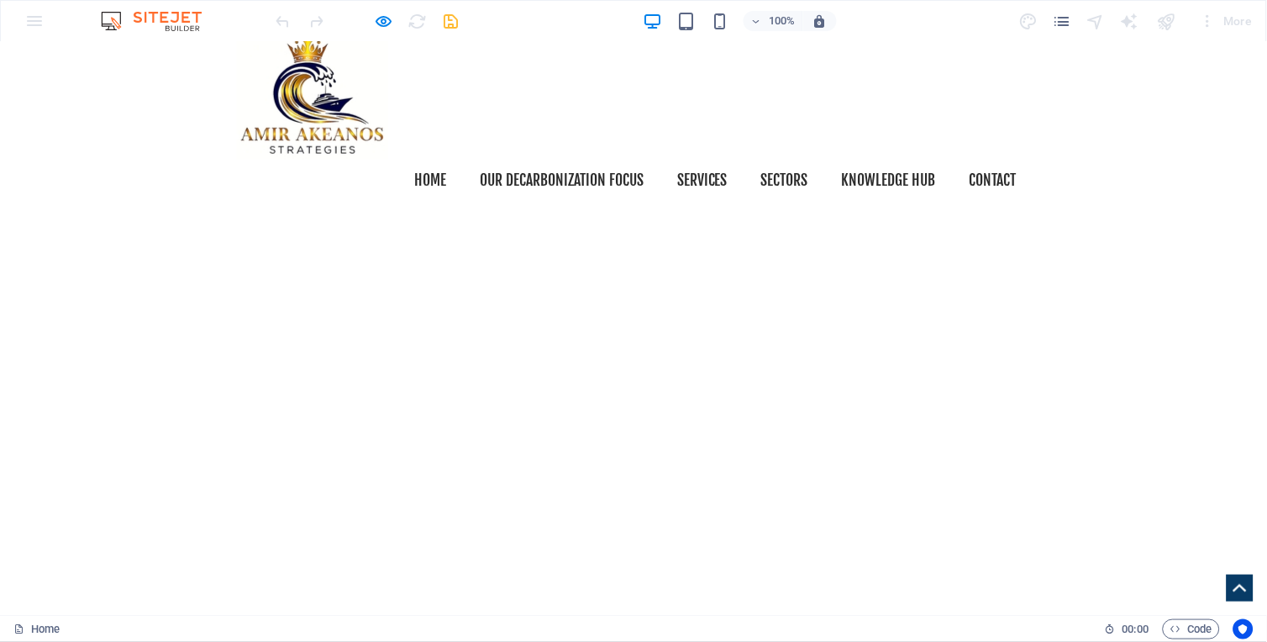
scroll to position [248, 0]
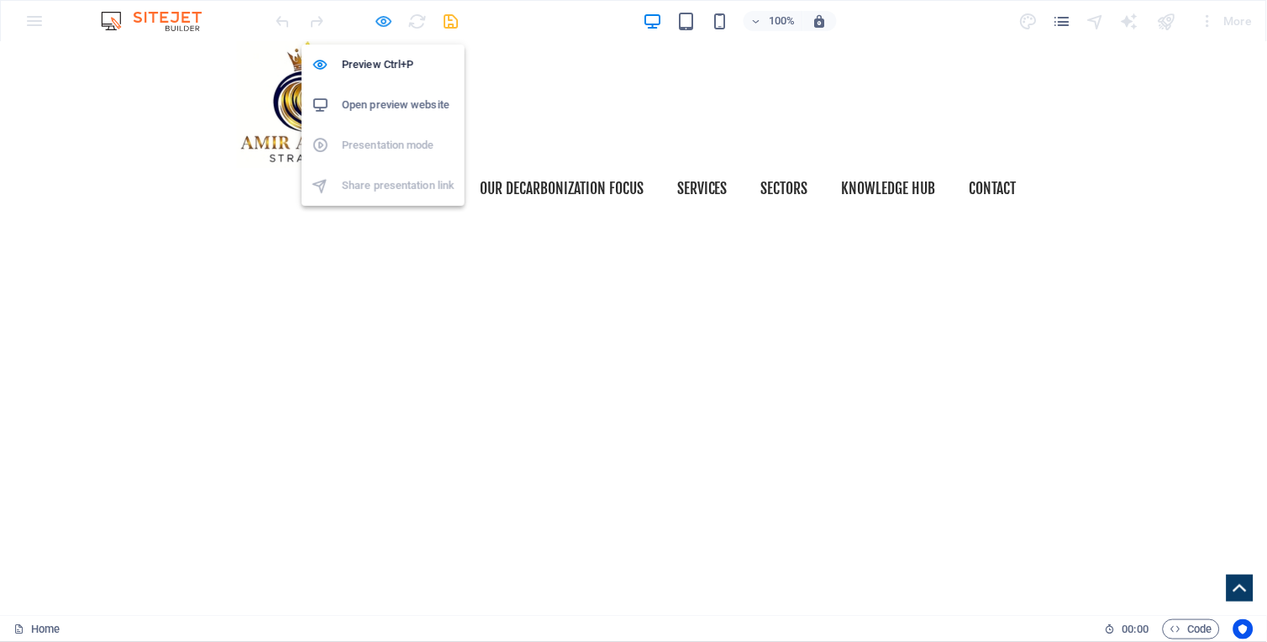
click at [384, 22] on icon "button" at bounding box center [384, 21] width 19 height 19
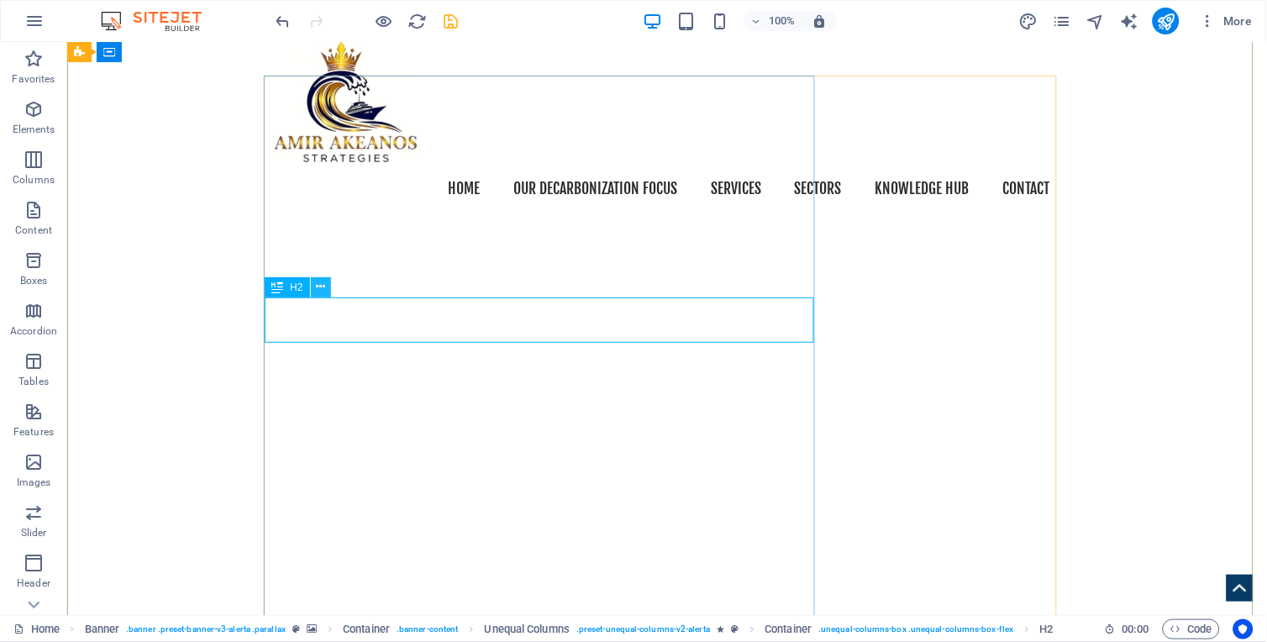
click at [316, 291] on icon at bounding box center [320, 287] width 9 height 18
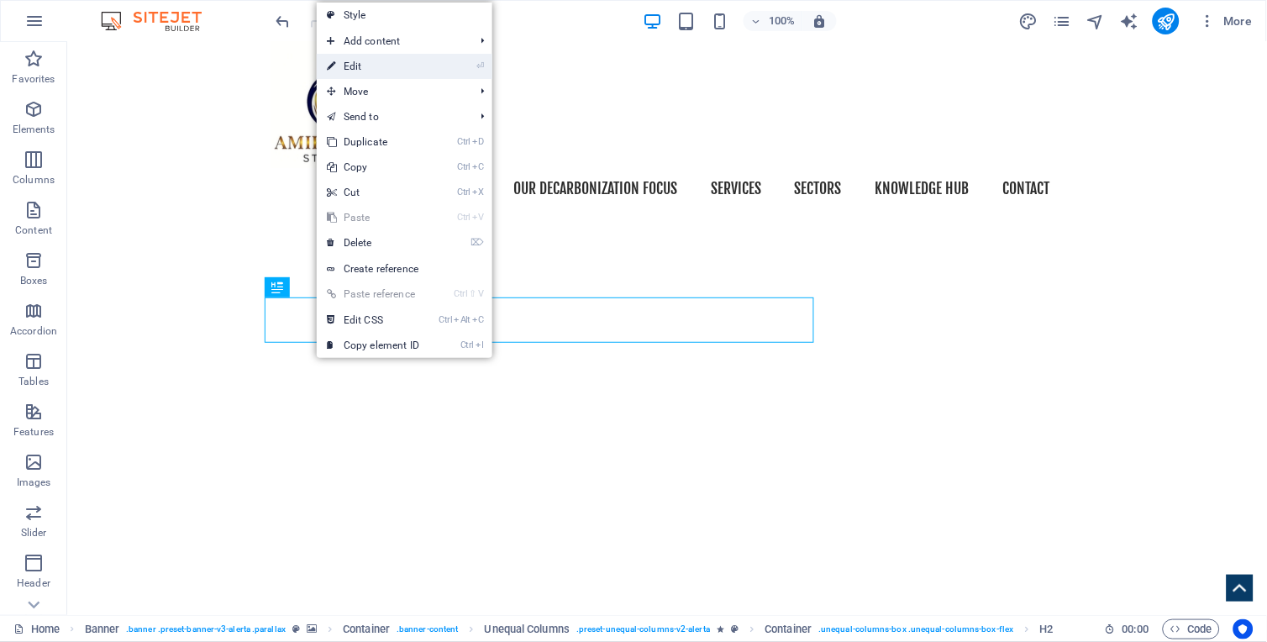
click at [375, 71] on link "⏎ Edit" at bounding box center [373, 66] width 113 height 25
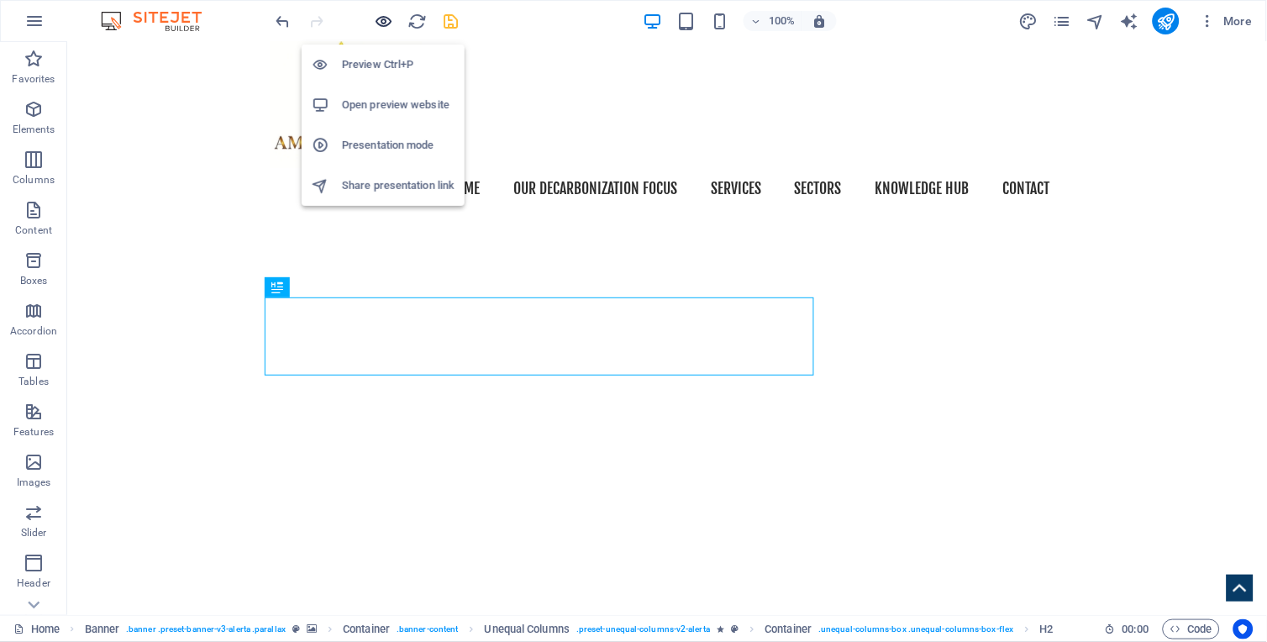
click at [381, 26] on icon "button" at bounding box center [384, 21] width 19 height 19
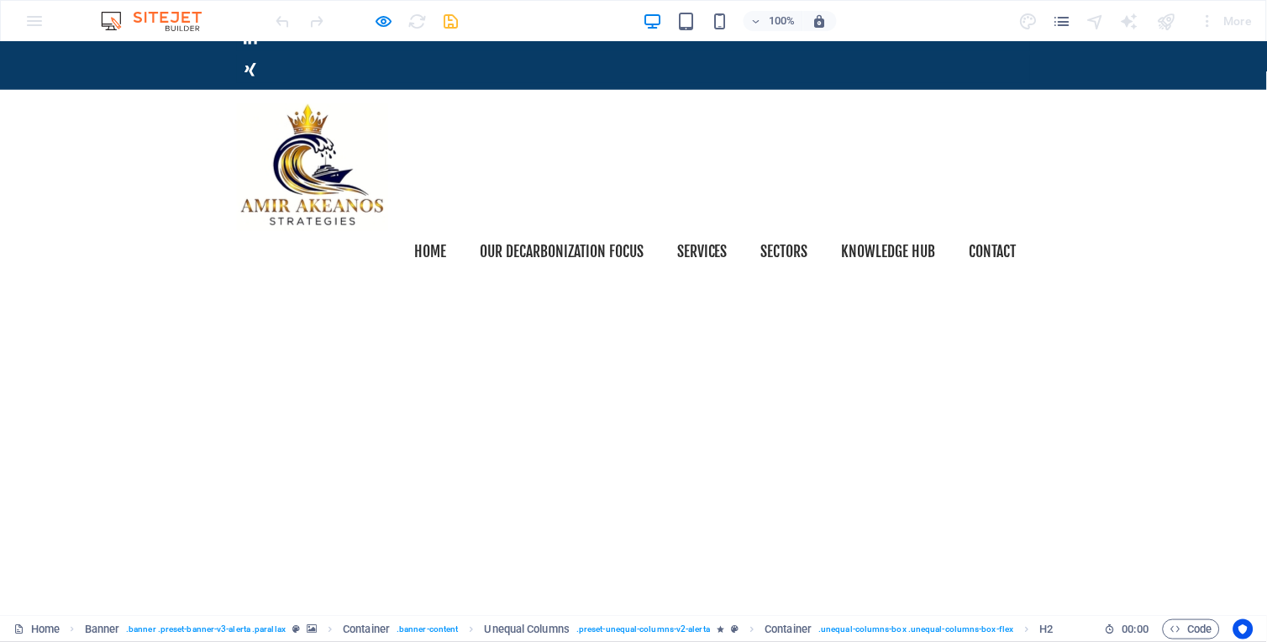
scroll to position [256, 0]
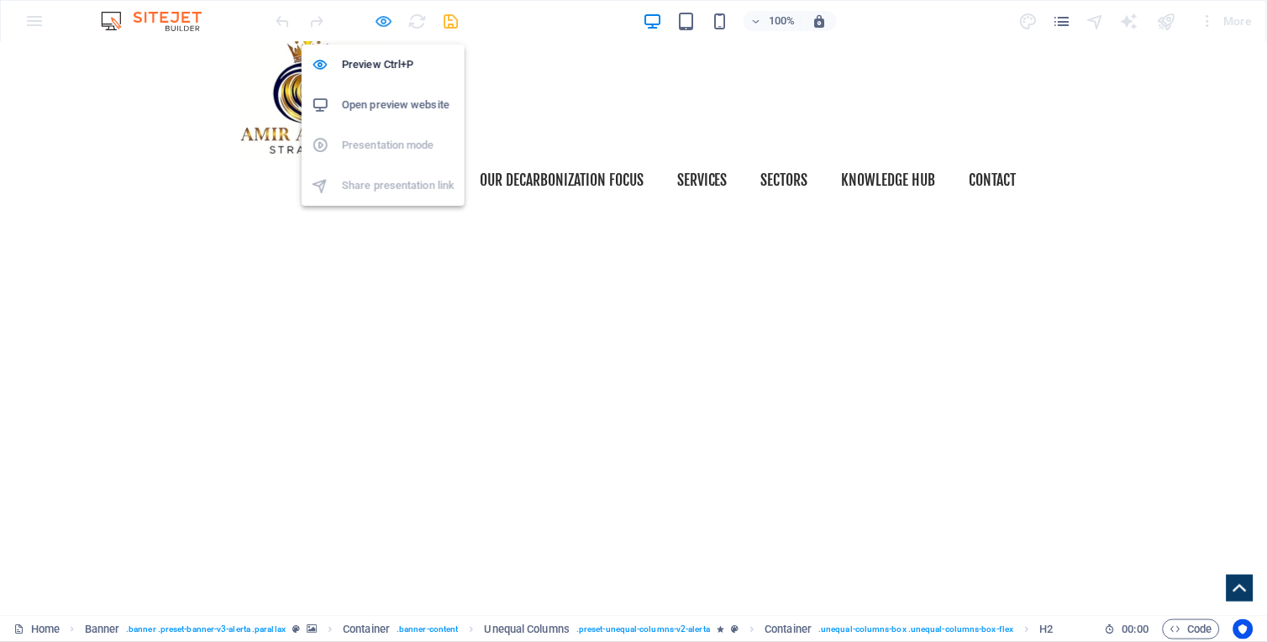
click at [386, 18] on icon "button" at bounding box center [384, 21] width 19 height 19
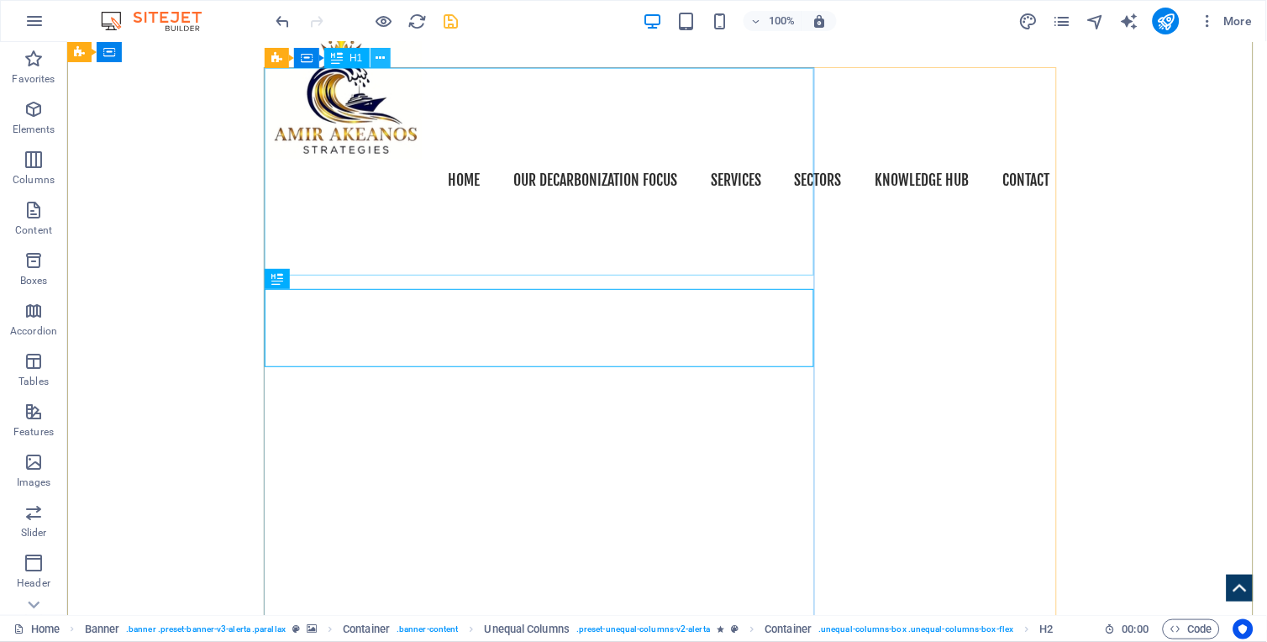
click at [383, 57] on icon at bounding box center [380, 59] width 9 height 18
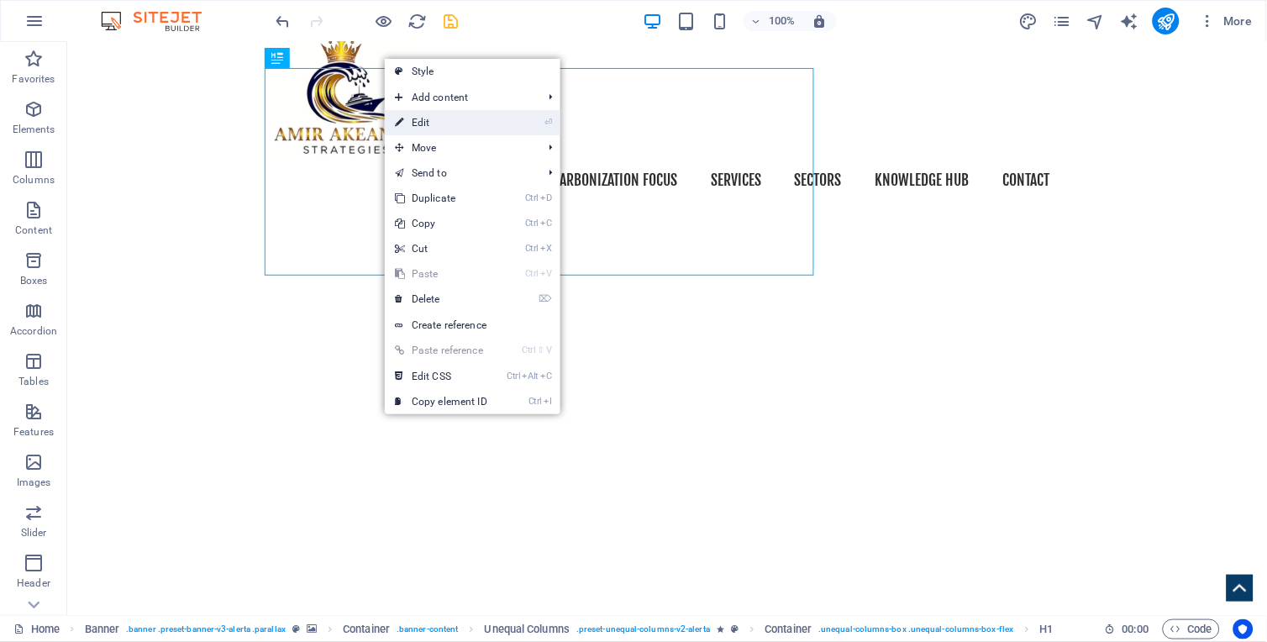
click at [456, 124] on link "⏎ Edit" at bounding box center [441, 122] width 113 height 25
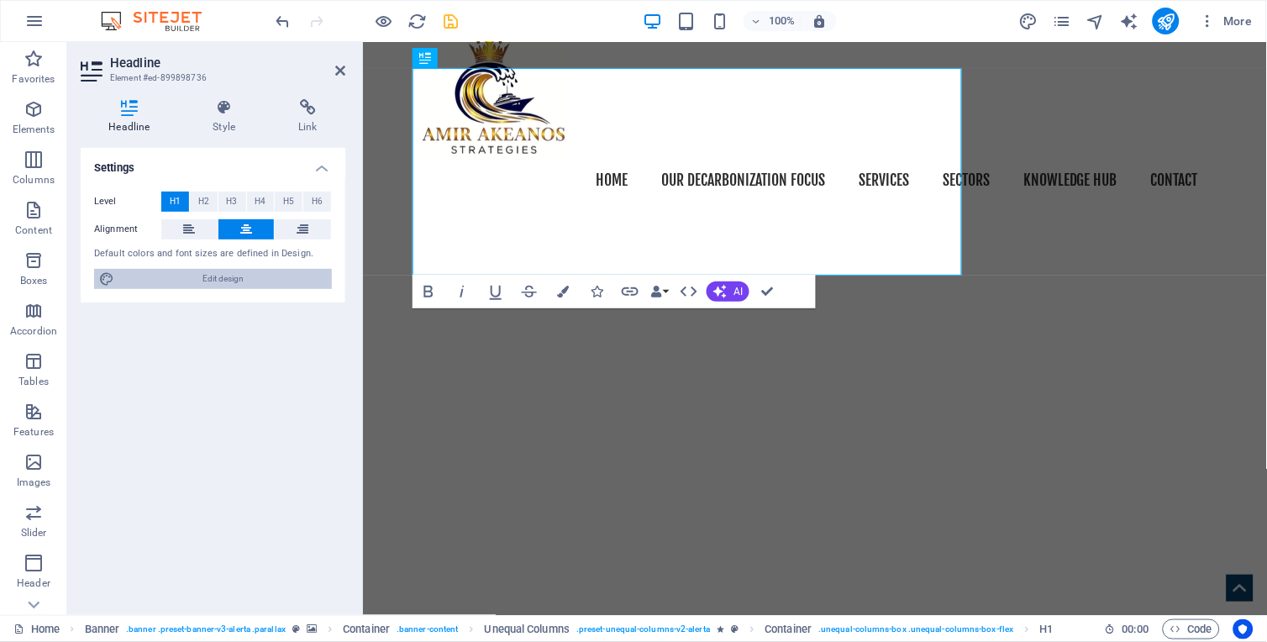
click at [229, 275] on span "Edit design" at bounding box center [223, 279] width 208 height 20
select select "px"
select select "400"
select select "px"
select select "ease-in-out"
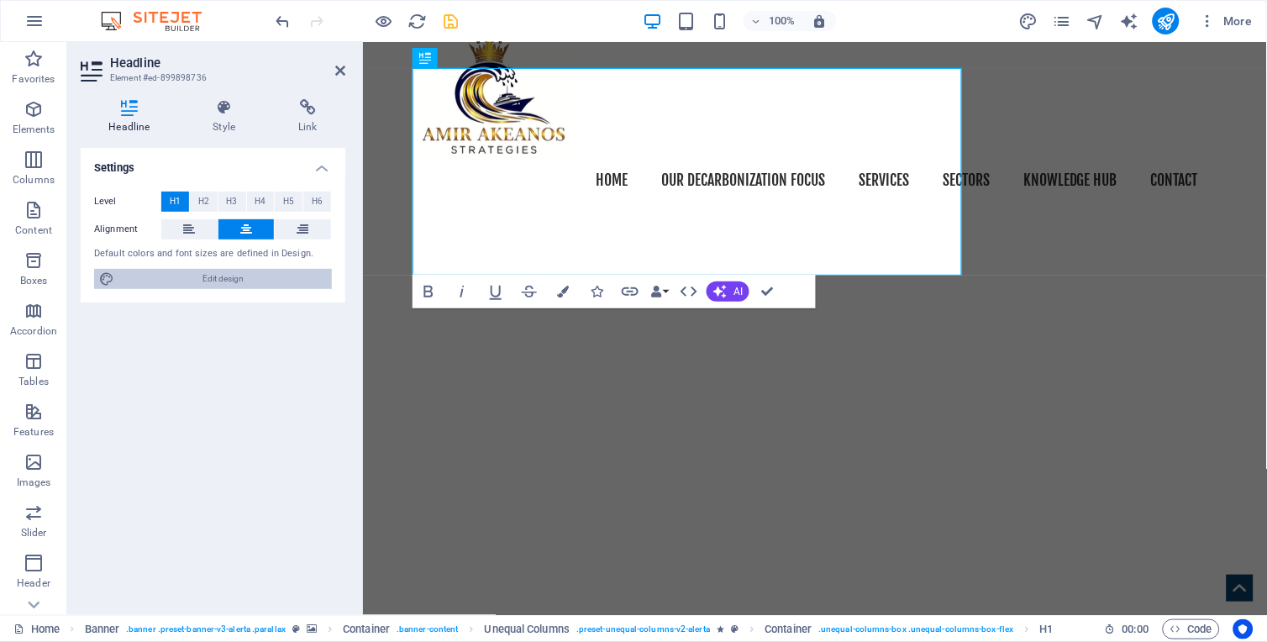
select select "300"
select select "px"
select select "rem"
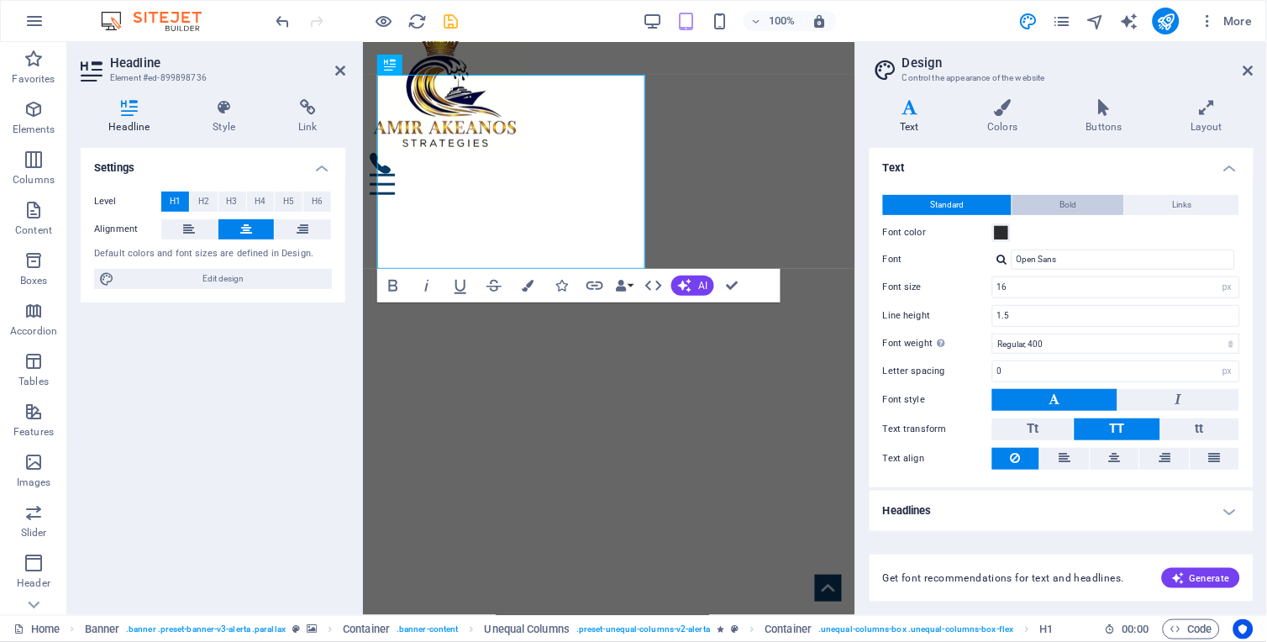
click at [1091, 198] on button "Bold" at bounding box center [1068, 205] width 112 height 20
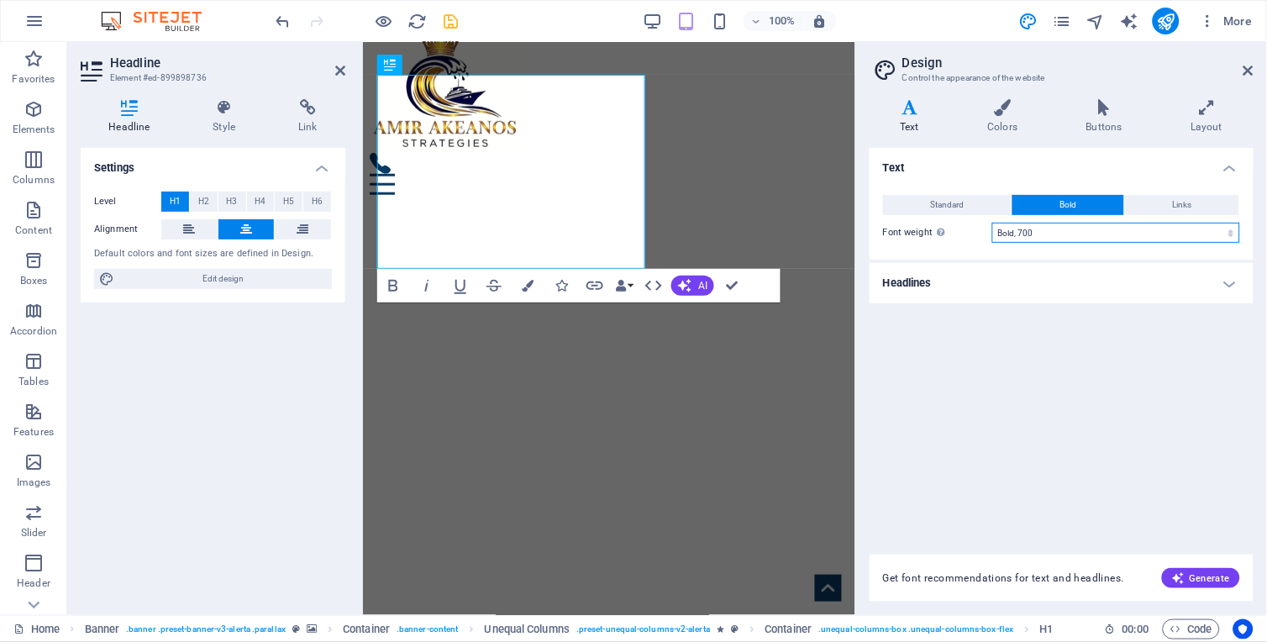
click at [1140, 229] on select "Thin, 100 Extra-light, 200 Light, 300 Regular, 400 Medium, 500 Semi-bold, 600 B…" at bounding box center [1116, 233] width 248 height 20
select select "600"
click at [992, 223] on select "Thin, 100 Extra-light, 200 Light, 300 Regular, 400 Medium, 500 Semi-bold, 600 B…" at bounding box center [1116, 233] width 248 height 20
click at [1140, 577] on span "Generate" at bounding box center [1201, 577] width 58 height 13
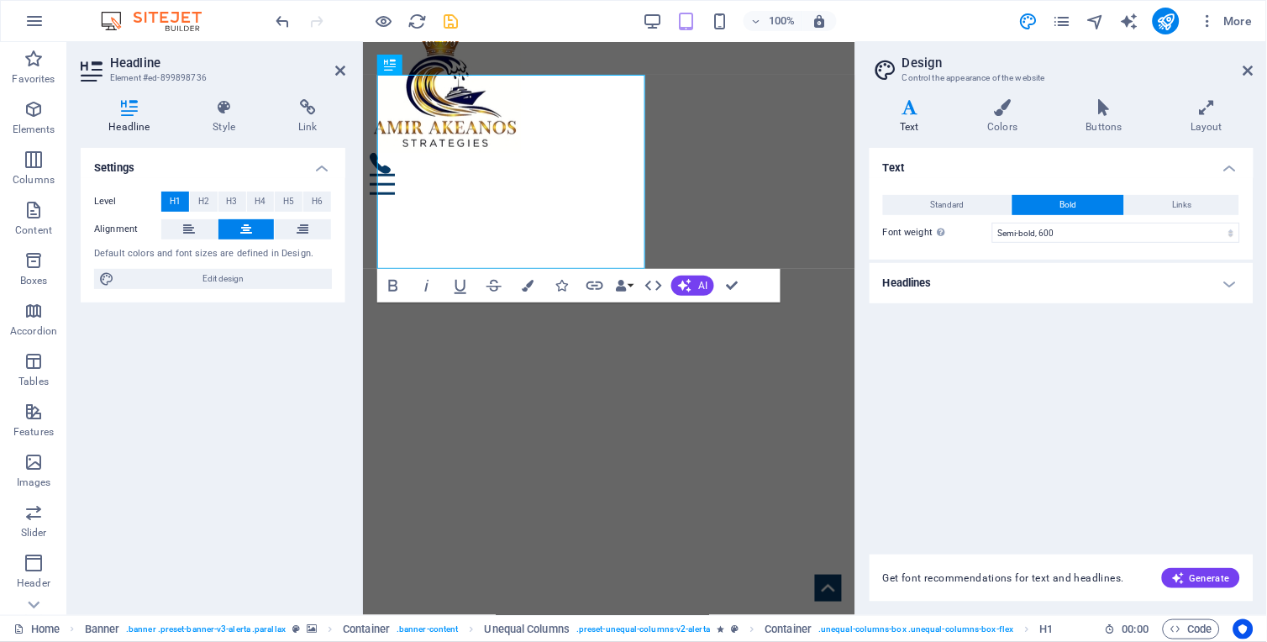
click at [1140, 191] on div "Standard Bold Links Font color Font Open Sans Font size 16 rem px Line height 1…" at bounding box center [1061, 218] width 391 height 81
click at [1140, 198] on span "Links" at bounding box center [1182, 205] width 19 height 20
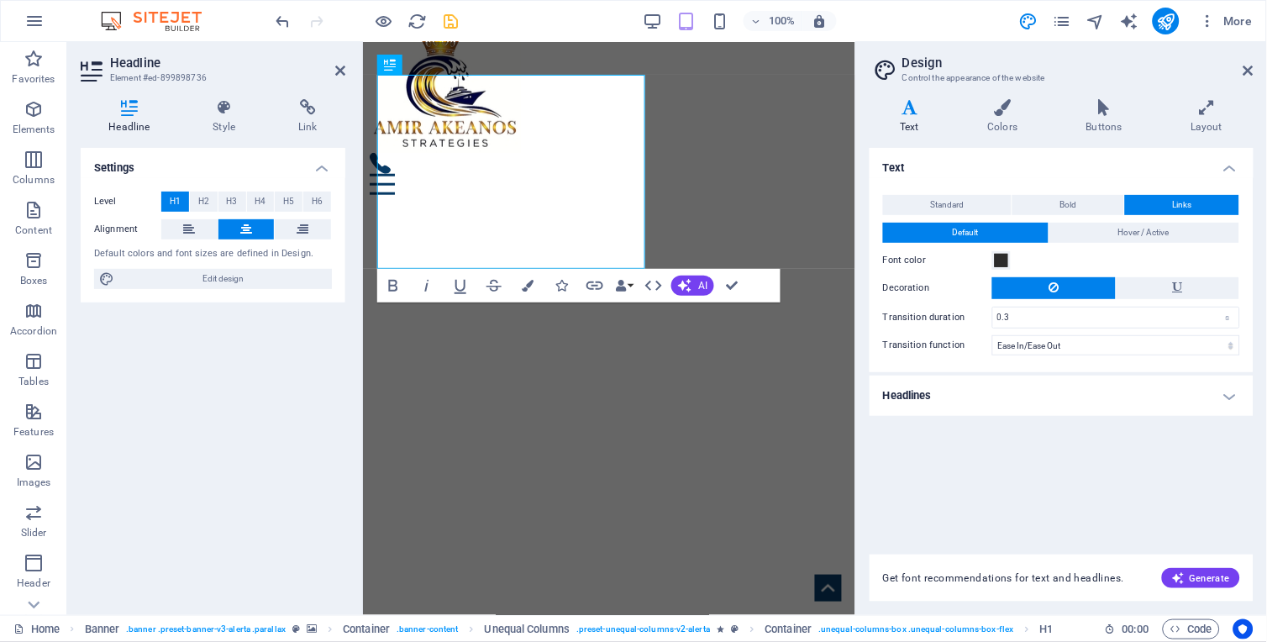
click at [1140, 397] on h4 "Headlines" at bounding box center [1062, 396] width 384 height 40
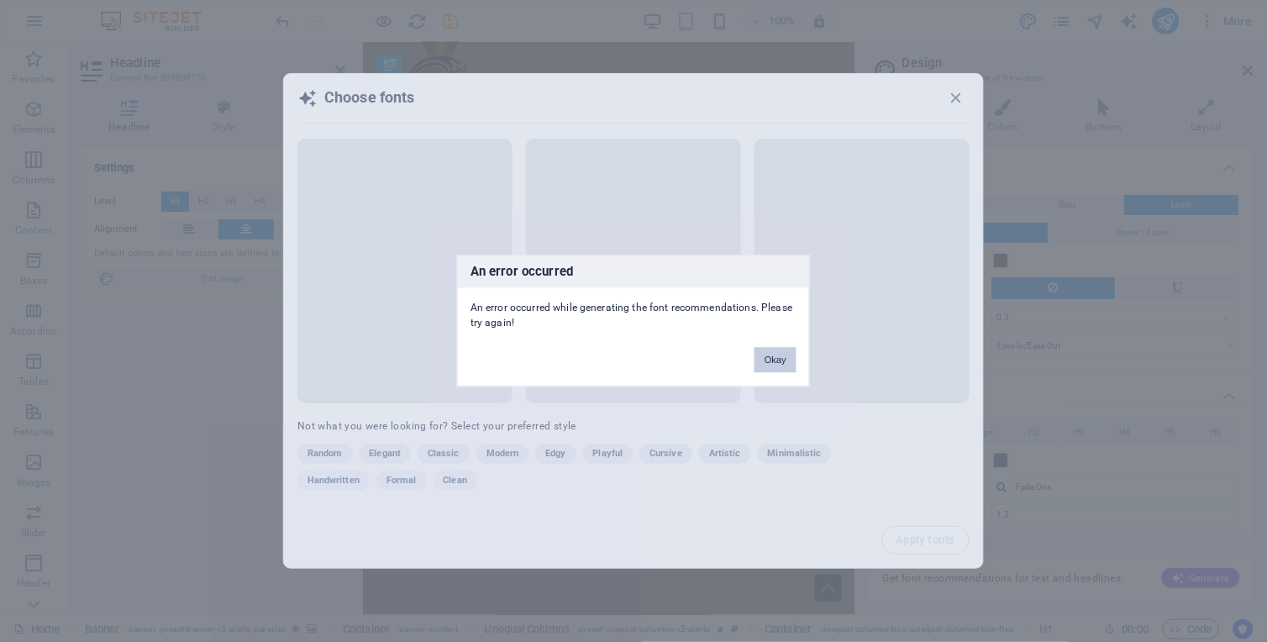
click at [768, 353] on button "Okay" at bounding box center [775, 360] width 42 height 25
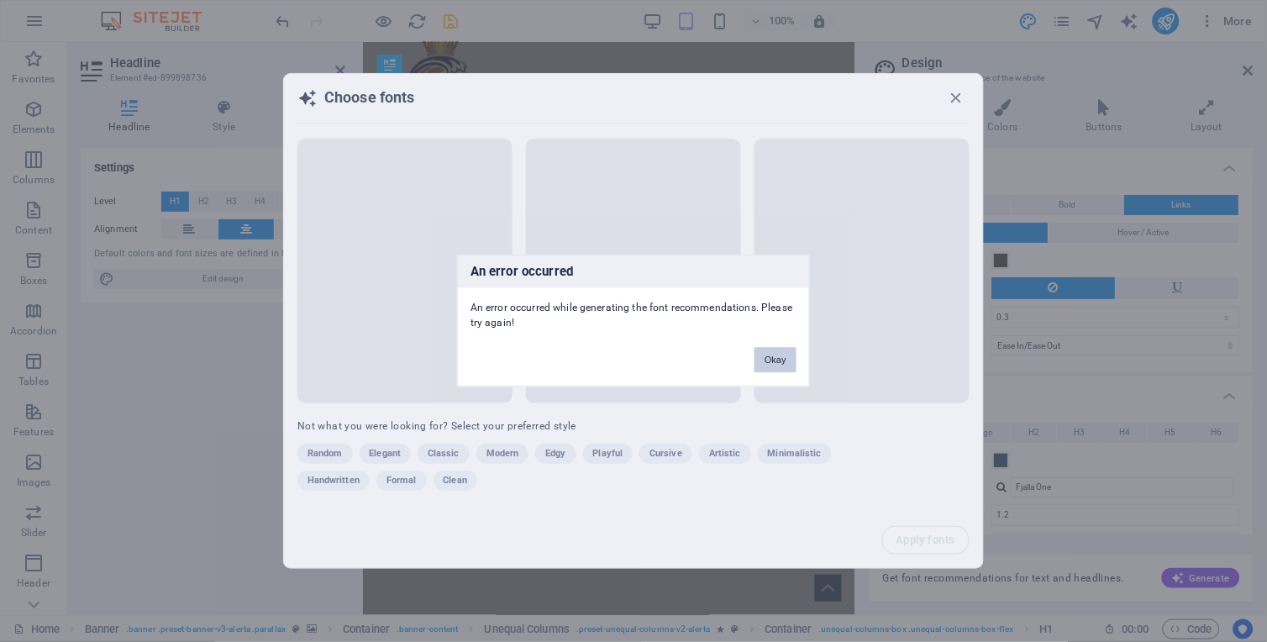
click at [773, 360] on button "Okay" at bounding box center [775, 360] width 42 height 25
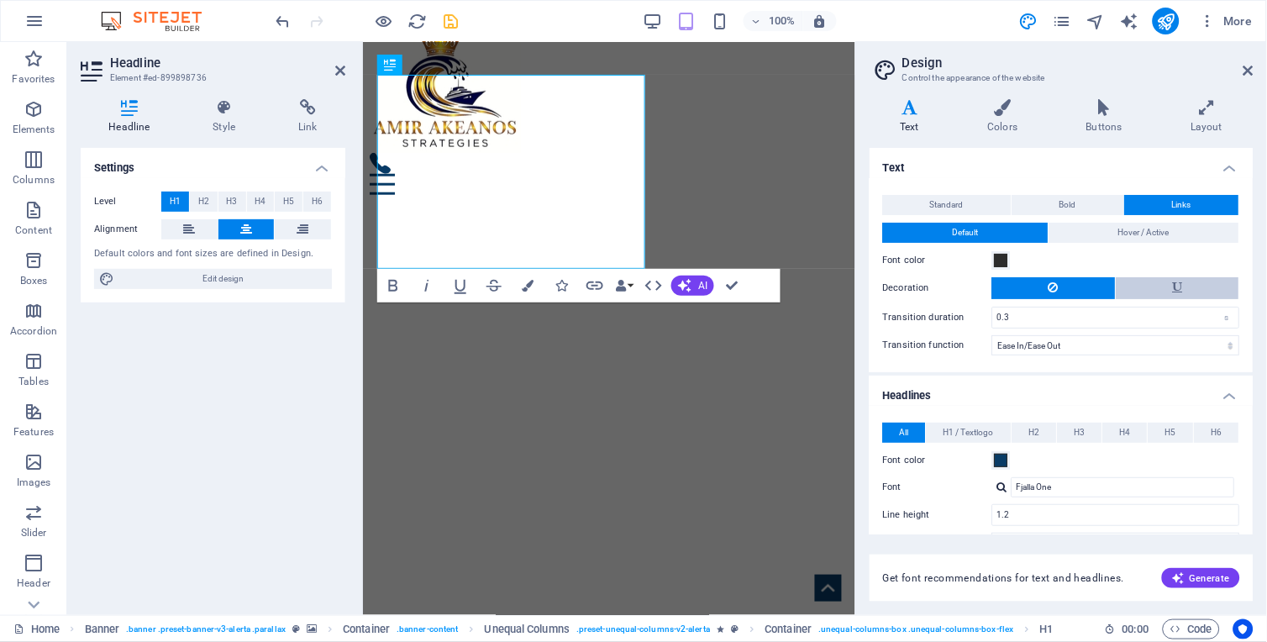
click at [1140, 292] on button at bounding box center [1179, 288] width 124 height 22
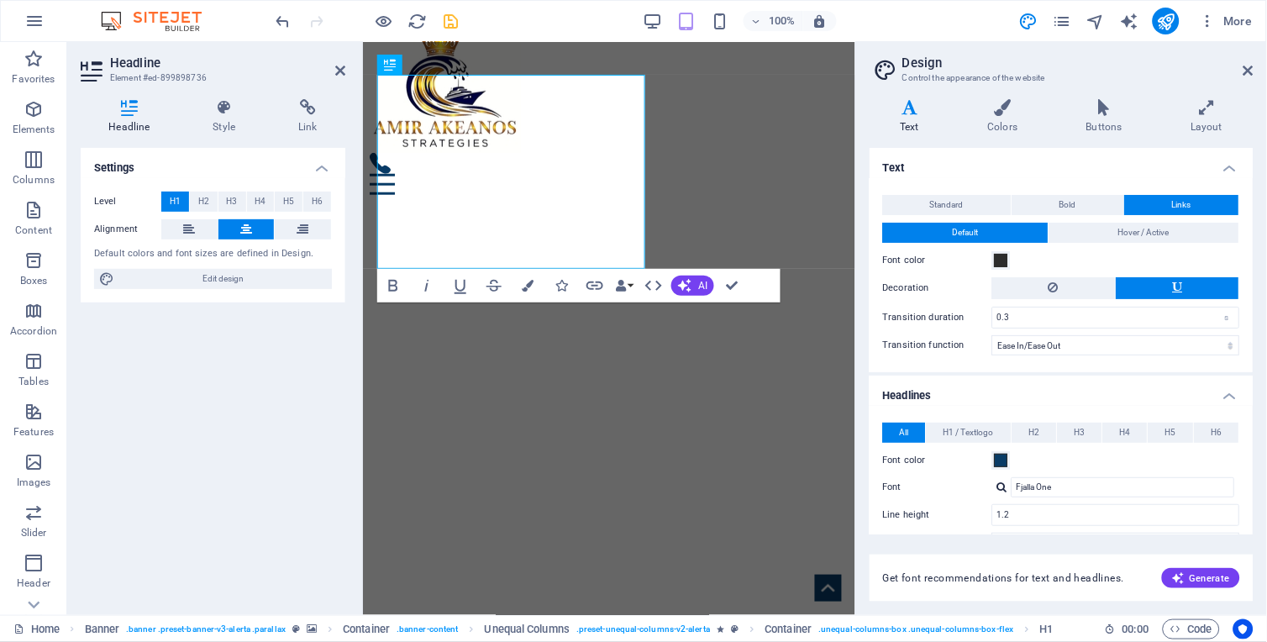
click at [1140, 292] on button at bounding box center [1179, 288] width 124 height 22
click at [1065, 288] on button at bounding box center [1054, 288] width 124 height 22
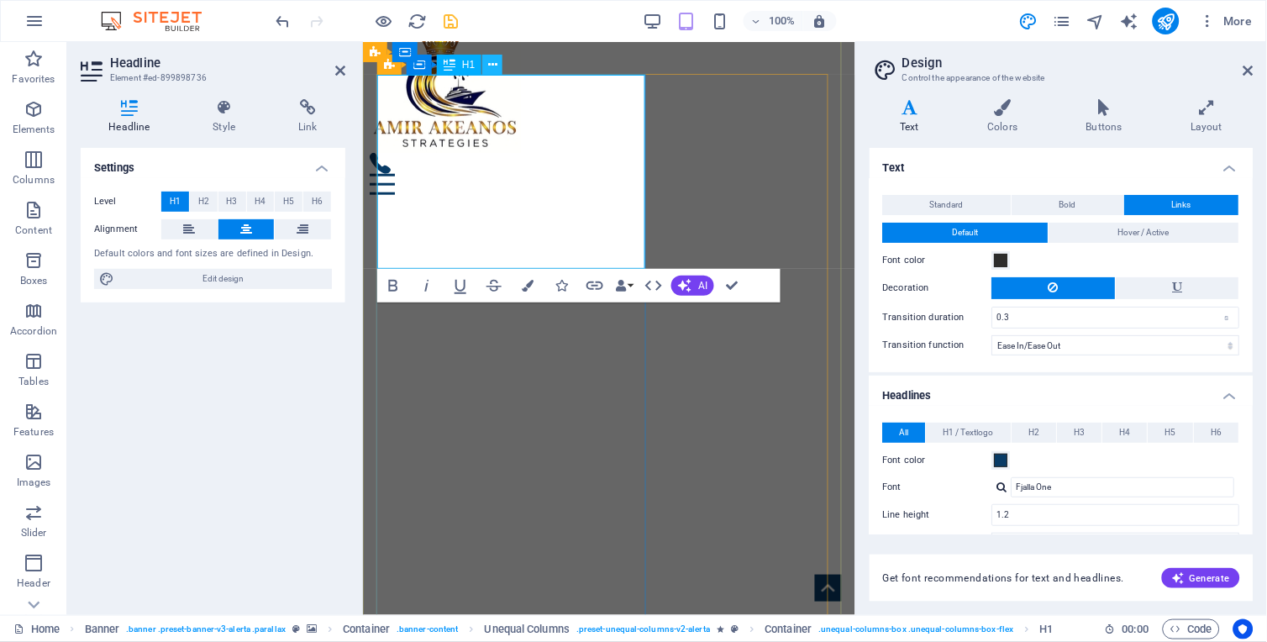
click at [498, 66] on button at bounding box center [492, 65] width 20 height 20
click at [1085, 234] on button "Hover / Active" at bounding box center [1144, 233] width 191 height 20
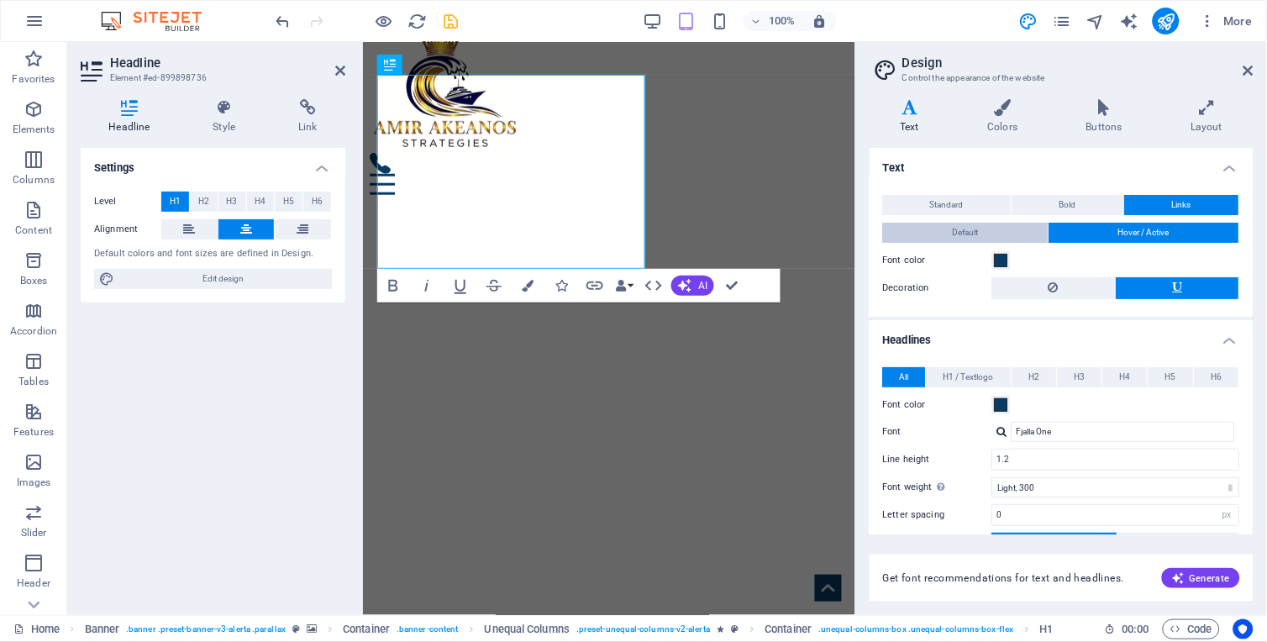
click at [996, 236] on button "Default" at bounding box center [966, 233] width 166 height 20
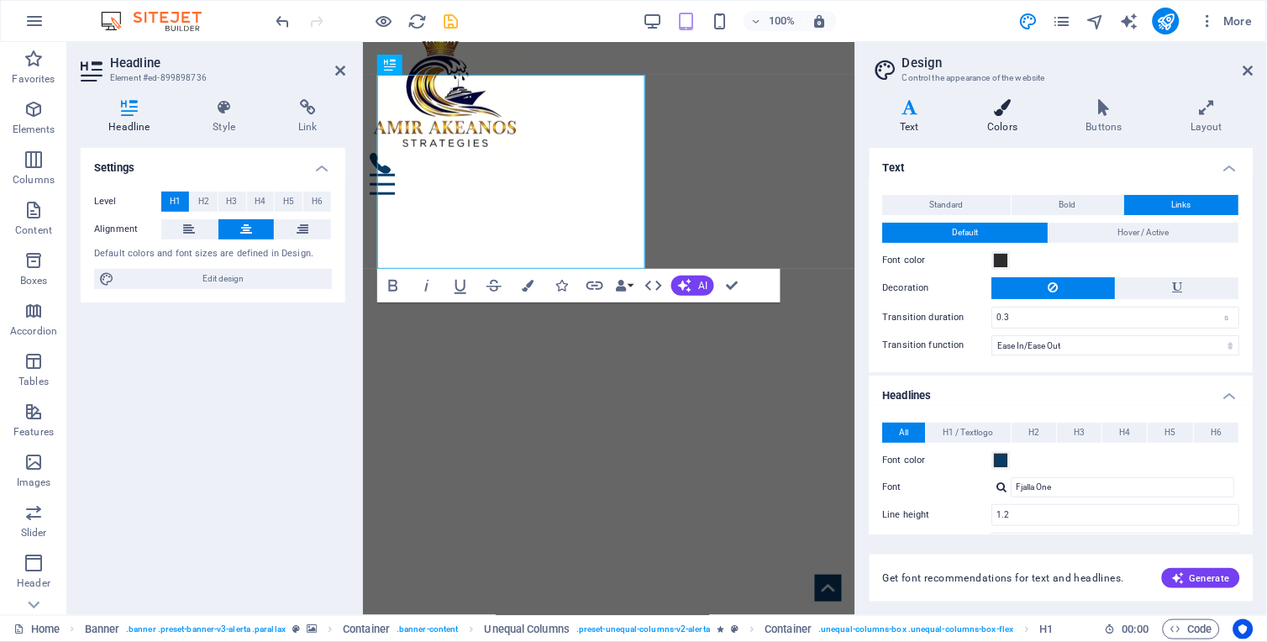
click at [995, 109] on icon at bounding box center [1003, 107] width 92 height 17
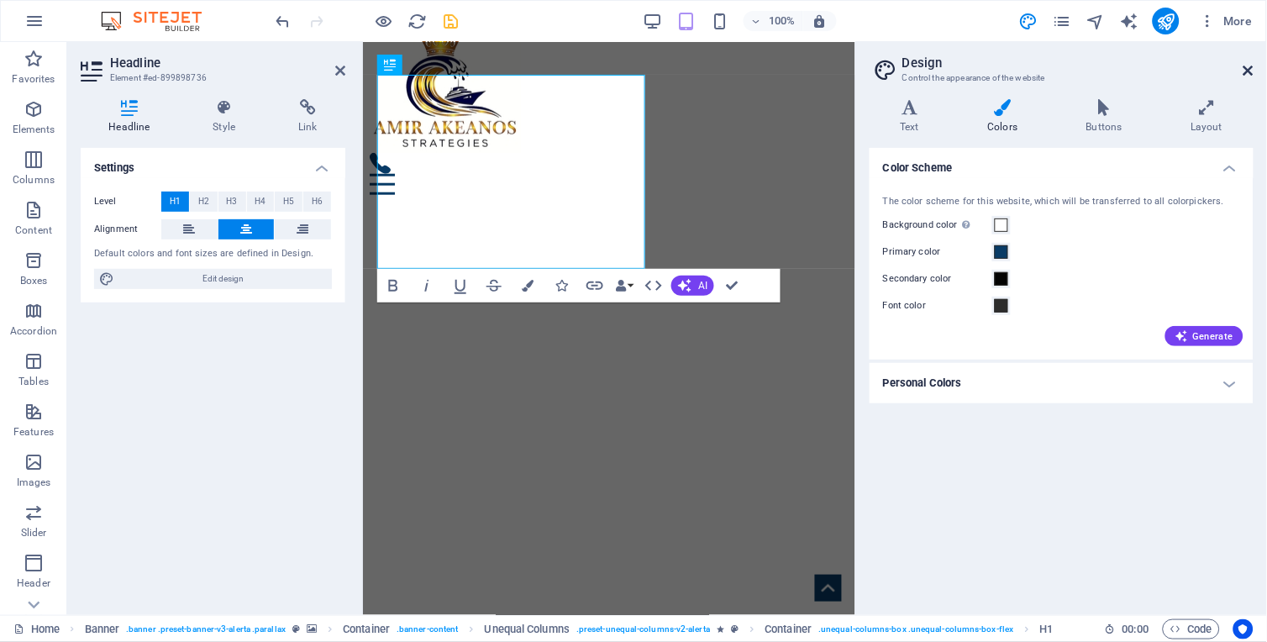
click at [1140, 67] on icon at bounding box center [1248, 70] width 10 height 13
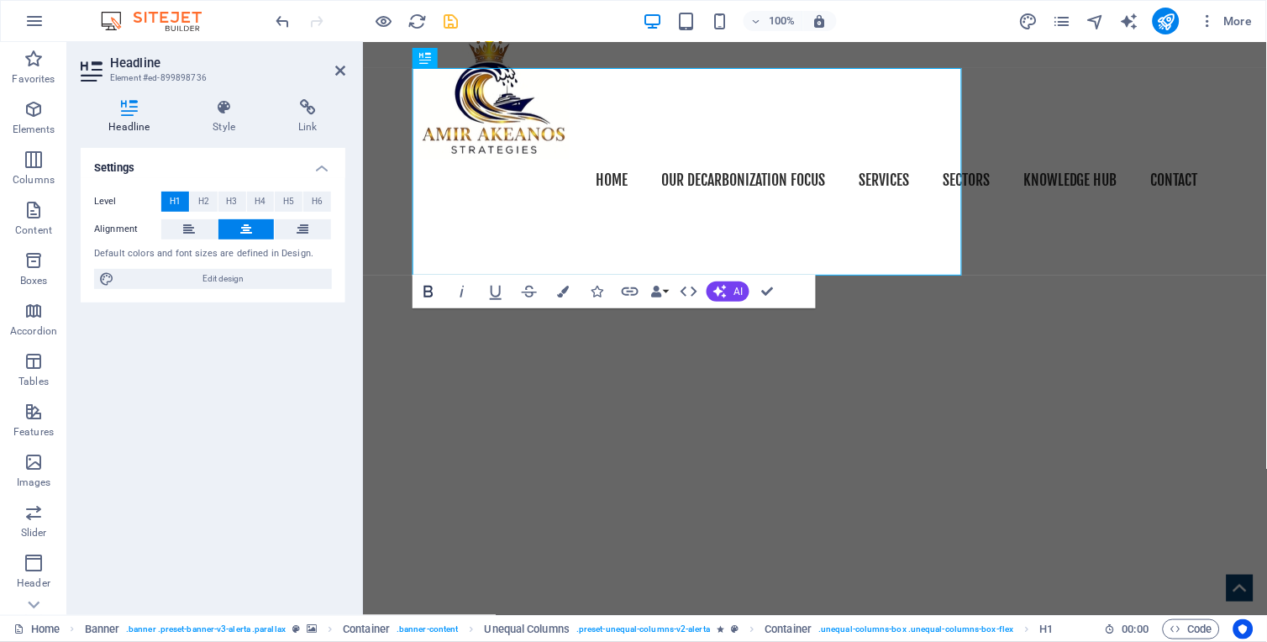
click at [432, 289] on icon "button" at bounding box center [428, 292] width 9 height 12
click at [204, 197] on span "H2" at bounding box center [203, 202] width 11 height 20
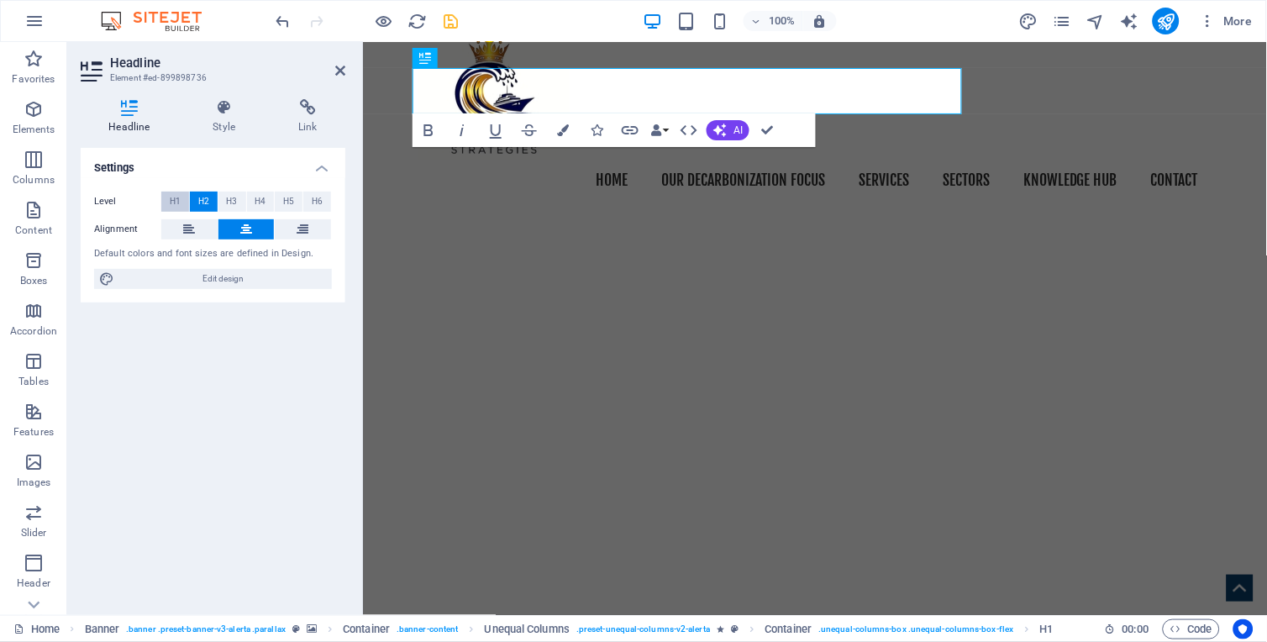
click at [179, 198] on span "H1" at bounding box center [175, 202] width 11 height 20
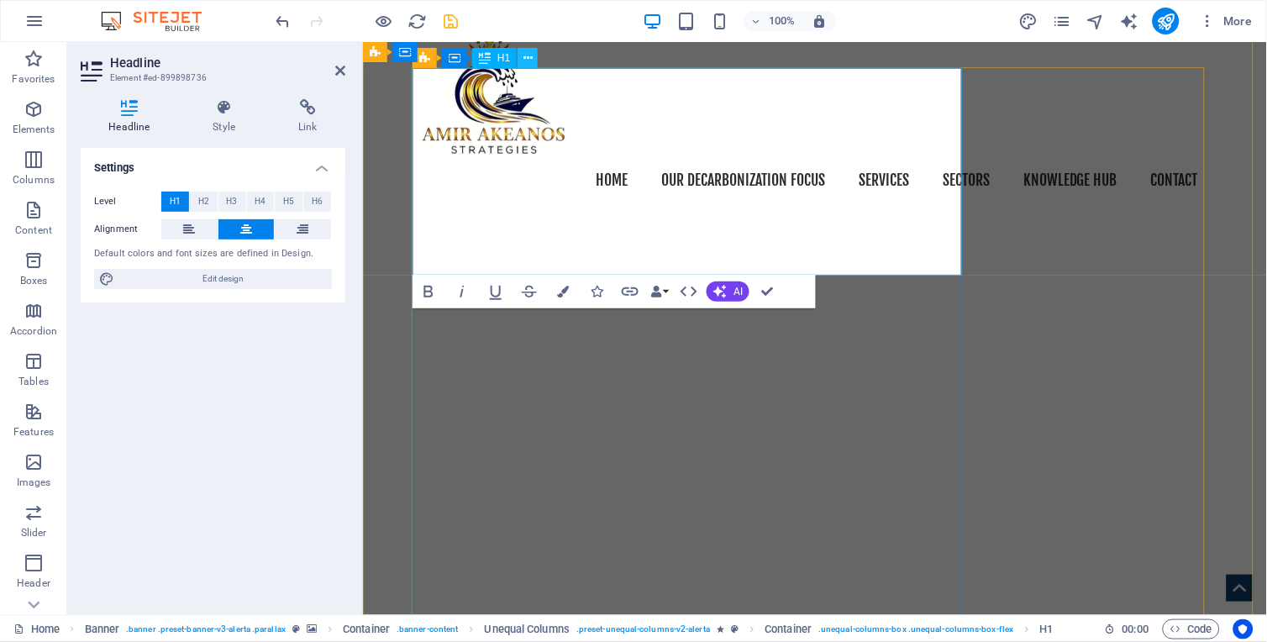
click at [530, 60] on icon at bounding box center [527, 59] width 9 height 18
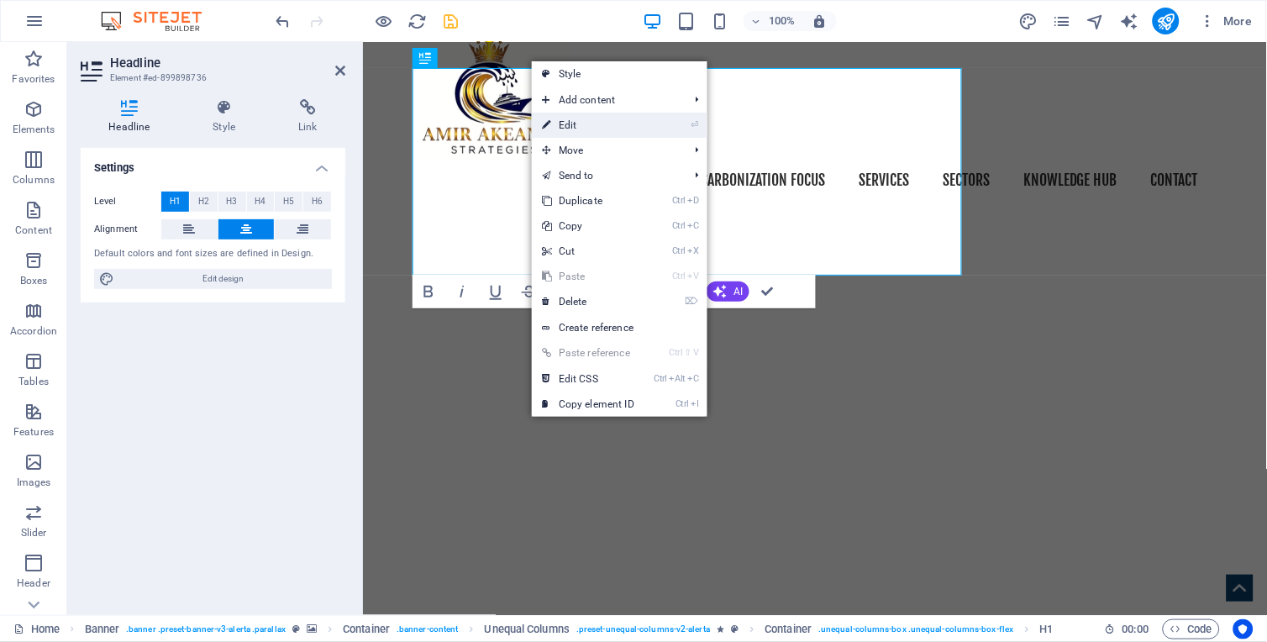
click at [622, 131] on link "⏎ Edit" at bounding box center [588, 125] width 113 height 25
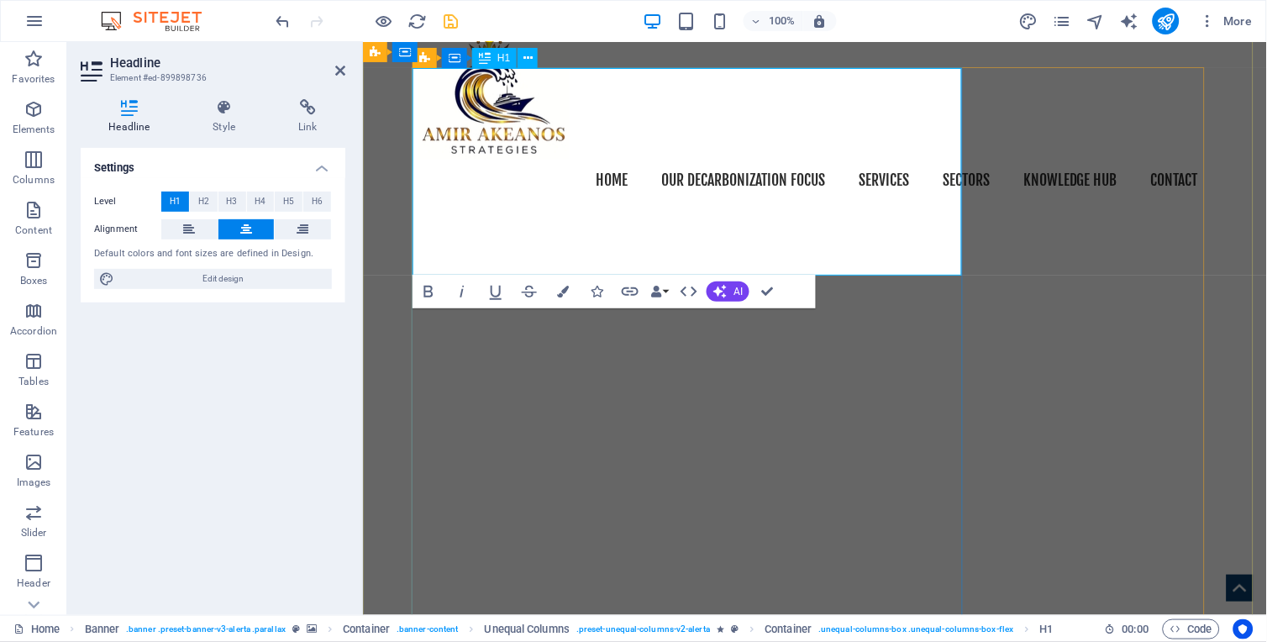
drag, startPoint x: 806, startPoint y: 235, endPoint x: 597, endPoint y: 109, distance: 243.5
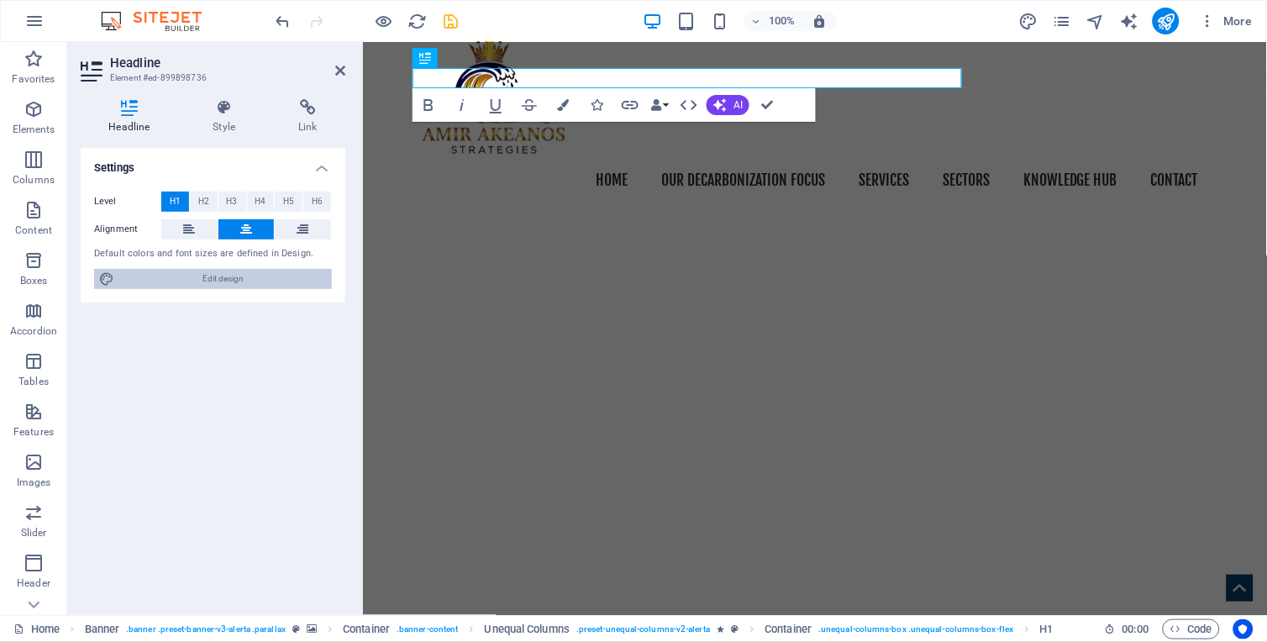
click at [216, 272] on span "Edit design" at bounding box center [223, 279] width 208 height 20
select select "ease-in-out"
select select "300"
select select "px"
select select "rem"
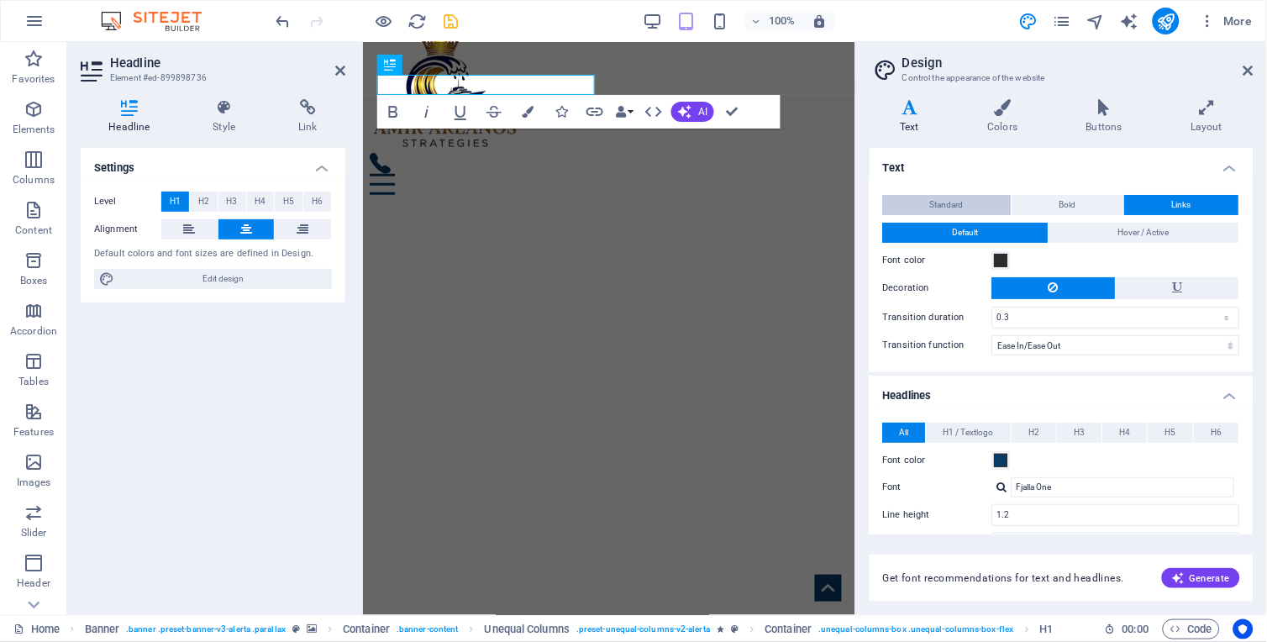
click at [944, 202] on span "Standard" at bounding box center [948, 205] width 34 height 20
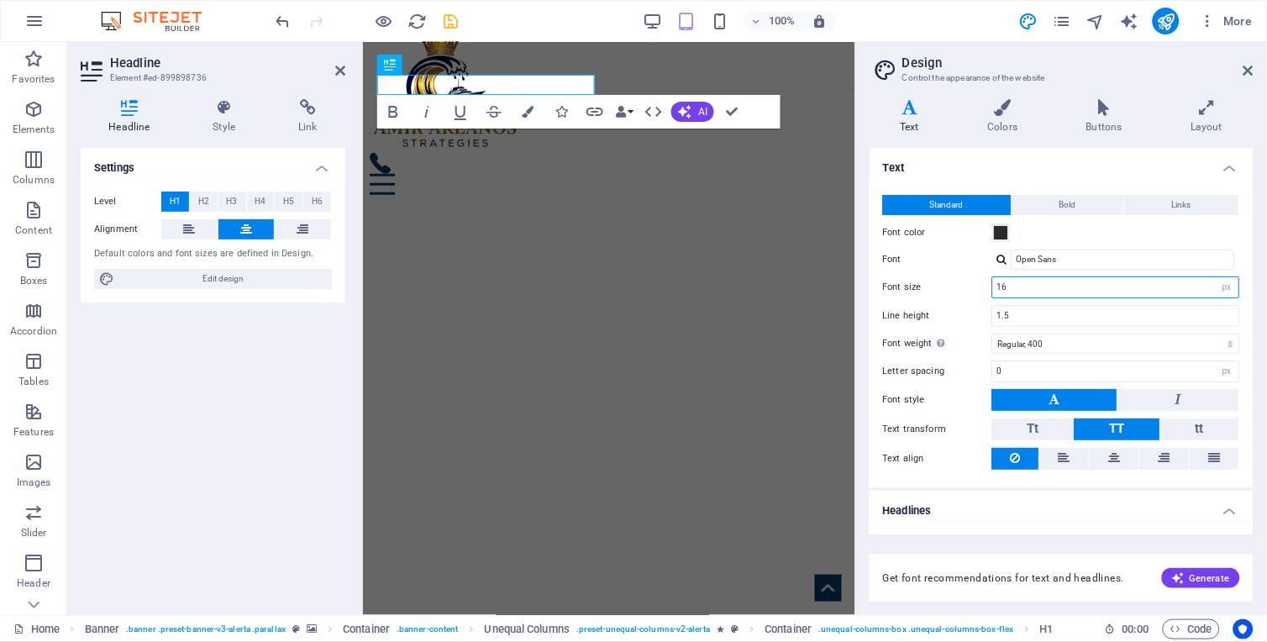
click at [1013, 283] on input "16" at bounding box center [1116, 287] width 246 height 20
click at [935, 288] on label "Font size" at bounding box center [937, 286] width 109 height 9
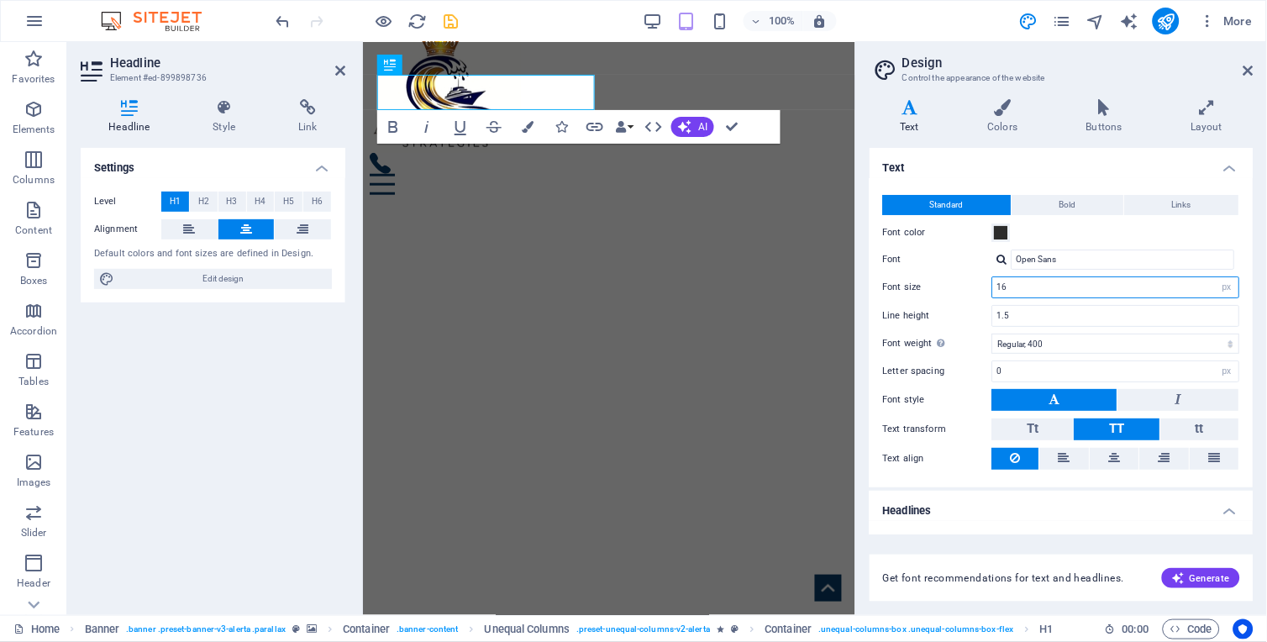
click at [1025, 282] on input "16" at bounding box center [1116, 287] width 246 height 20
type input "1"
click at [951, 287] on label "Font size" at bounding box center [937, 286] width 109 height 9
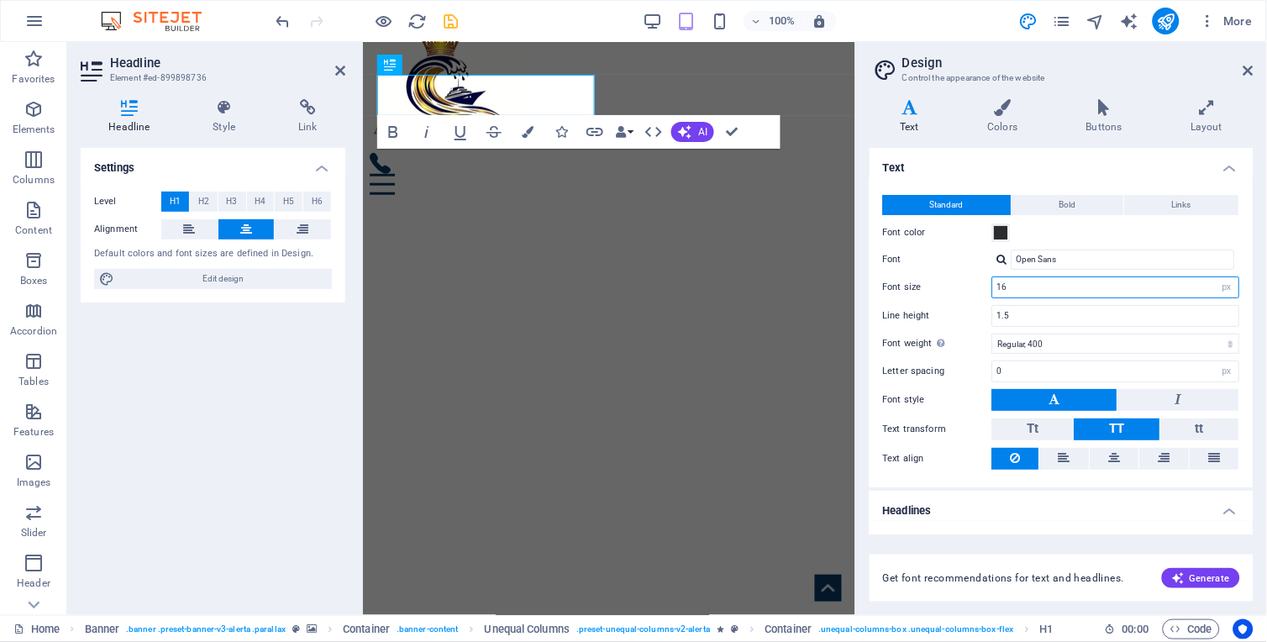
click at [1014, 290] on input "16" at bounding box center [1116, 287] width 246 height 20
type input "1"
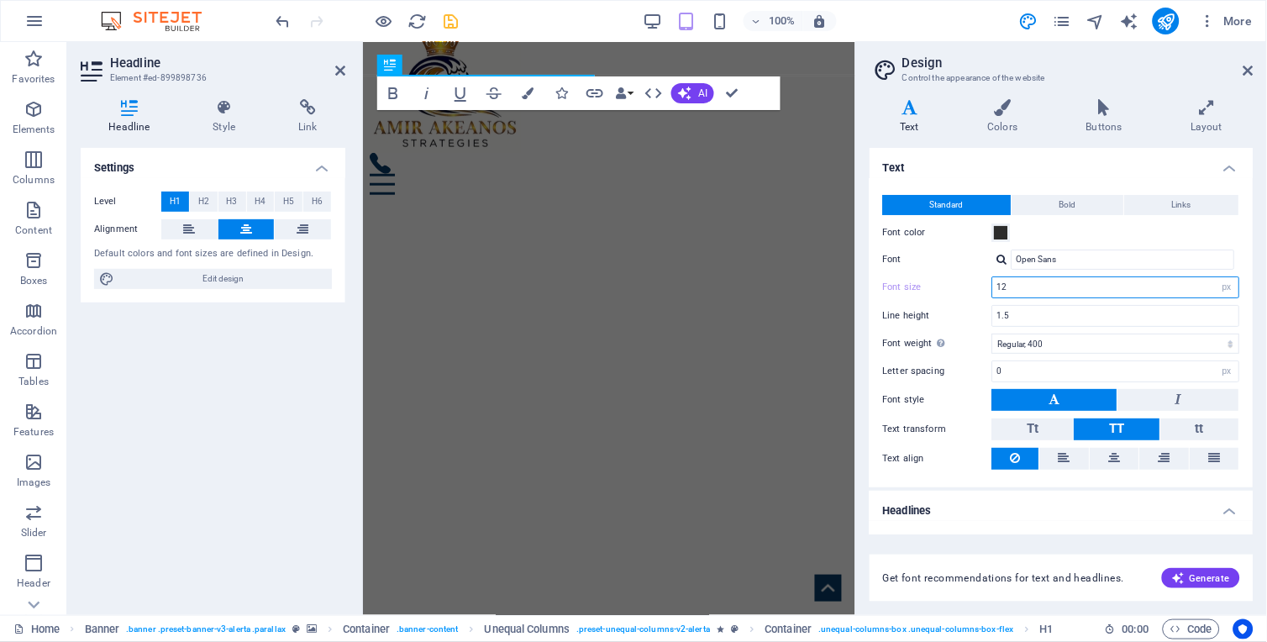
type input "1"
click at [1017, 316] on input "1.5" at bounding box center [1116, 316] width 246 height 20
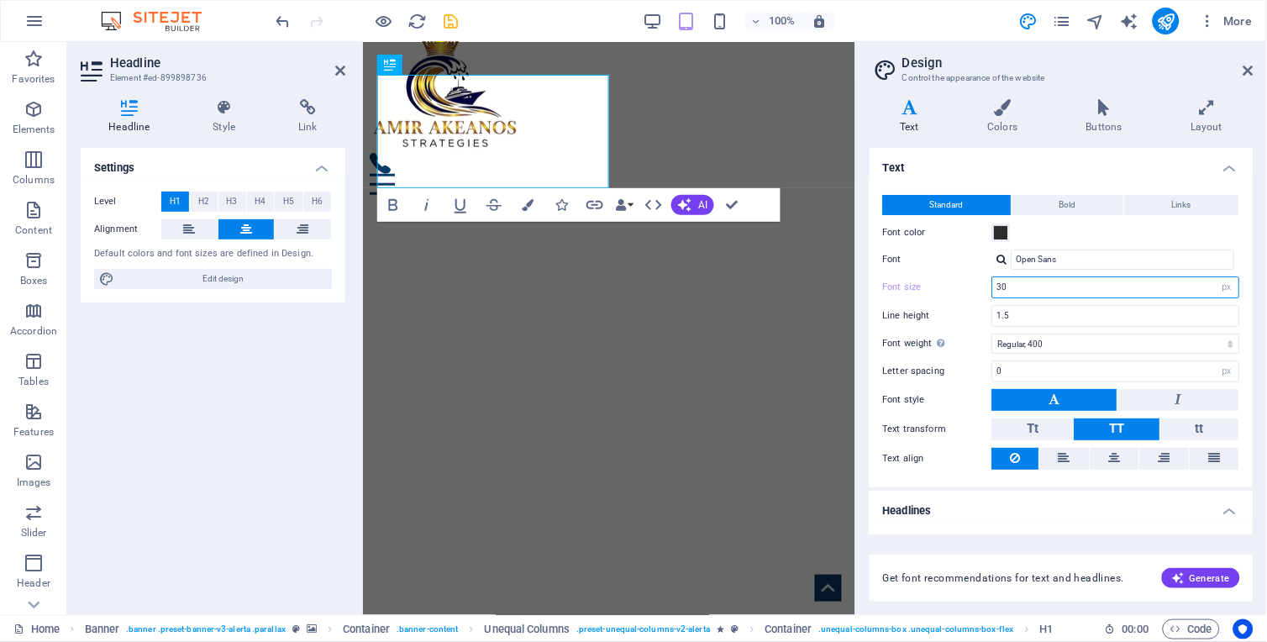
click at [1012, 287] on input "30" at bounding box center [1116, 287] width 246 height 20
type input "3"
click at [1020, 313] on input "1.5" at bounding box center [1116, 316] width 246 height 20
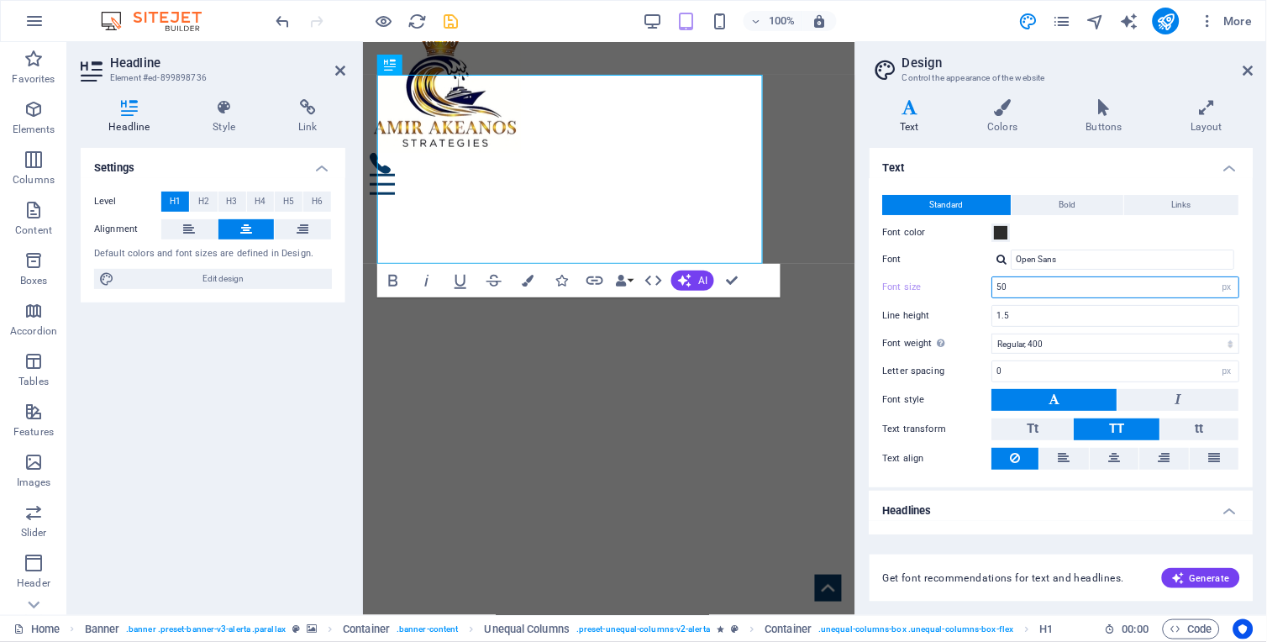
click at [1012, 284] on input "50" at bounding box center [1116, 287] width 246 height 20
type input "5"
click at [1017, 312] on input "1.5" at bounding box center [1116, 316] width 246 height 20
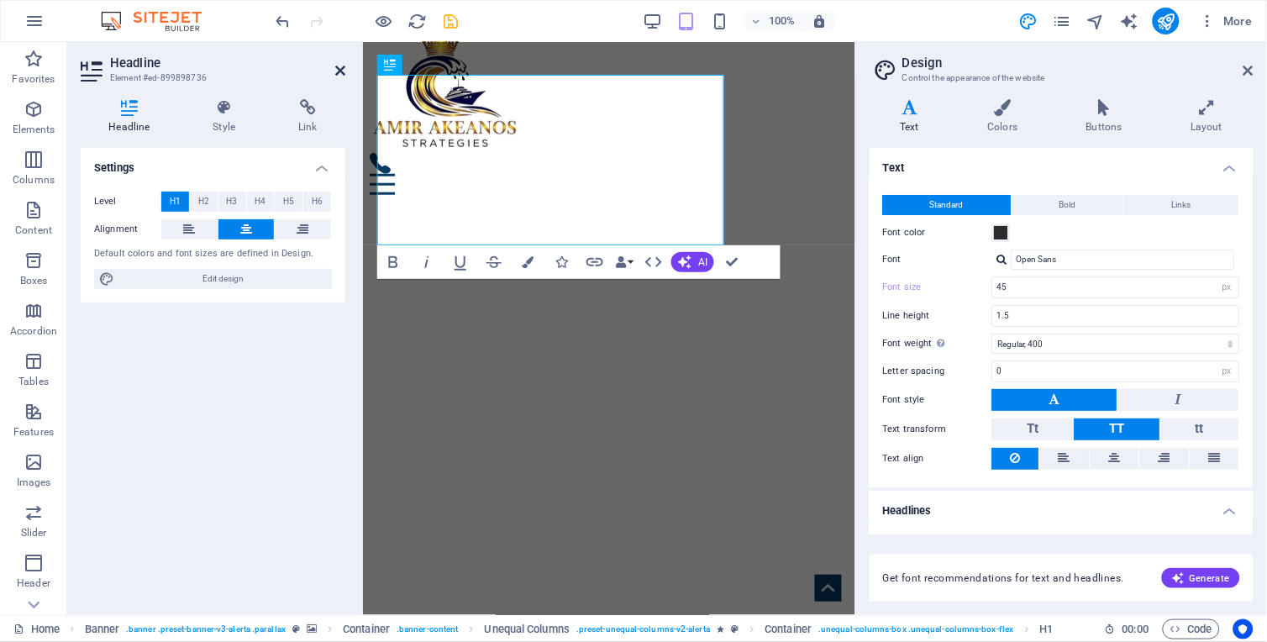
click at [341, 68] on icon at bounding box center [340, 70] width 10 height 13
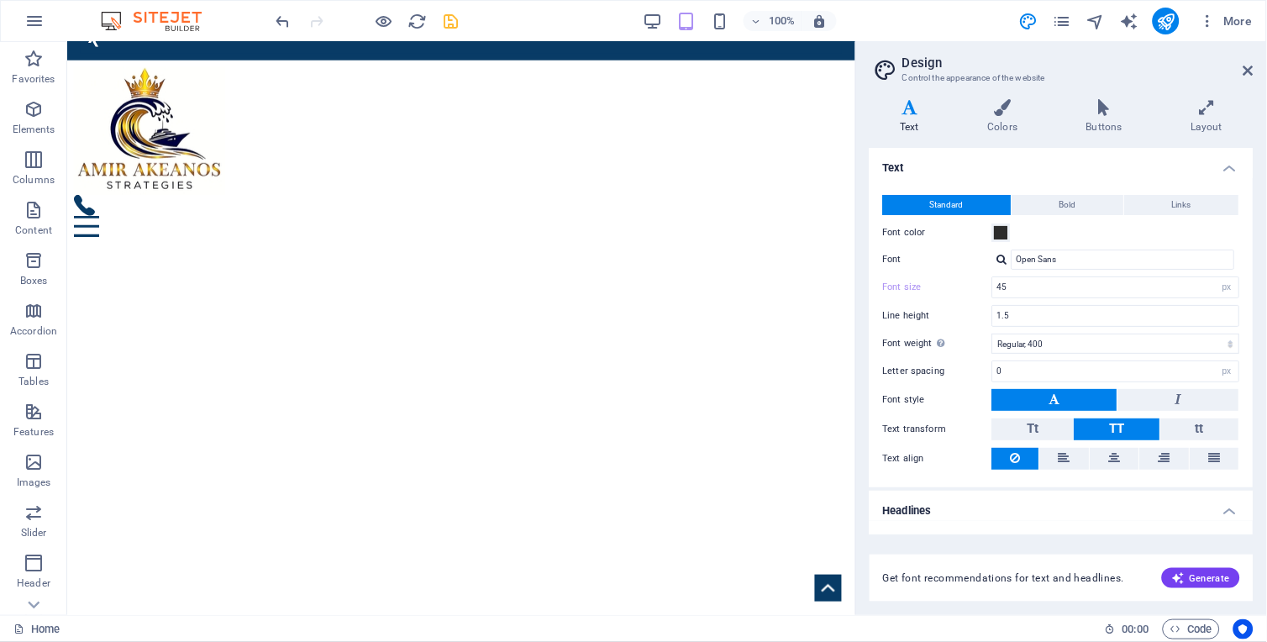
scroll to position [0, 0]
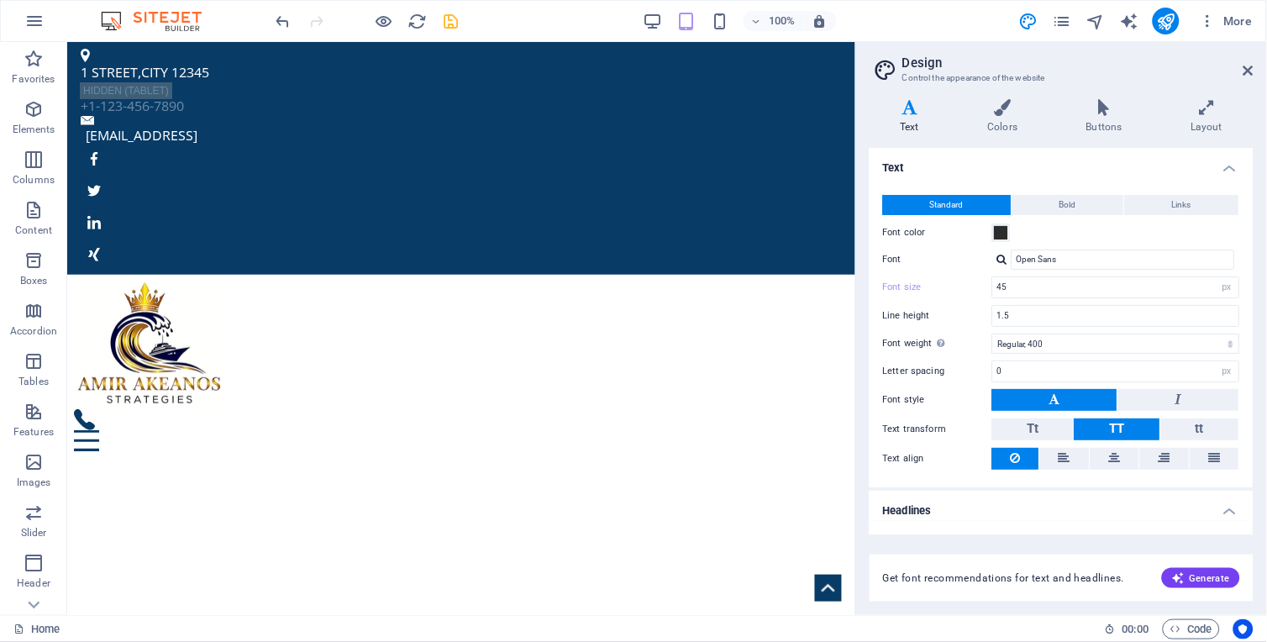
drag, startPoint x: 851, startPoint y: 105, endPoint x: 1001, endPoint y: 103, distance: 149.6
click at [278, 27] on icon "undo" at bounding box center [283, 21] width 19 height 19
drag, startPoint x: 846, startPoint y: 85, endPoint x: 901, endPoint y: 66, distance: 57.7
click at [281, 18] on icon "undo" at bounding box center [283, 21] width 19 height 19
type input "50"
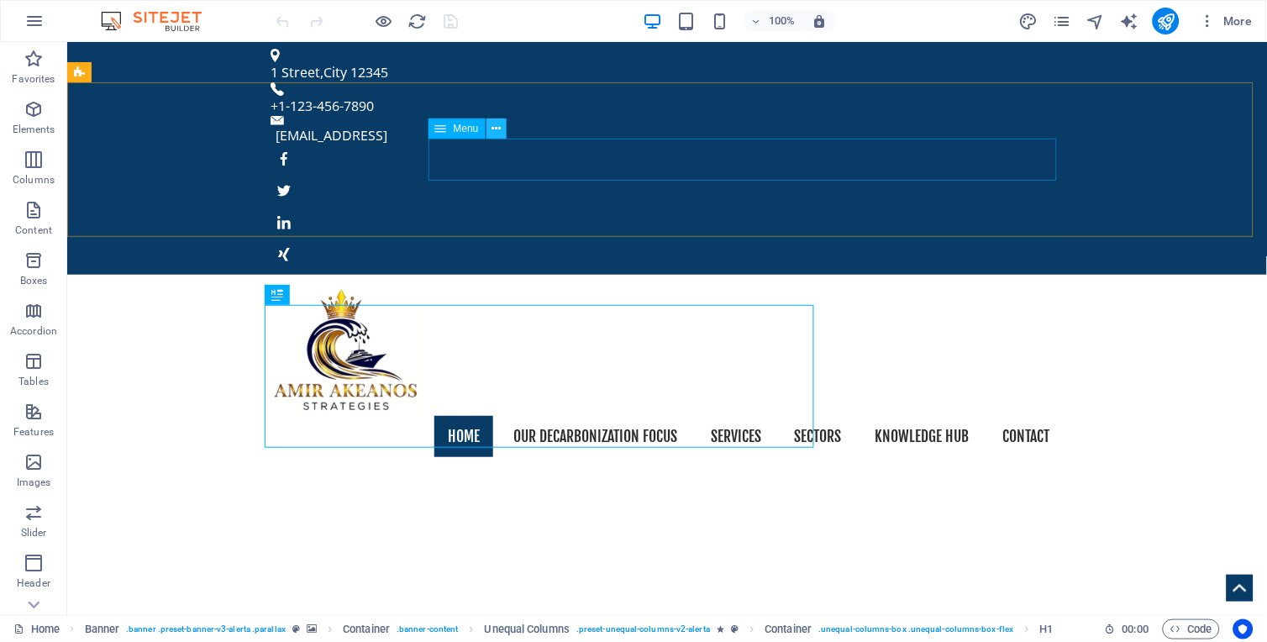
click at [493, 132] on icon at bounding box center [496, 129] width 9 height 18
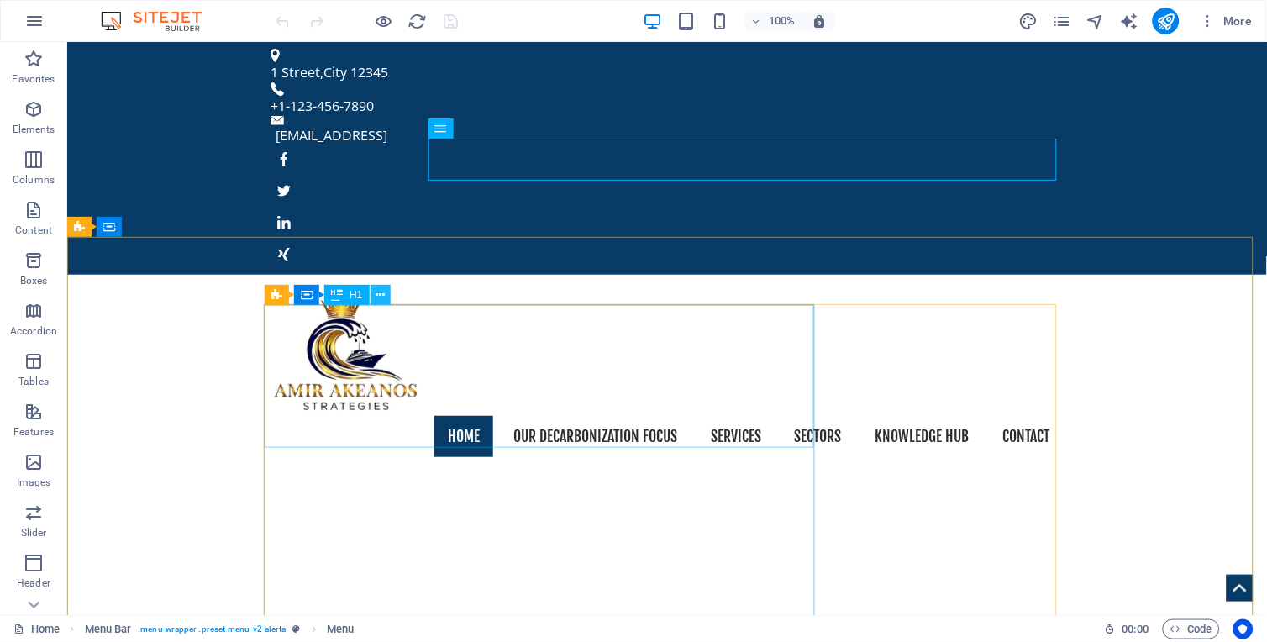
click at [376, 294] on icon at bounding box center [380, 296] width 9 height 18
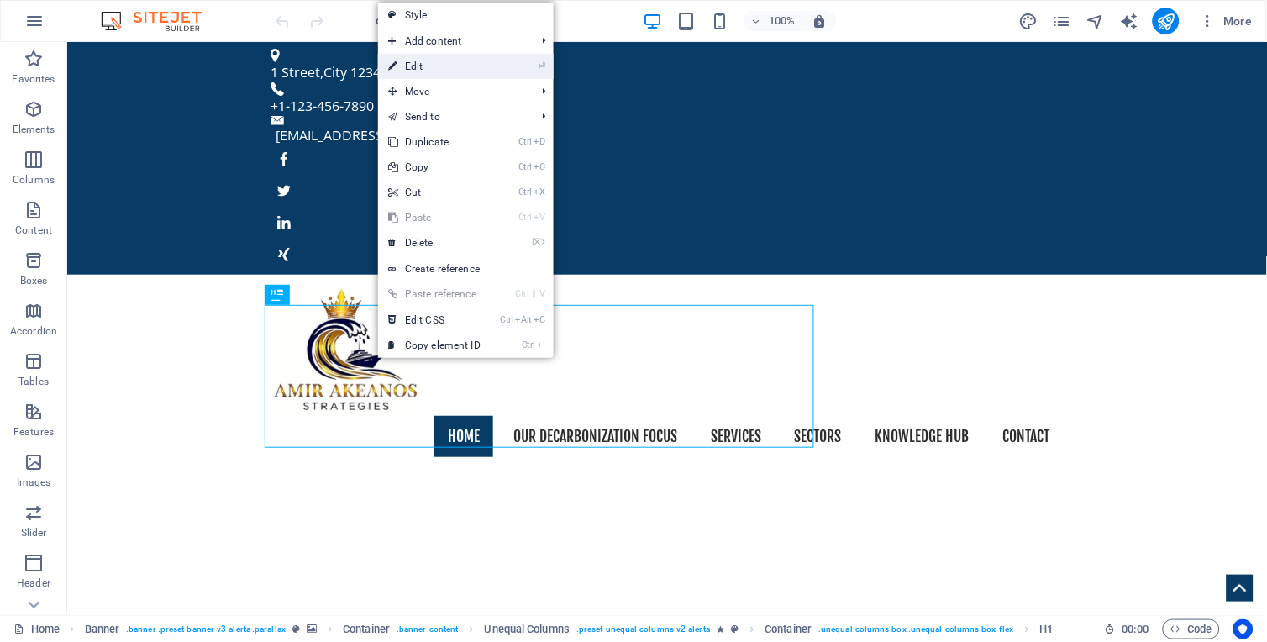
click at [418, 71] on link "⏎ Edit" at bounding box center [434, 66] width 113 height 25
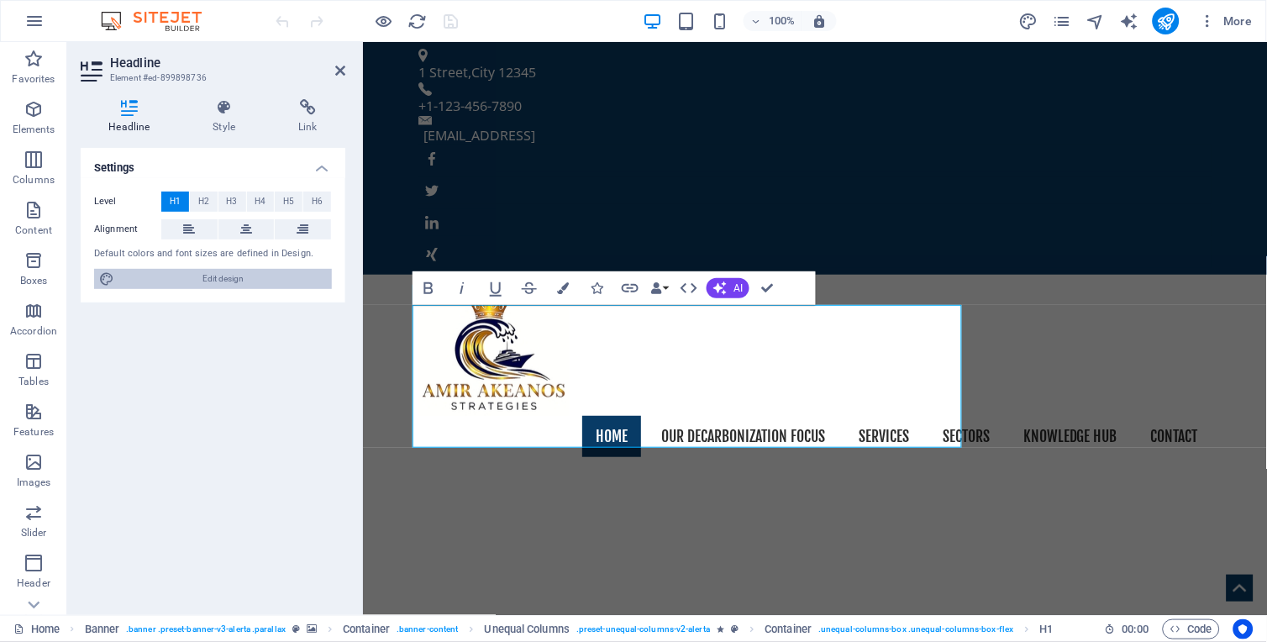
click at [234, 282] on span "Edit design" at bounding box center [223, 279] width 208 height 20
select select "px"
select select "400"
select select "px"
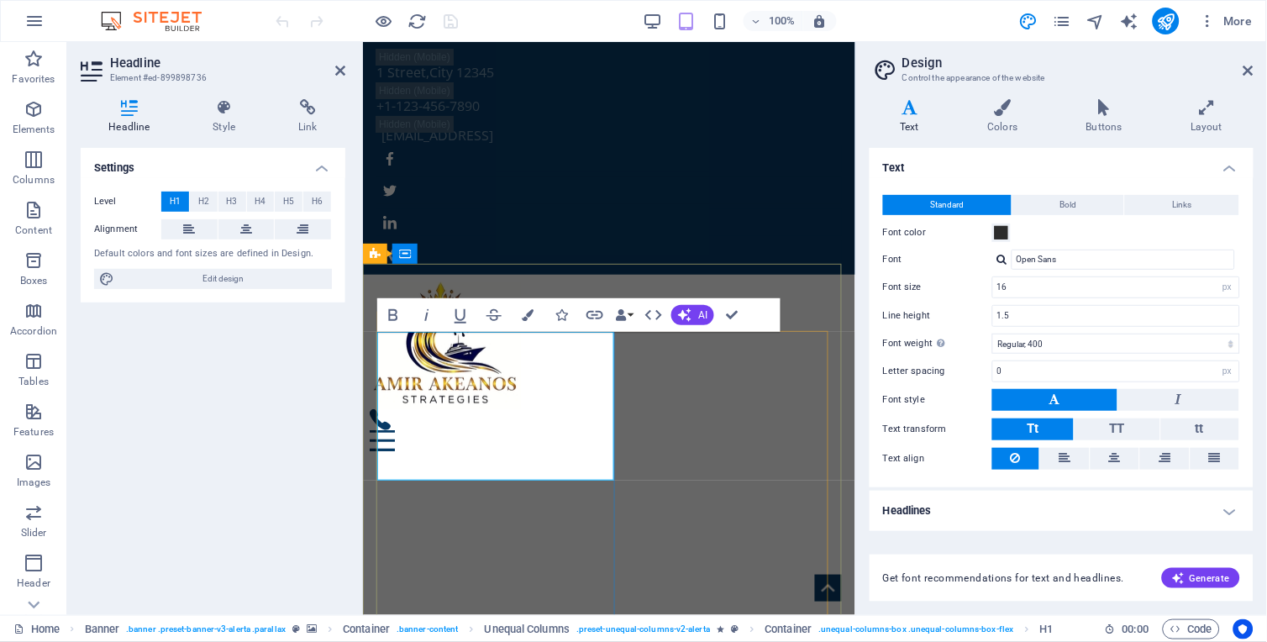
click at [1012, 314] on input "1.5" at bounding box center [1116, 316] width 246 height 20
click at [1007, 287] on input "16" at bounding box center [1116, 287] width 246 height 20
type input "17"
click at [1014, 312] on input "1.5" at bounding box center [1116, 316] width 246 height 20
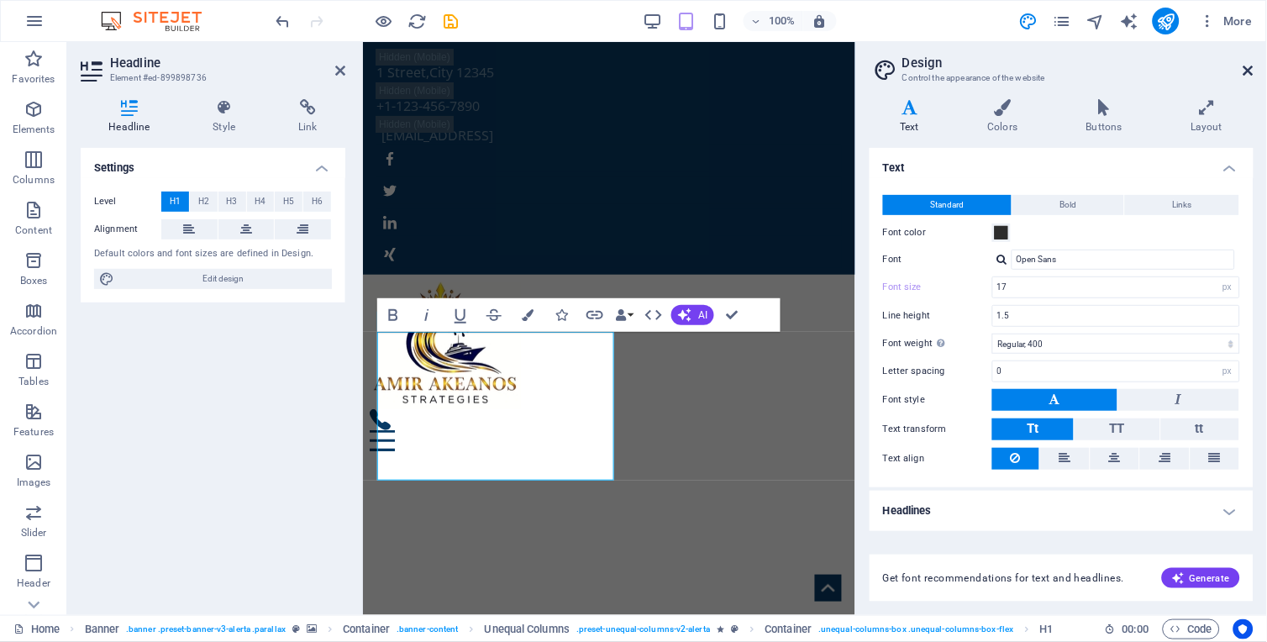
click at [1254, 68] on icon at bounding box center [1248, 70] width 10 height 13
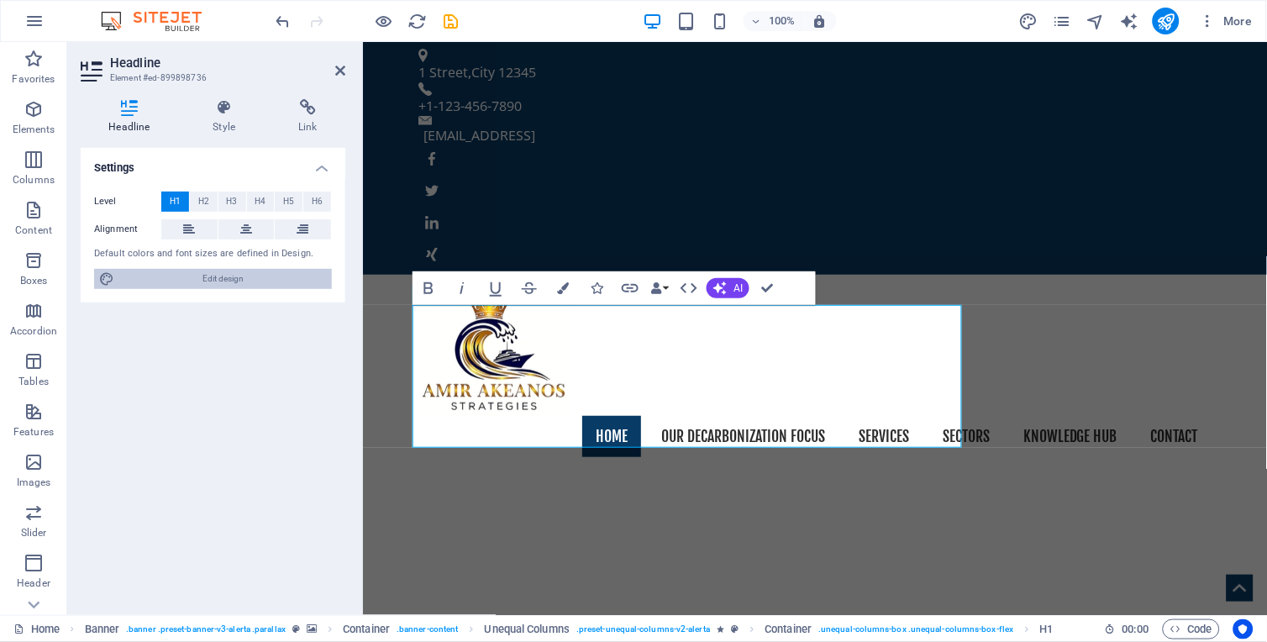
click at [229, 271] on span "Edit design" at bounding box center [223, 279] width 208 height 20
select select "px"
select select "400"
select select "px"
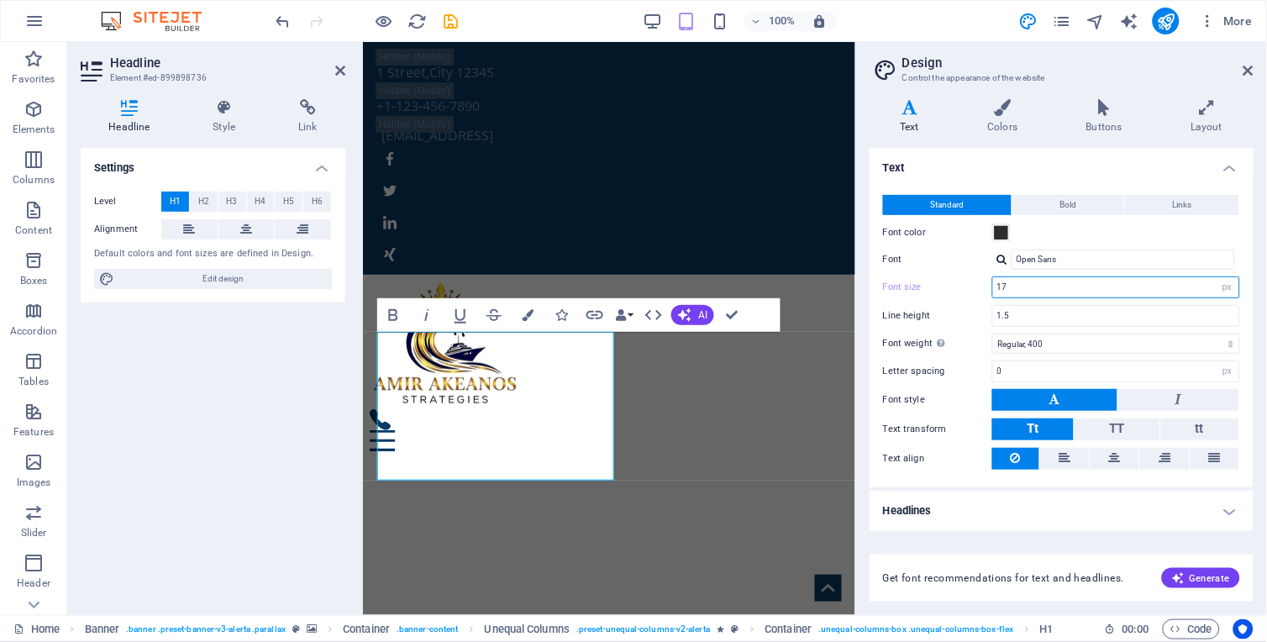
click at [1011, 286] on input "17" at bounding box center [1116, 287] width 246 height 20
click at [1022, 315] on input "1.5" at bounding box center [1116, 316] width 246 height 20
click at [1012, 284] on input "14" at bounding box center [1116, 287] width 246 height 20
click at [1017, 314] on input "1.5" at bounding box center [1116, 316] width 246 height 20
click at [1013, 287] on input "16" at bounding box center [1116, 287] width 246 height 20
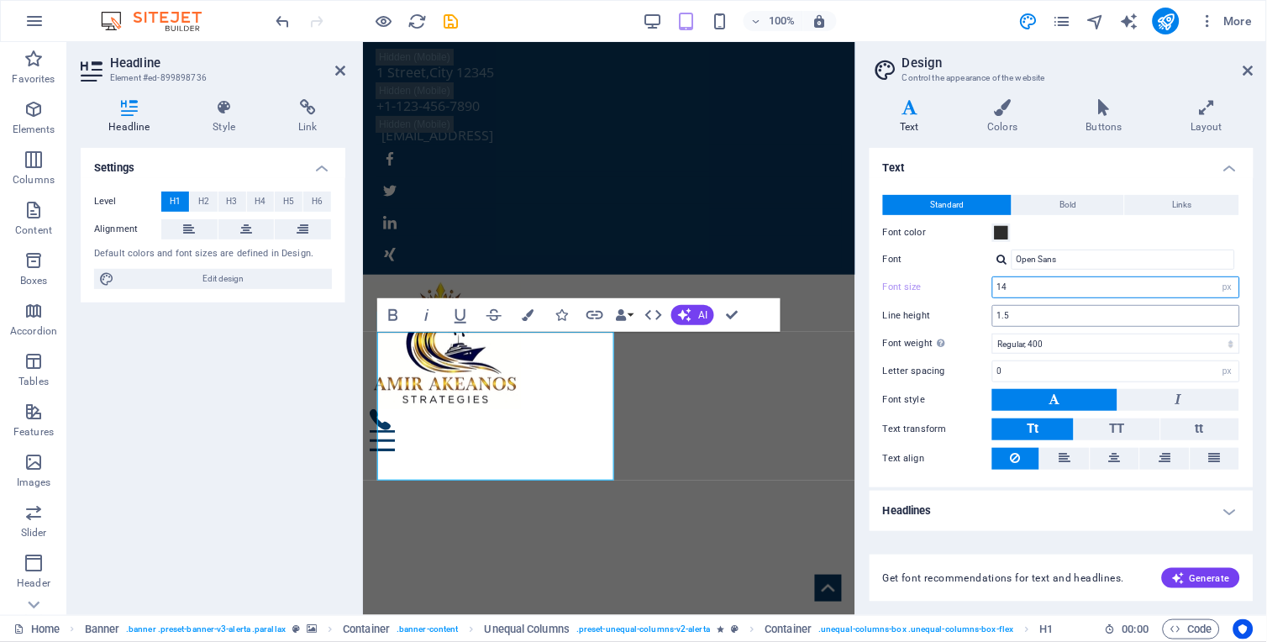
type input "14"
click at [1020, 313] on input "1.5" at bounding box center [1116, 316] width 246 height 20
click at [1247, 70] on icon at bounding box center [1248, 70] width 10 height 13
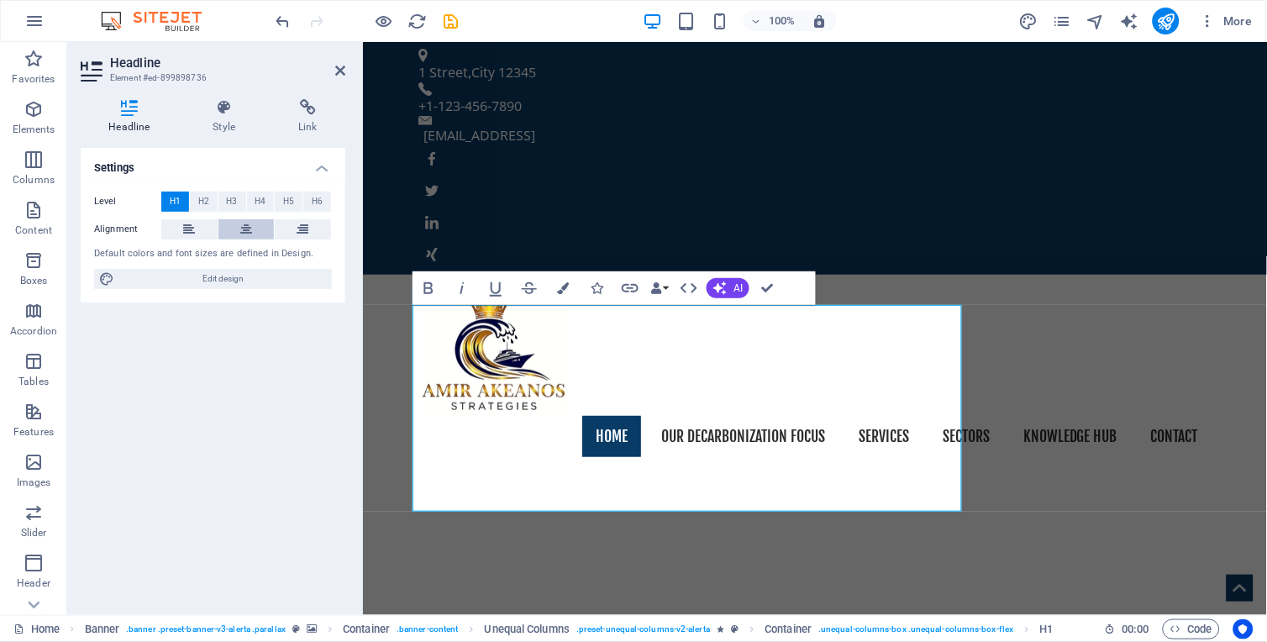
click at [257, 232] on button at bounding box center [246, 229] width 56 height 20
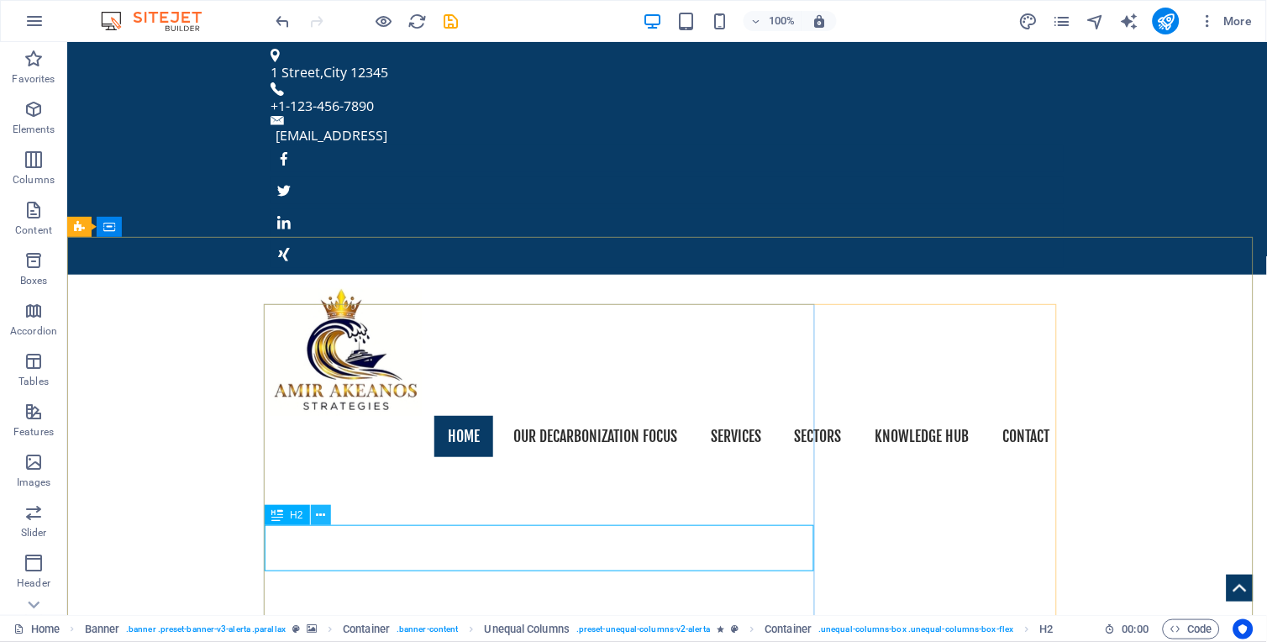
click at [316, 514] on icon at bounding box center [320, 516] width 9 height 18
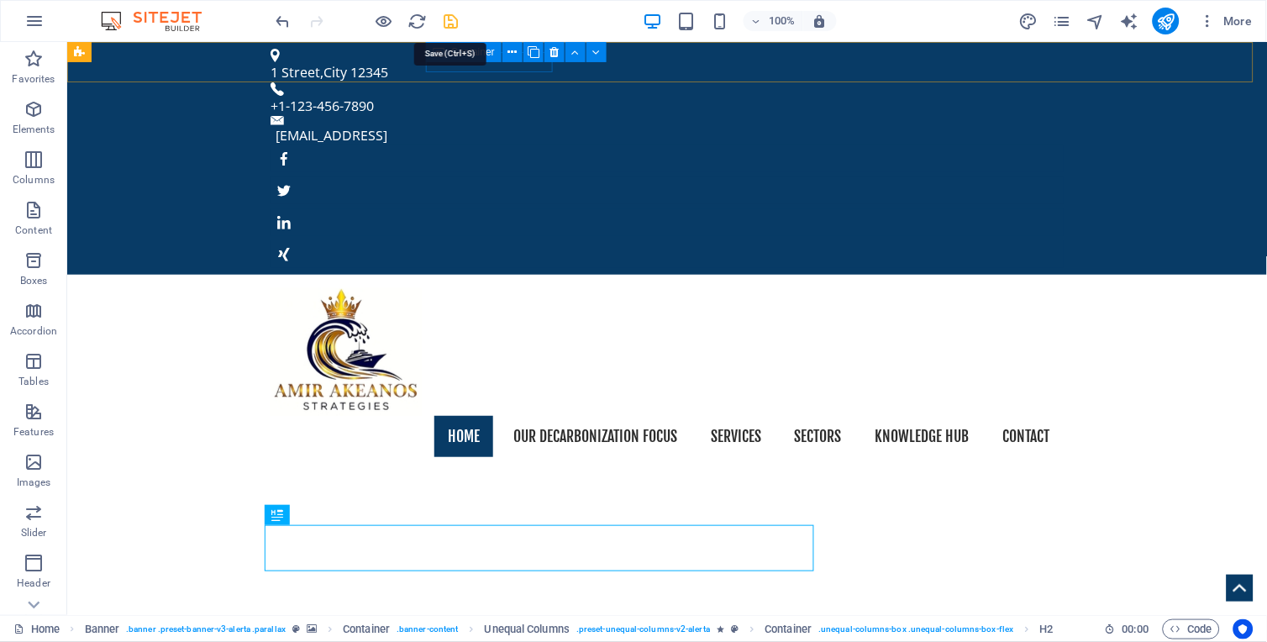
click at [457, 17] on icon "save" at bounding box center [451, 21] width 19 height 19
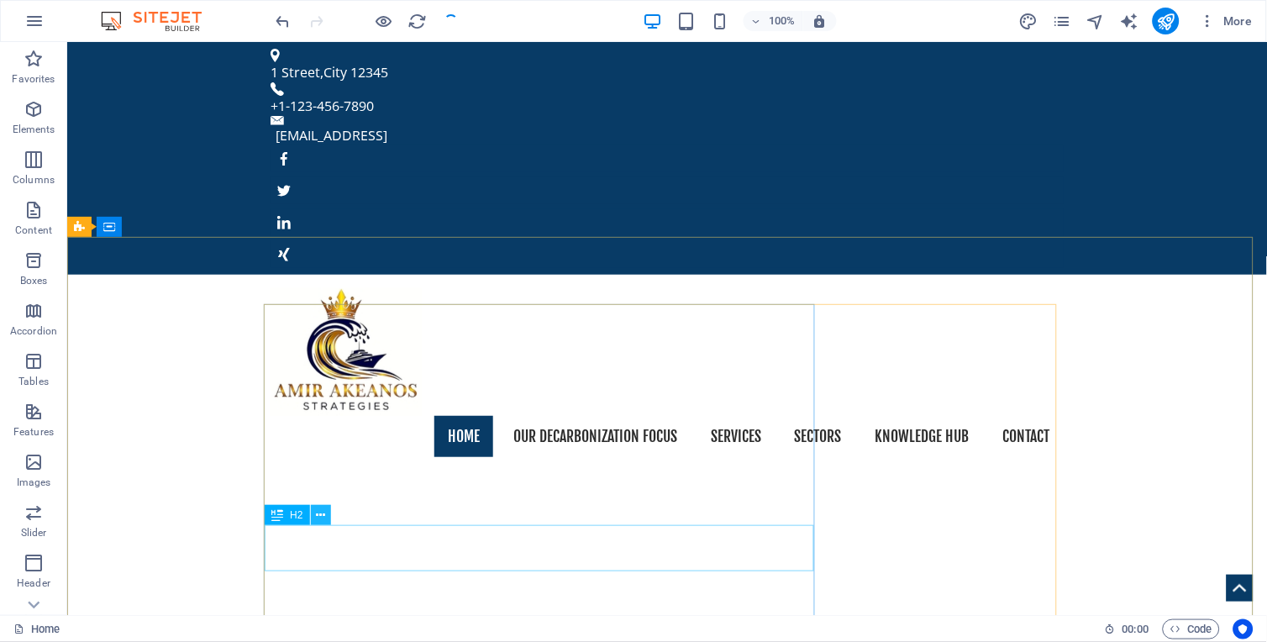
click at [324, 514] on icon at bounding box center [320, 516] width 9 height 18
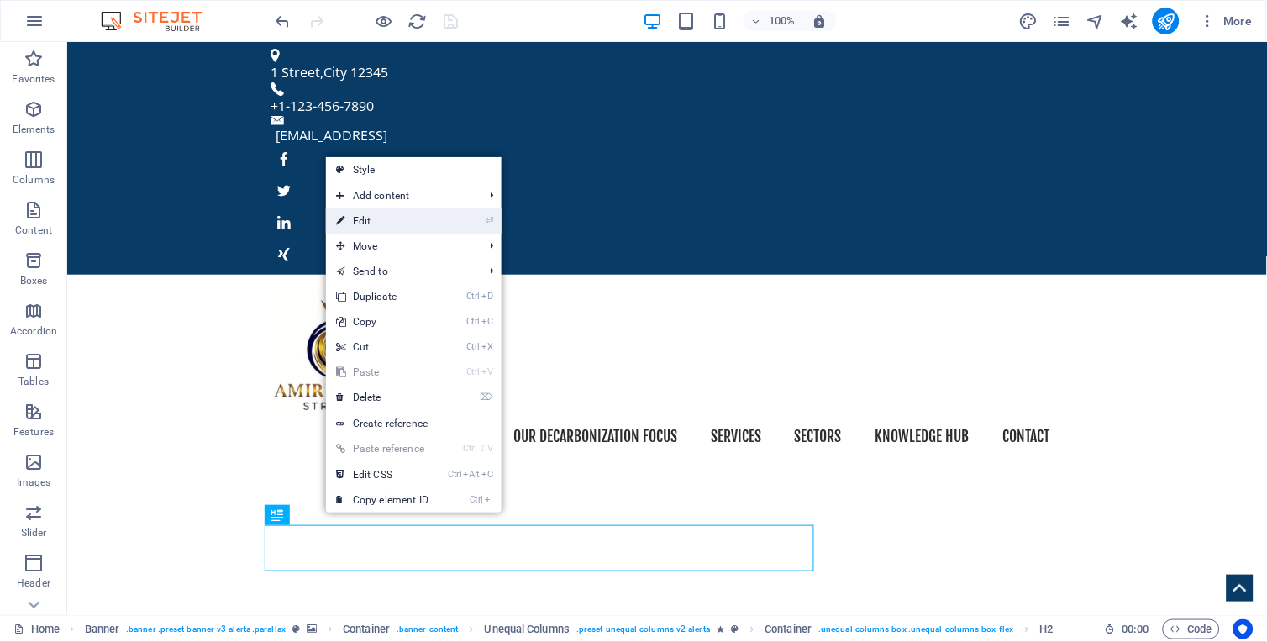
click at [376, 224] on link "⏎ Edit" at bounding box center [382, 220] width 113 height 25
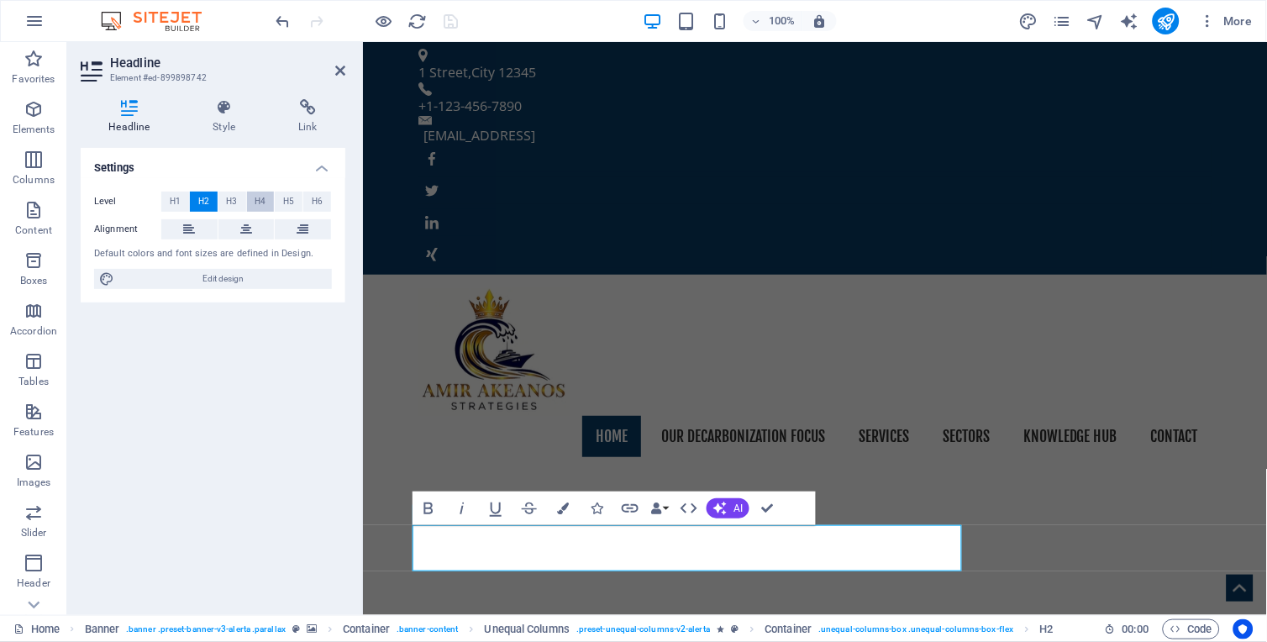
click at [253, 202] on button "H4" at bounding box center [261, 202] width 28 height 20
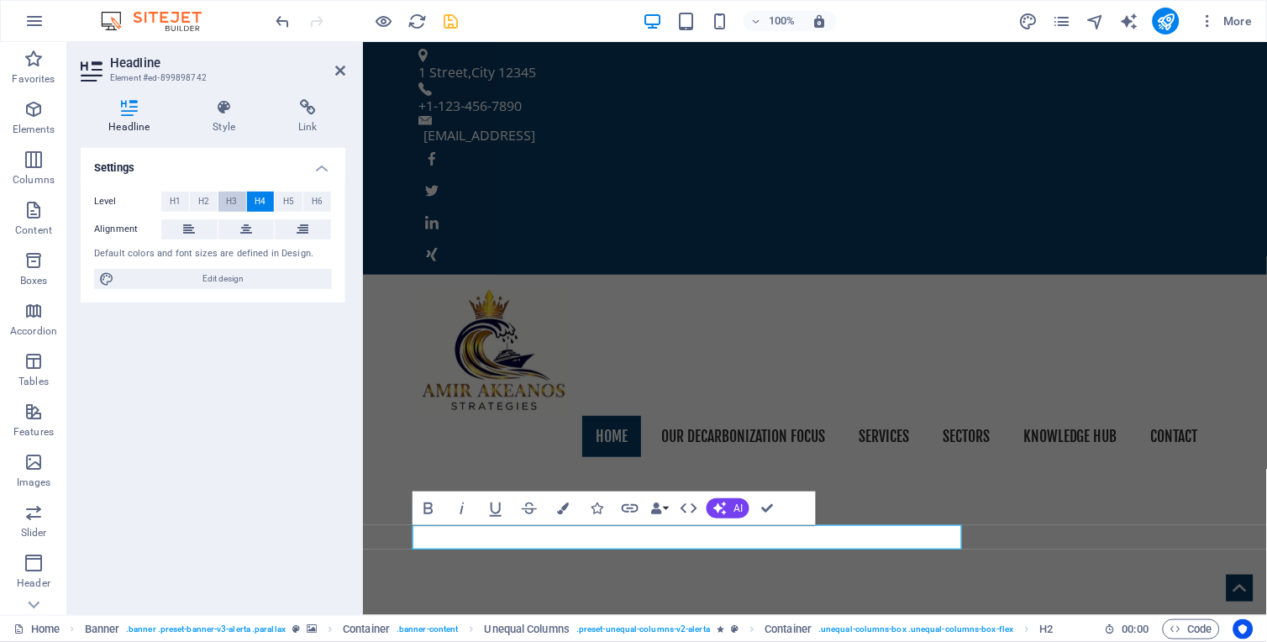
click at [234, 198] on span "H3" at bounding box center [232, 202] width 11 height 20
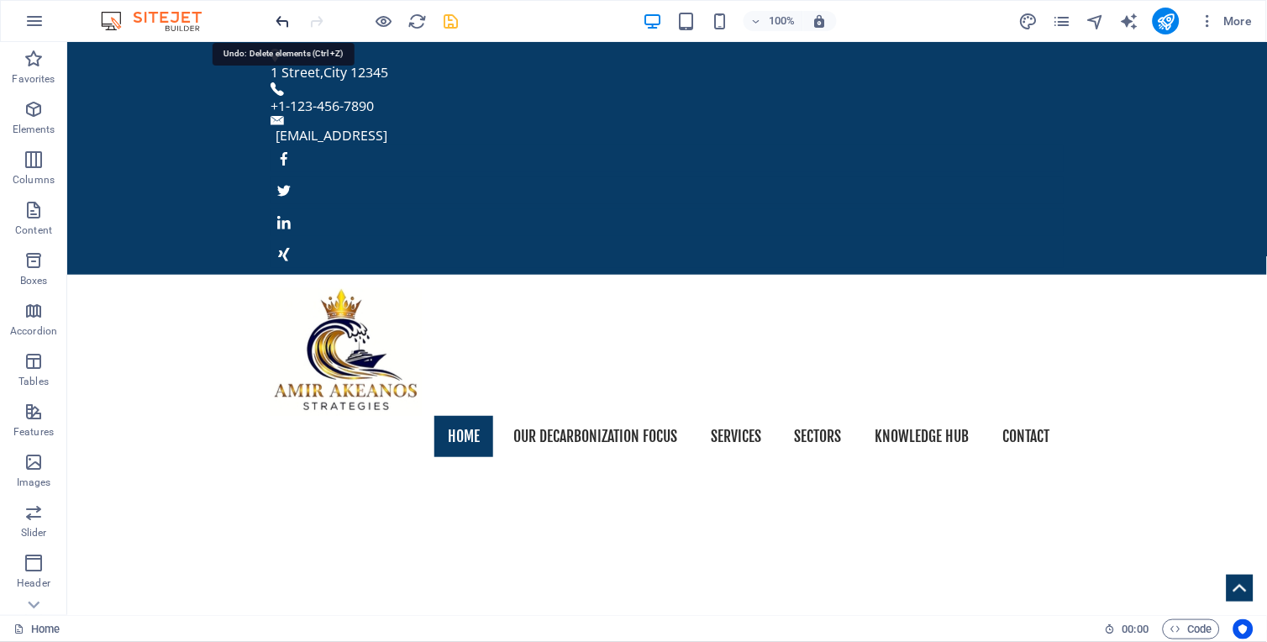
click at [291, 24] on icon "undo" at bounding box center [283, 21] width 19 height 19
click at [286, 22] on icon "undo" at bounding box center [283, 21] width 19 height 19
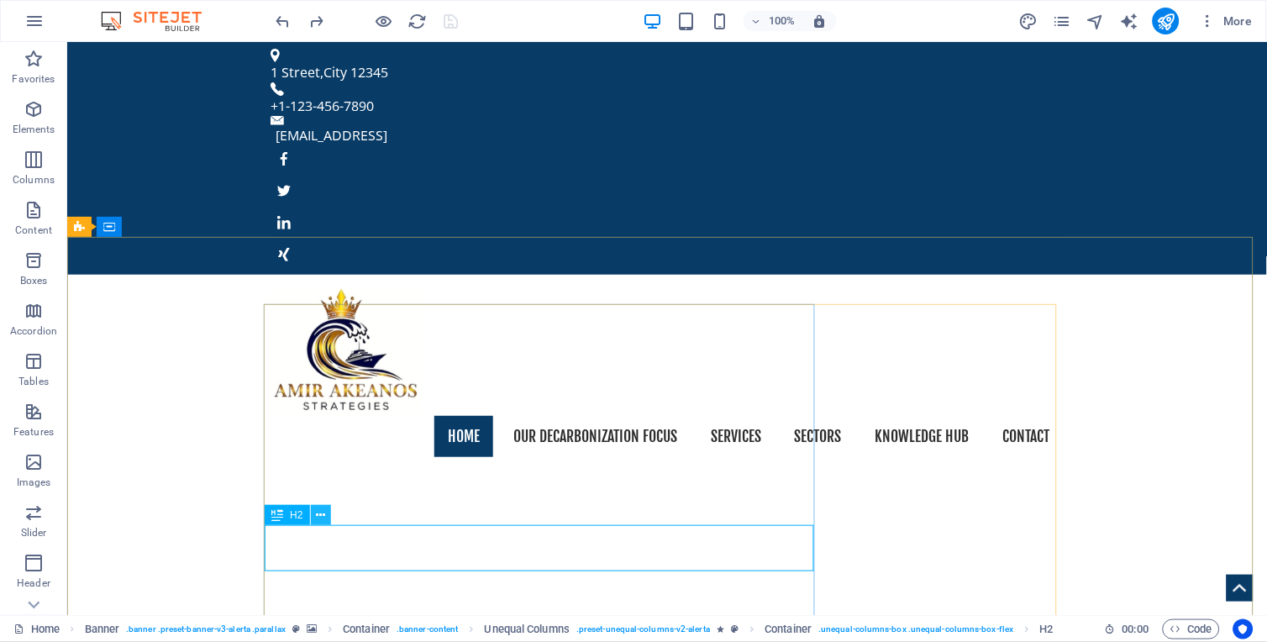
click at [324, 518] on icon at bounding box center [320, 516] width 9 height 18
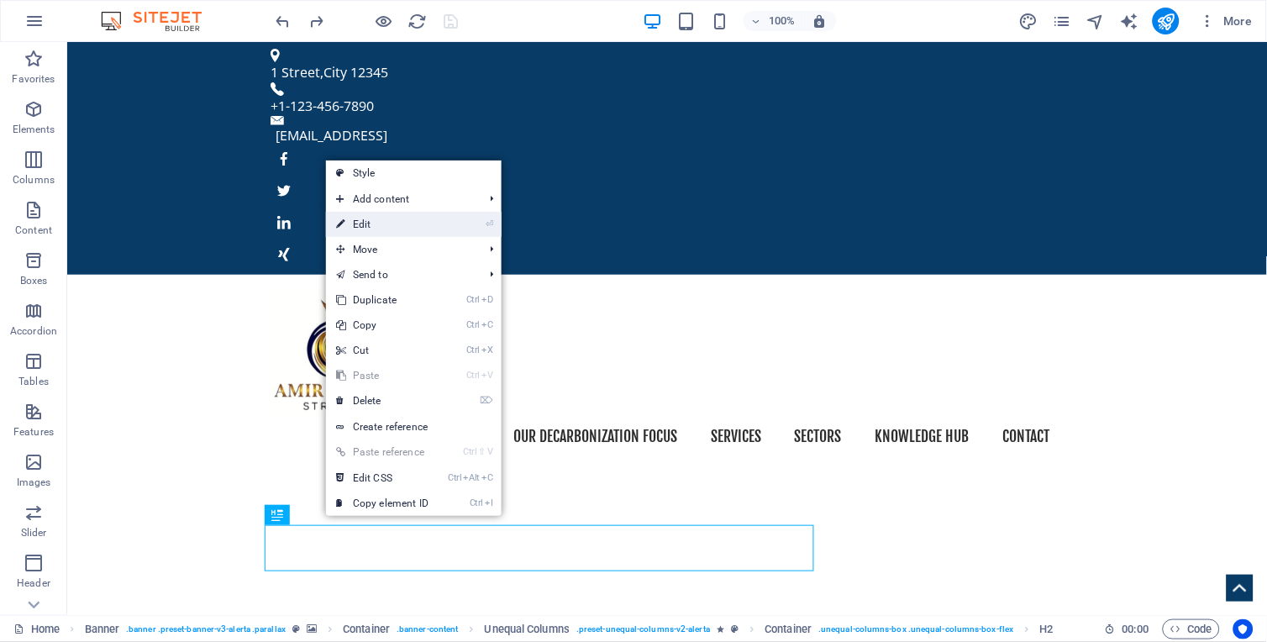
click at [371, 227] on link "⏎ Edit" at bounding box center [382, 224] width 113 height 25
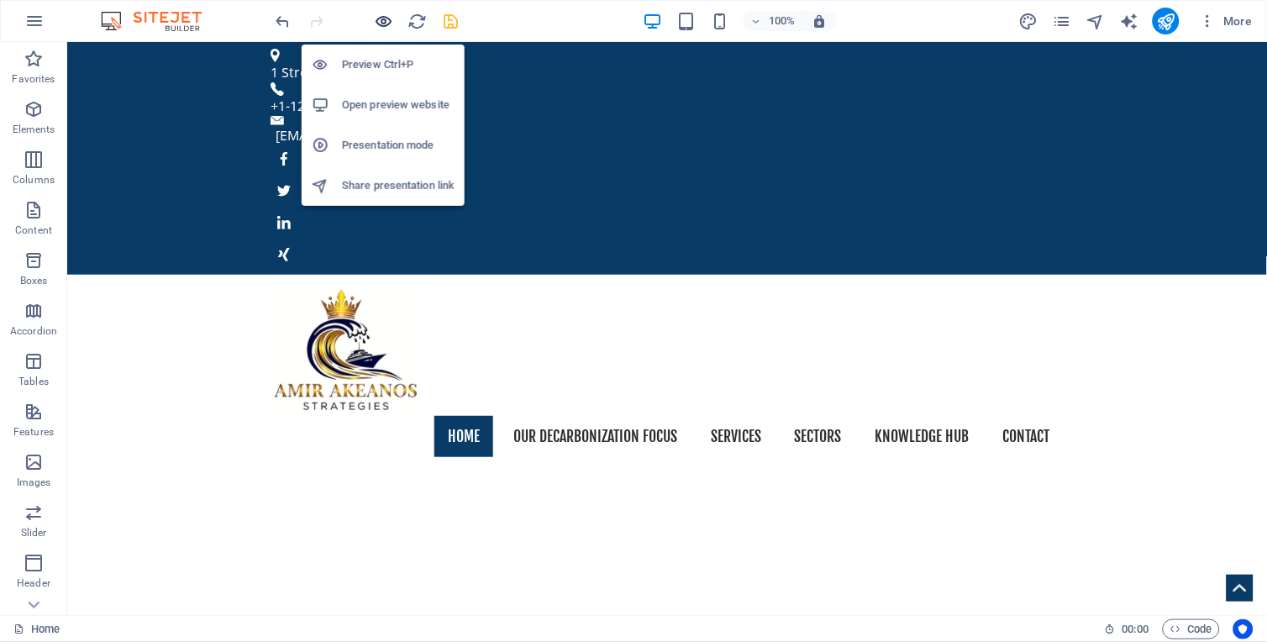
click at [383, 19] on icon "button" at bounding box center [384, 21] width 19 height 19
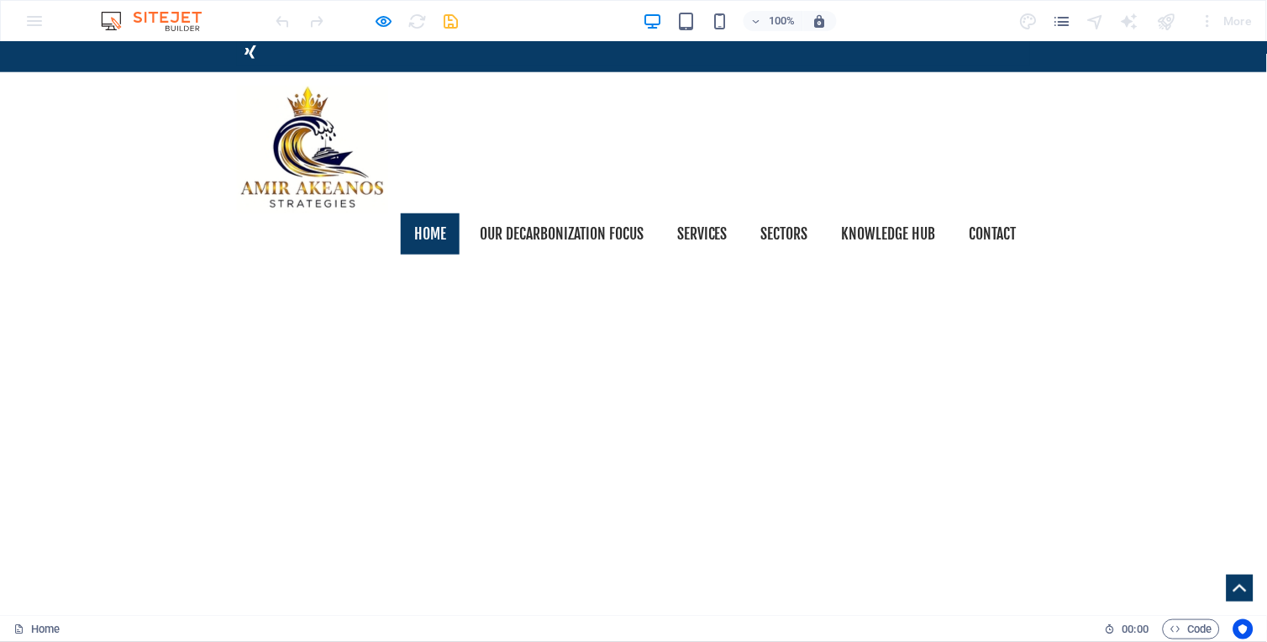
scroll to position [207, 0]
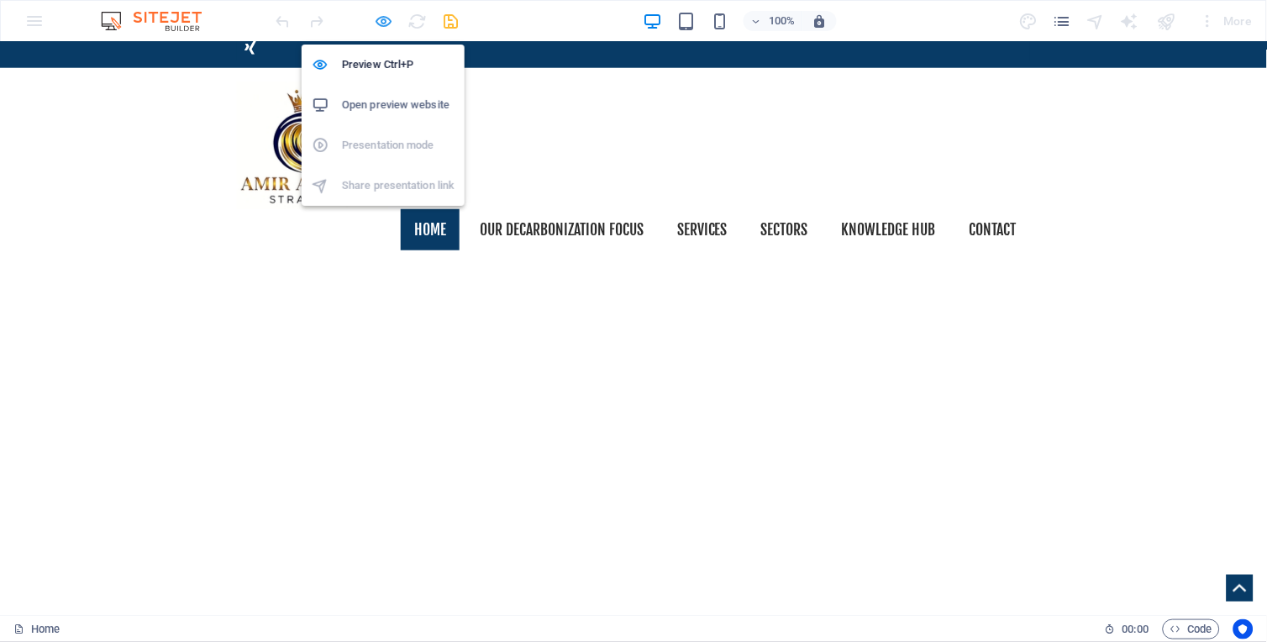
click at [378, 18] on icon "button" at bounding box center [384, 21] width 19 height 19
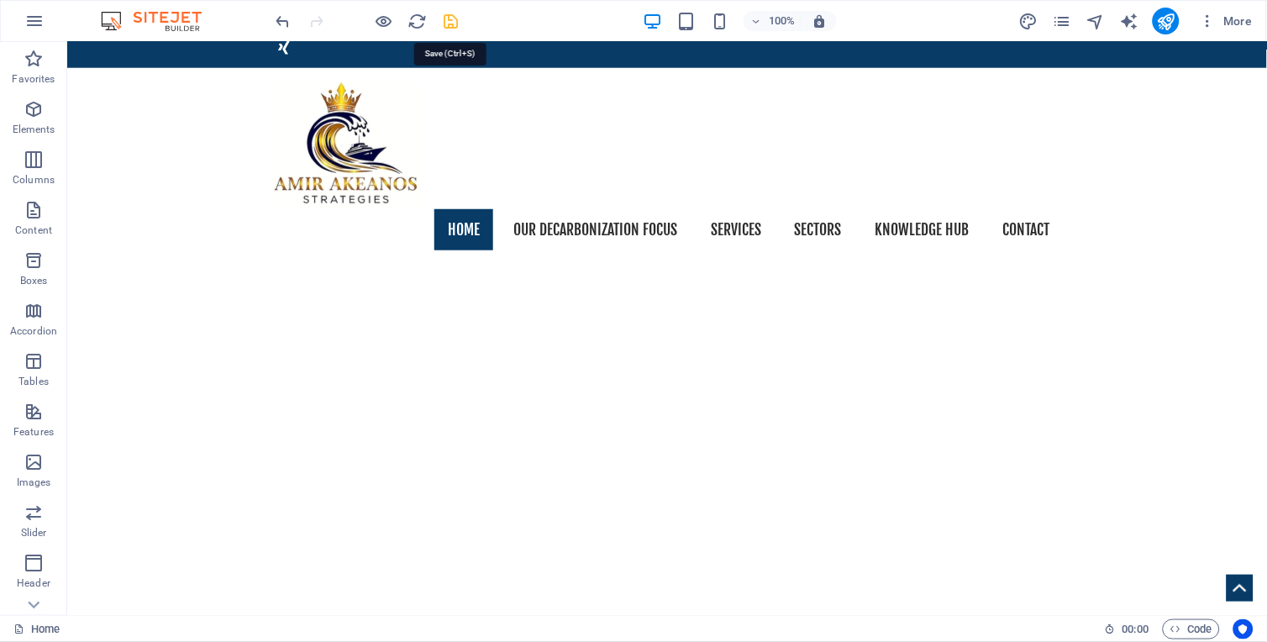
click at [445, 14] on icon "save" at bounding box center [451, 21] width 19 height 19
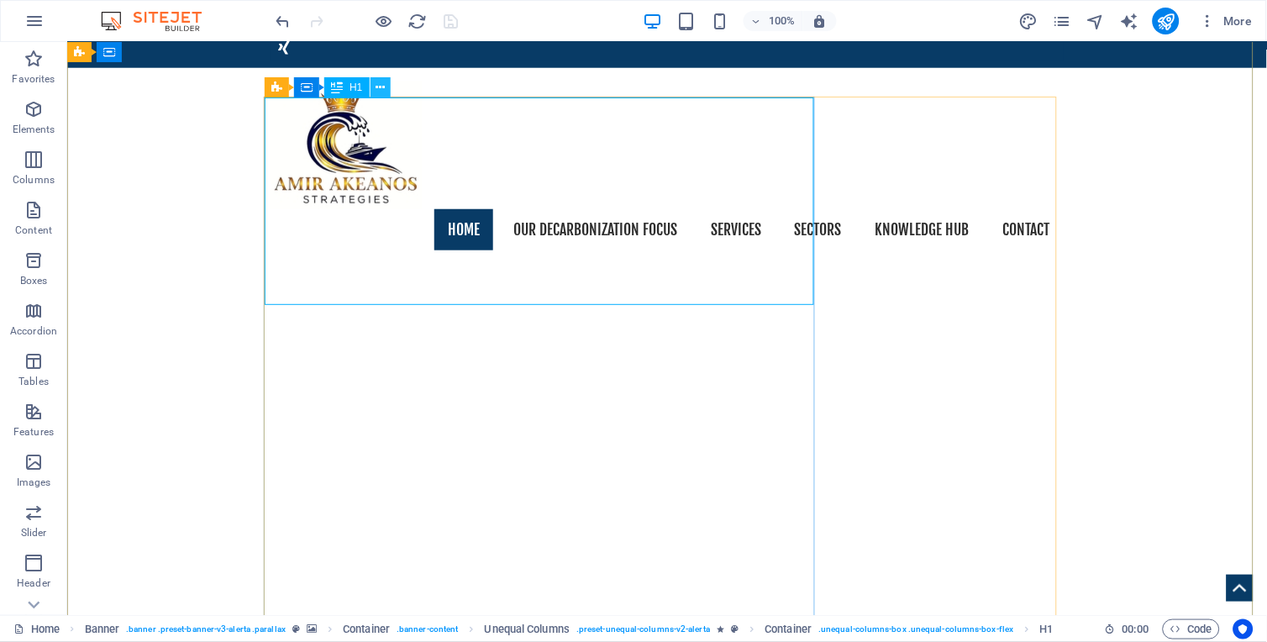
click at [376, 93] on icon at bounding box center [380, 88] width 9 height 18
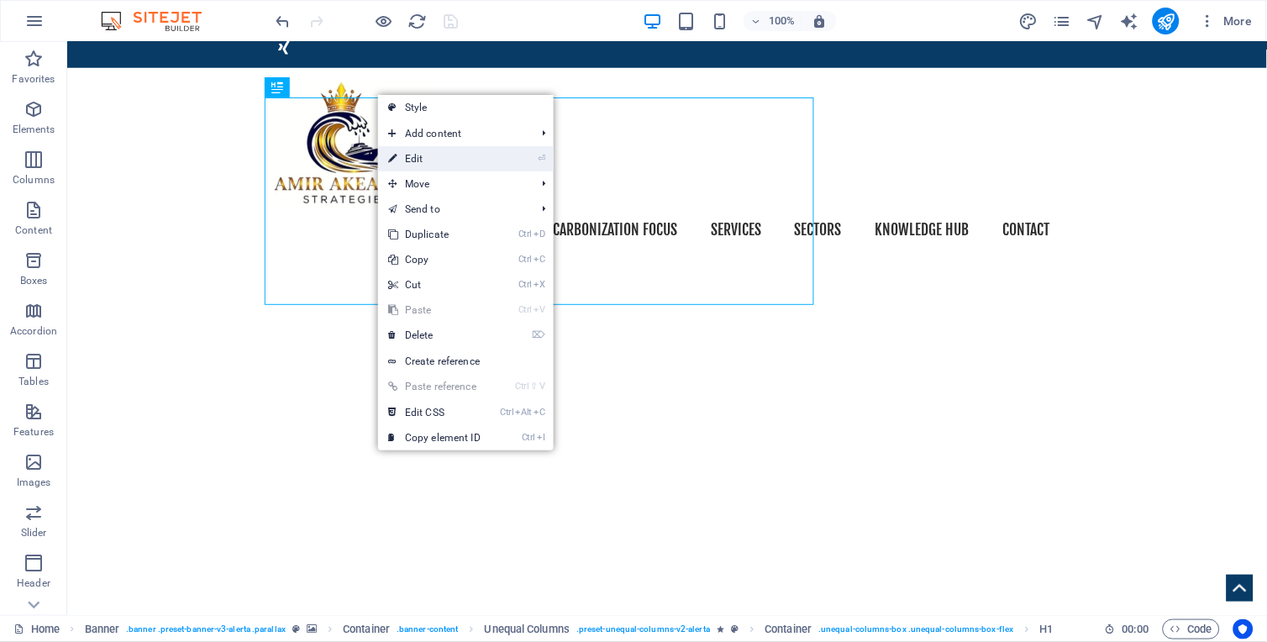
click at [413, 157] on link "⏎ Edit" at bounding box center [434, 158] width 113 height 25
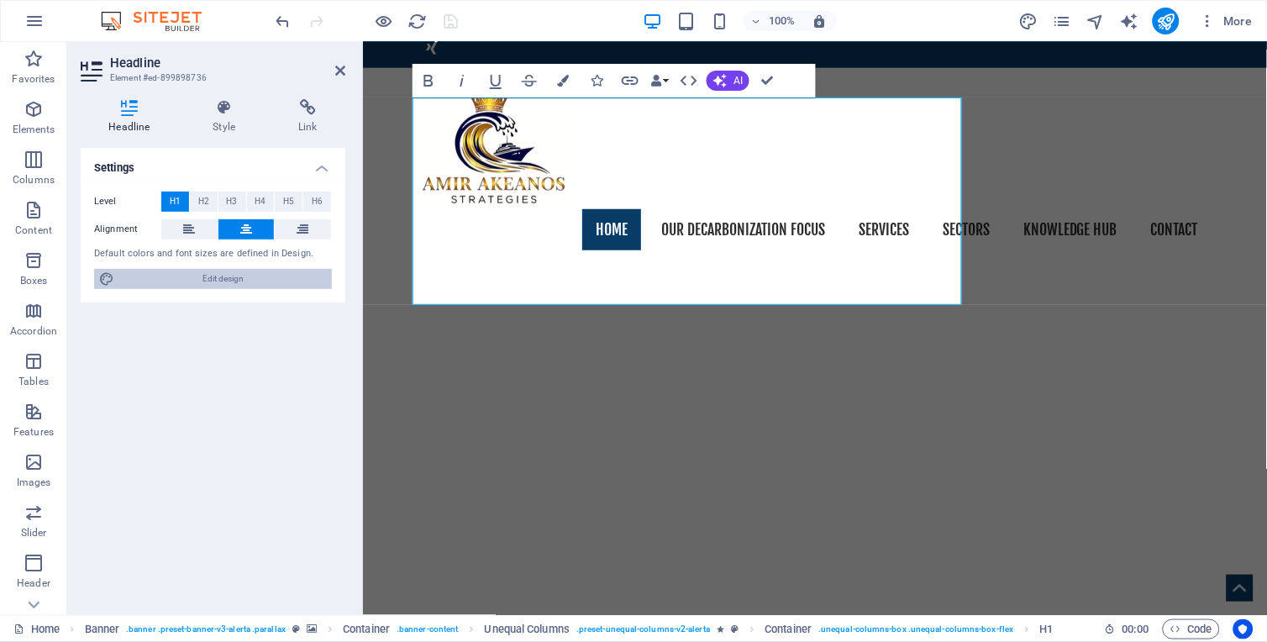
click at [235, 275] on span "Edit design" at bounding box center [223, 279] width 208 height 20
select select "px"
select select "400"
select select "px"
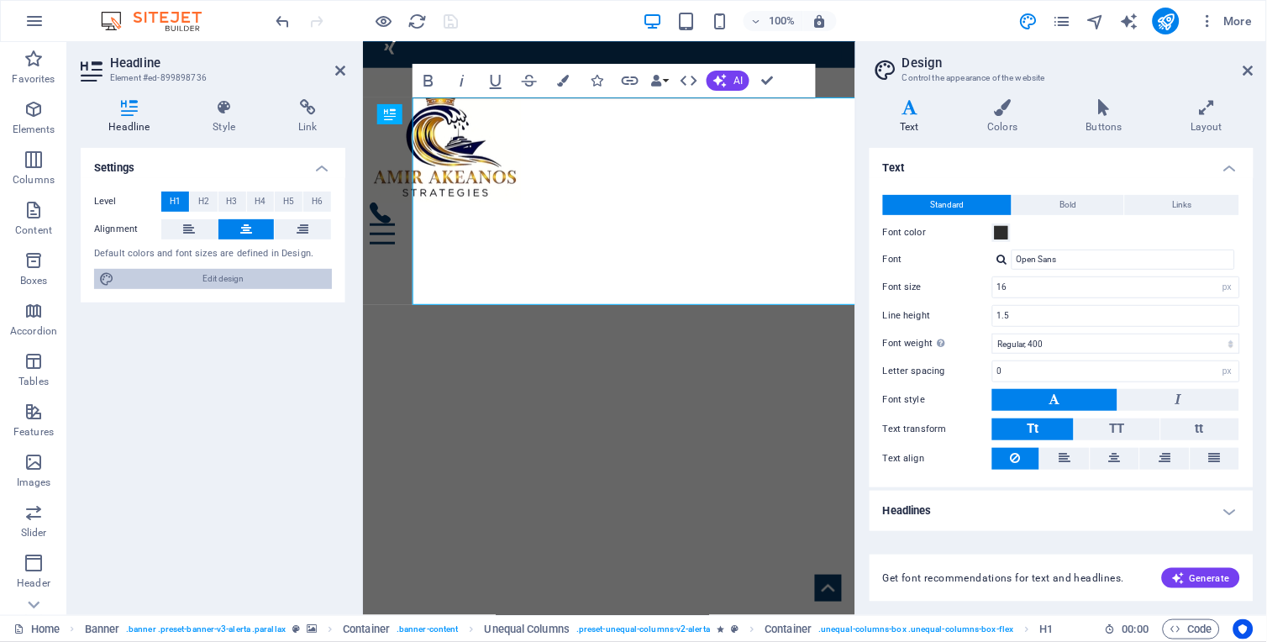
type input "14"
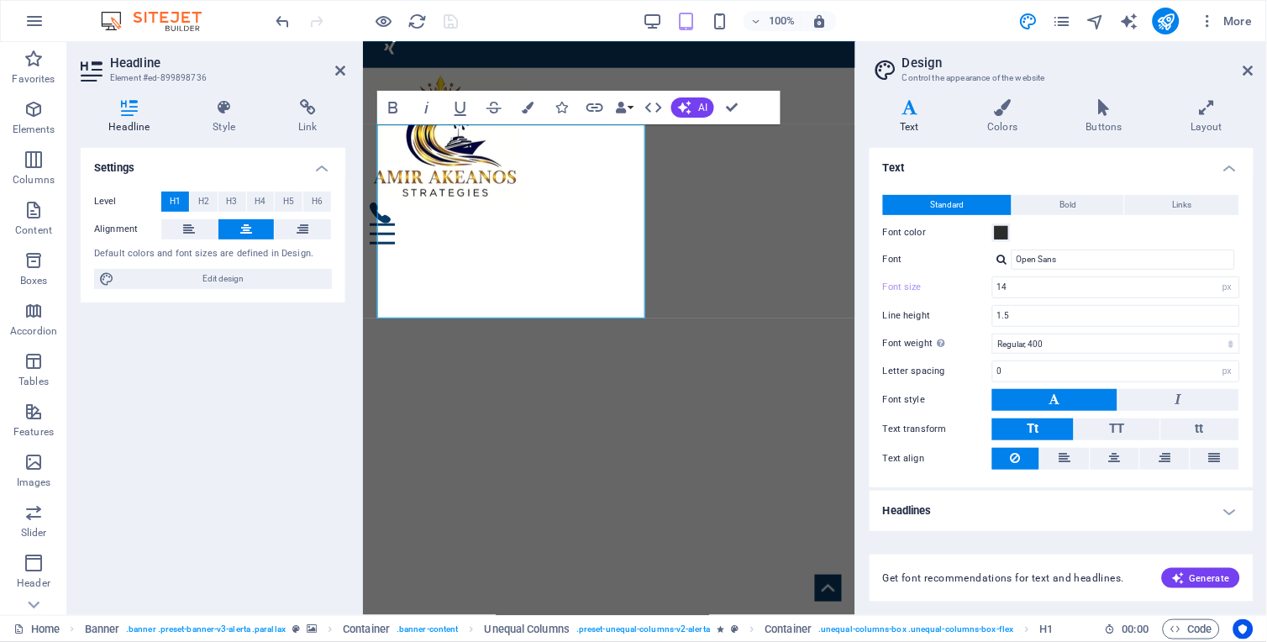
click at [1046, 428] on button "Tt" at bounding box center [1032, 429] width 81 height 22
click at [1112, 421] on span "TT" at bounding box center [1117, 428] width 15 height 15
click at [1059, 427] on button "Tt" at bounding box center [1032, 429] width 81 height 22
click at [1114, 426] on span "TT" at bounding box center [1117, 428] width 15 height 15
click at [1050, 429] on button "Tt" at bounding box center [1032, 429] width 81 height 22
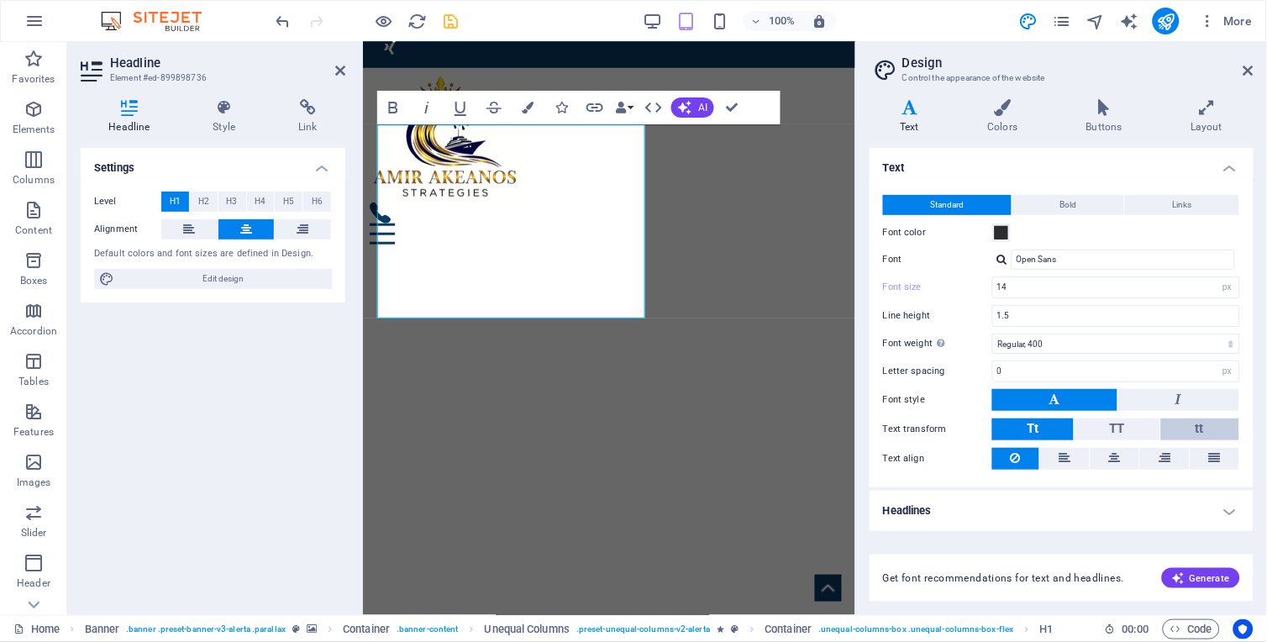
click at [1193, 423] on button "tt" at bounding box center [1200, 429] width 78 height 22
click at [1252, 71] on icon at bounding box center [1248, 70] width 10 height 13
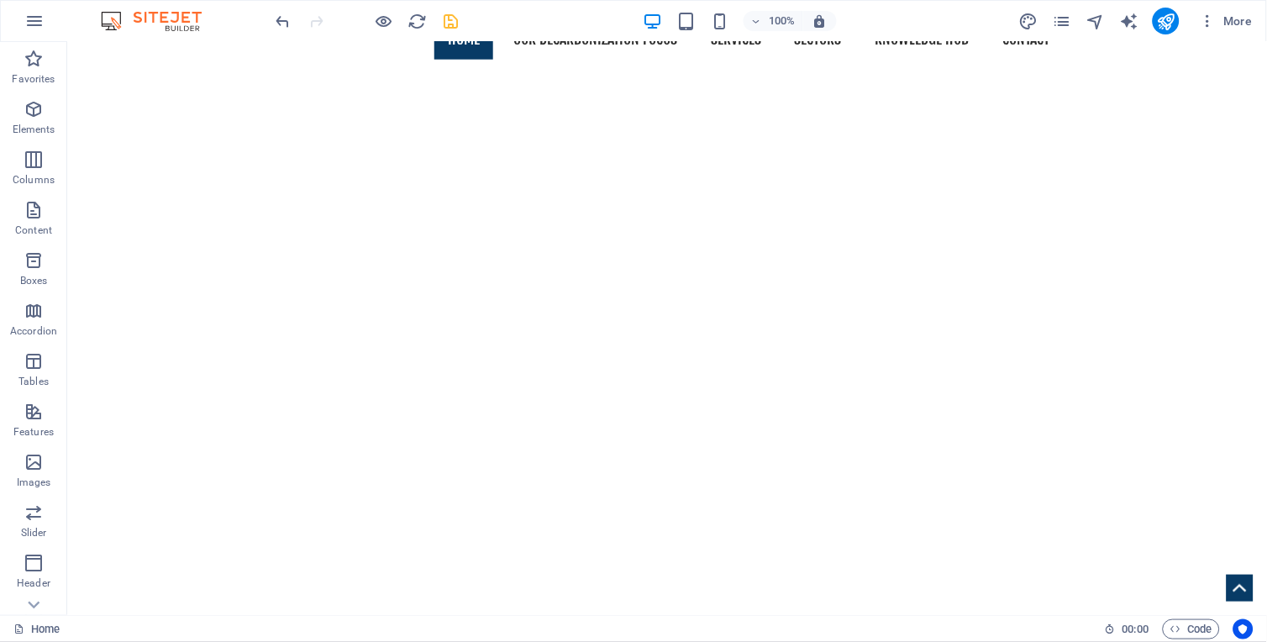
scroll to position [315, 0]
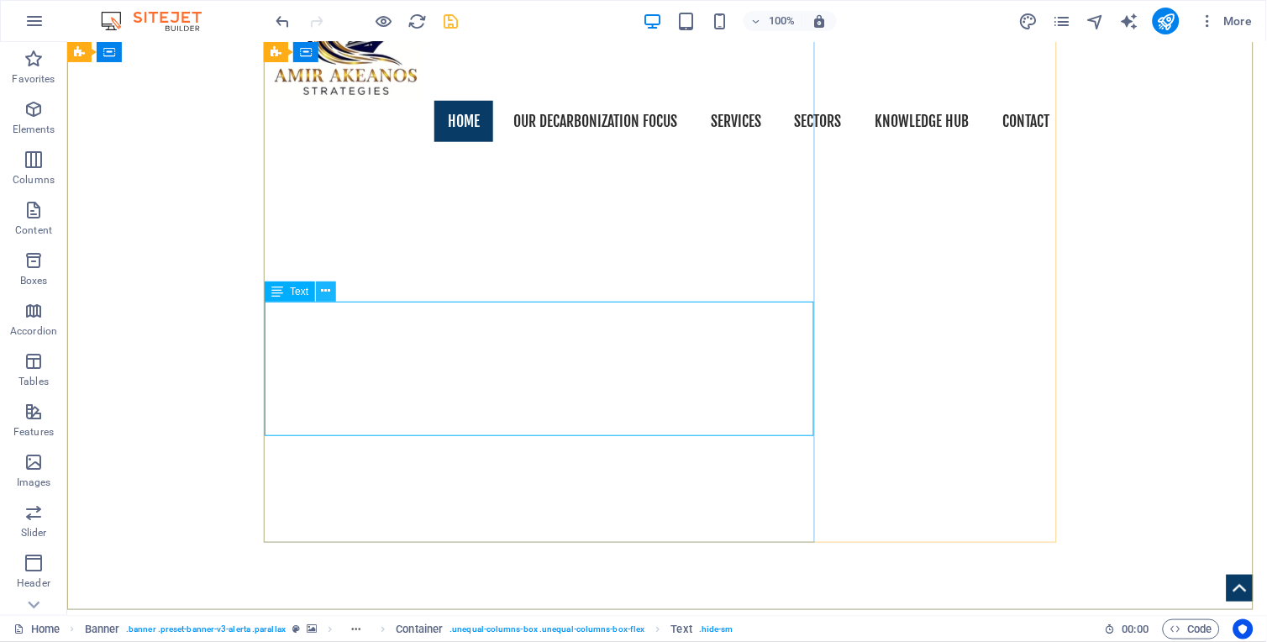
click at [322, 291] on icon at bounding box center [326, 291] width 9 height 18
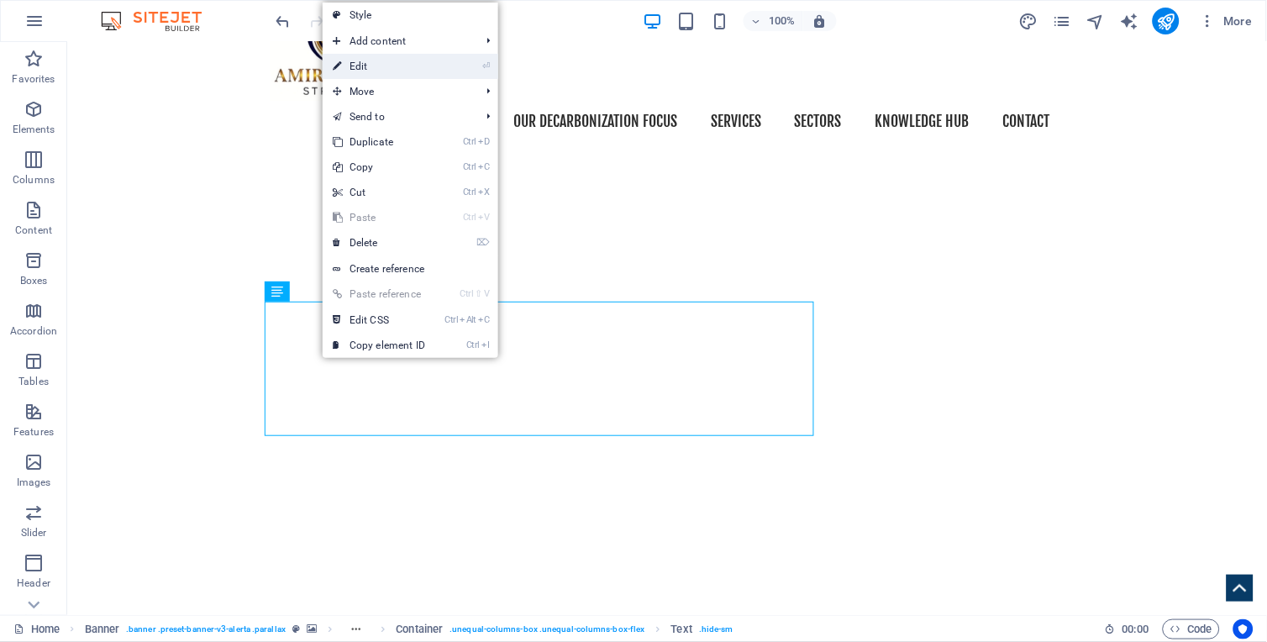
click at [366, 68] on link "⏎ Edit" at bounding box center [379, 66] width 113 height 25
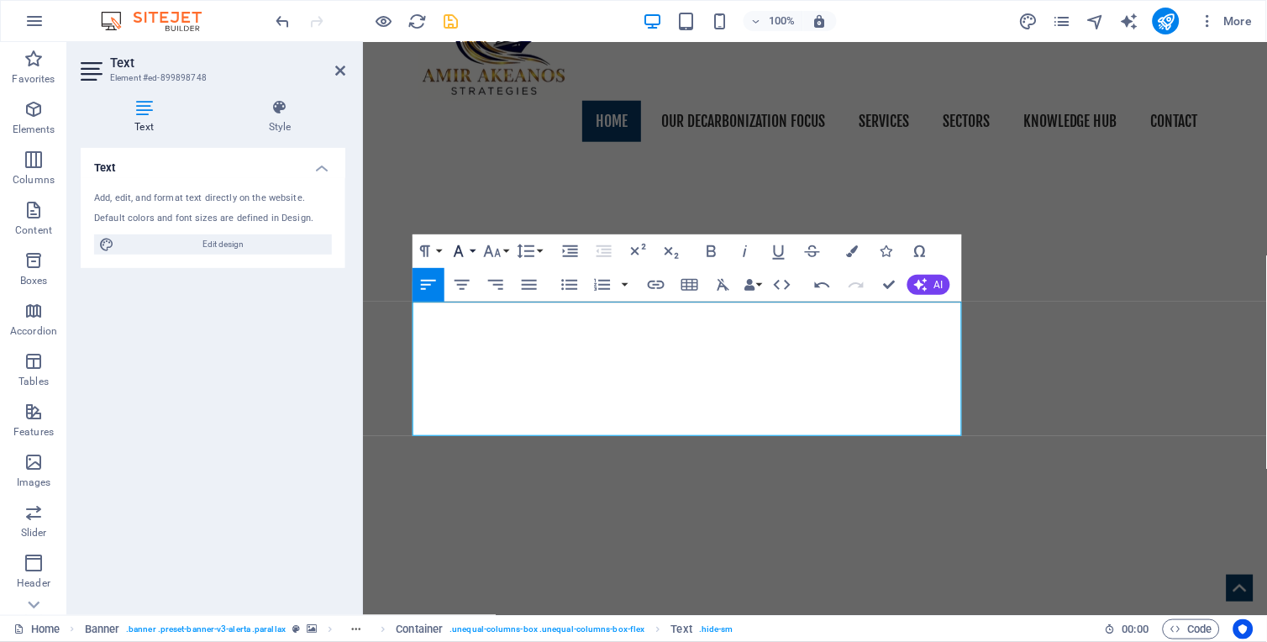
click at [472, 250] on button "Font Family" at bounding box center [462, 251] width 32 height 34
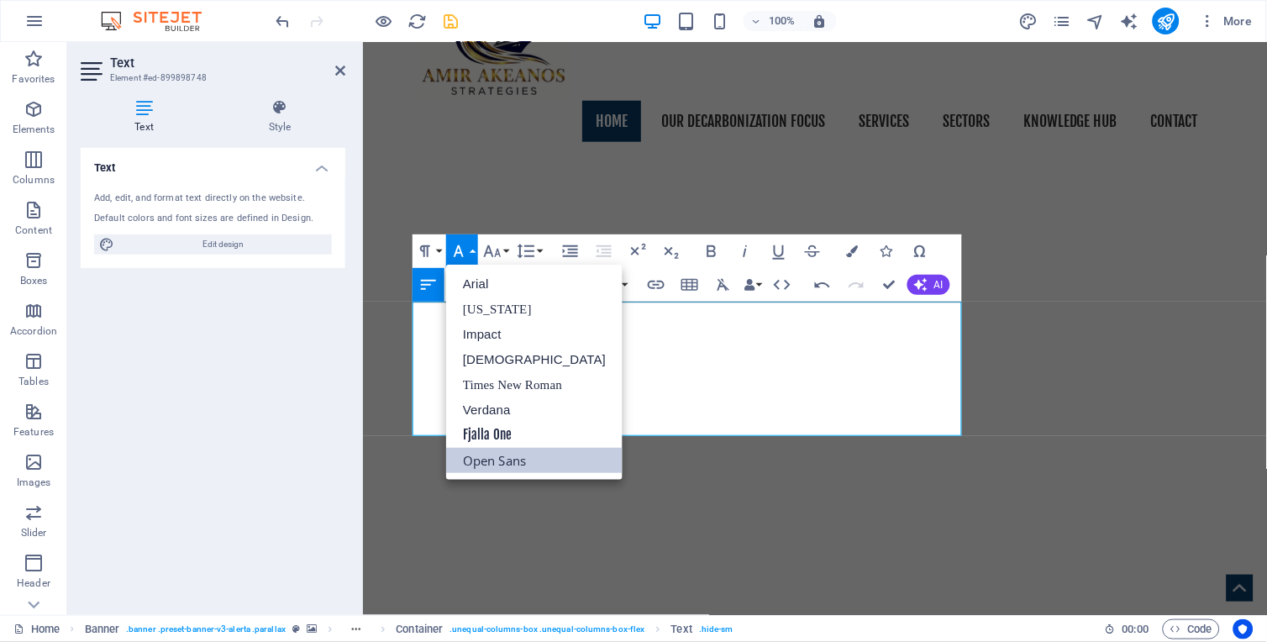
scroll to position [0, 0]
click at [472, 250] on button "Font Family" at bounding box center [462, 251] width 32 height 34
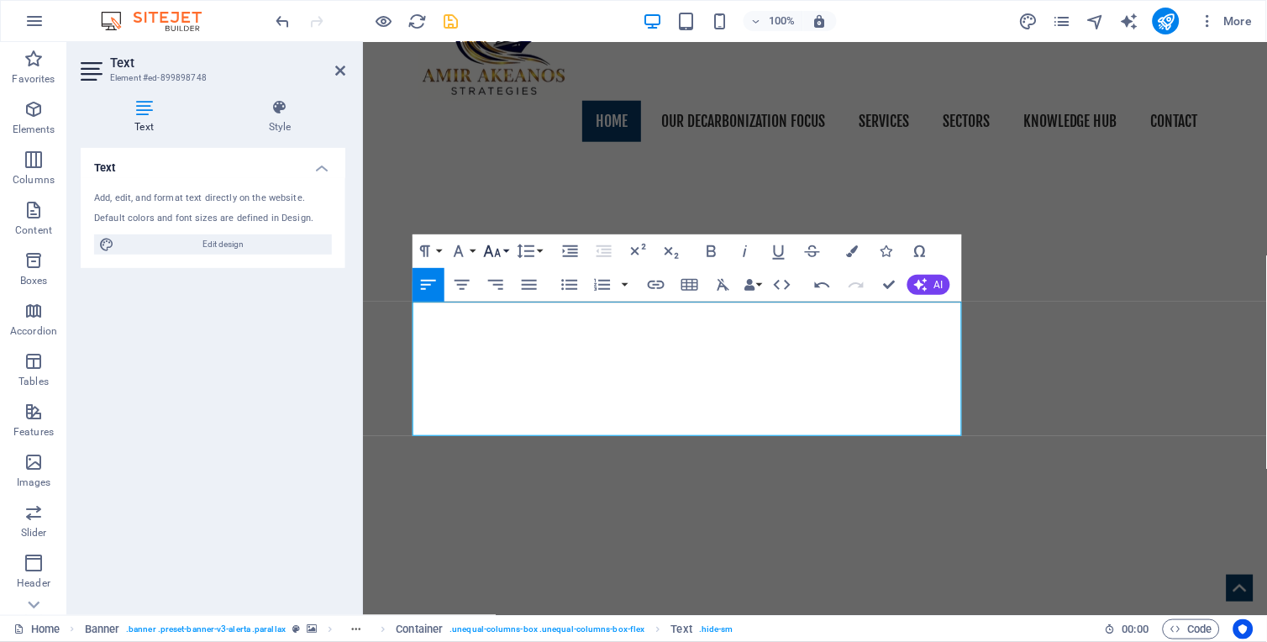
click at [507, 249] on button "Font Size" at bounding box center [496, 251] width 32 height 34
click at [506, 250] on button "Font Size" at bounding box center [496, 251] width 32 height 34
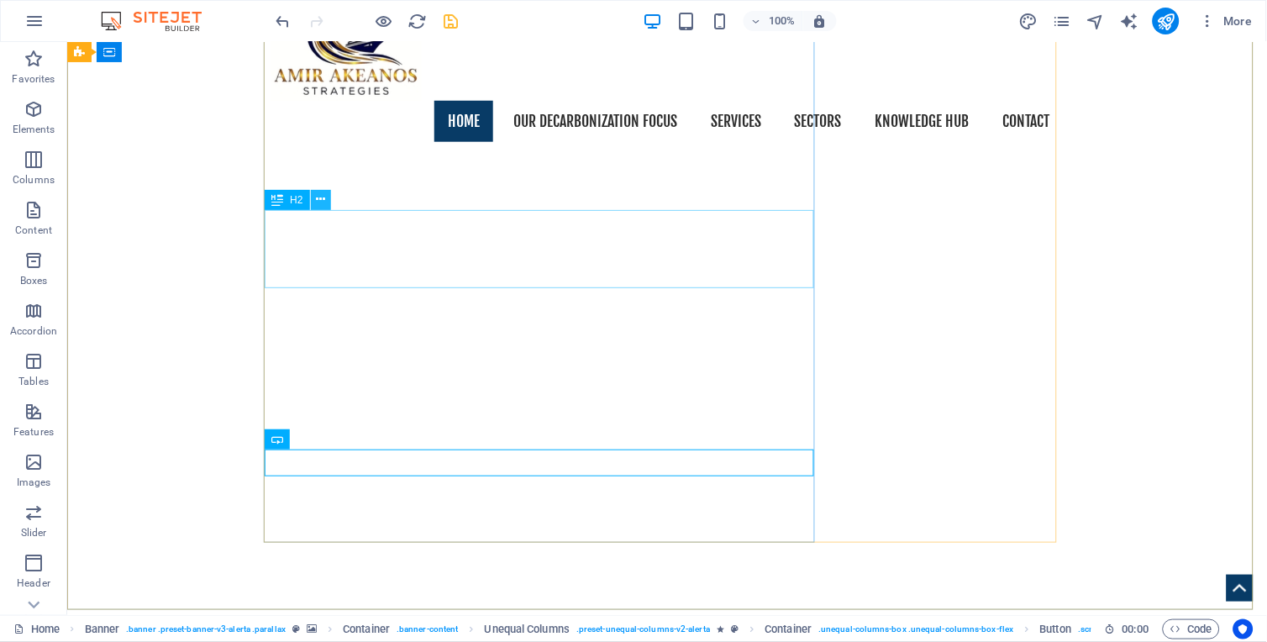
click at [317, 195] on icon at bounding box center [320, 200] width 9 height 18
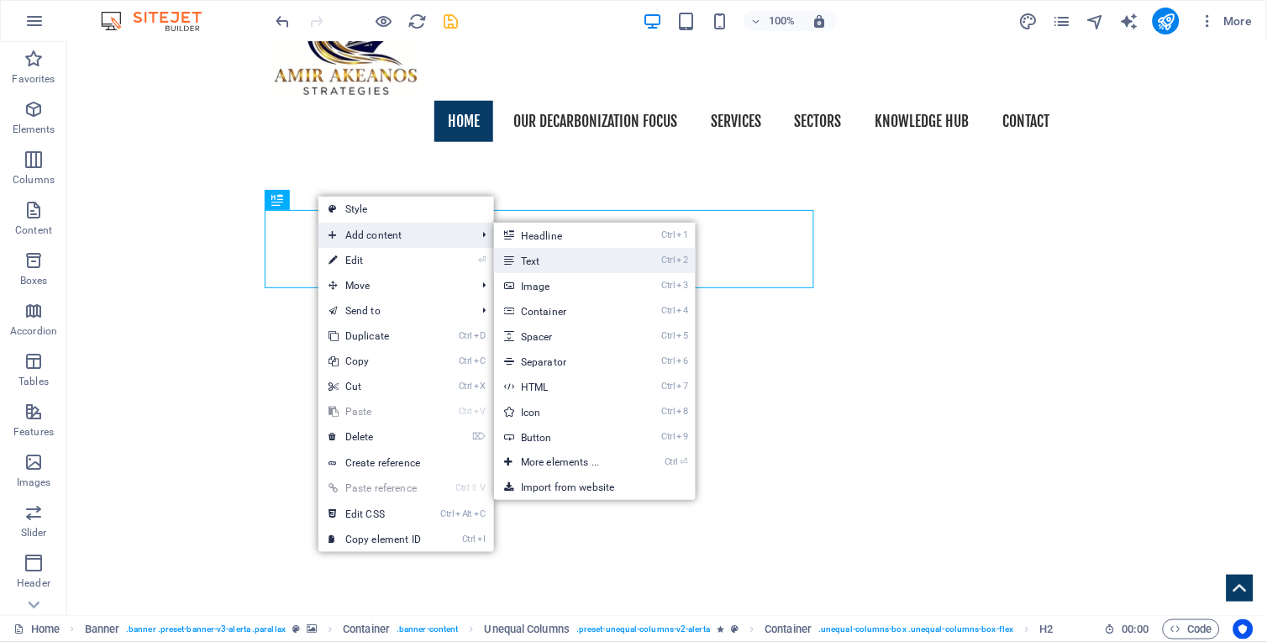
click at [553, 260] on link "Ctrl 2 Text" at bounding box center [563, 260] width 139 height 25
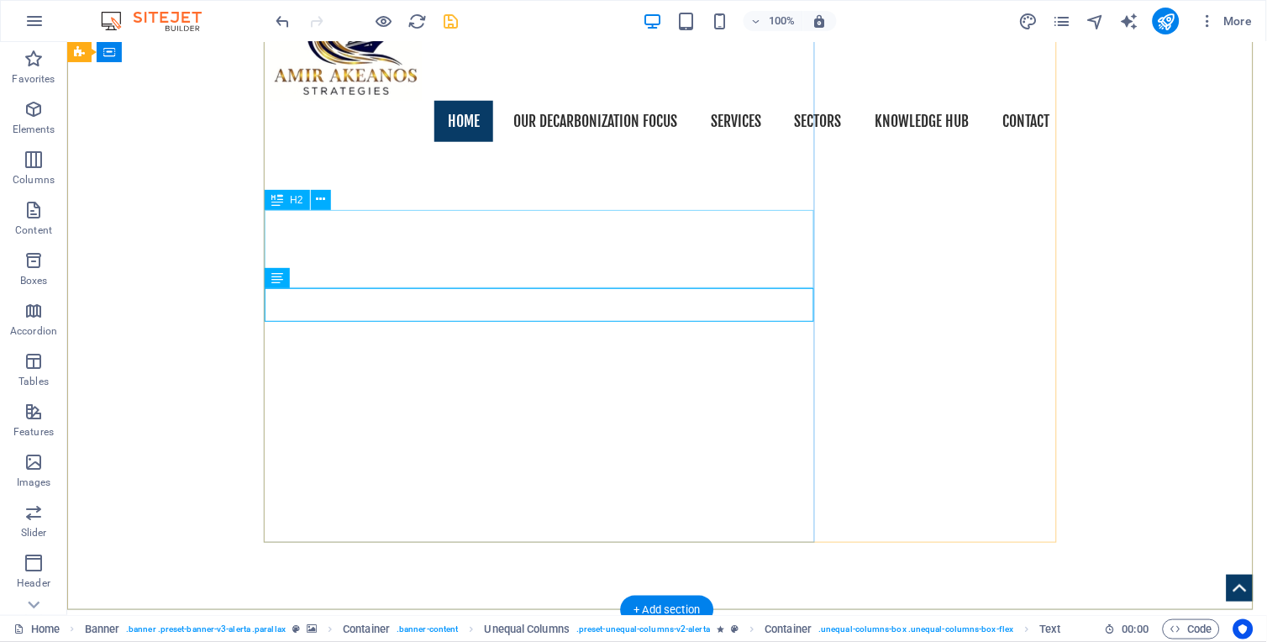
click at [326, 277] on icon at bounding box center [326, 278] width 9 height 18
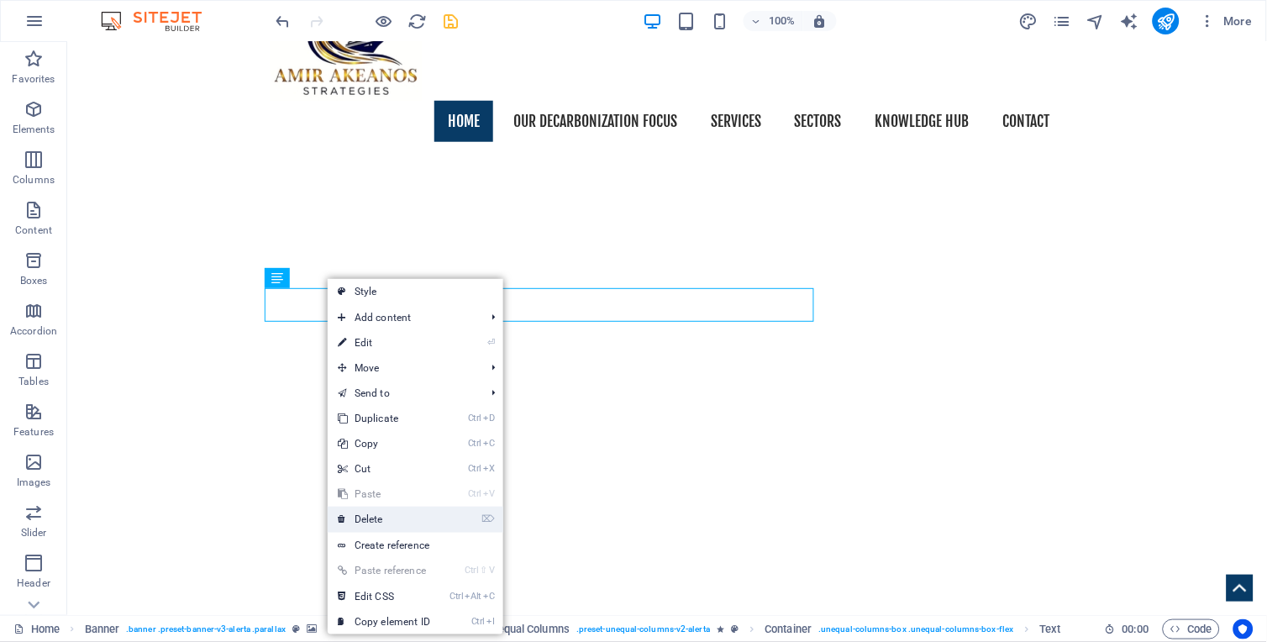
click at [373, 523] on link "⌦ Delete" at bounding box center [384, 519] width 113 height 25
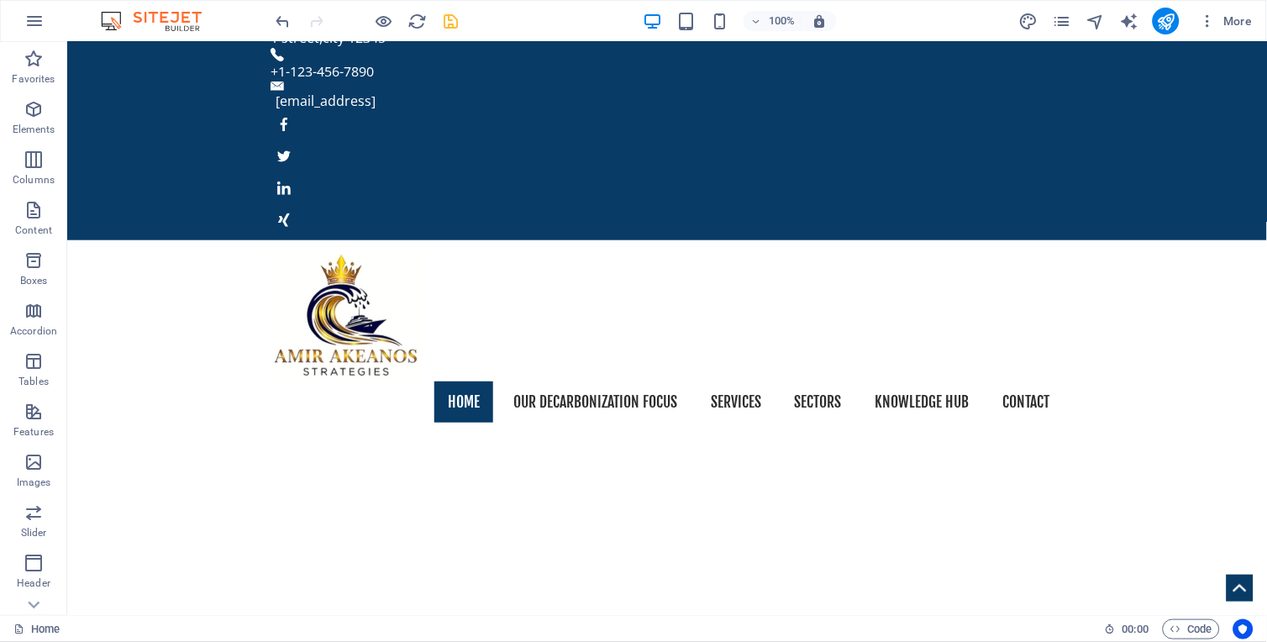
scroll to position [26, 0]
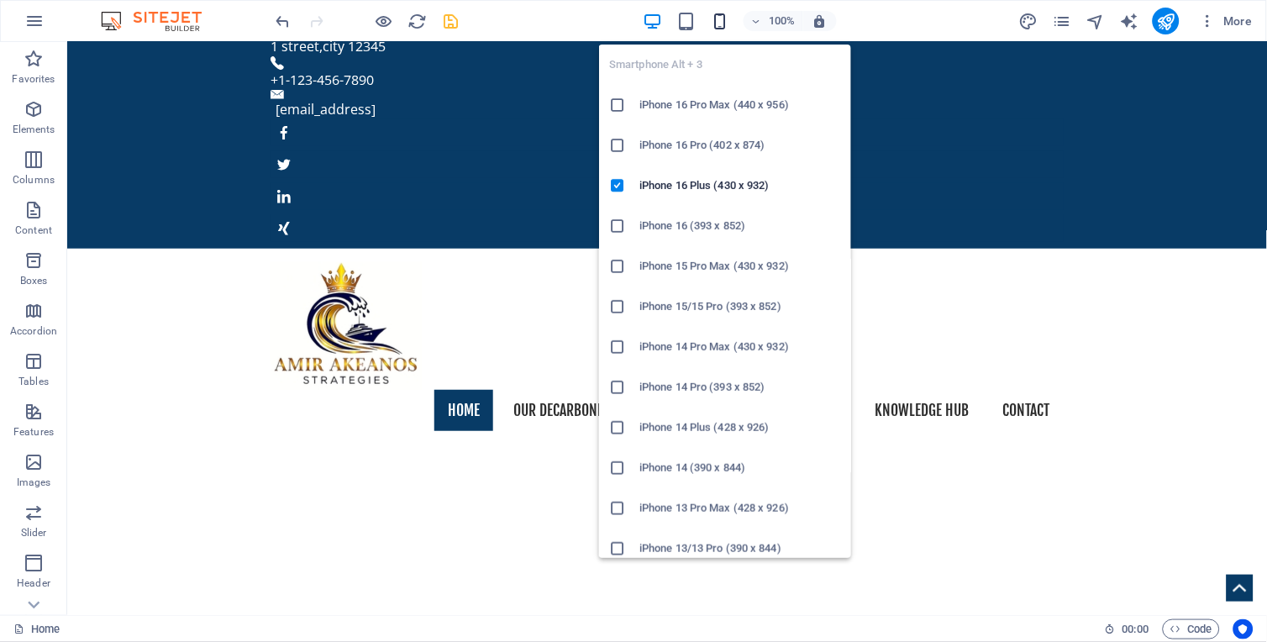
click at [720, 20] on icon "button" at bounding box center [719, 21] width 19 height 19
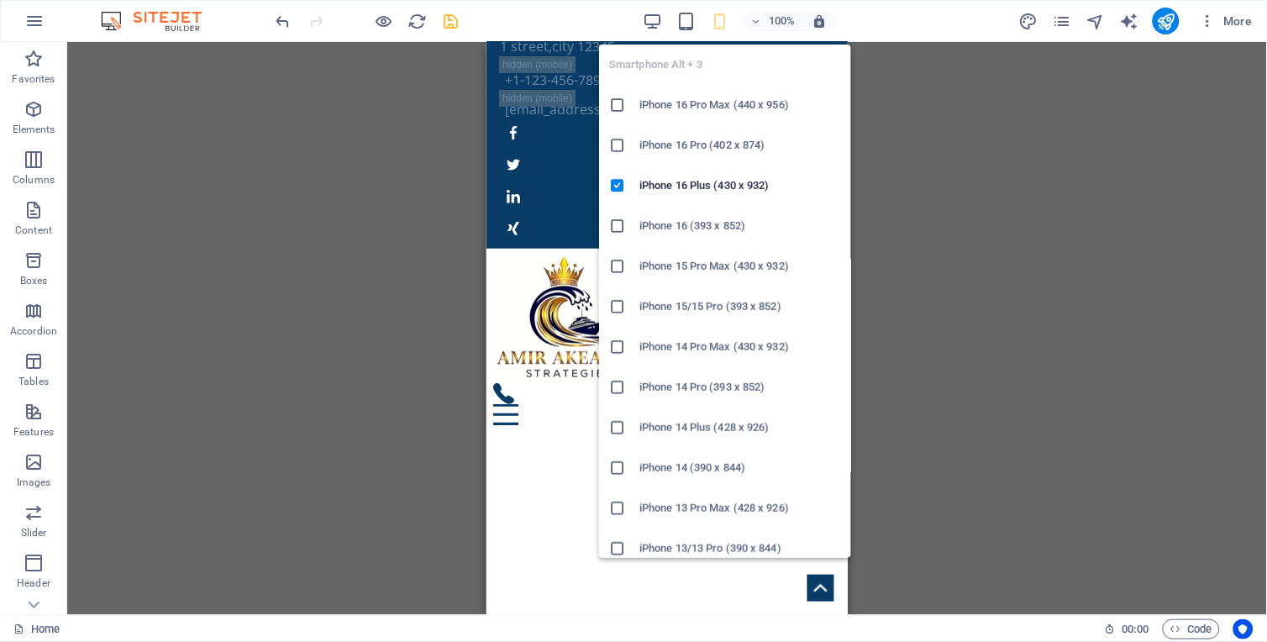
scroll to position [23, 0]
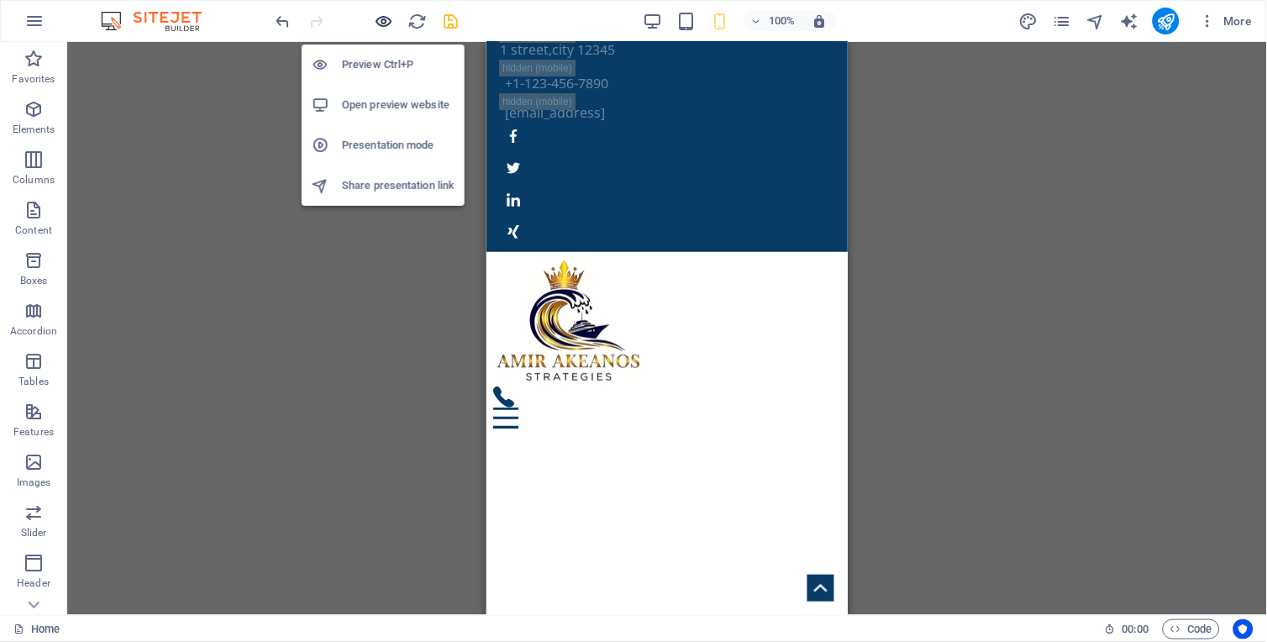
click at [376, 21] on icon "button" at bounding box center [384, 21] width 19 height 19
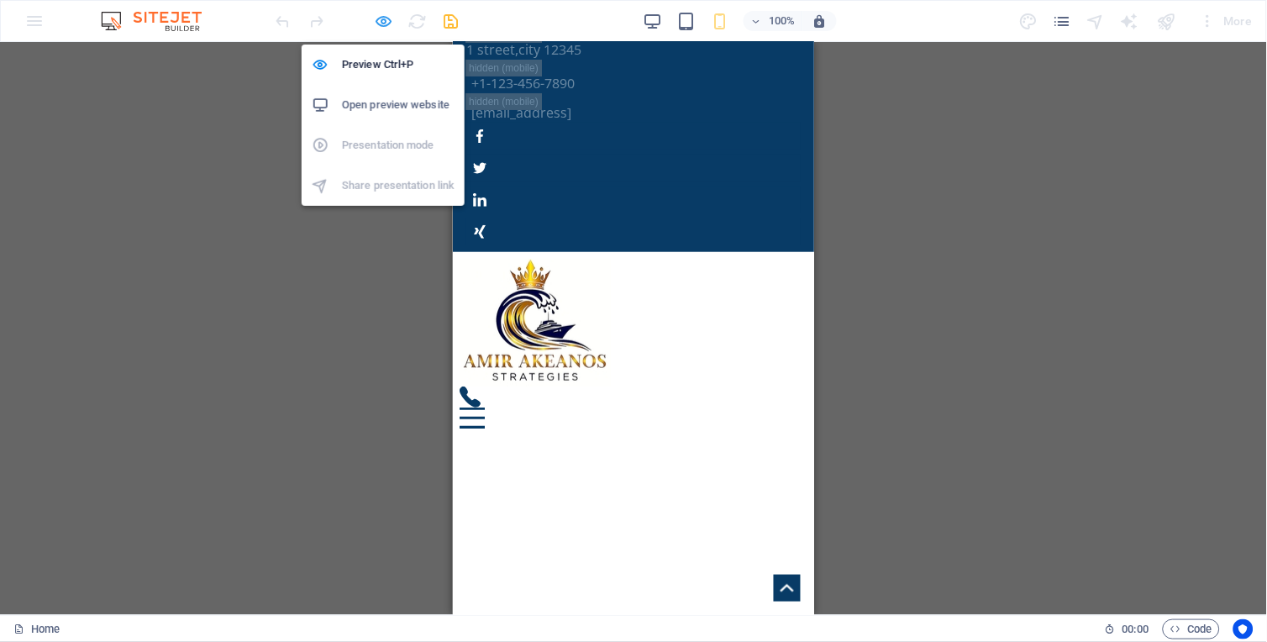
scroll to position [0, 0]
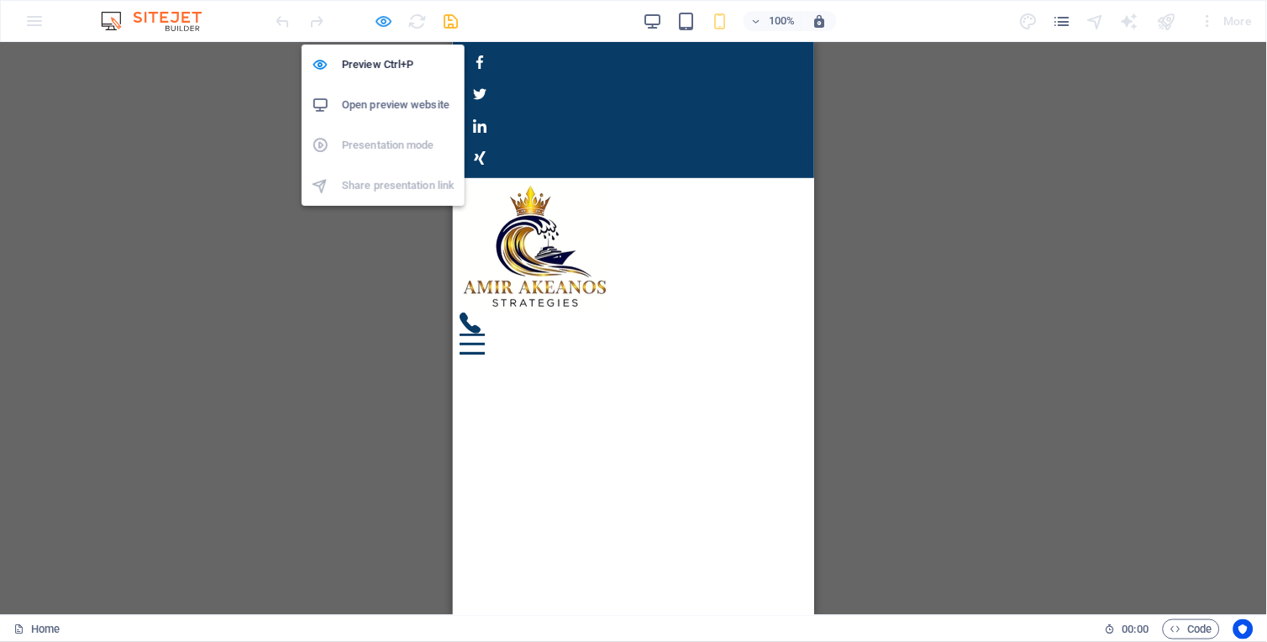
click at [387, 17] on icon "button" at bounding box center [384, 21] width 19 height 19
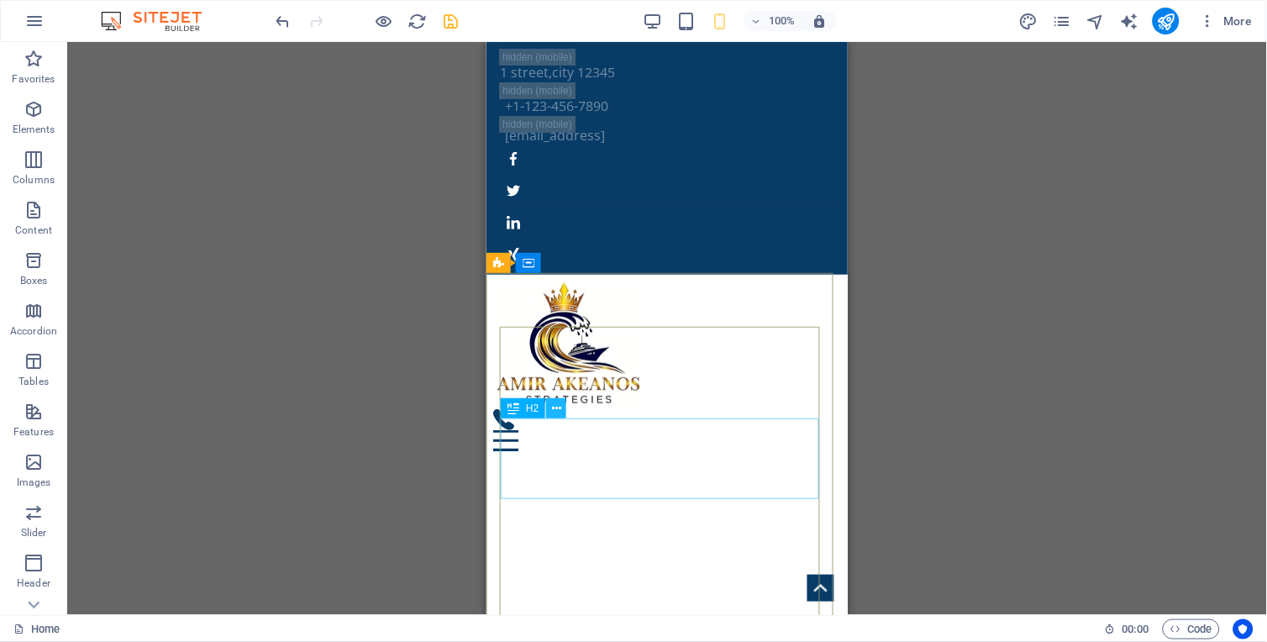
click at [555, 412] on icon at bounding box center [556, 409] width 9 height 18
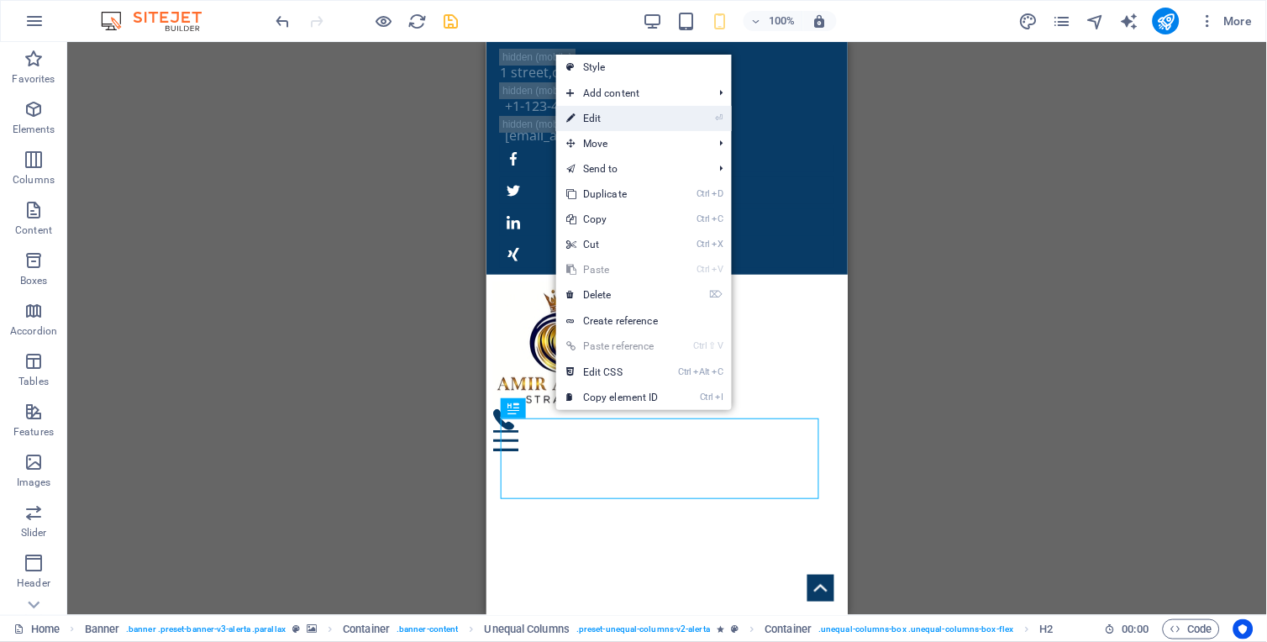
click at [608, 116] on link "⏎ Edit" at bounding box center [612, 118] width 113 height 25
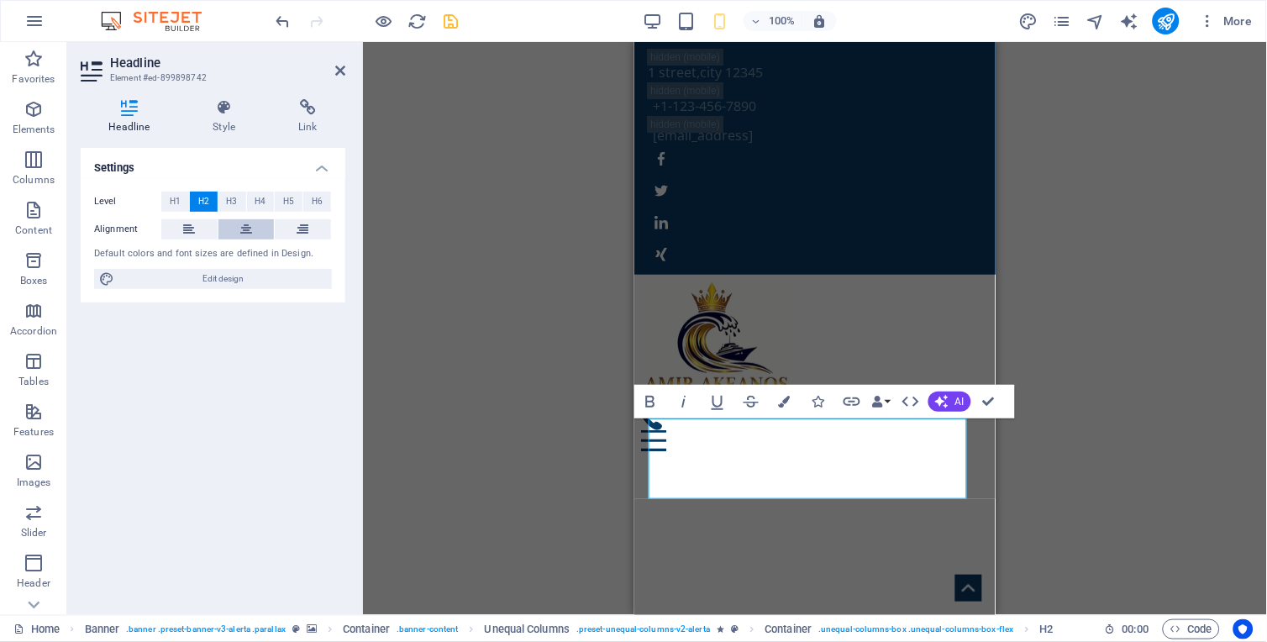
click at [234, 225] on button at bounding box center [246, 229] width 56 height 20
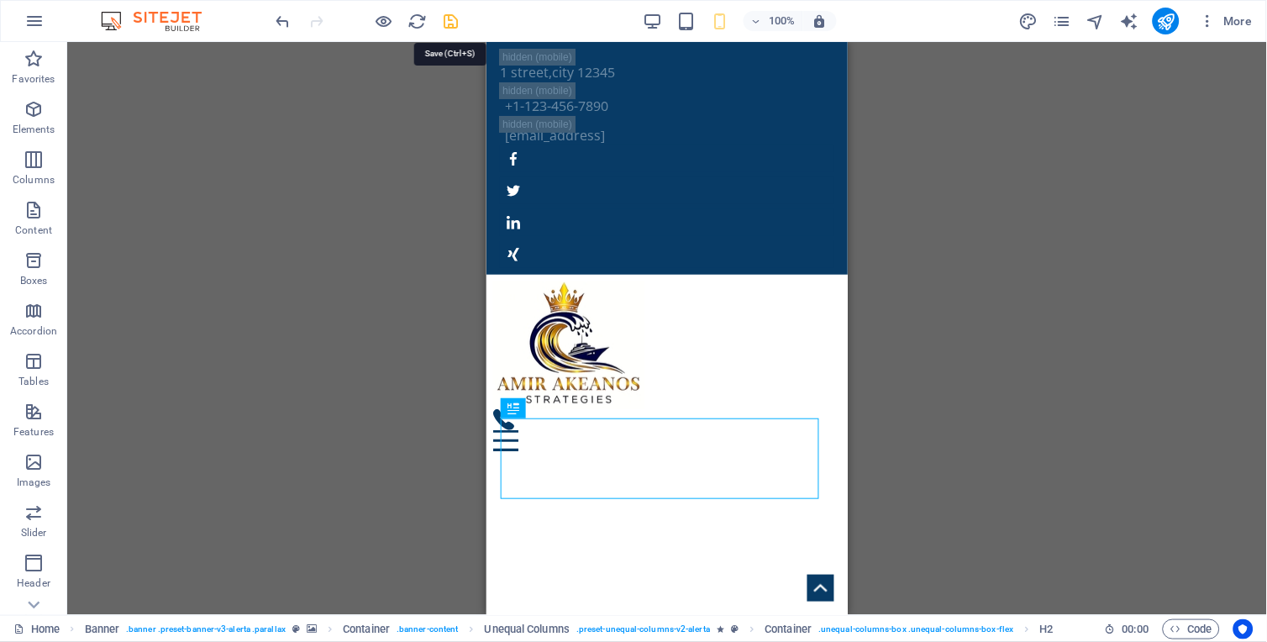
click at [455, 22] on icon "save" at bounding box center [451, 21] width 19 height 19
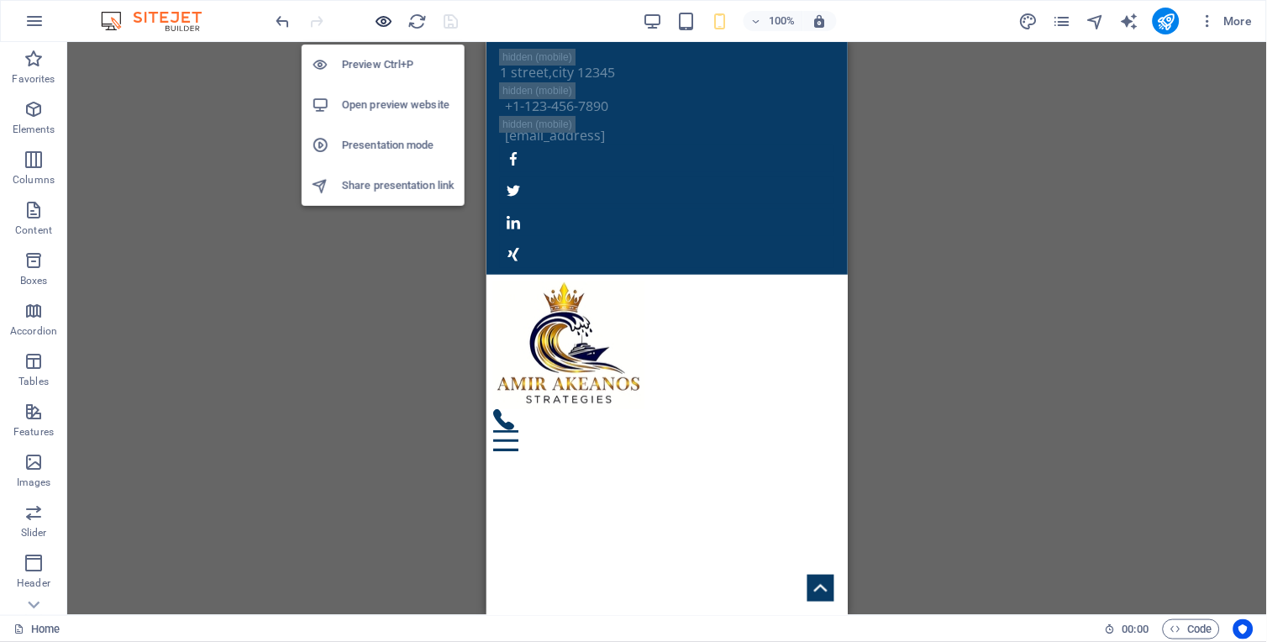
click at [382, 18] on icon "button" at bounding box center [384, 21] width 19 height 19
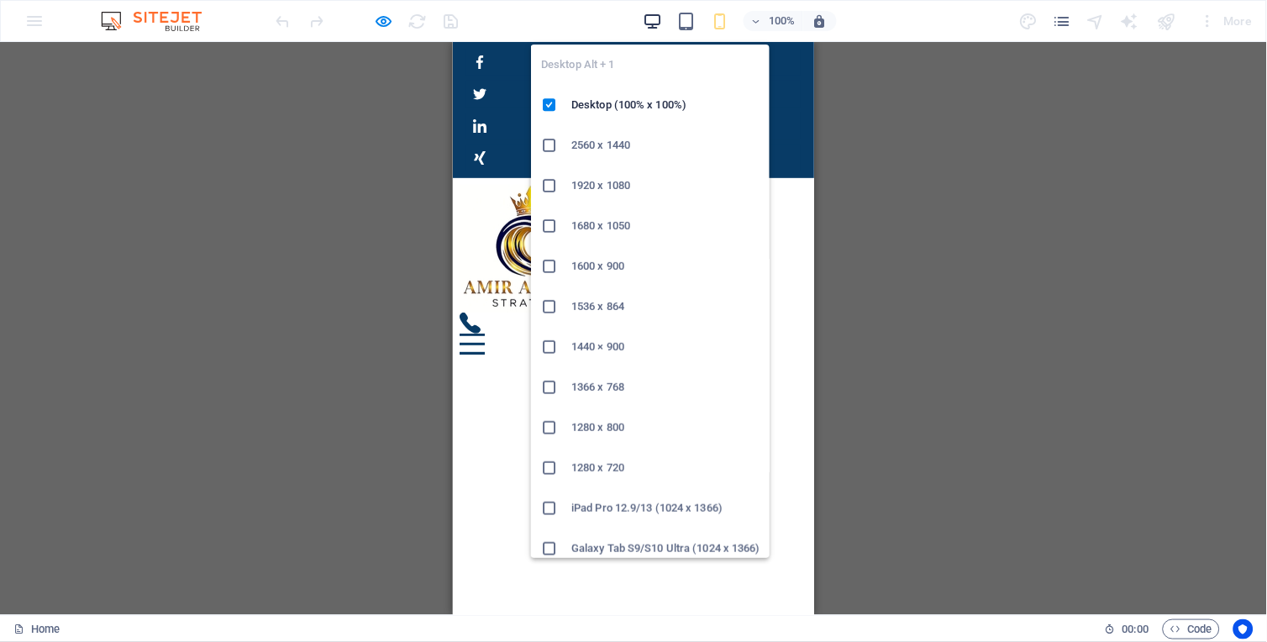
click at [657, 17] on icon "button" at bounding box center [652, 21] width 19 height 19
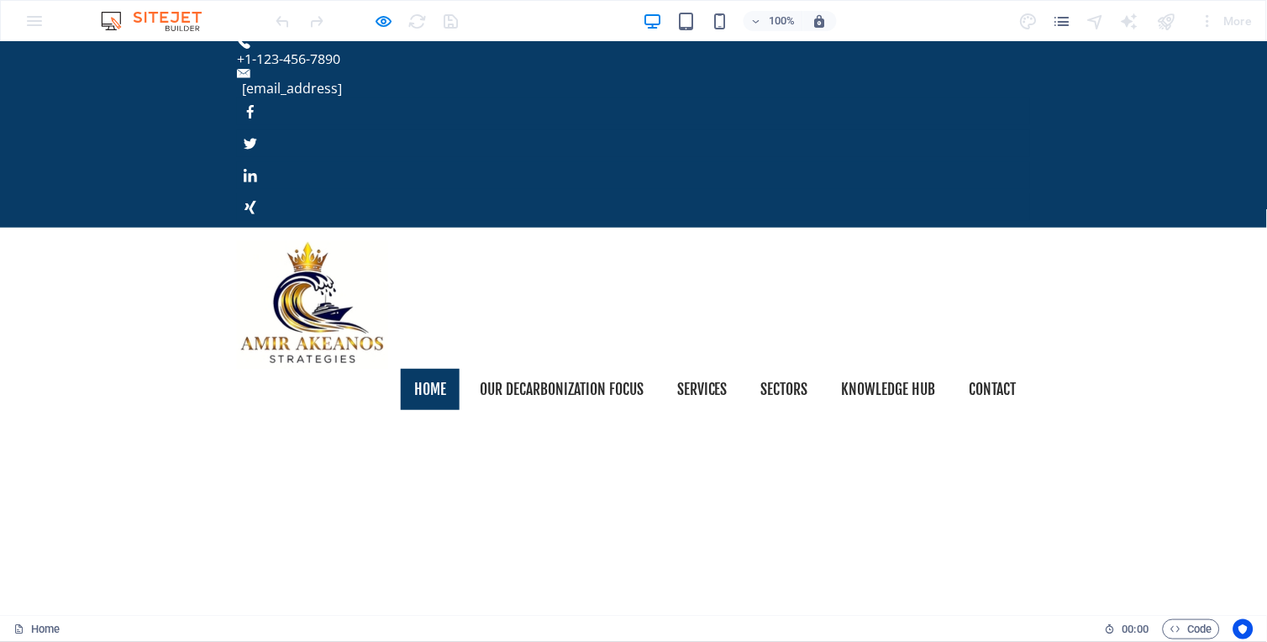
scroll to position [29, 0]
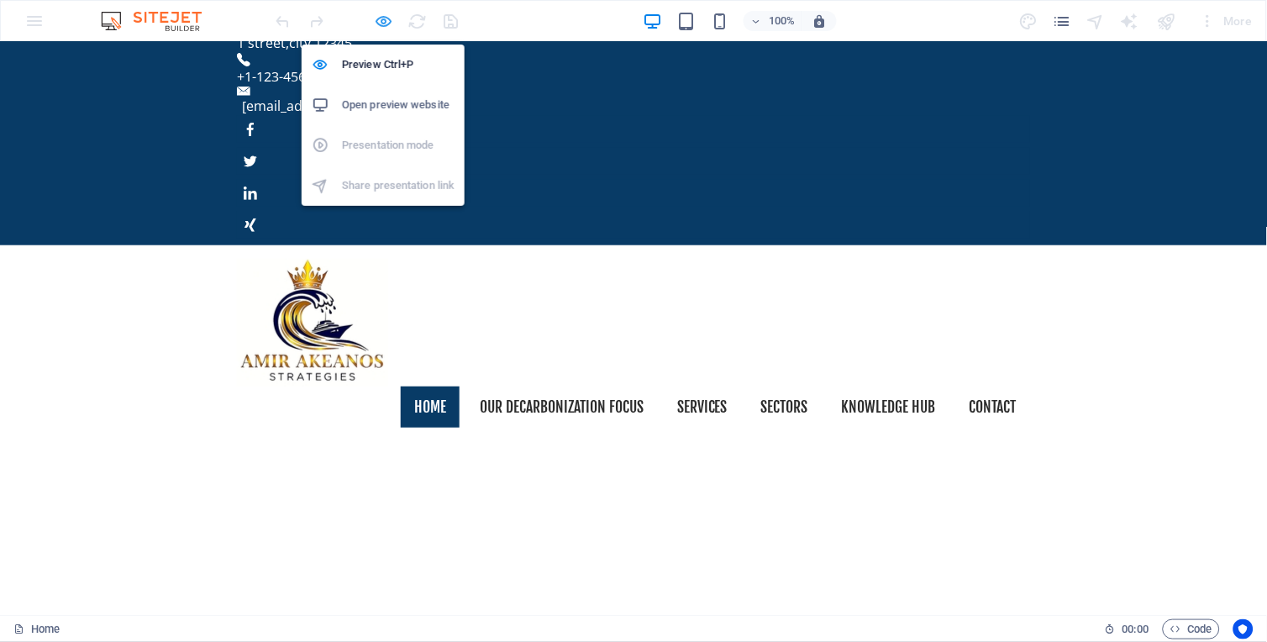
click at [384, 15] on icon "button" at bounding box center [384, 21] width 19 height 19
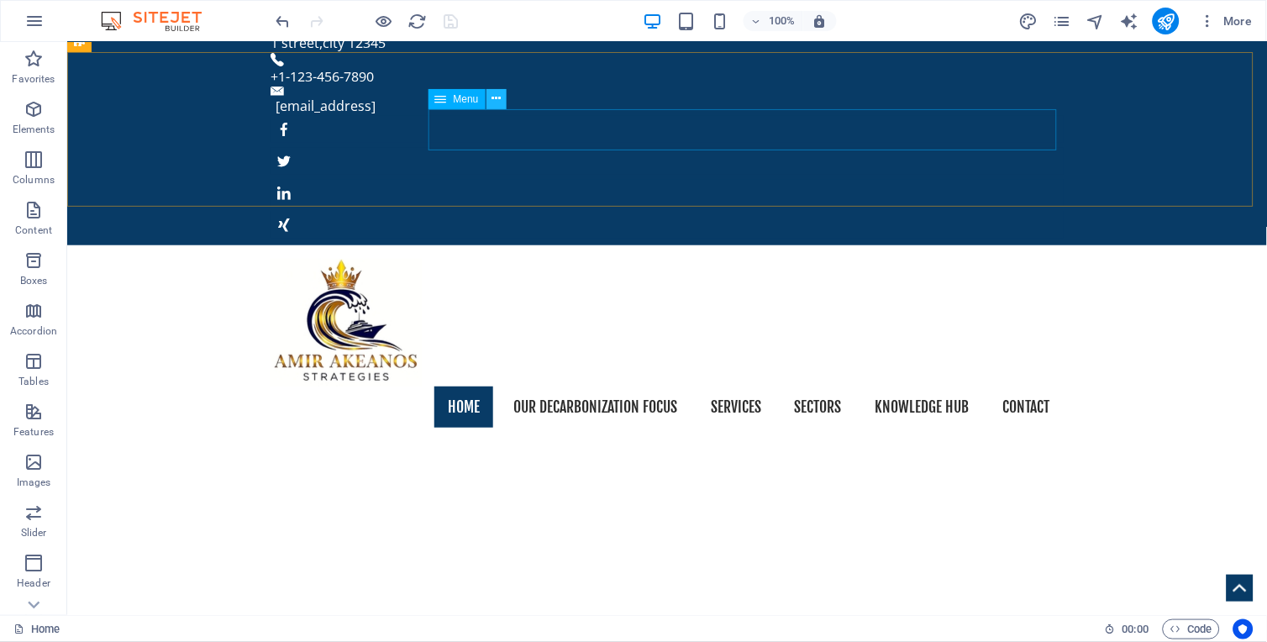
click at [497, 102] on icon at bounding box center [496, 99] width 9 height 18
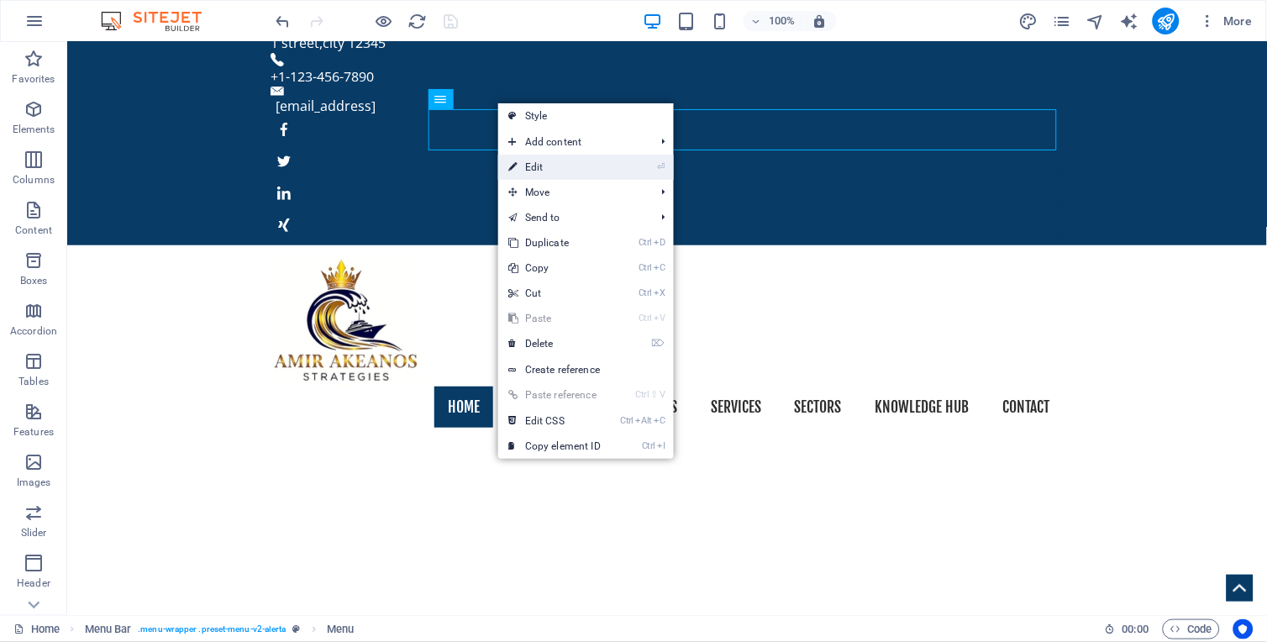
click at [549, 166] on link "⏎ Edit" at bounding box center [554, 167] width 113 height 25
select select
select select "1"
select select
select select "2"
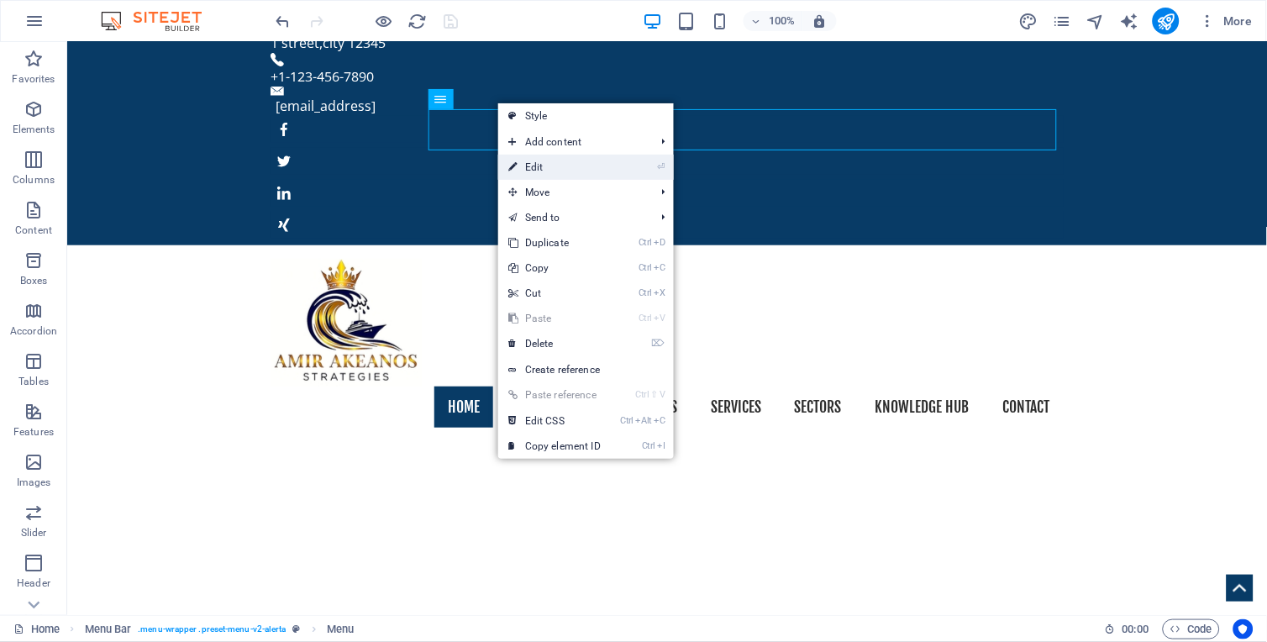
select select
select select "3"
select select
select select "4"
select select
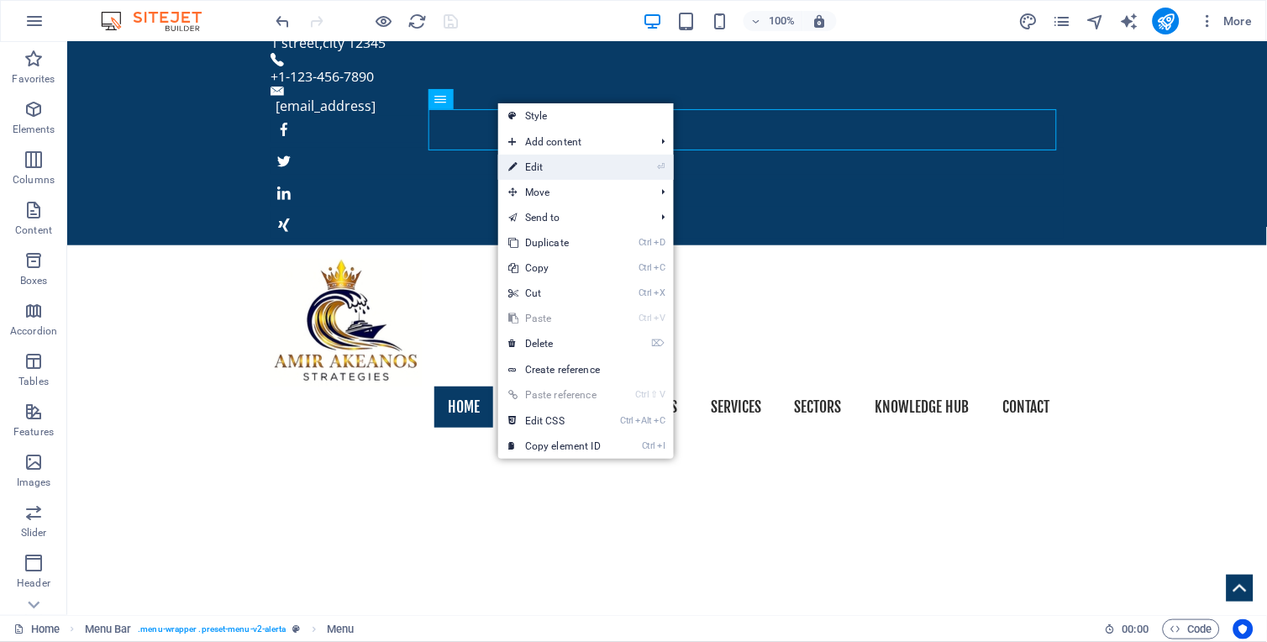
select select "5"
select select
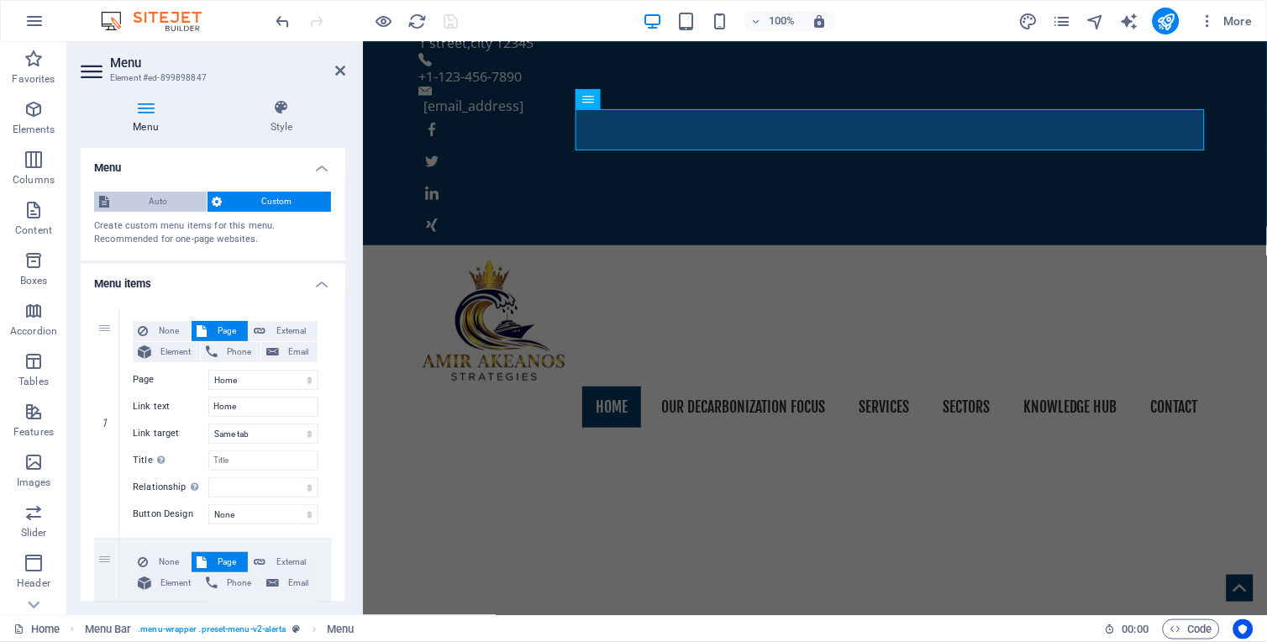
click at [152, 199] on span "Auto" at bounding box center [157, 202] width 87 height 20
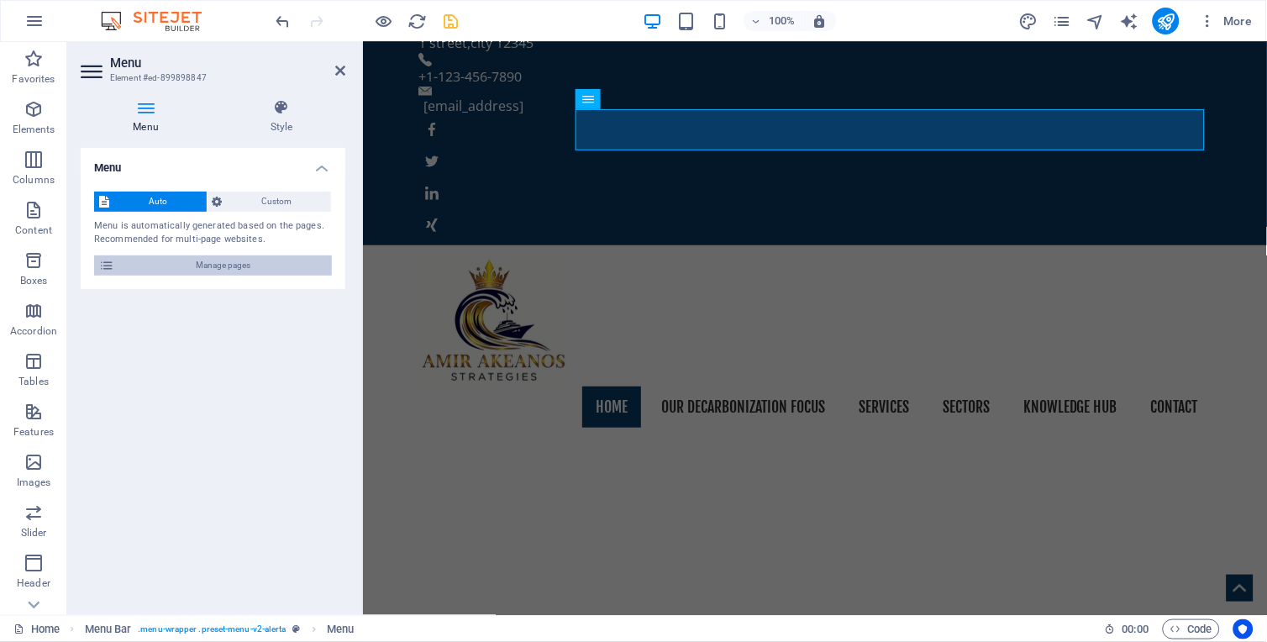
click at [107, 262] on icon at bounding box center [106, 265] width 15 height 20
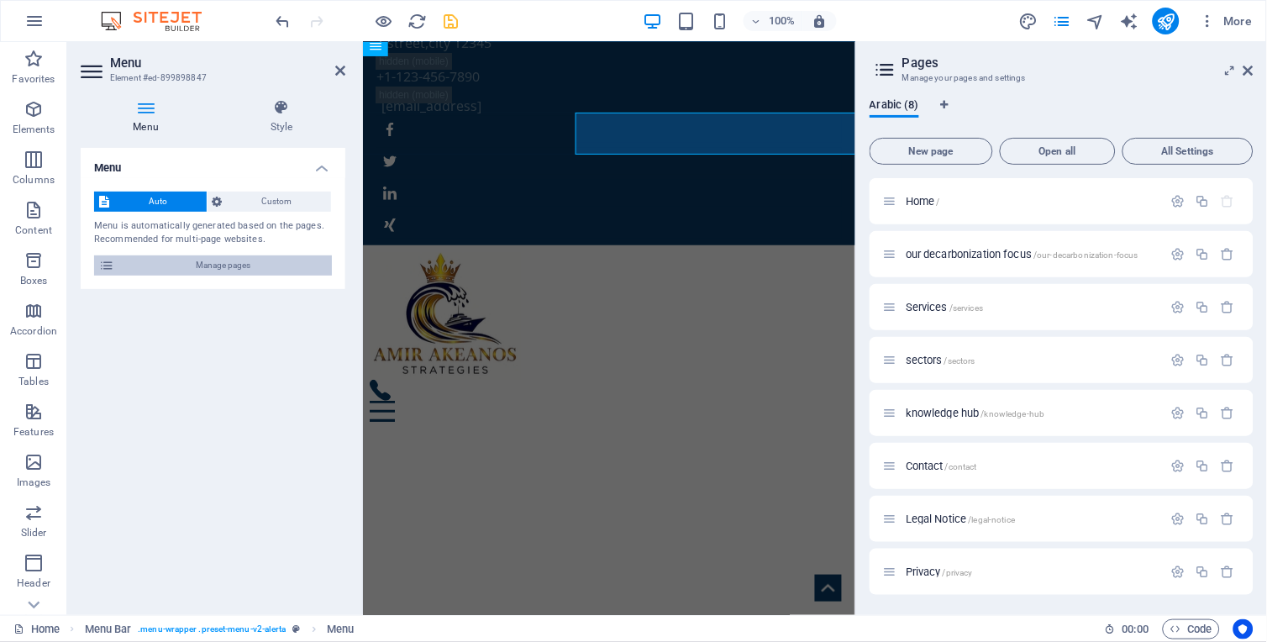
scroll to position [26, 0]
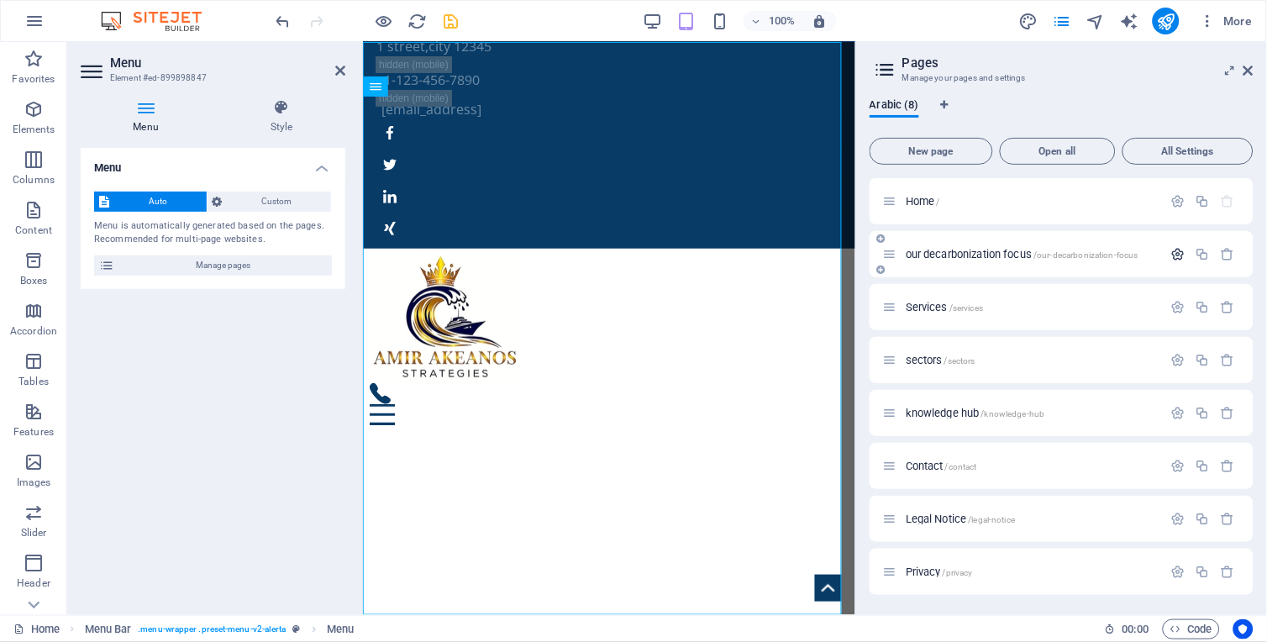
click at [1176, 255] on icon "button" at bounding box center [1178, 254] width 14 height 14
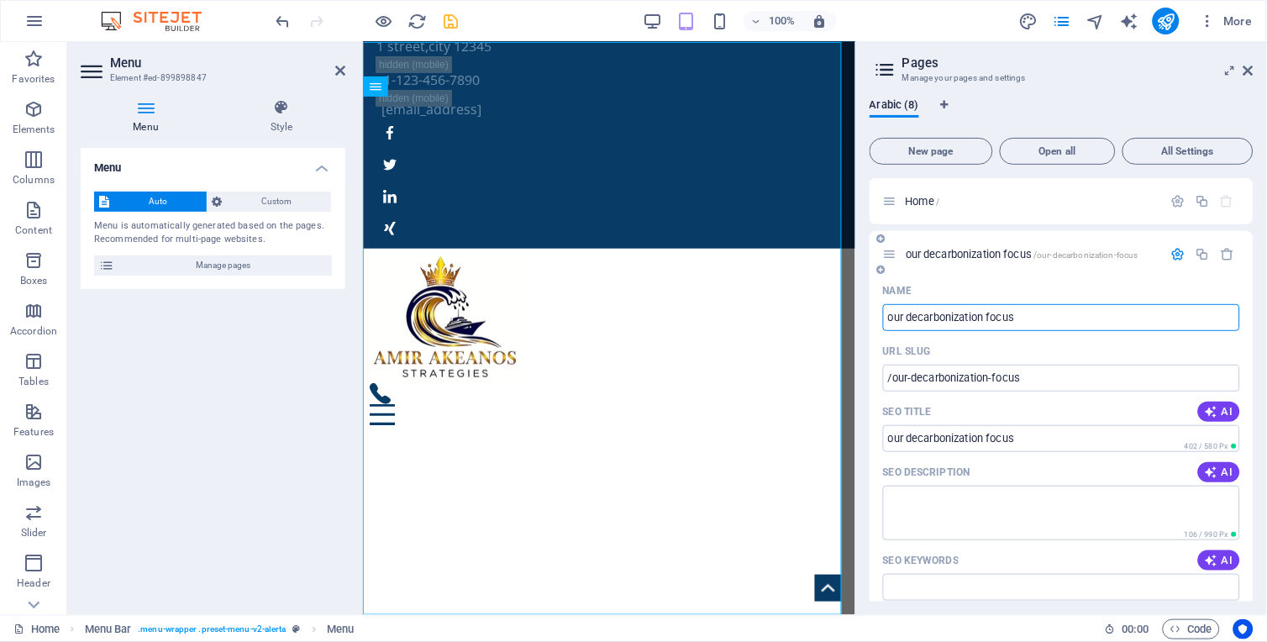
click at [909, 319] on input "our decarbonization focus" at bounding box center [1061, 317] width 357 height 27
type input "decarbonization focus"
type input "/decarbonization-focus"
type input "decarbonization focus"
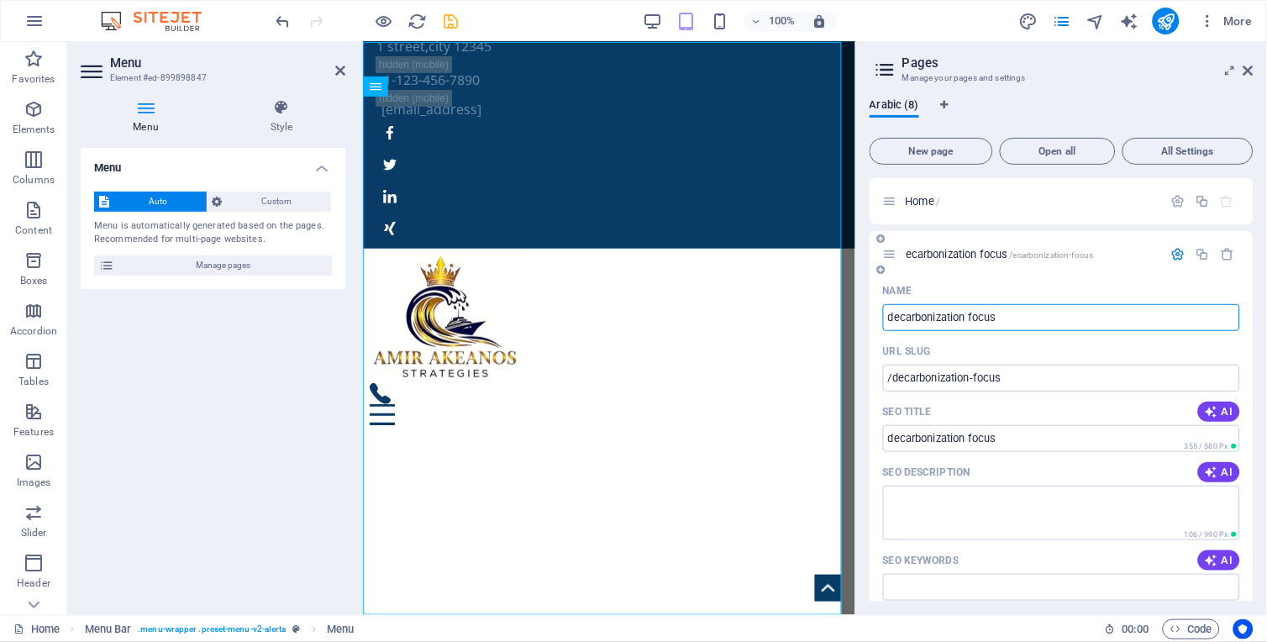
type input "/ecarbonization-focus"
type input "ecarbonization focus"
type input "ddecarbonization focus"
type input "/decarbonization-focus"
type input "decarbonization focus"
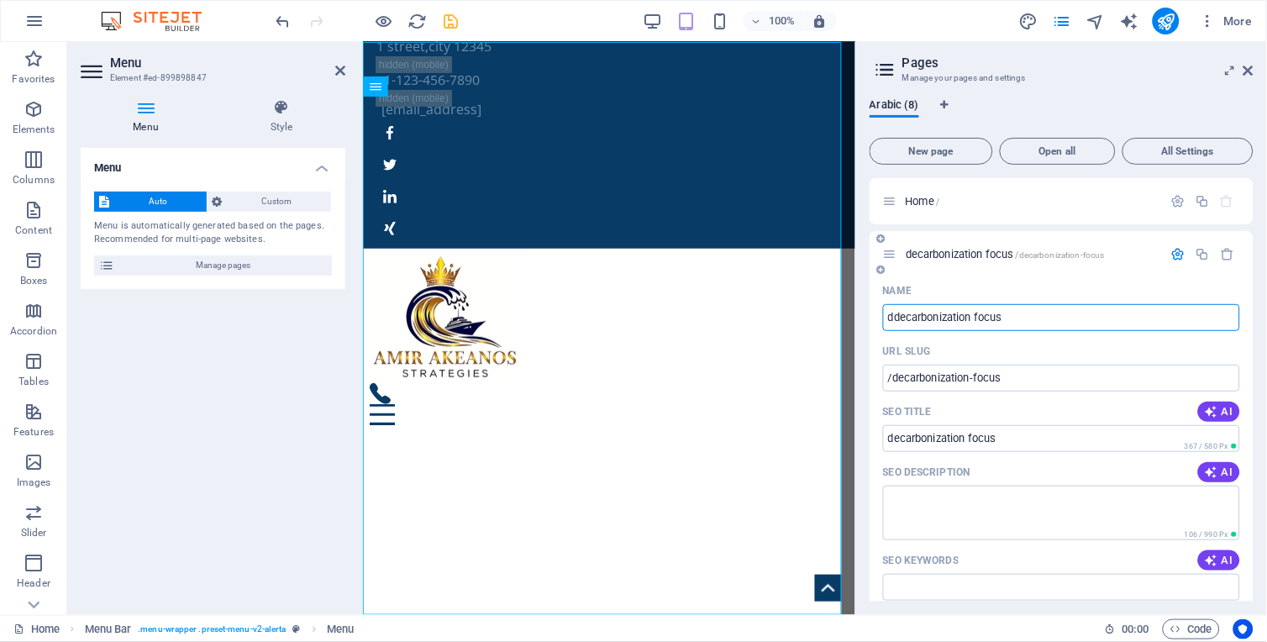
type input "ddecarbonization focus"
type input "/ddecarbonization-focus"
type input "ddecarbonization focus"
type input "decarbonization focus"
type input "/decarbonization-focus"
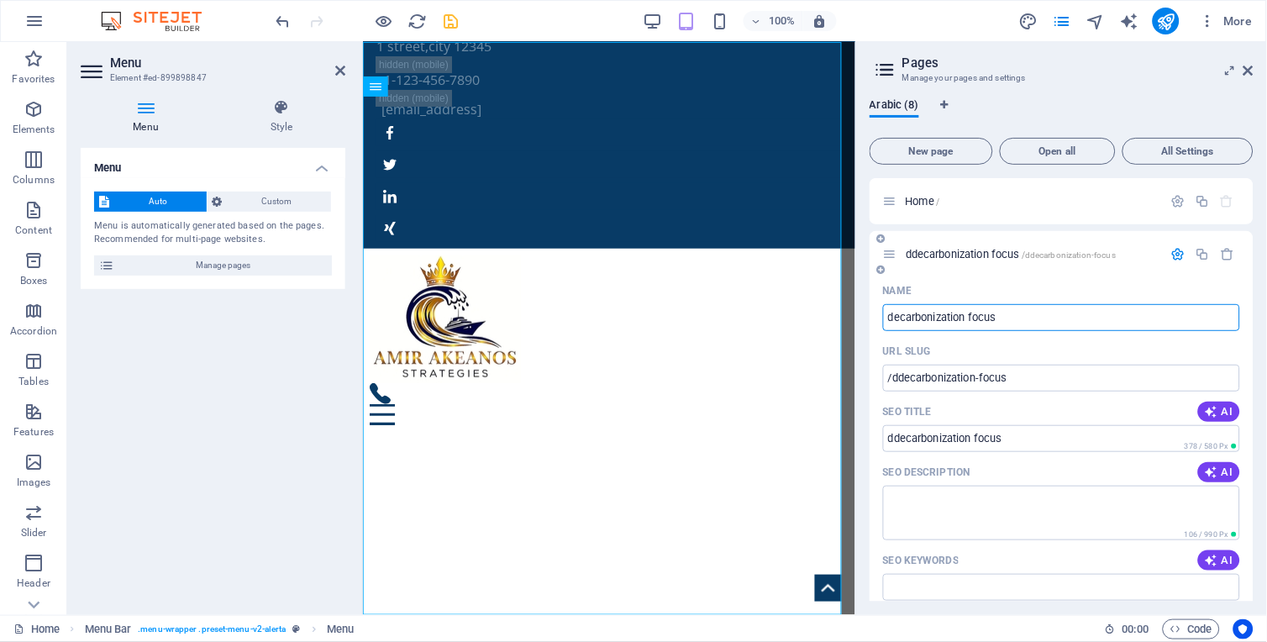
type input "decarbonization focus"
type input "/ddecarbonization-focus"
type input "dDecarbonization focus"
type input "ecarbonization focus"
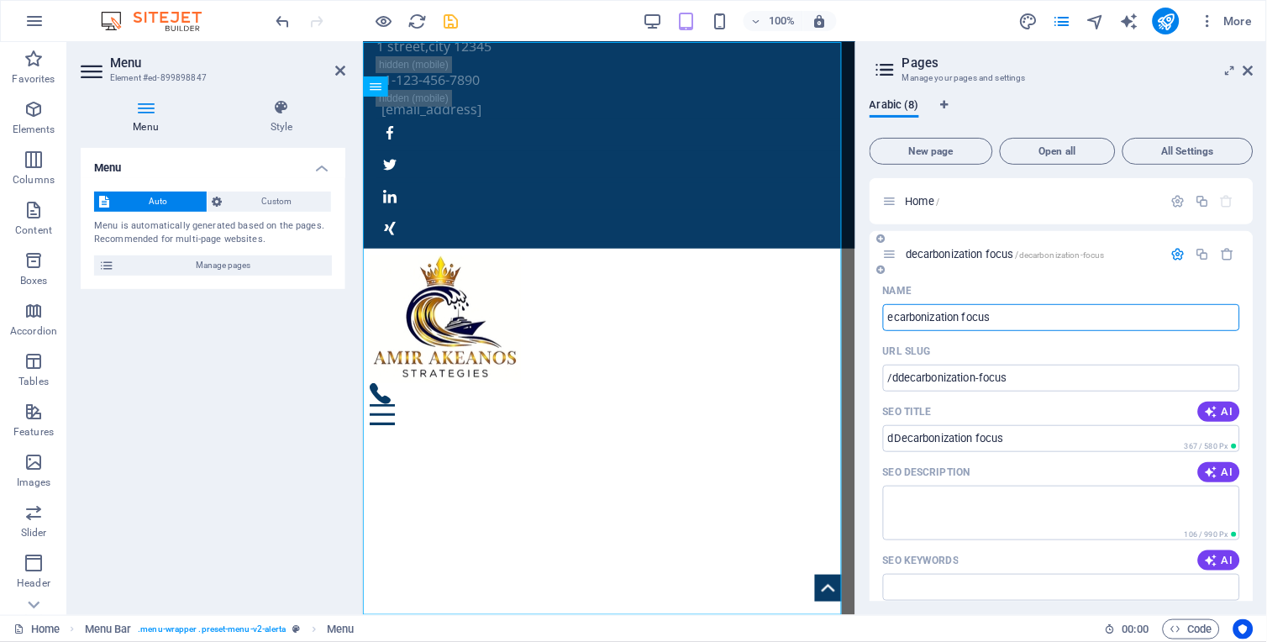
type input "/decarbonization-focus"
type input "decarbonization focus"
type input "ecarbonization focus"
type input "/ecarbonization-focus"
type input "ecarbonization focus"
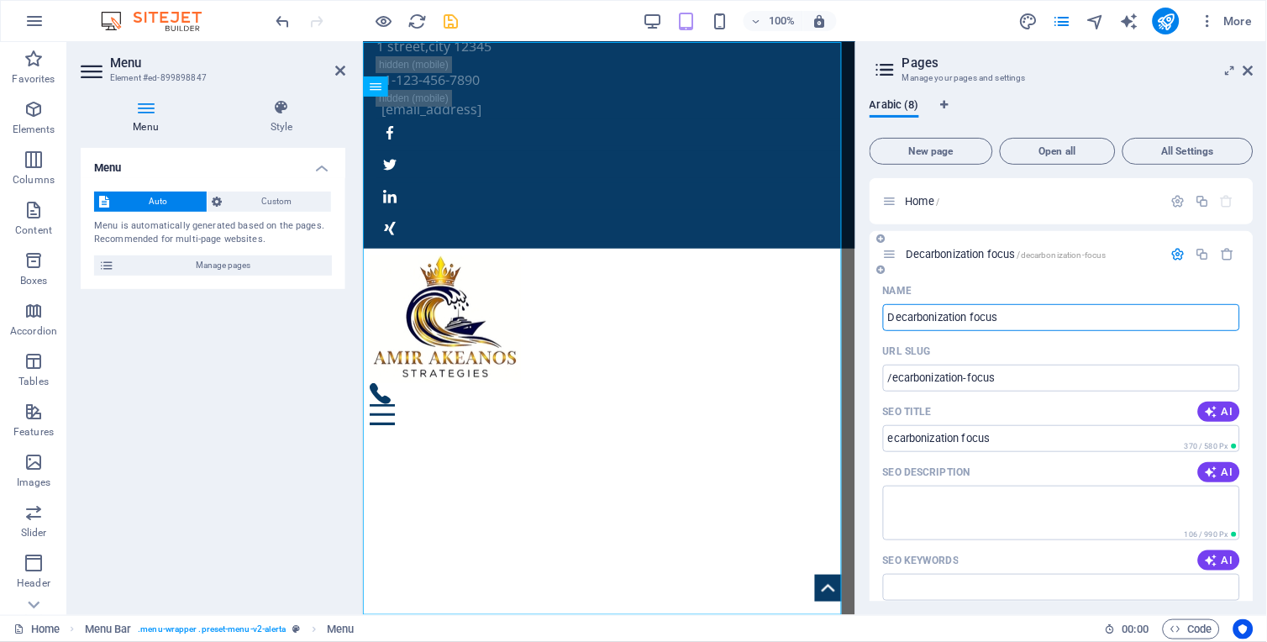
type input "Decarbonization focus"
type input "/decarbonization-focus"
type input "Decarbonization focus"
click at [1001, 319] on input "Decarbonization focus" at bounding box center [1061, 317] width 357 height 27
type input "Decarbonization"
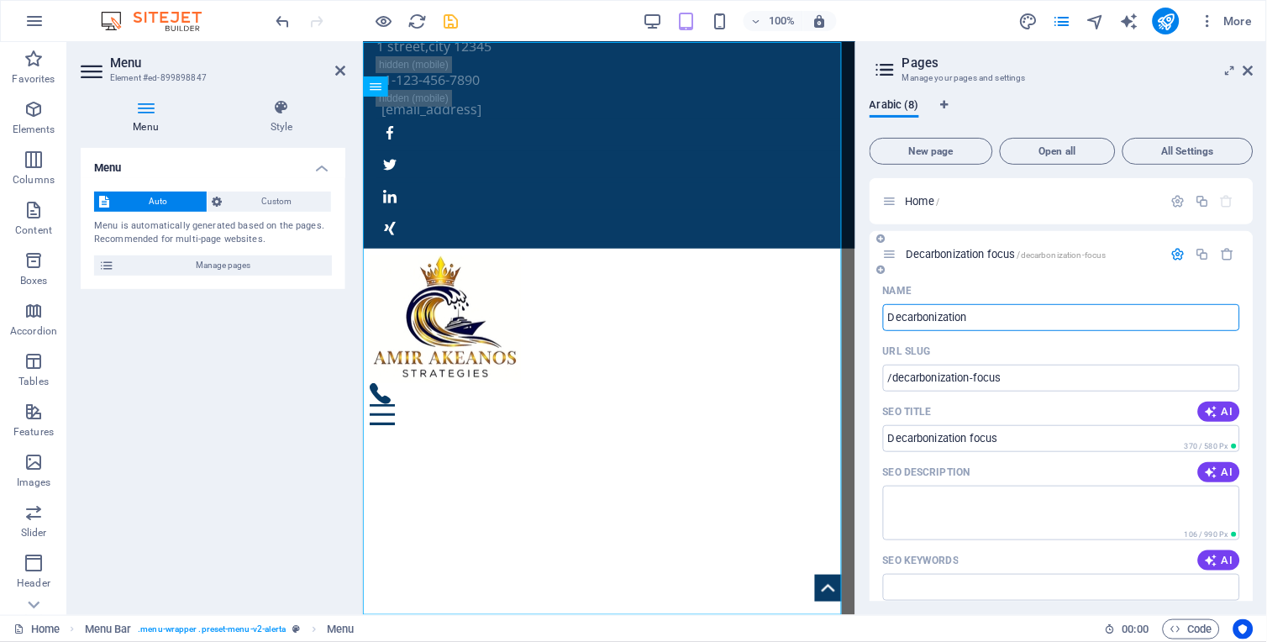
type input "/decarbonization"
type input "Decarbonization"
type input "Decarbonization STRA"
type input "/decarbonization-strategy"
type input "Decarbonization STRATEGY"
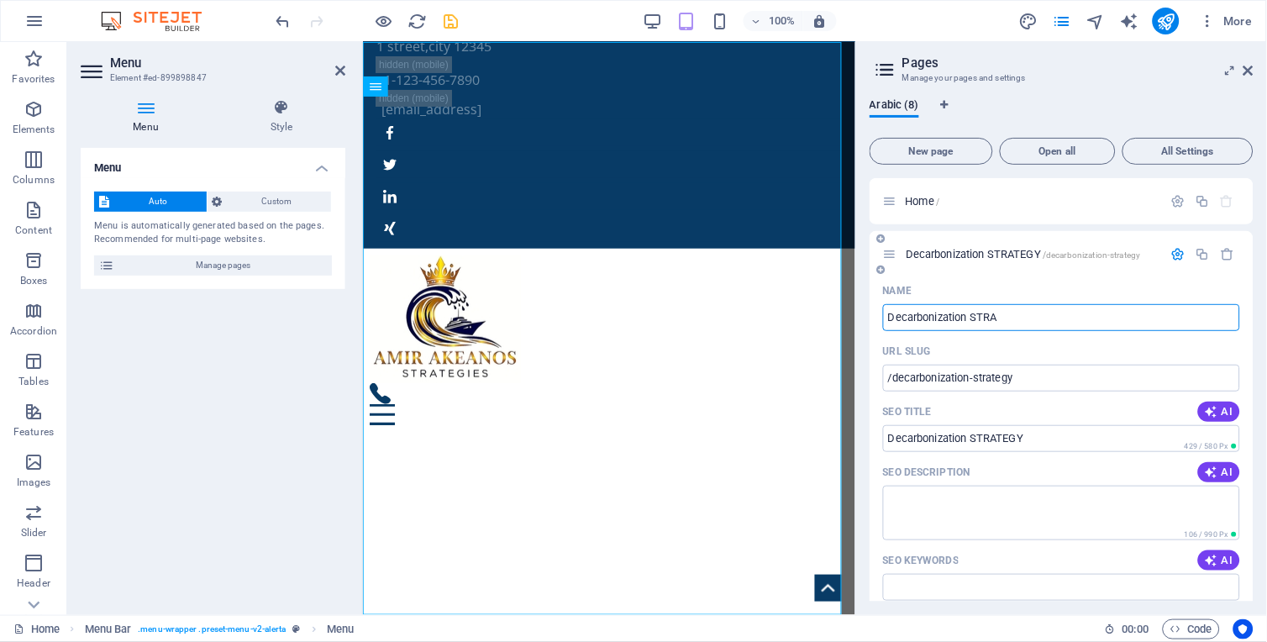
type input "Decarbonization STR"
type input "/decarbonization-stra"
type input "Decarbonization STRA"
type input "Decarbonization ST"
type input "/decarbonization-str"
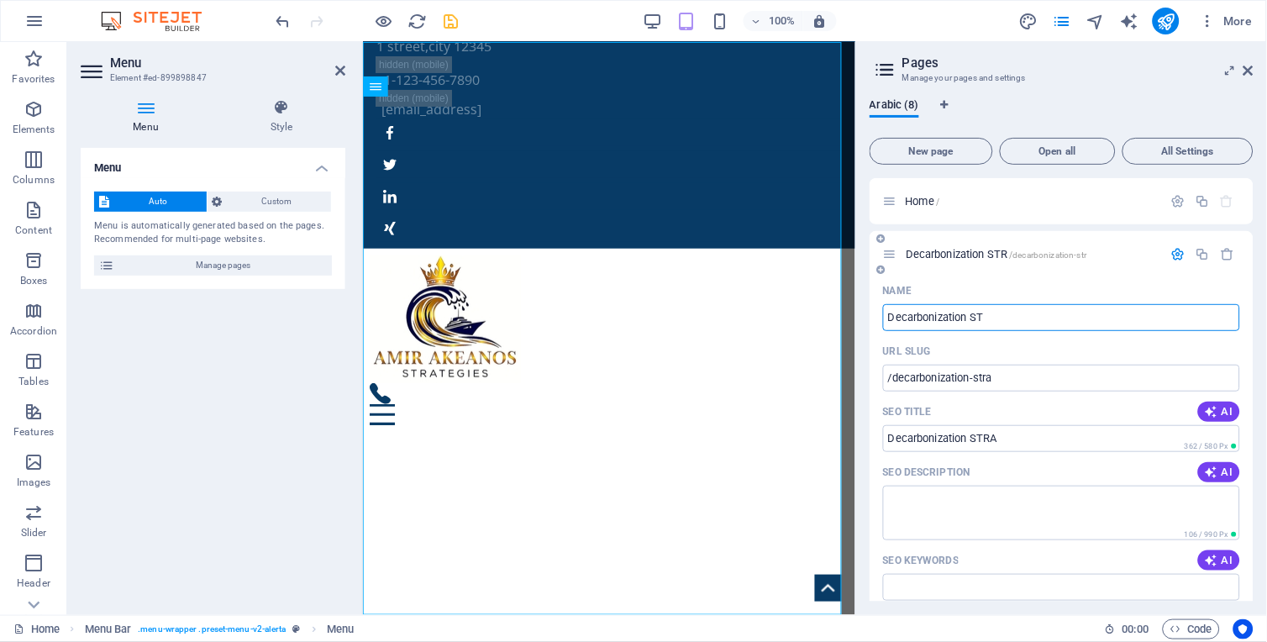
type input "Decarbonization STR"
type input "Decarbonization S"
type input "/decarbonization-st"
type input "Decarbonization ST"
type input "Decarbonization"
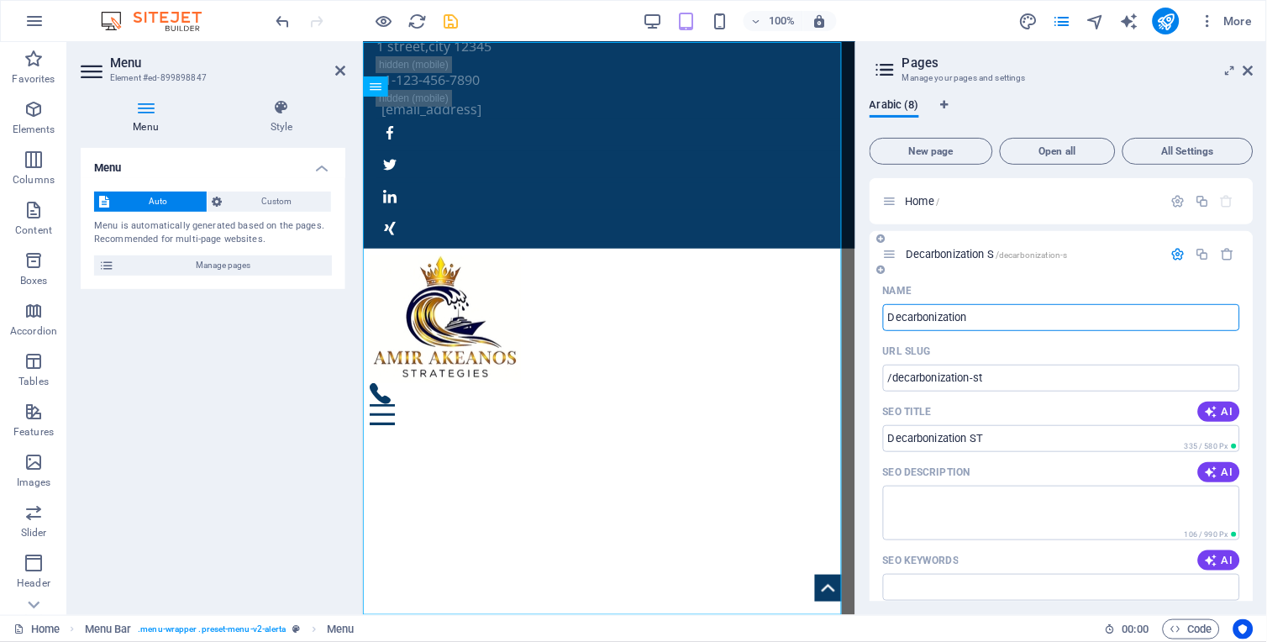
type input "/decarbonization-s"
type input "Decarbonization S"
type input "Decarbonization"
type input "/decarbonization"
type input "Decarbonization"
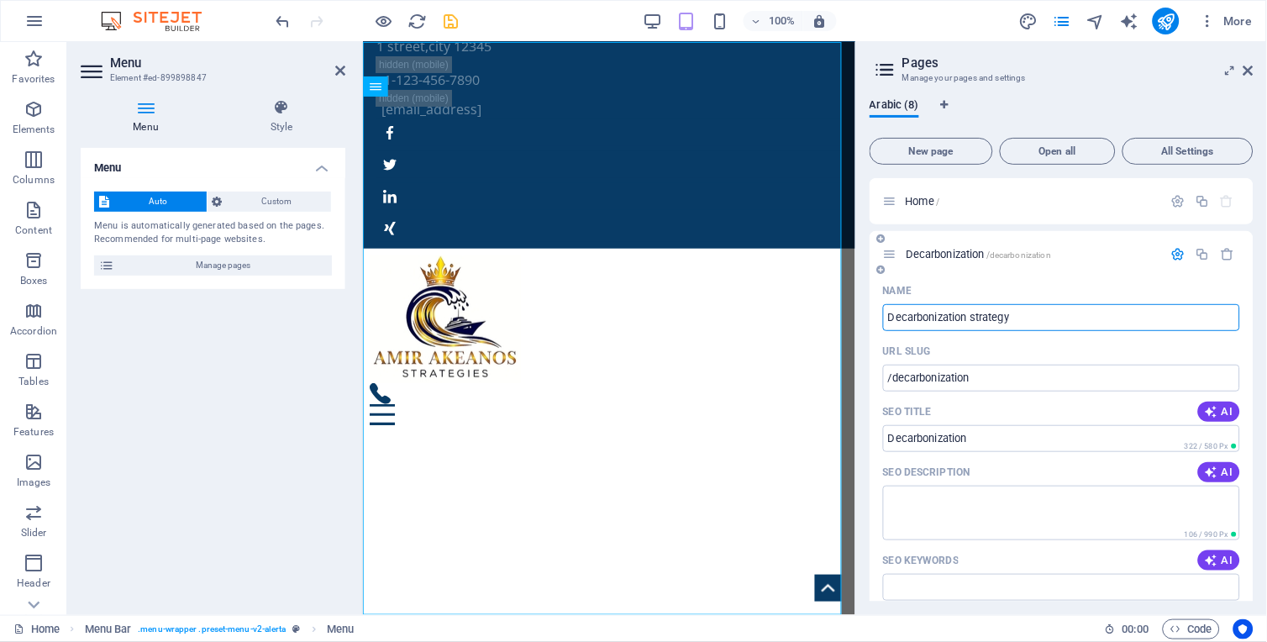
type input "Decarbonization strategy"
type input "/decarbonization-strategy"
type input "Decarbonization strategy"
type input "Decarbonization strategi"
type input "/decarbonization-strateg"
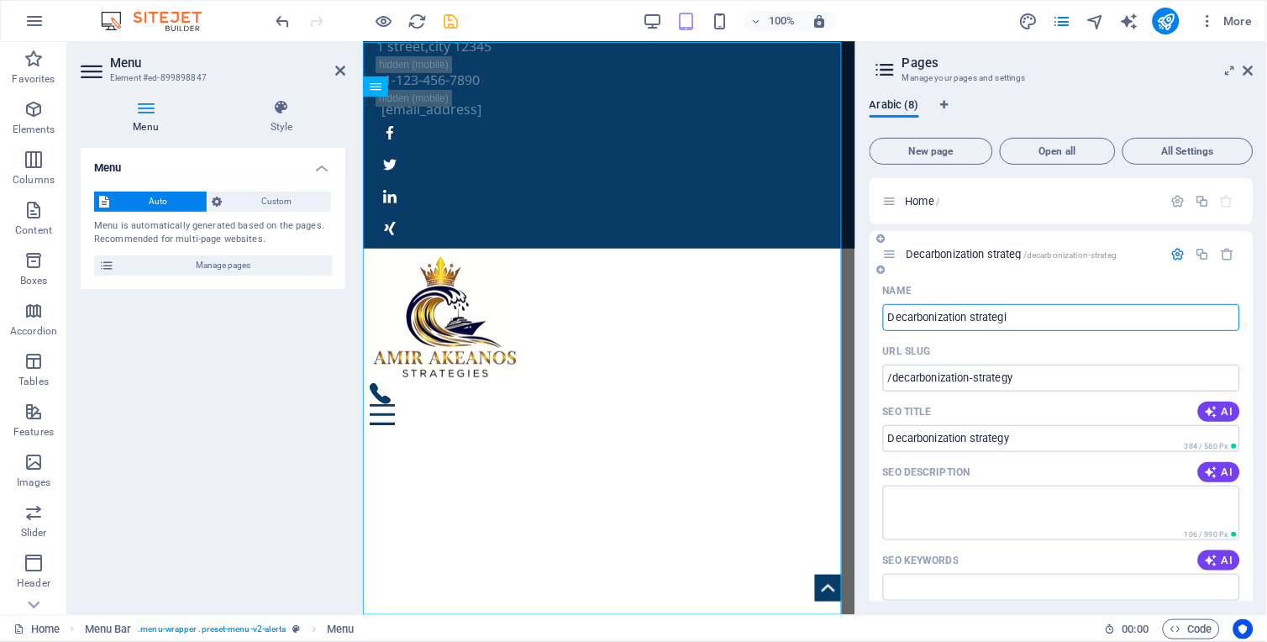
type input "Decarbonization strateg"
type input "Decarbonization strategies"
type input "/decarbonization-strategies"
type input "Decarbonization strategies"
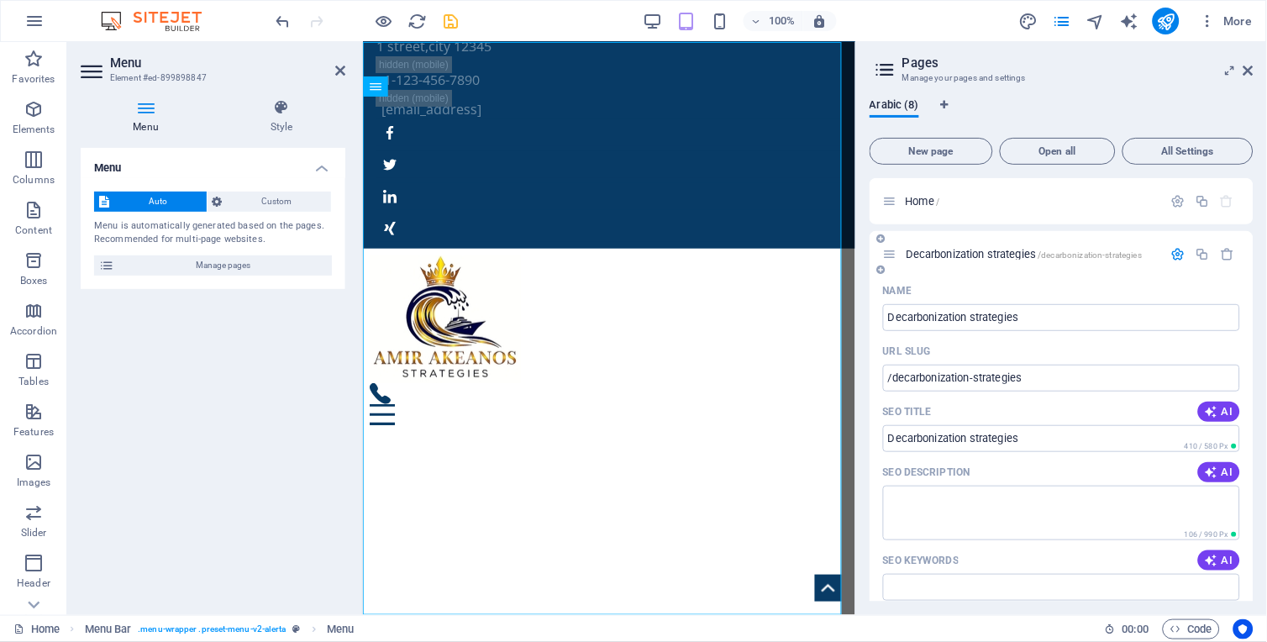
click at [1179, 255] on icon "button" at bounding box center [1178, 254] width 14 height 14
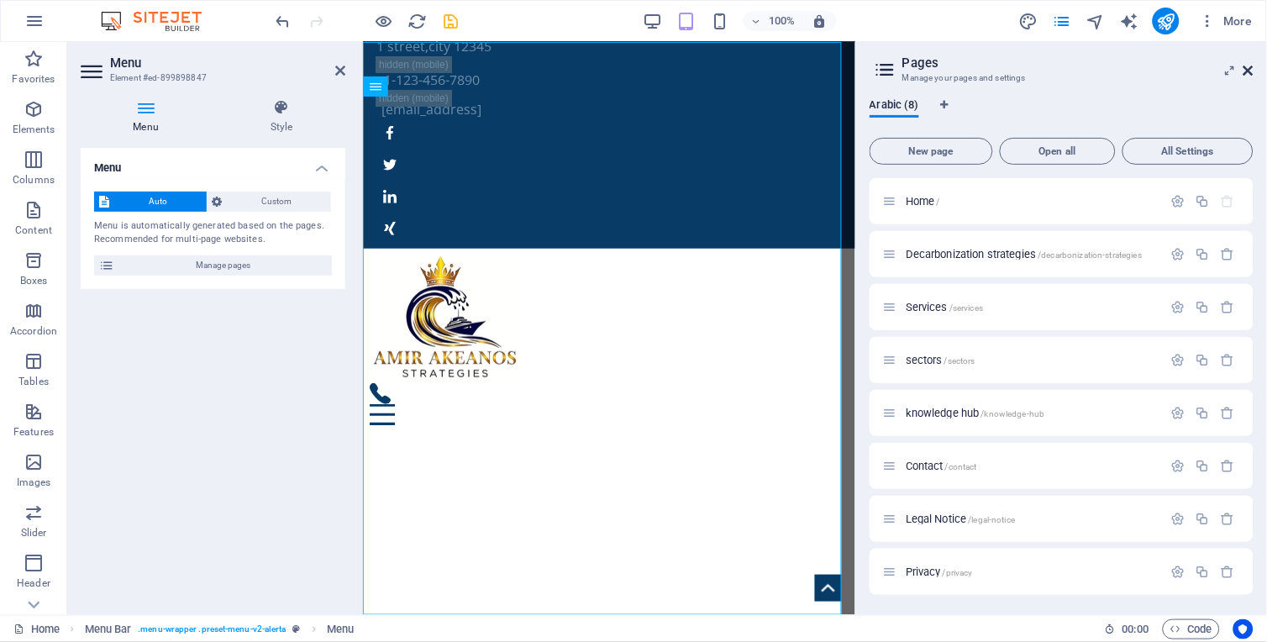
click at [1247, 71] on icon at bounding box center [1248, 70] width 10 height 13
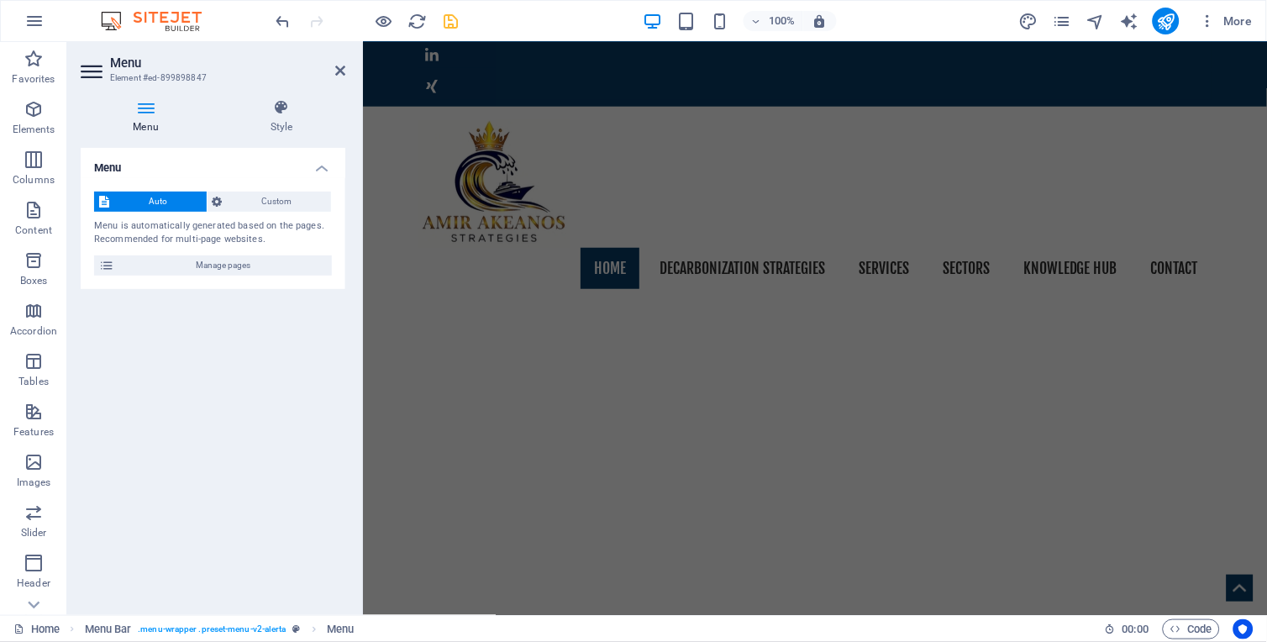
scroll to position [169, 0]
click at [454, 25] on icon "save" at bounding box center [451, 21] width 19 height 19
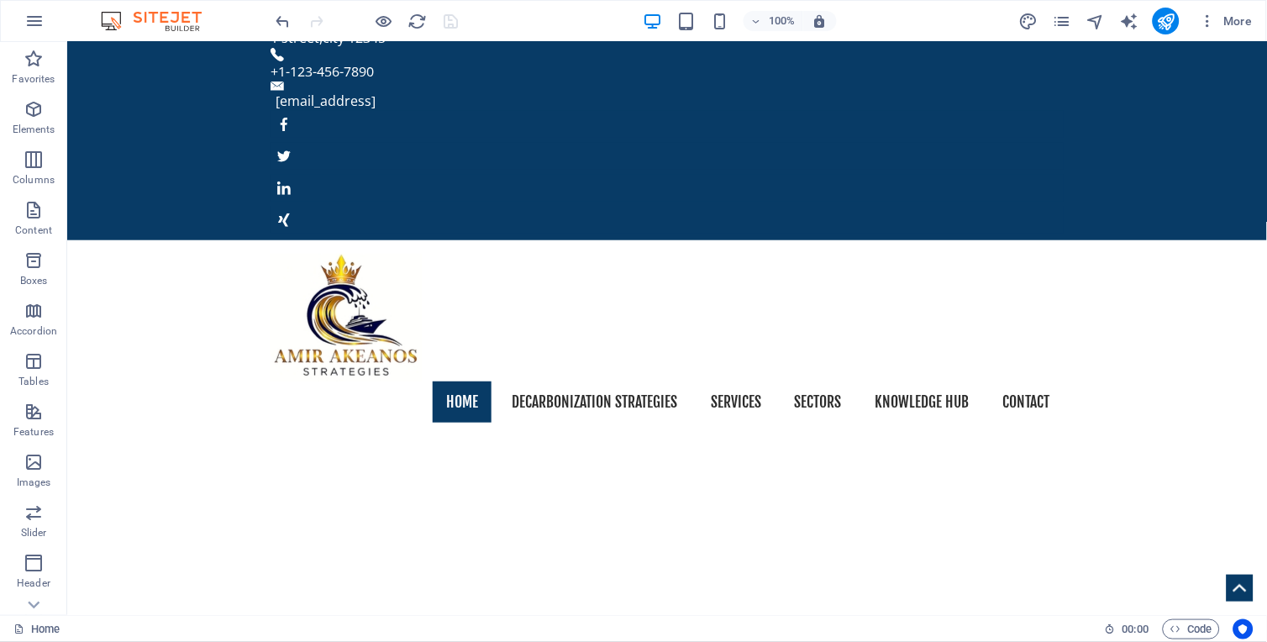
scroll to position [0, 0]
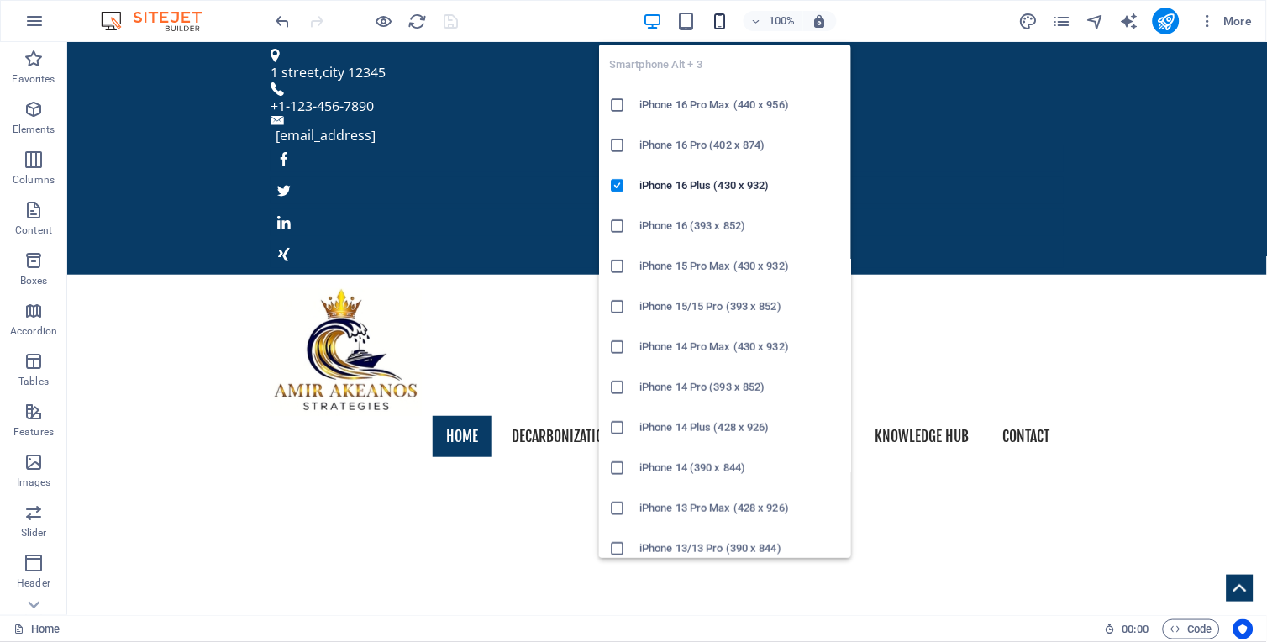
click at [725, 22] on icon "button" at bounding box center [719, 21] width 19 height 19
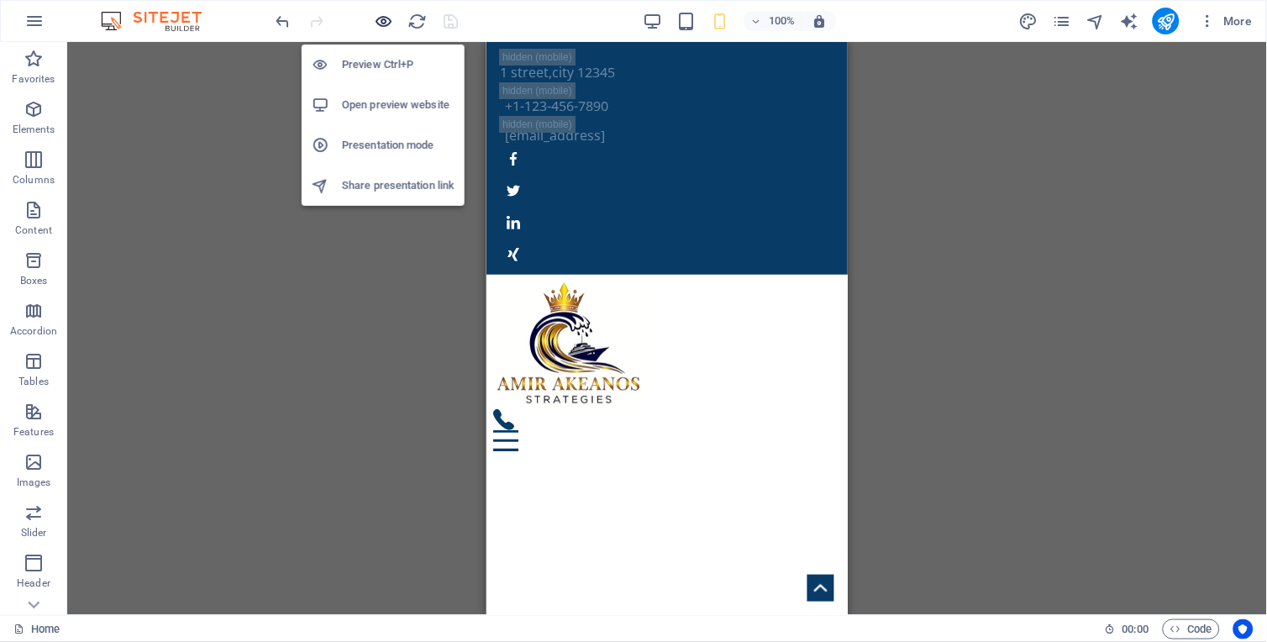
click at [384, 19] on icon "button" at bounding box center [384, 21] width 19 height 19
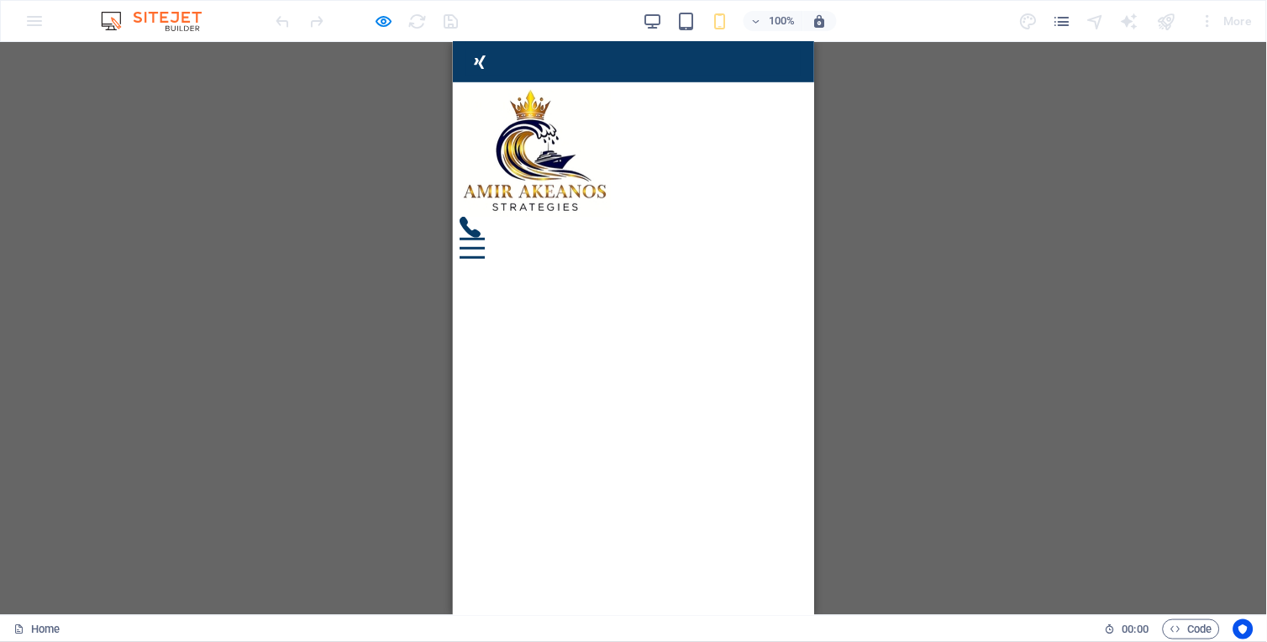
scroll to position [107, 0]
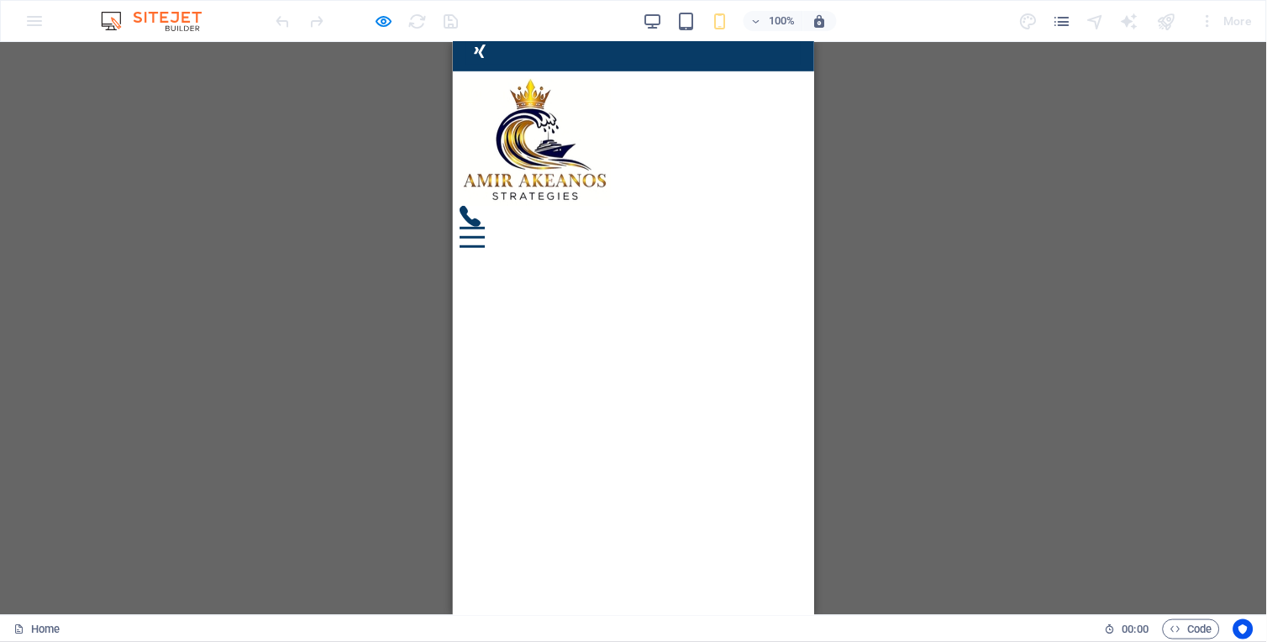
drag, startPoint x: 809, startPoint y: 104, endPoint x: 1267, endPoint y: 165, distance: 461.9
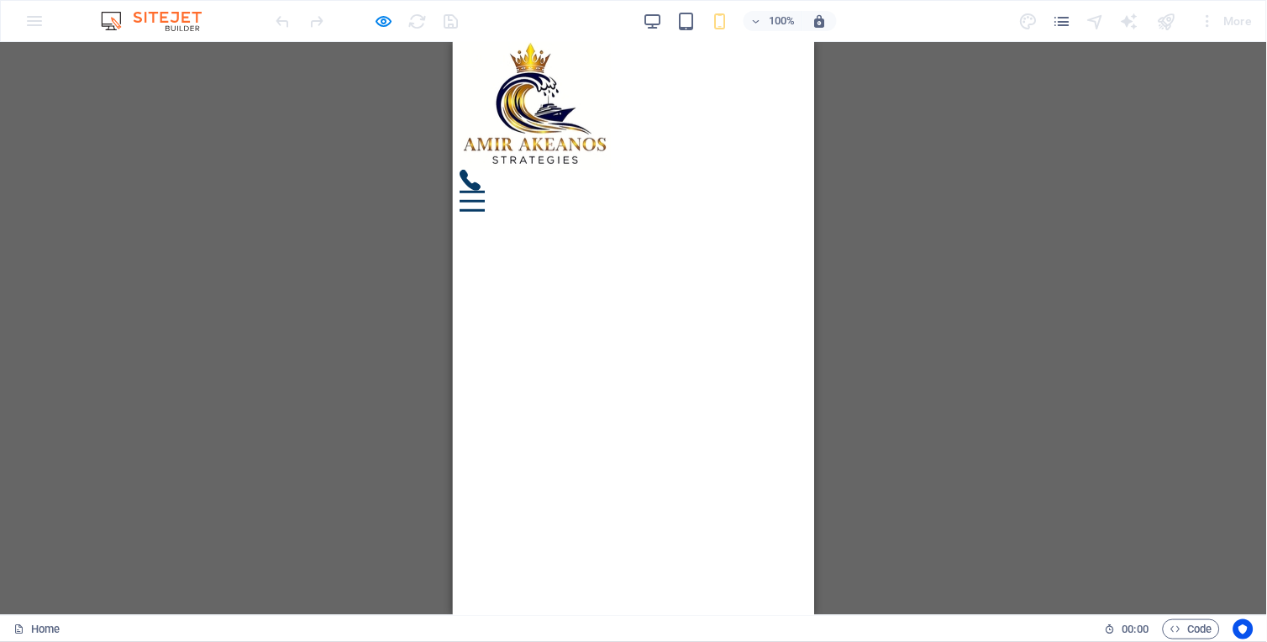
scroll to position [127, 0]
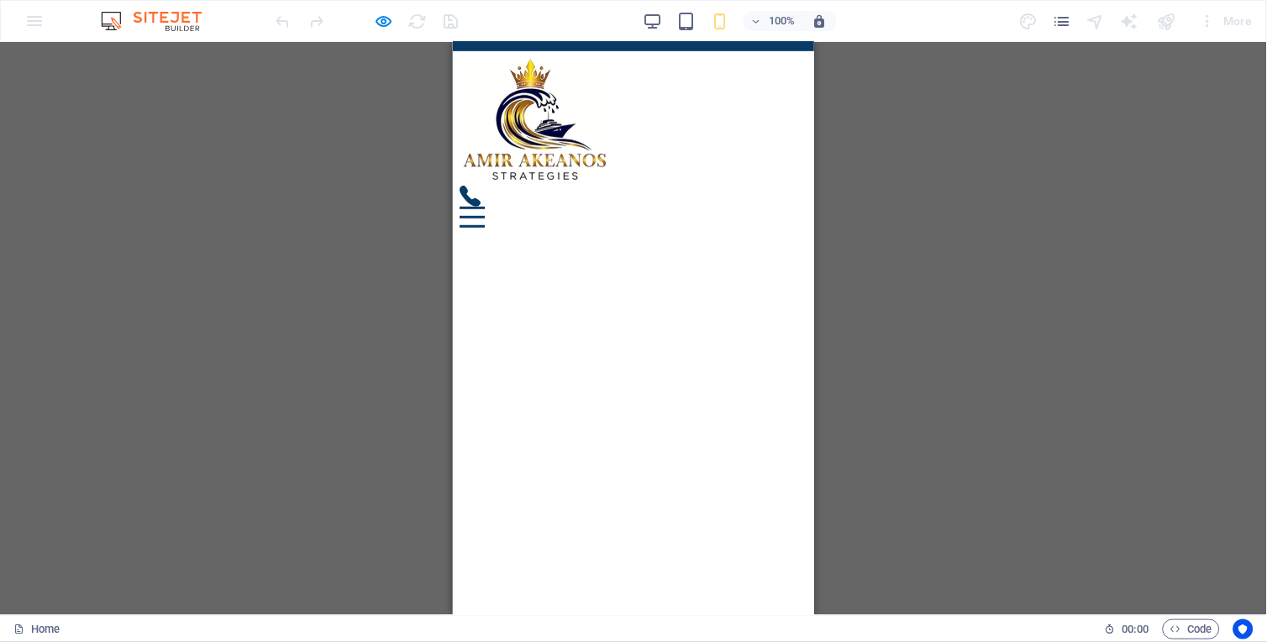
drag, startPoint x: 811, startPoint y: 271, endPoint x: 1272, endPoint y: 161, distance: 474.2
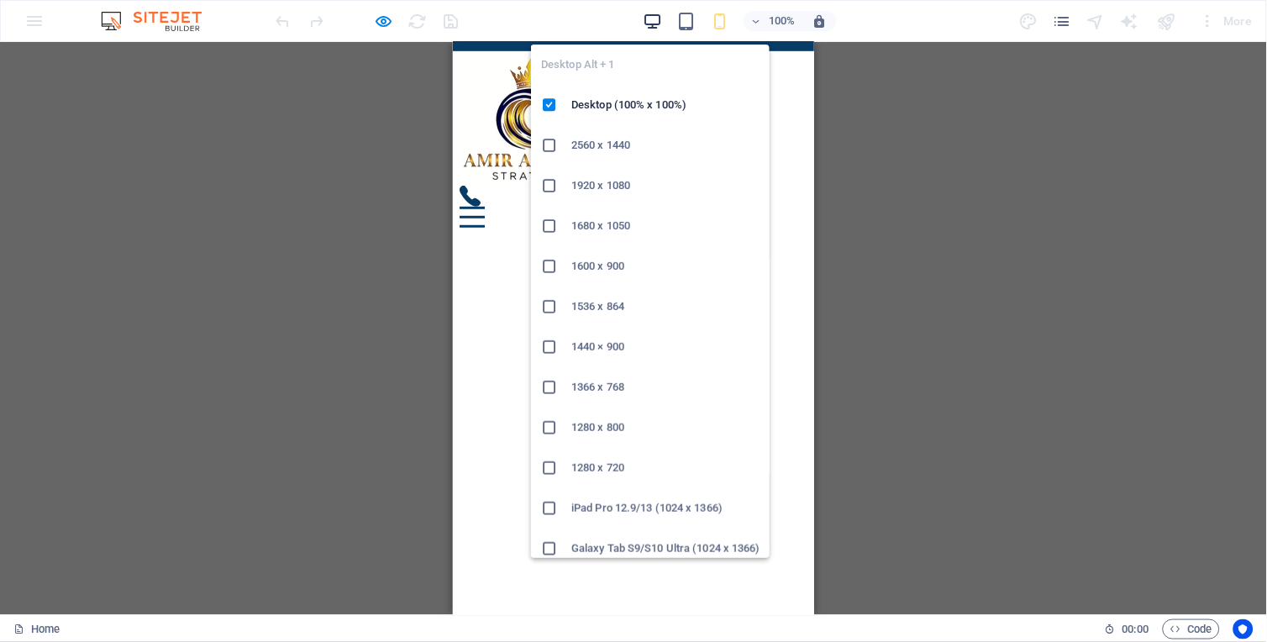
click at [653, 12] on icon "button" at bounding box center [652, 21] width 19 height 19
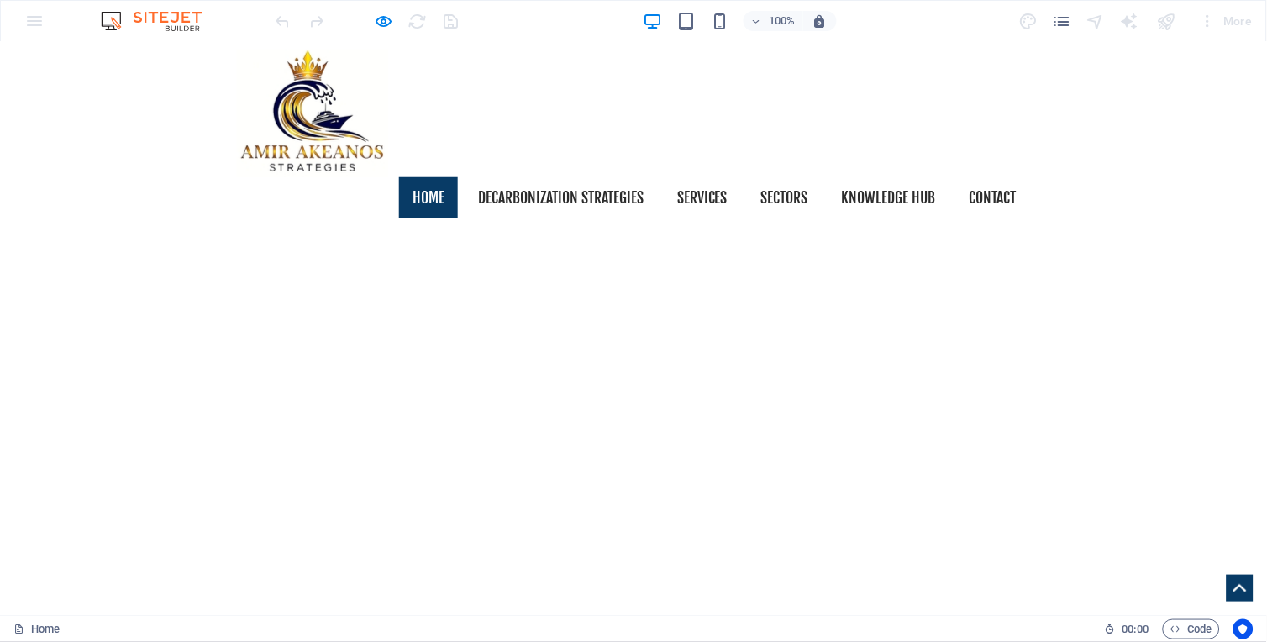
scroll to position [252, 0]
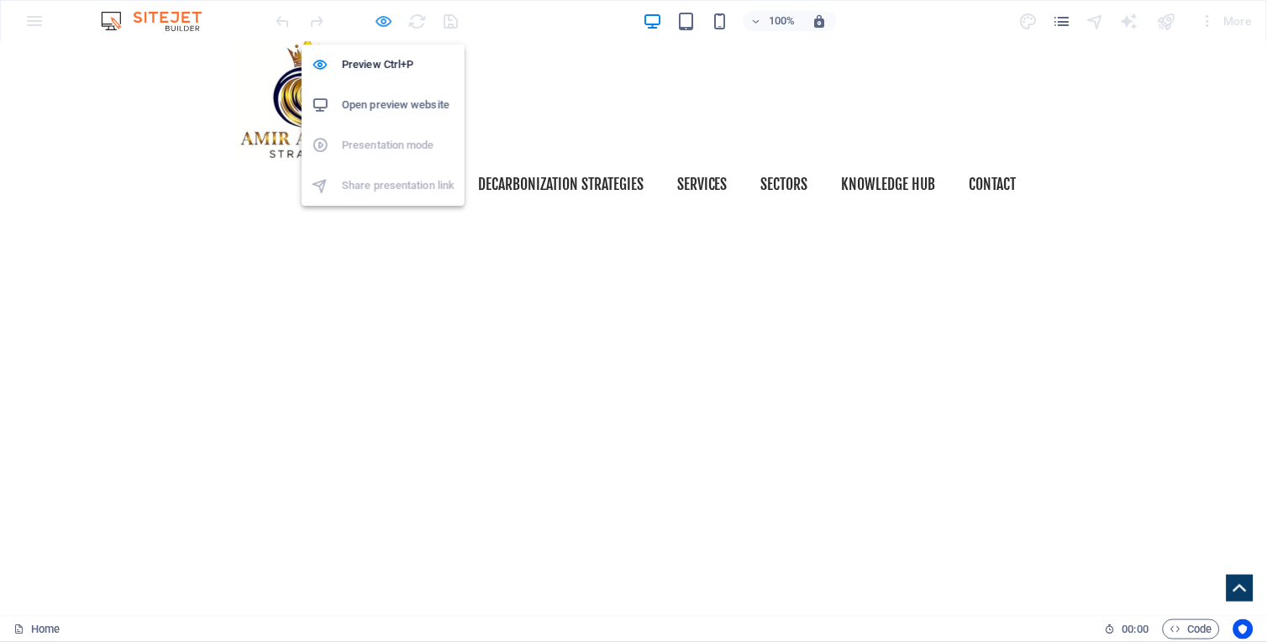
click at [383, 17] on icon "button" at bounding box center [384, 21] width 19 height 19
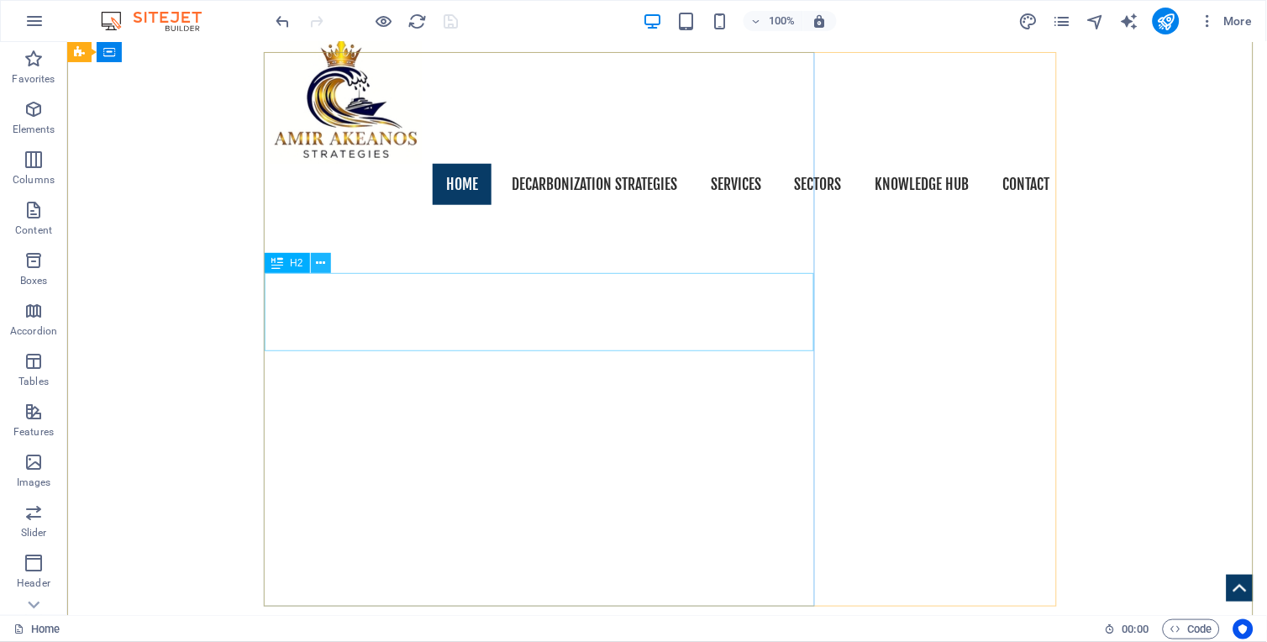
click at [316, 266] on icon at bounding box center [320, 264] width 9 height 18
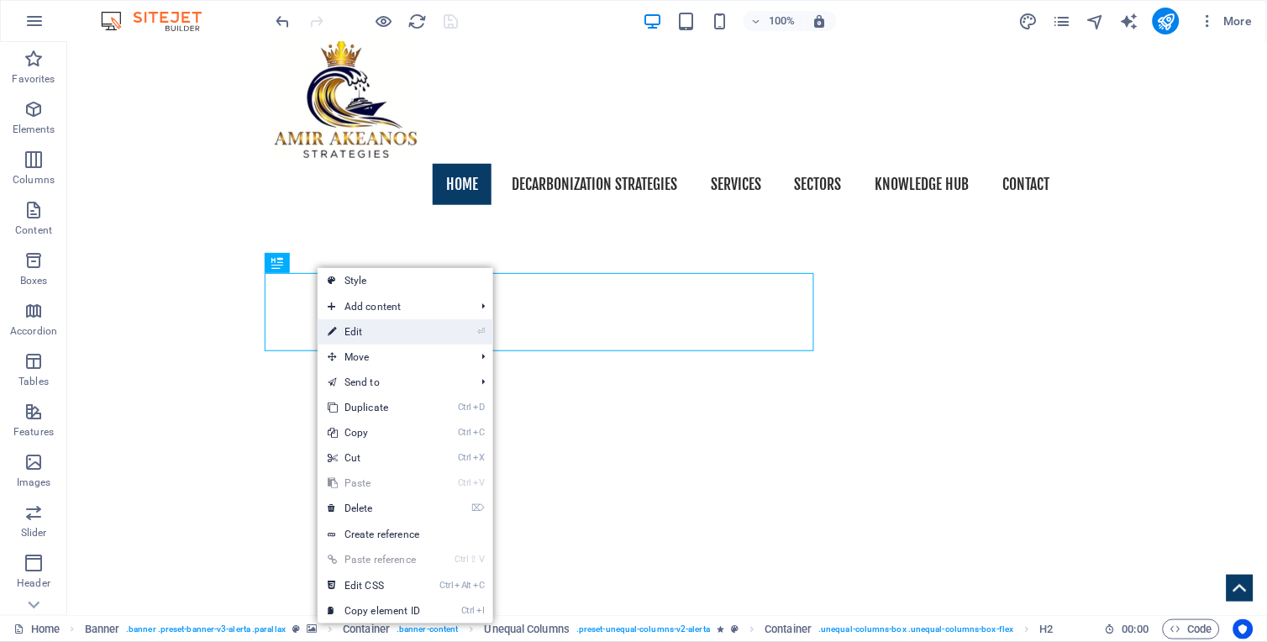
click at [371, 330] on link "⏎ Edit" at bounding box center [374, 331] width 113 height 25
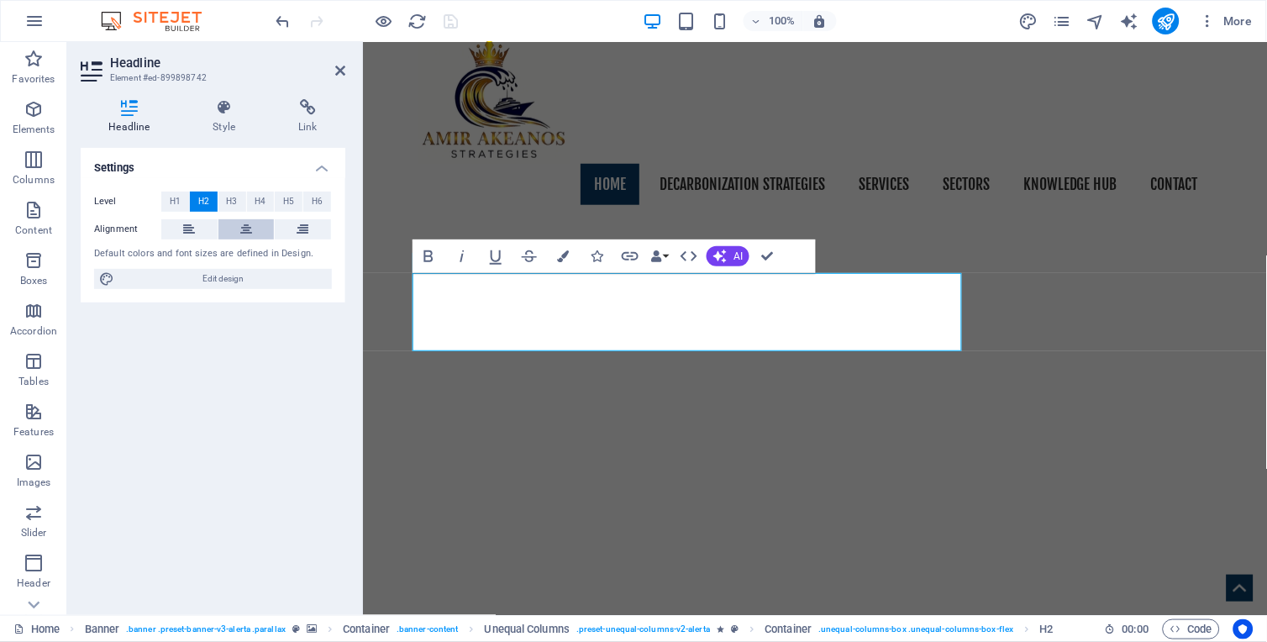
click at [238, 227] on button at bounding box center [246, 229] width 56 height 20
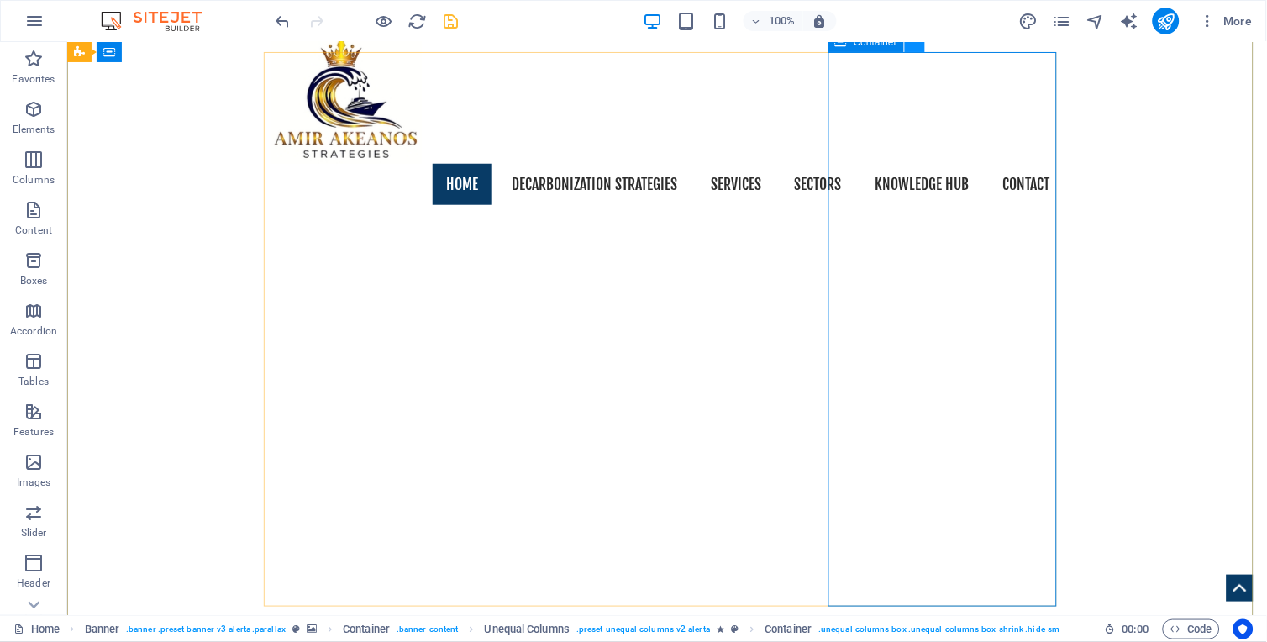
click at [911, 45] on icon at bounding box center [915, 42] width 9 height 18
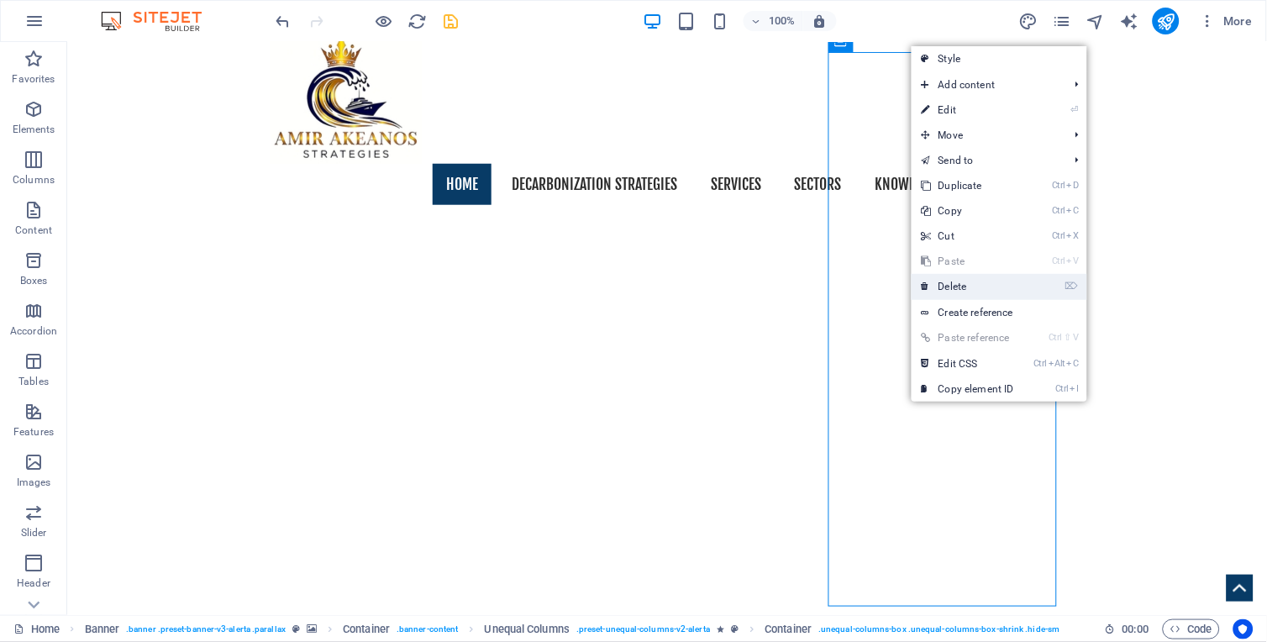
click at [967, 288] on link "⌦ Delete" at bounding box center [968, 286] width 113 height 25
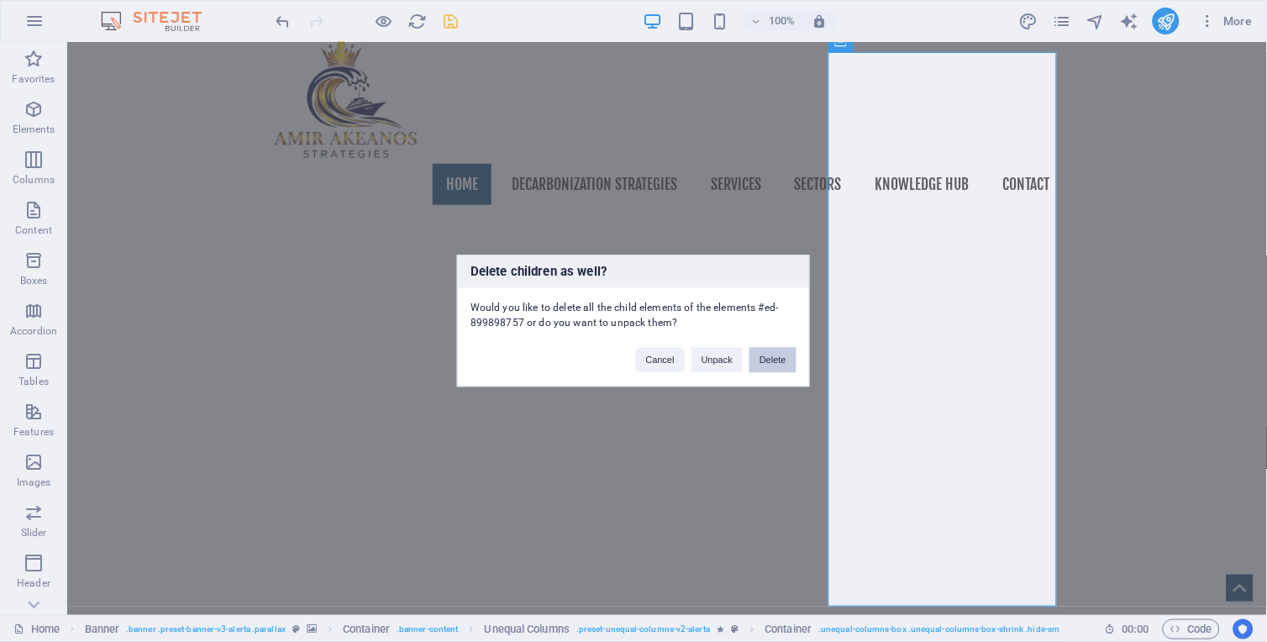
click at [780, 361] on button "Delete" at bounding box center [772, 360] width 47 height 25
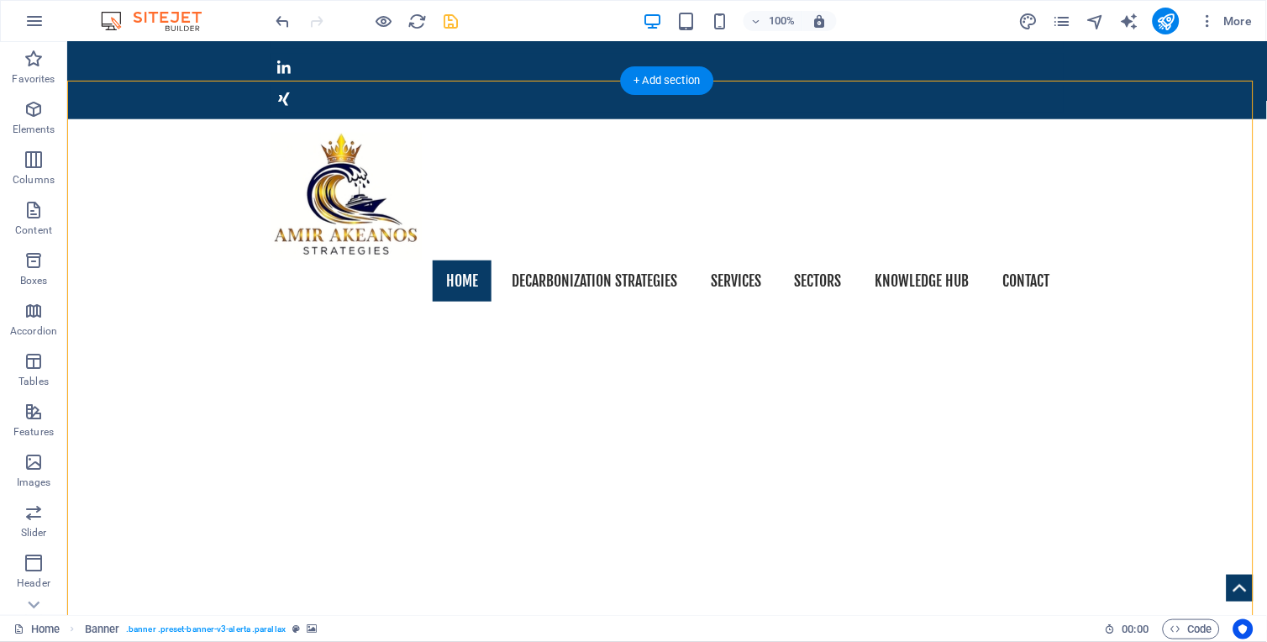
scroll to position [155, 0]
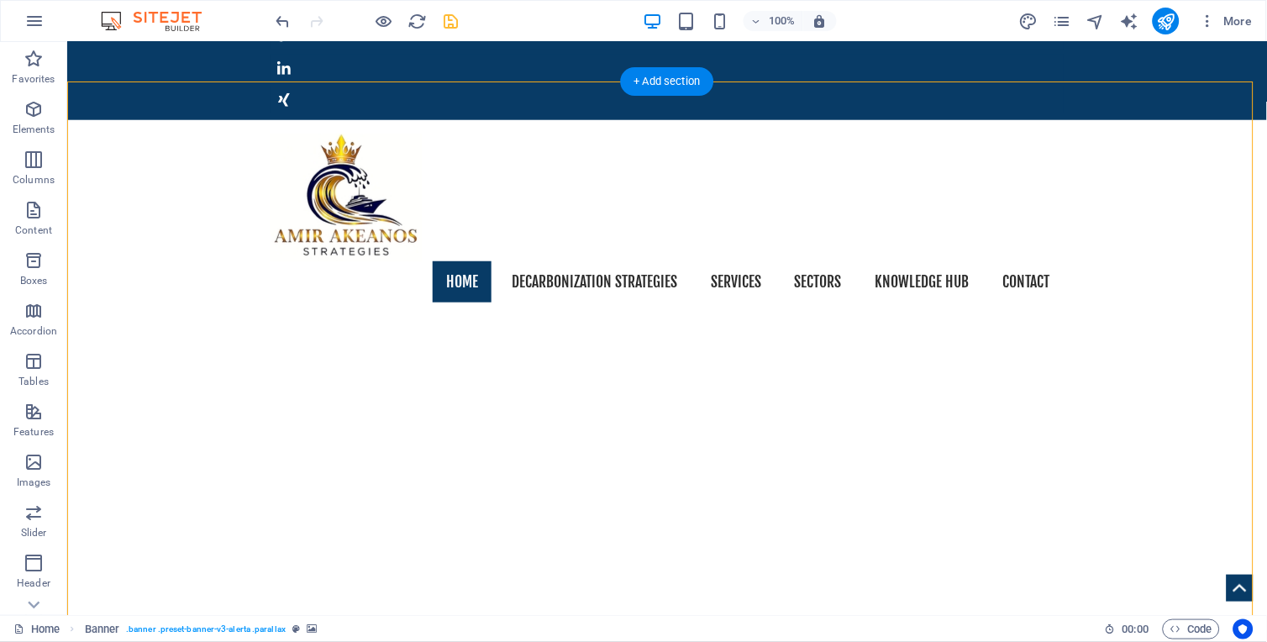
drag, startPoint x: 363, startPoint y: 149, endPoint x: 876, endPoint y: 150, distance: 513.4
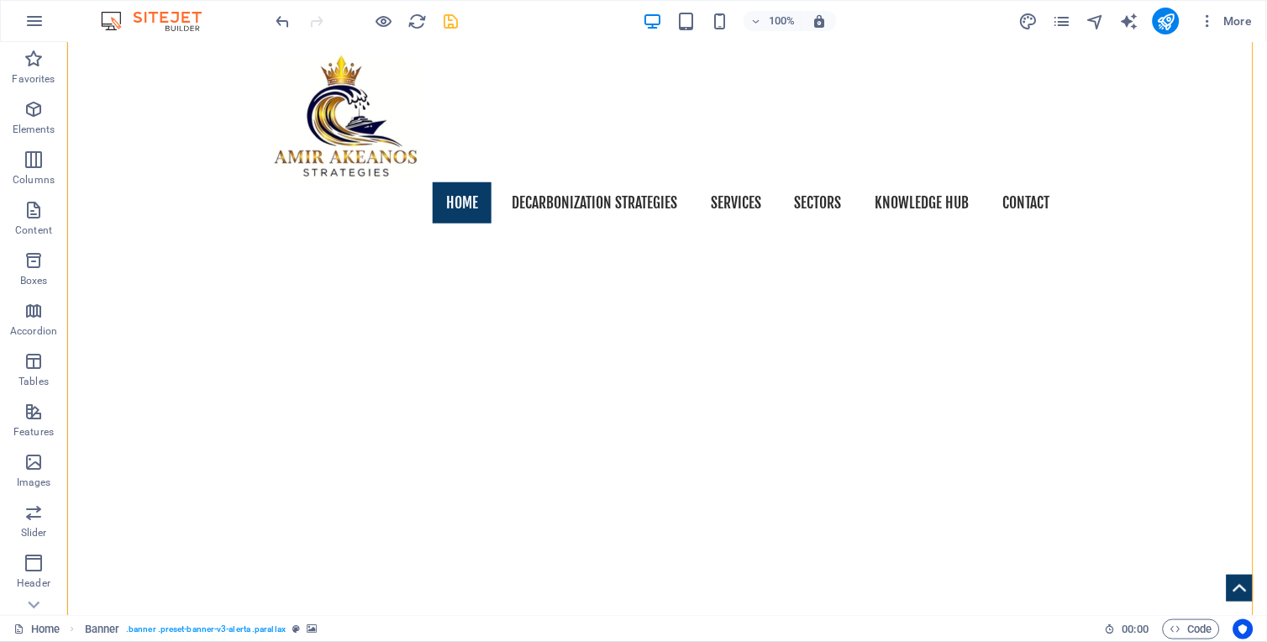
scroll to position [183, 0]
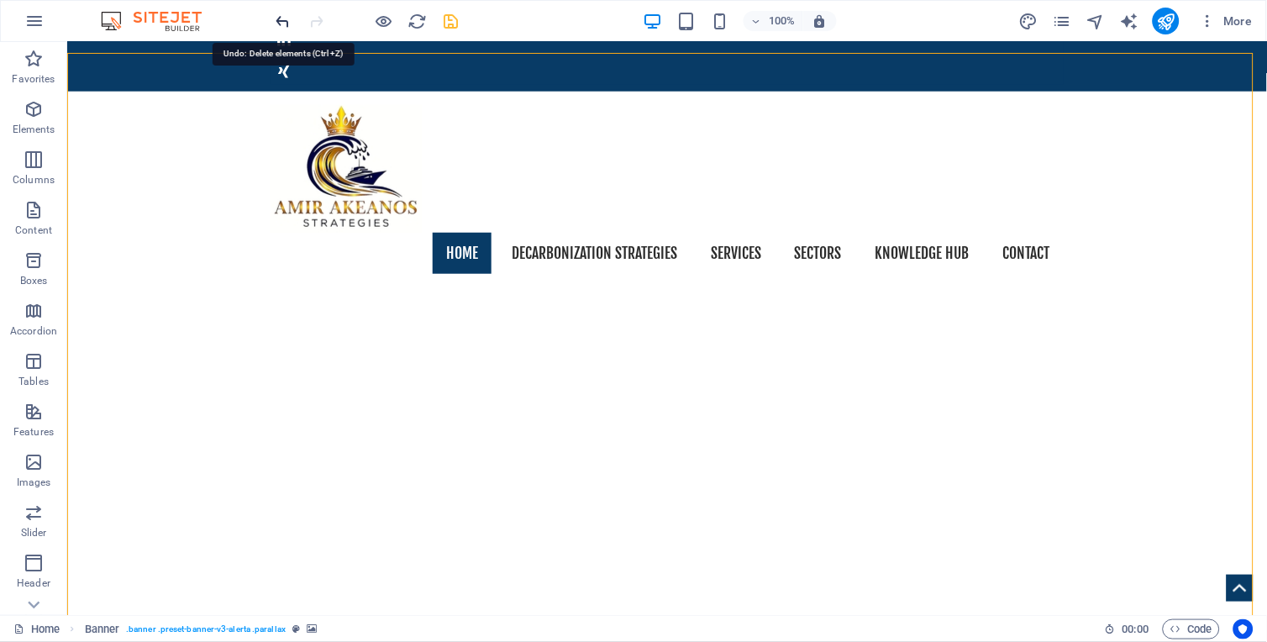
click at [287, 24] on icon "undo" at bounding box center [283, 21] width 19 height 19
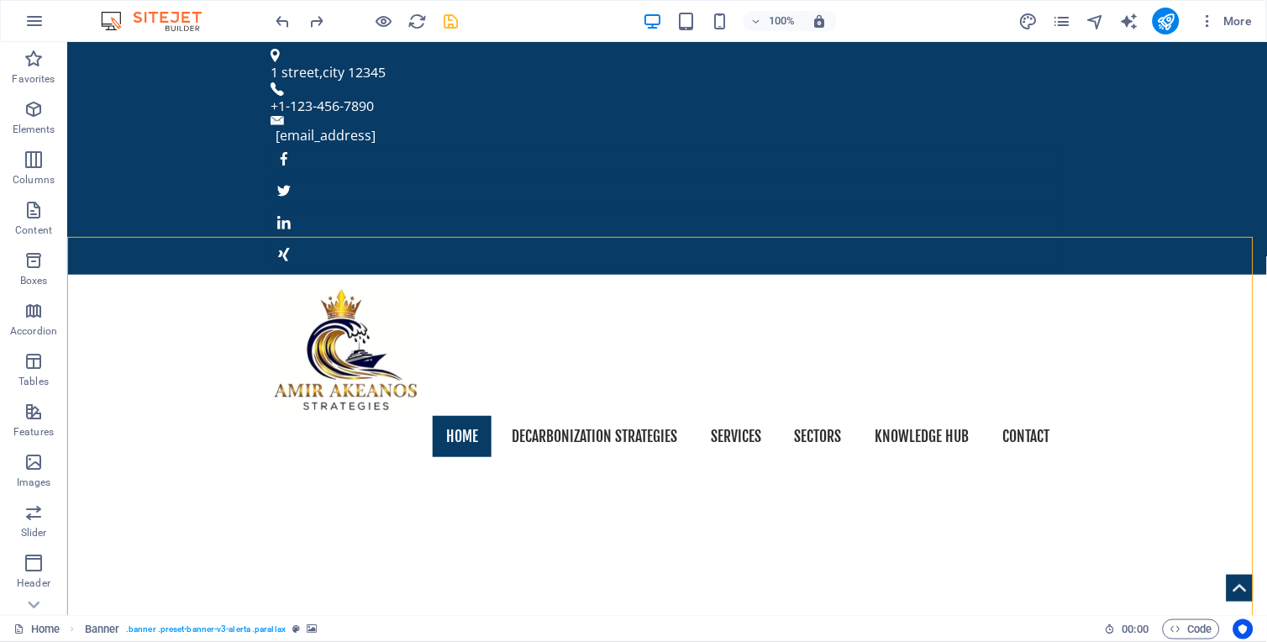
scroll to position [231, 0]
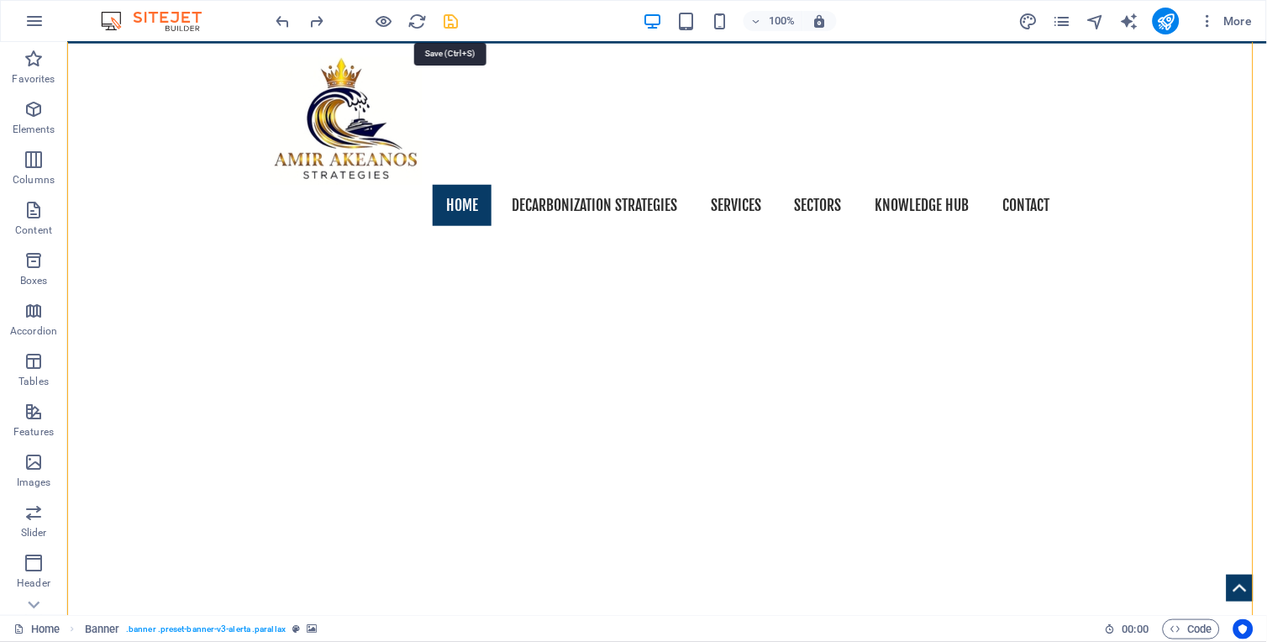
click at [449, 25] on icon "save" at bounding box center [451, 21] width 19 height 19
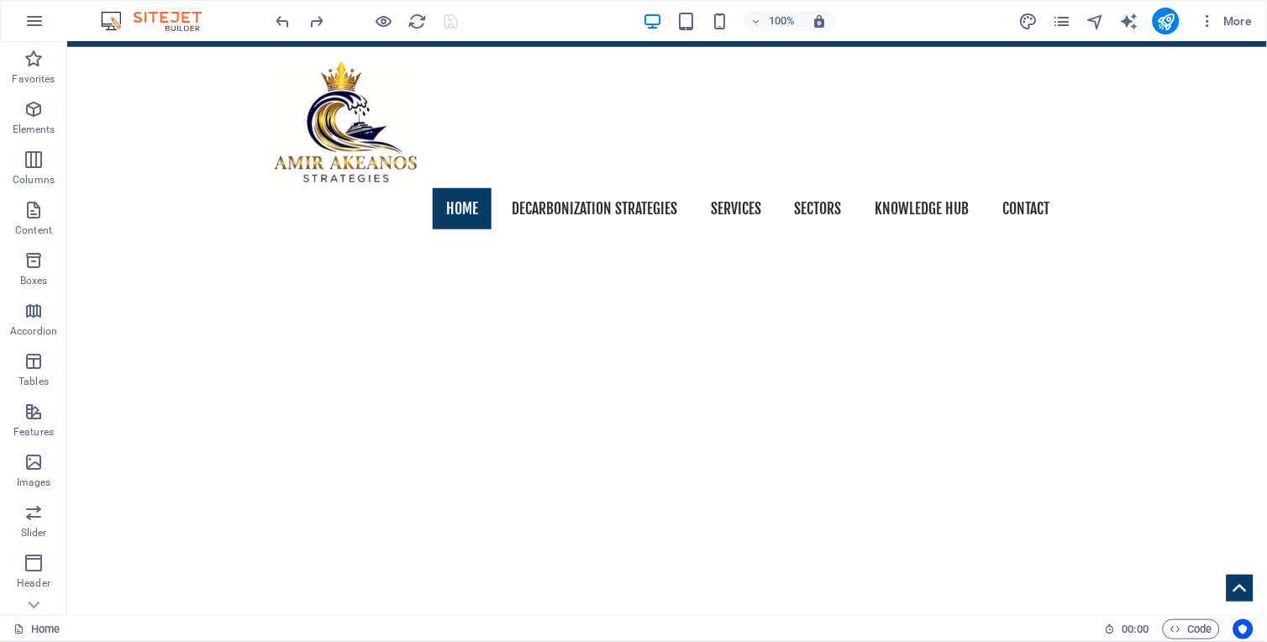
scroll to position [192, 0]
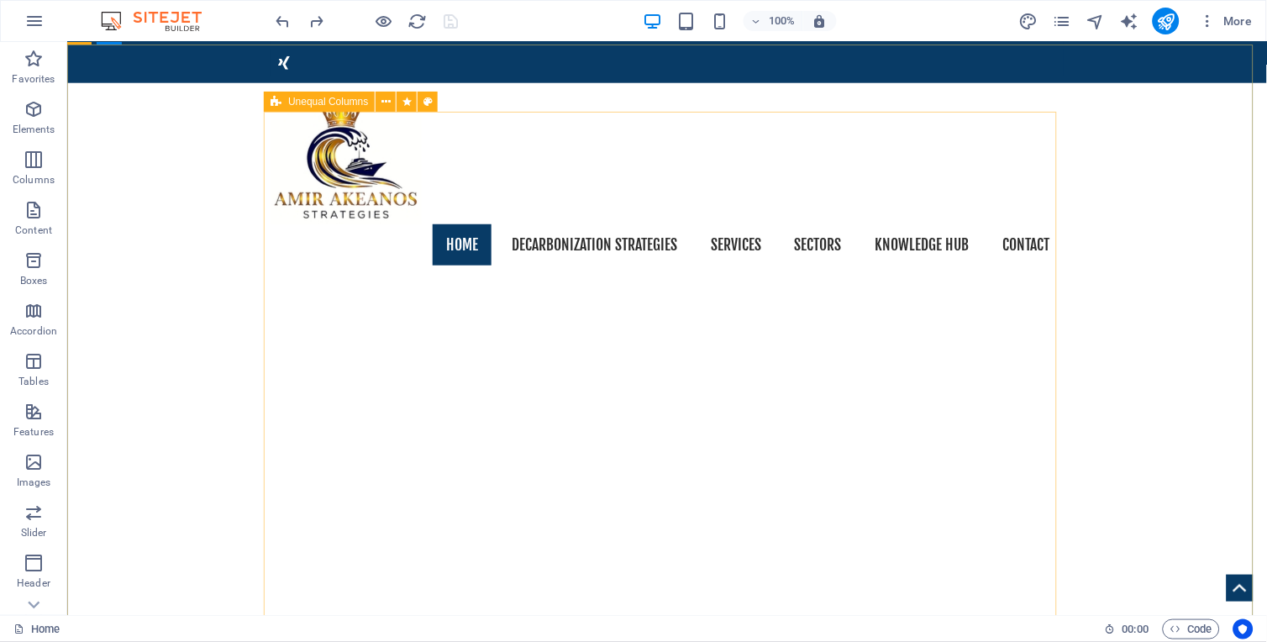
click at [282, 109] on div "Unequal Columns" at bounding box center [319, 102] width 111 height 20
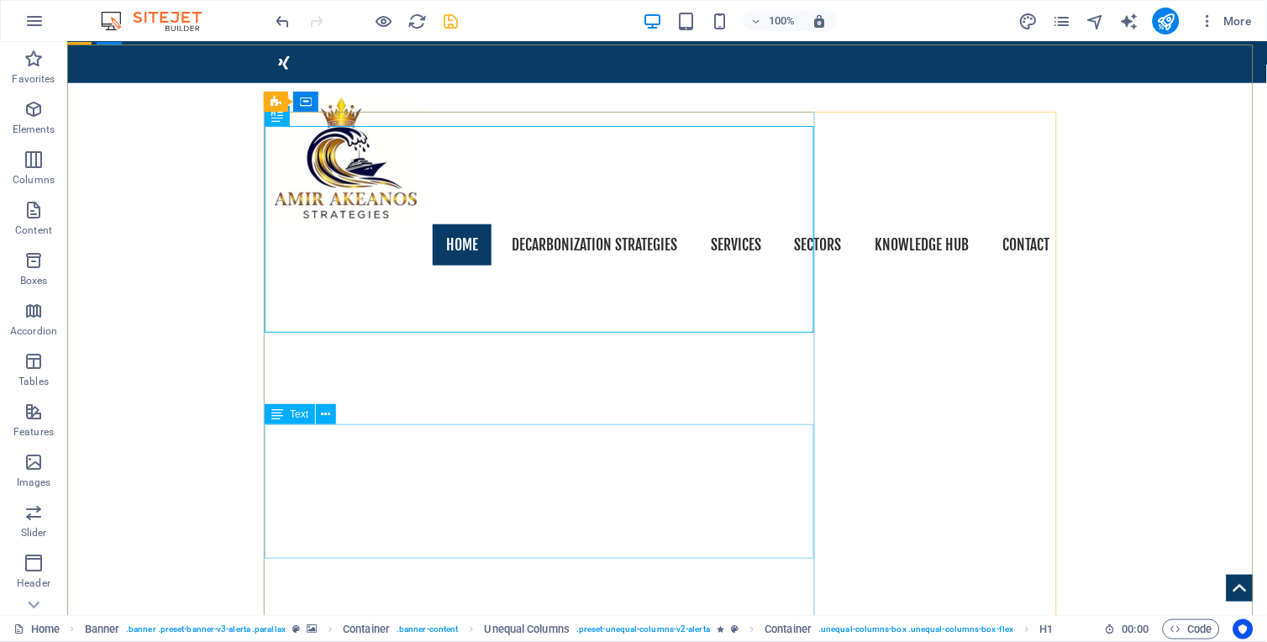
click at [270, 423] on div "Text" at bounding box center [290, 414] width 50 height 20
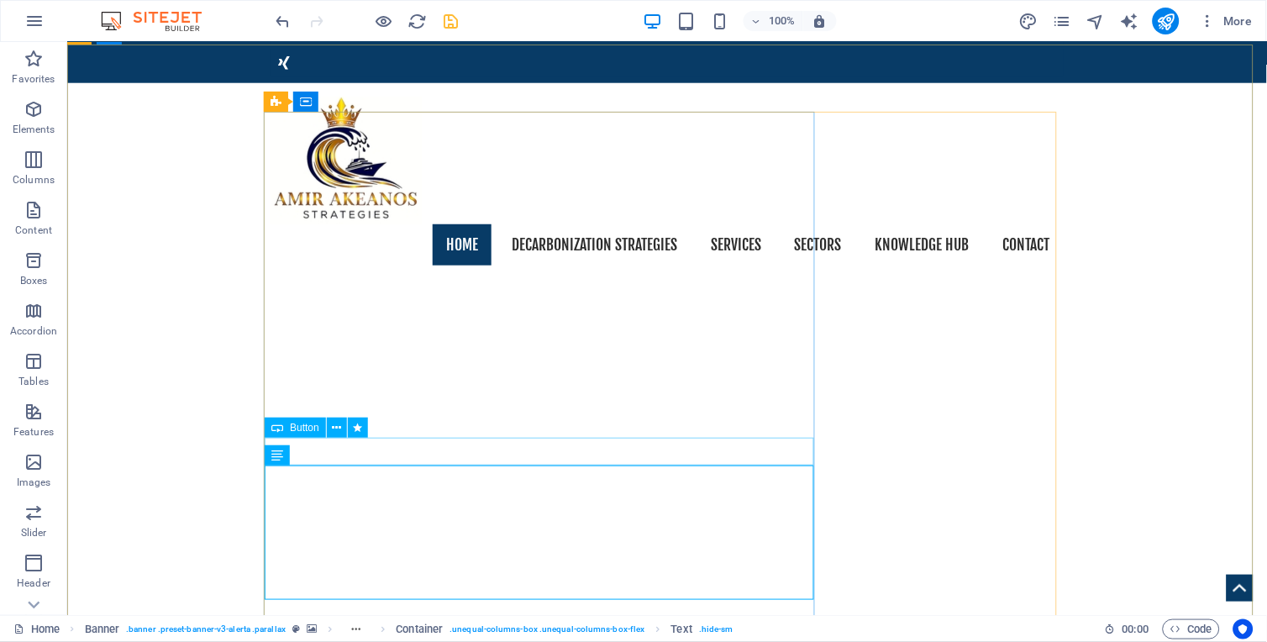
click at [321, 437] on div "Button" at bounding box center [295, 428] width 61 height 20
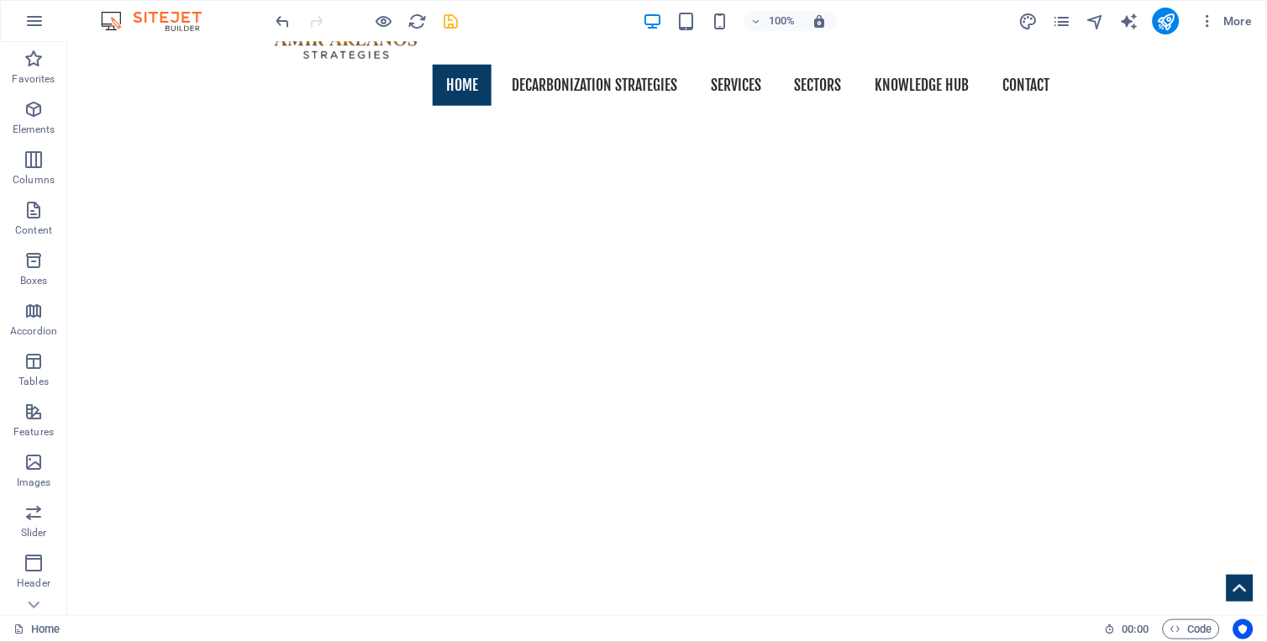
scroll to position [387, 0]
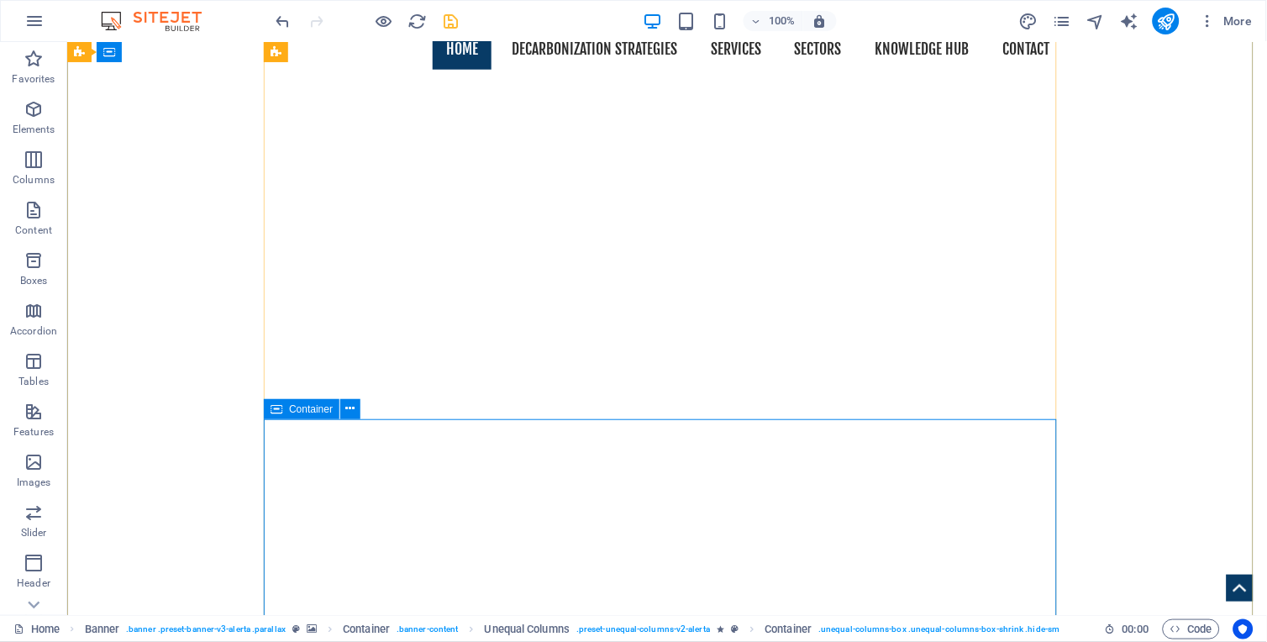
click at [272, 413] on icon at bounding box center [277, 409] width 12 height 20
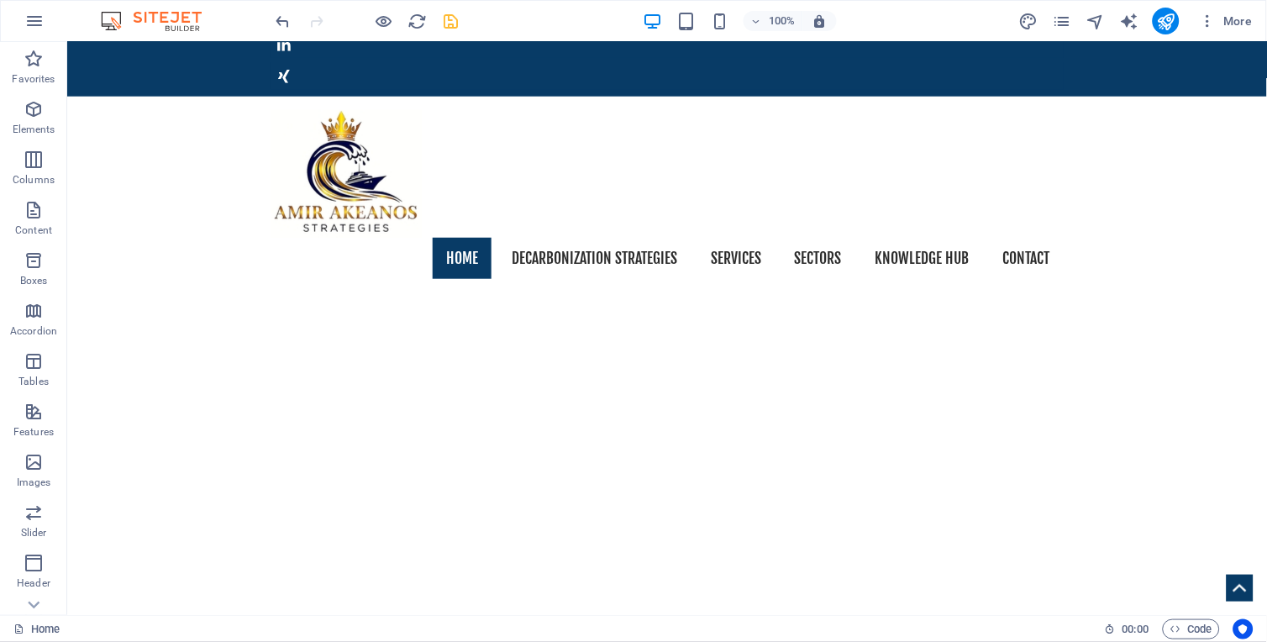
scroll to position [183, 0]
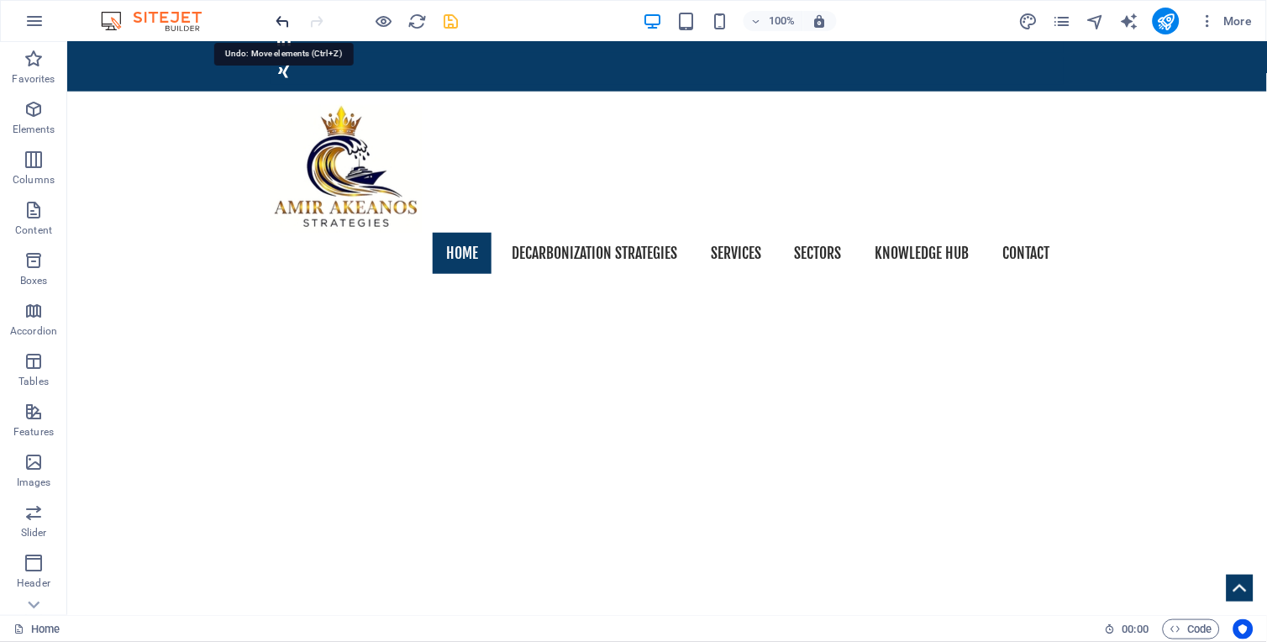
click at [286, 26] on icon "undo" at bounding box center [283, 21] width 19 height 19
click at [287, 18] on icon "undo" at bounding box center [283, 21] width 19 height 19
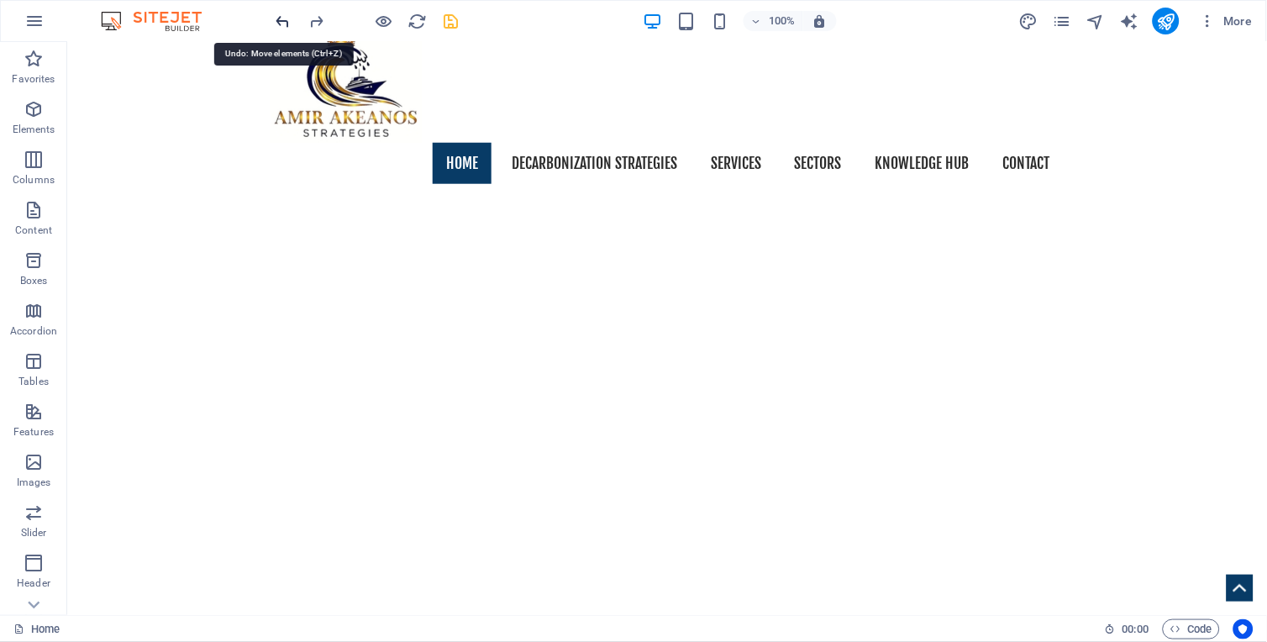
scroll to position [728, 0]
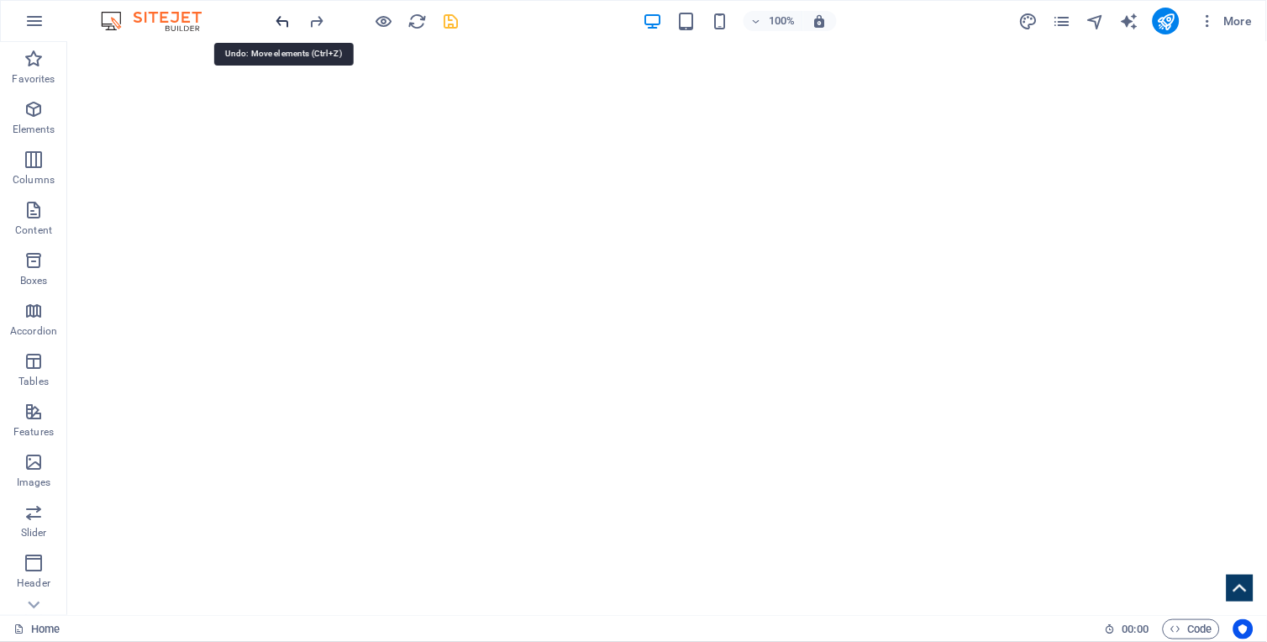
click at [287, 18] on icon "undo" at bounding box center [283, 21] width 19 height 19
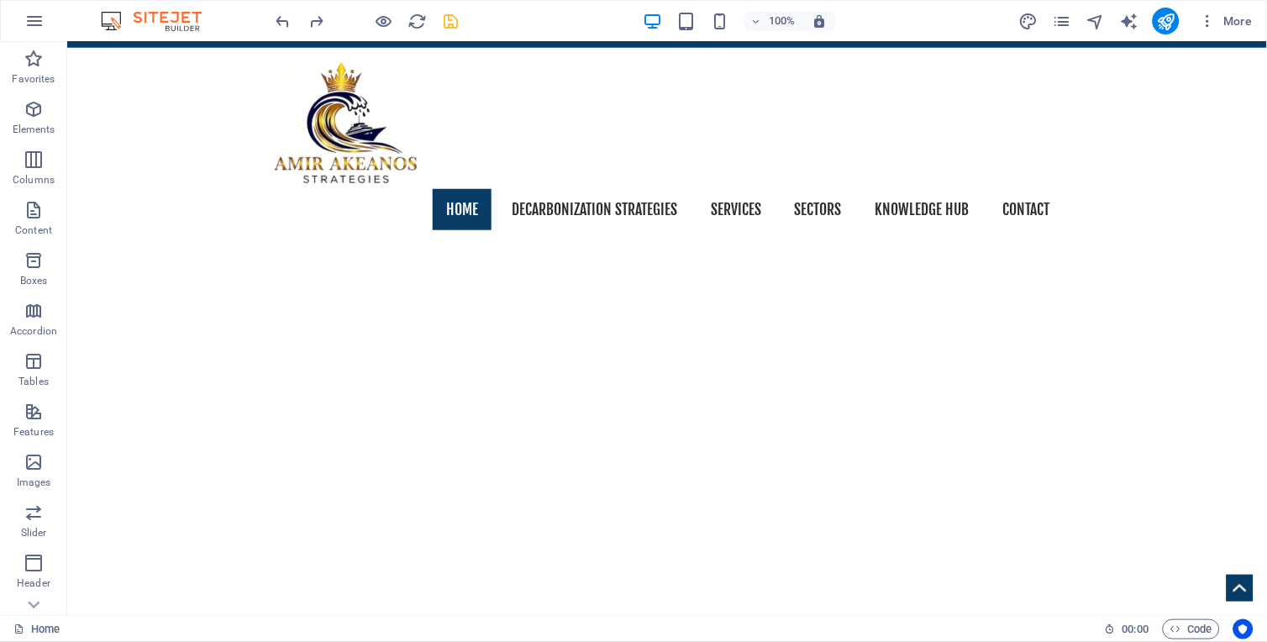
scroll to position [261, 0]
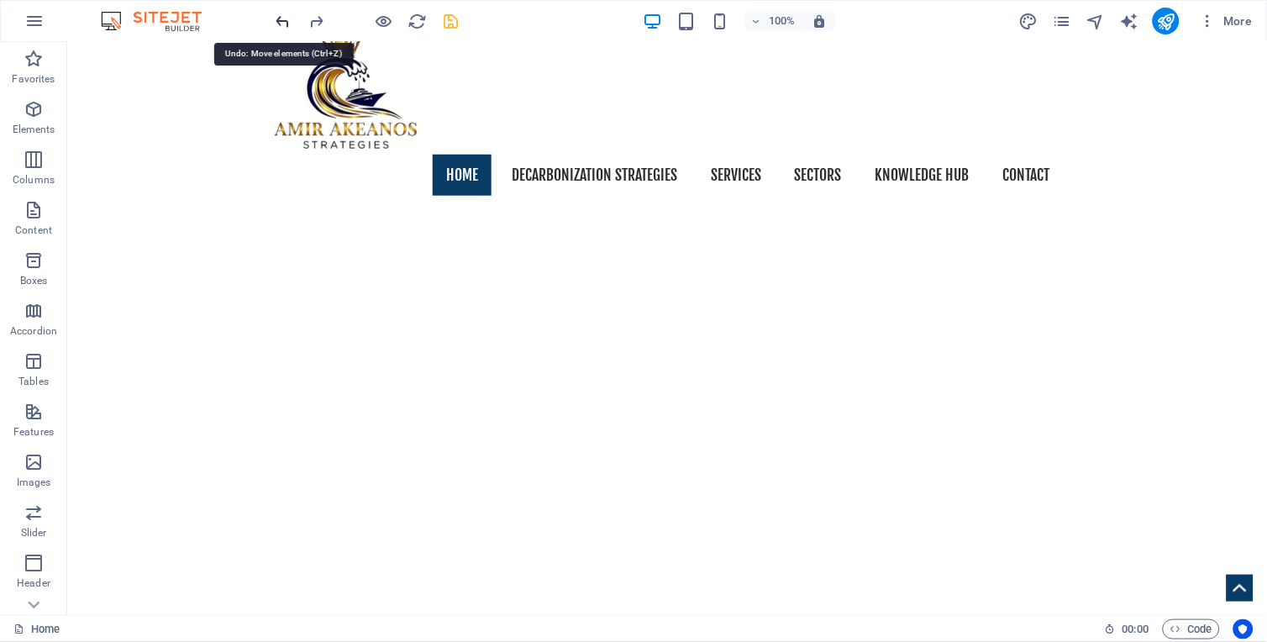
click at [287, 19] on icon "undo" at bounding box center [283, 21] width 19 height 19
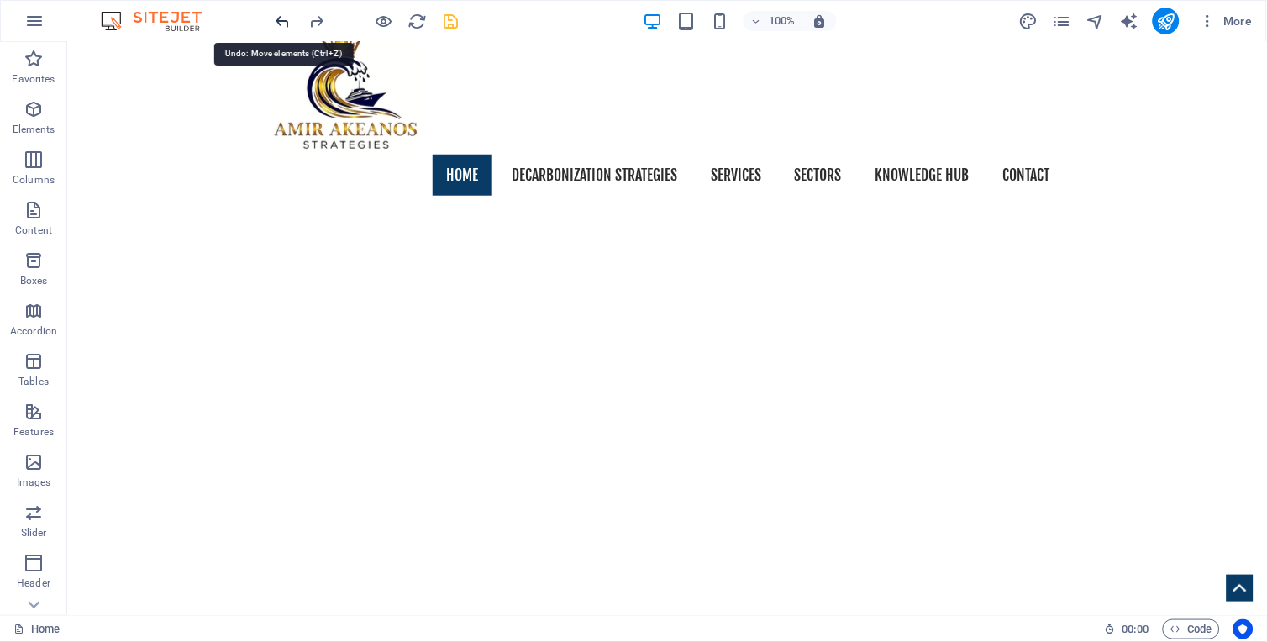
click at [287, 19] on icon "undo" at bounding box center [283, 21] width 19 height 19
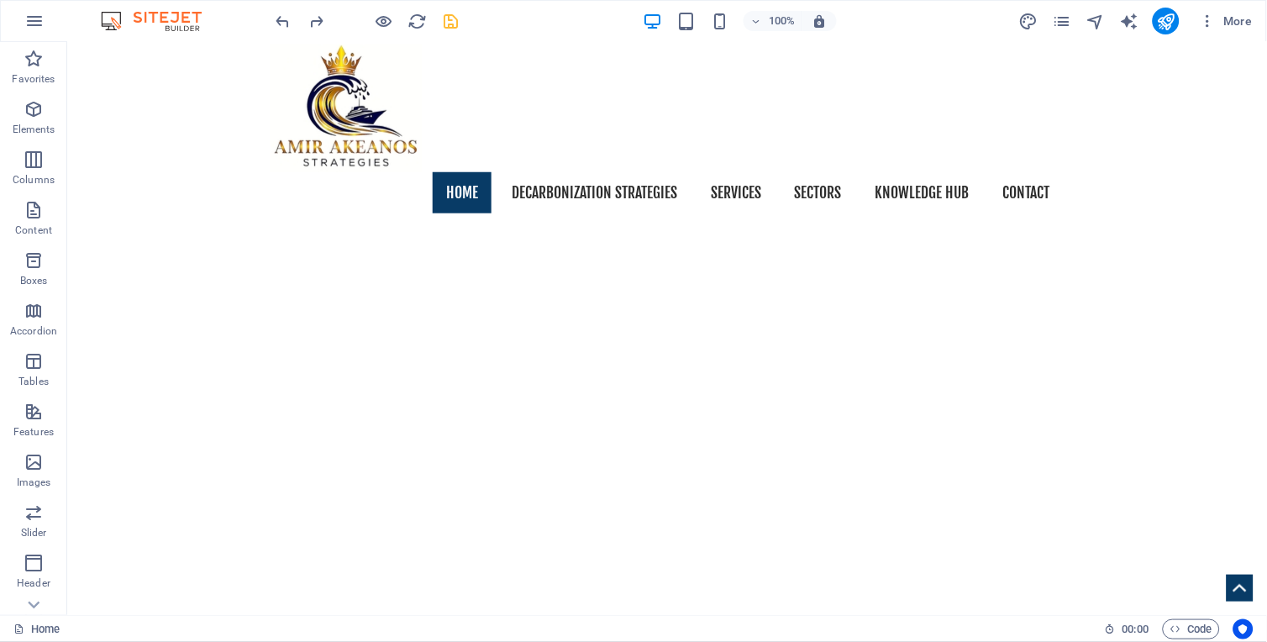
scroll to position [253, 0]
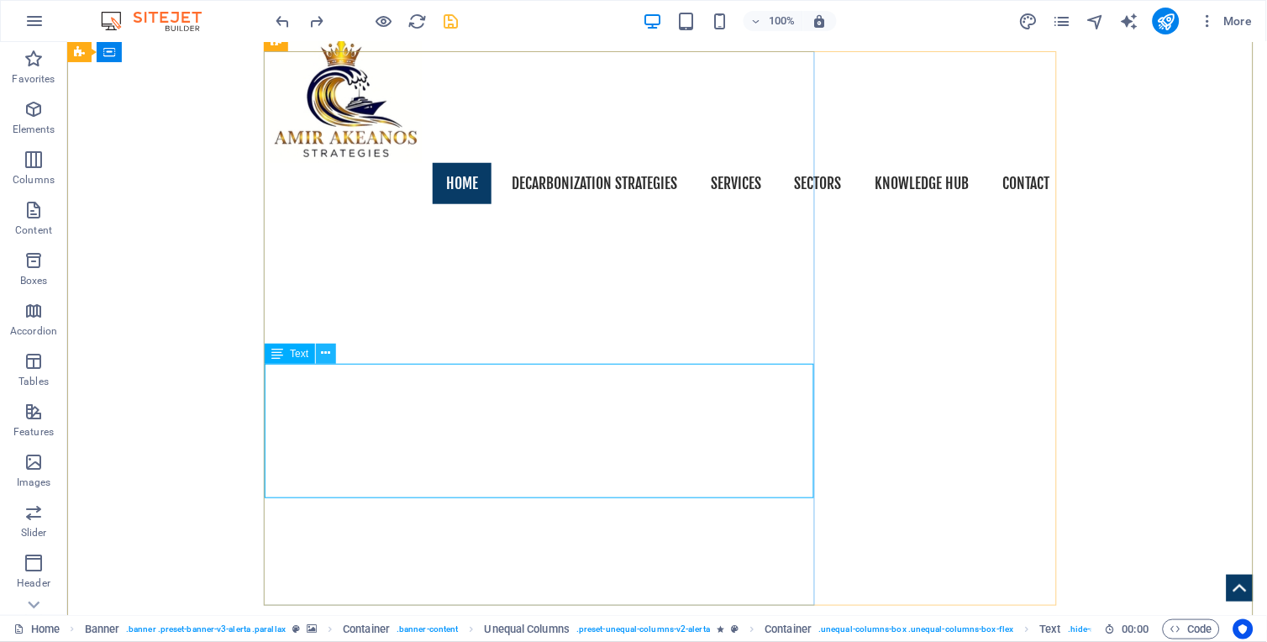
click at [333, 351] on button at bounding box center [326, 354] width 20 height 20
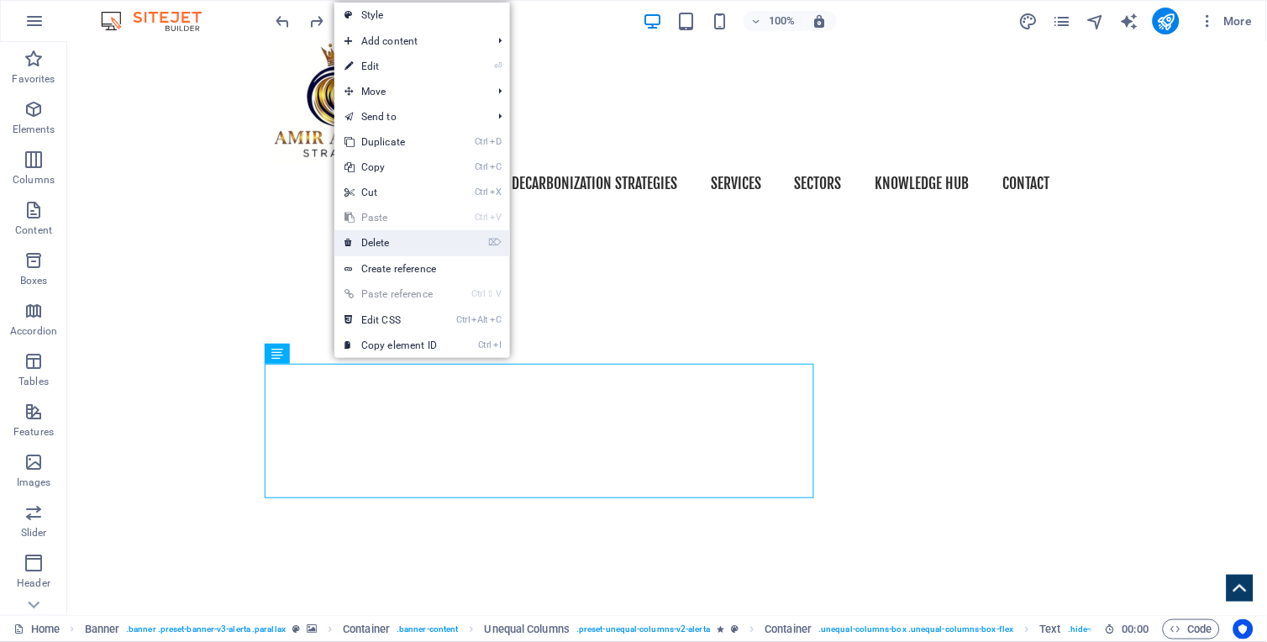
click at [376, 239] on link "⌦ Delete" at bounding box center [390, 242] width 113 height 25
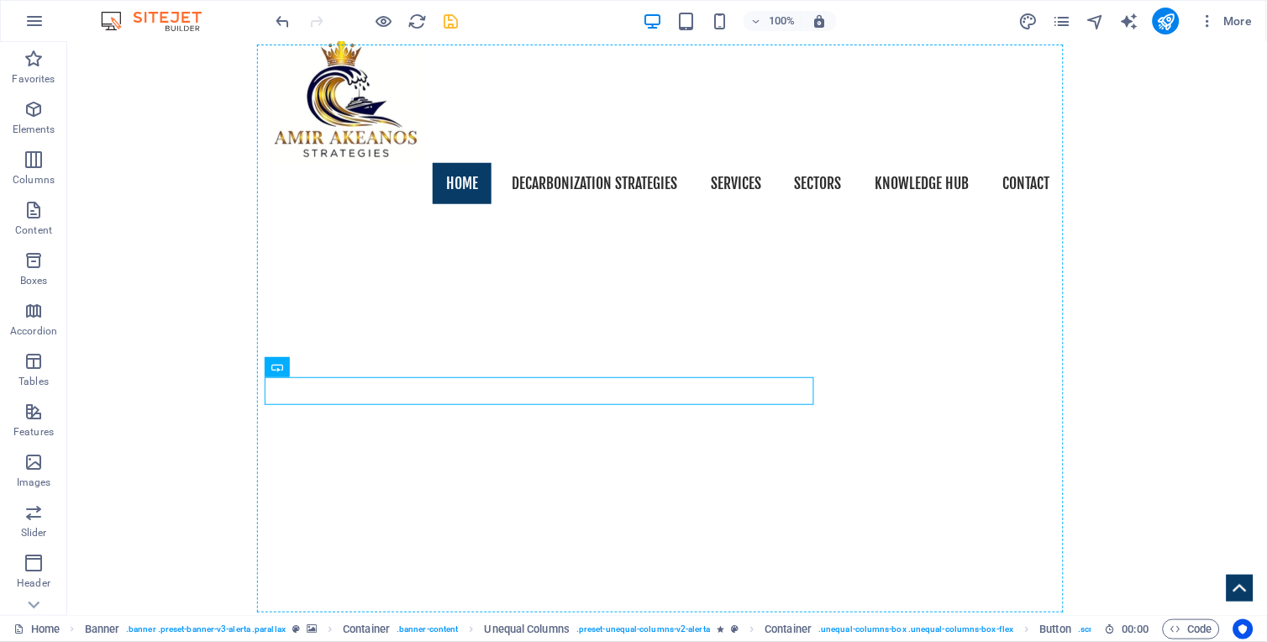
drag, startPoint x: 341, startPoint y: 413, endPoint x: 289, endPoint y: 449, distance: 63.9
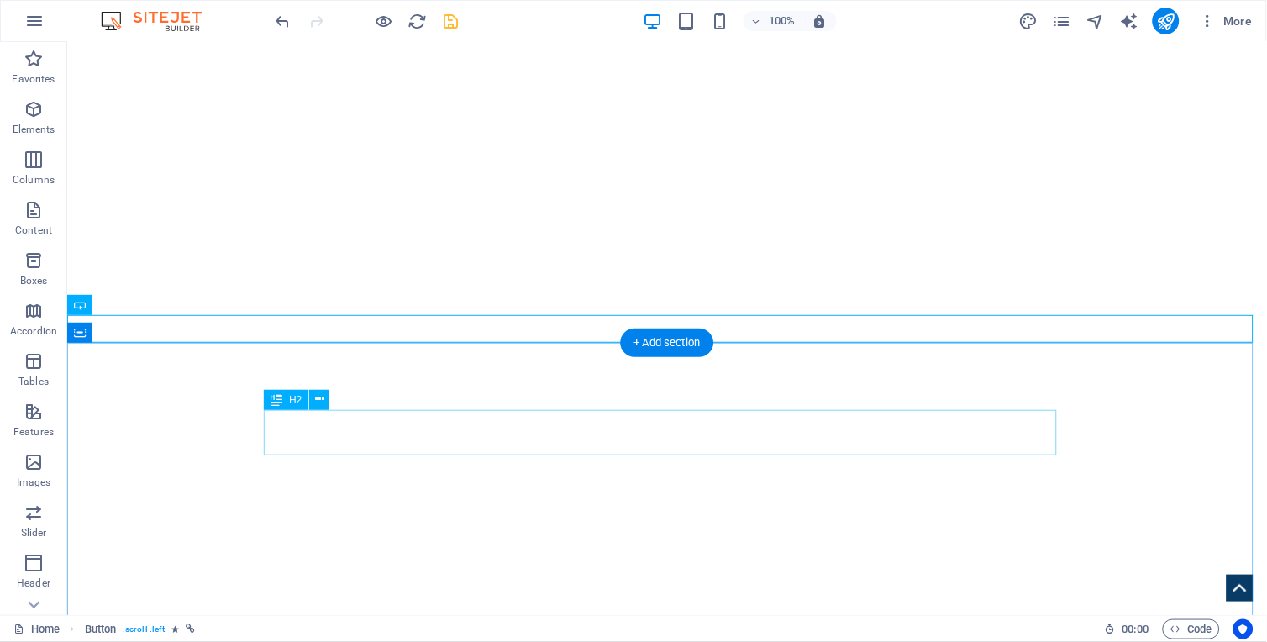
scroll to position [610, 0]
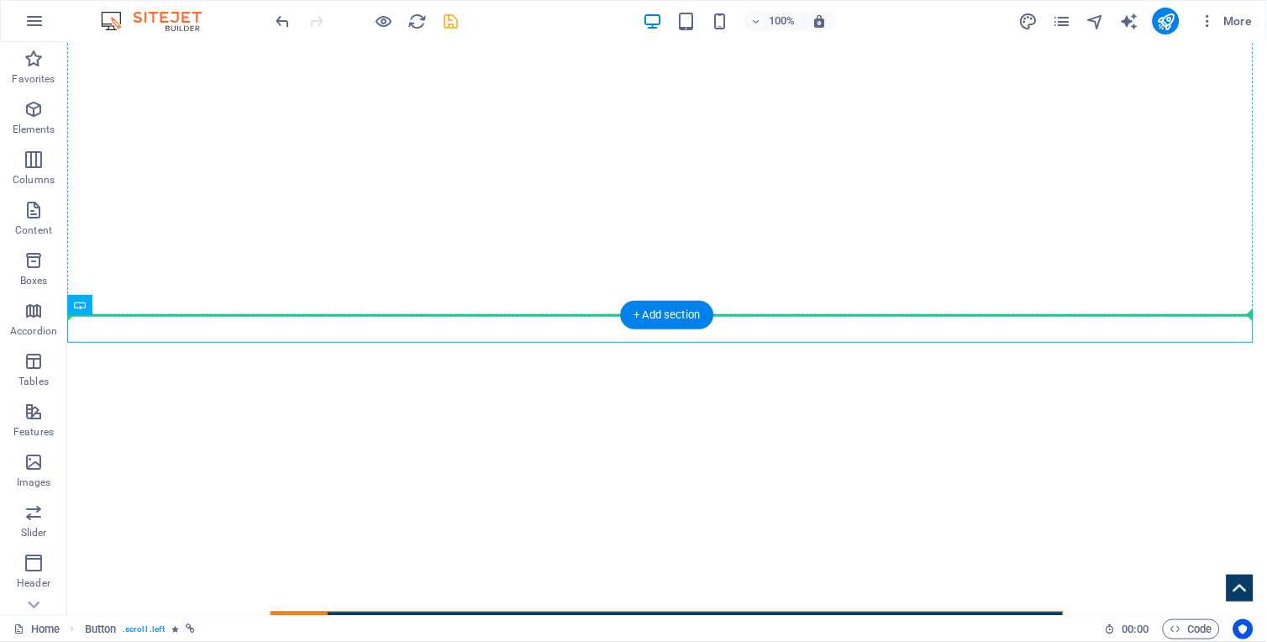
drag, startPoint x: 156, startPoint y: 347, endPoint x: 121, endPoint y: 160, distance: 189.8
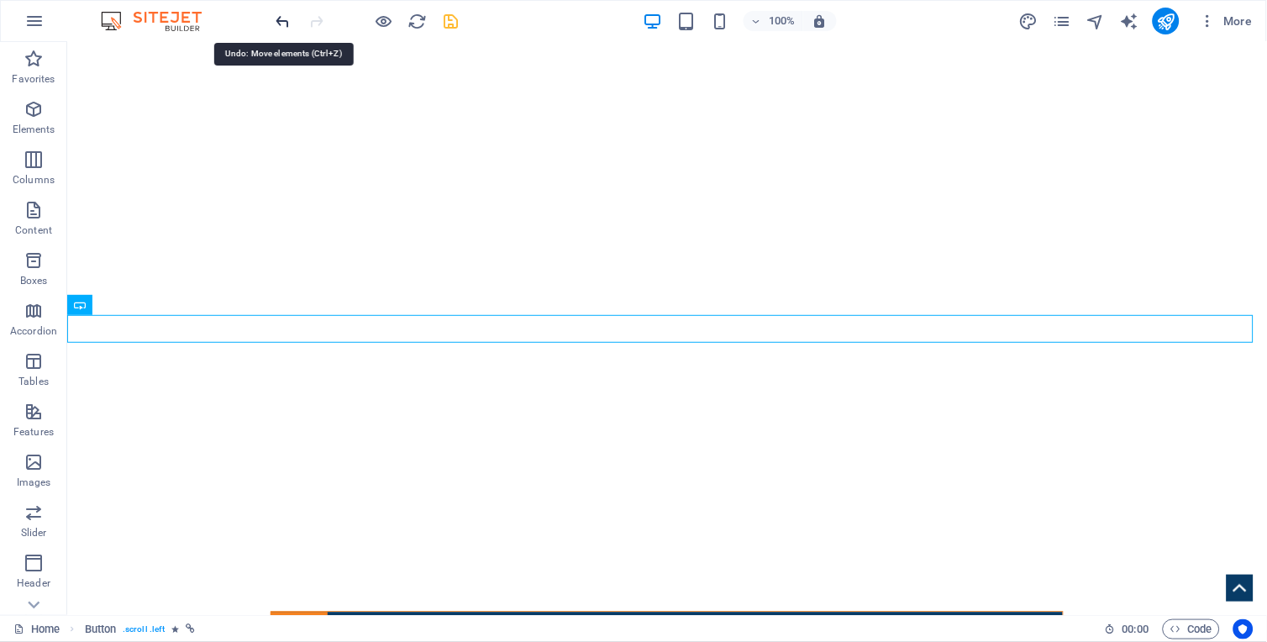
click at [280, 21] on icon "undo" at bounding box center [283, 21] width 19 height 19
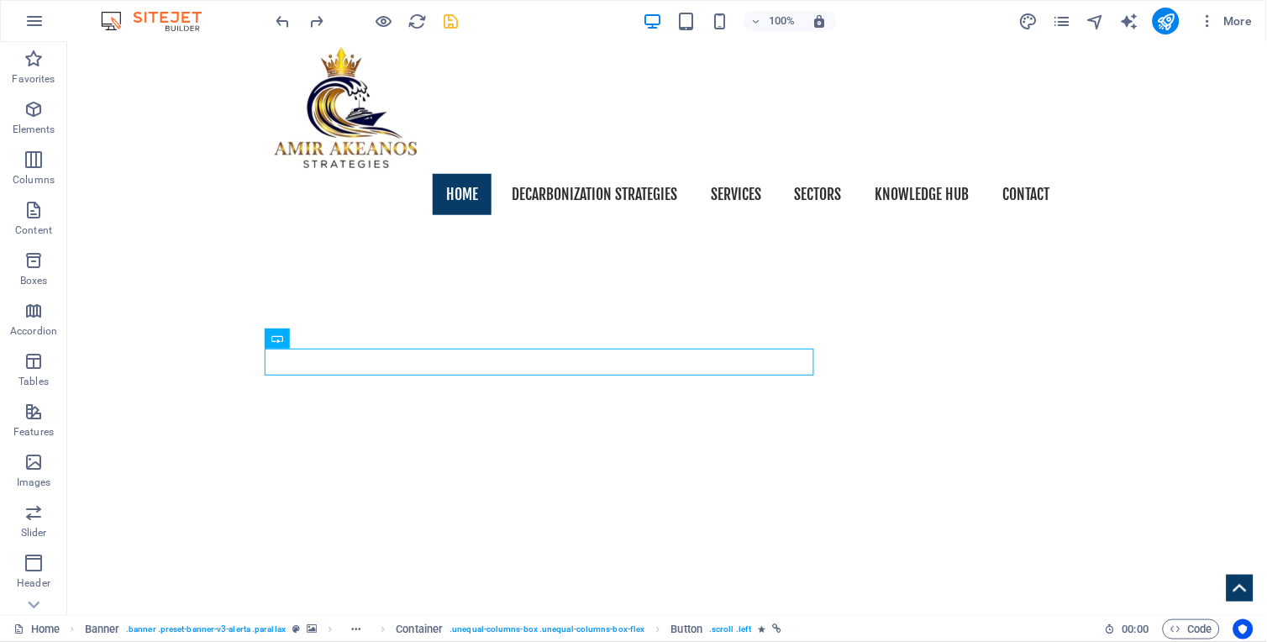
scroll to position [234, 0]
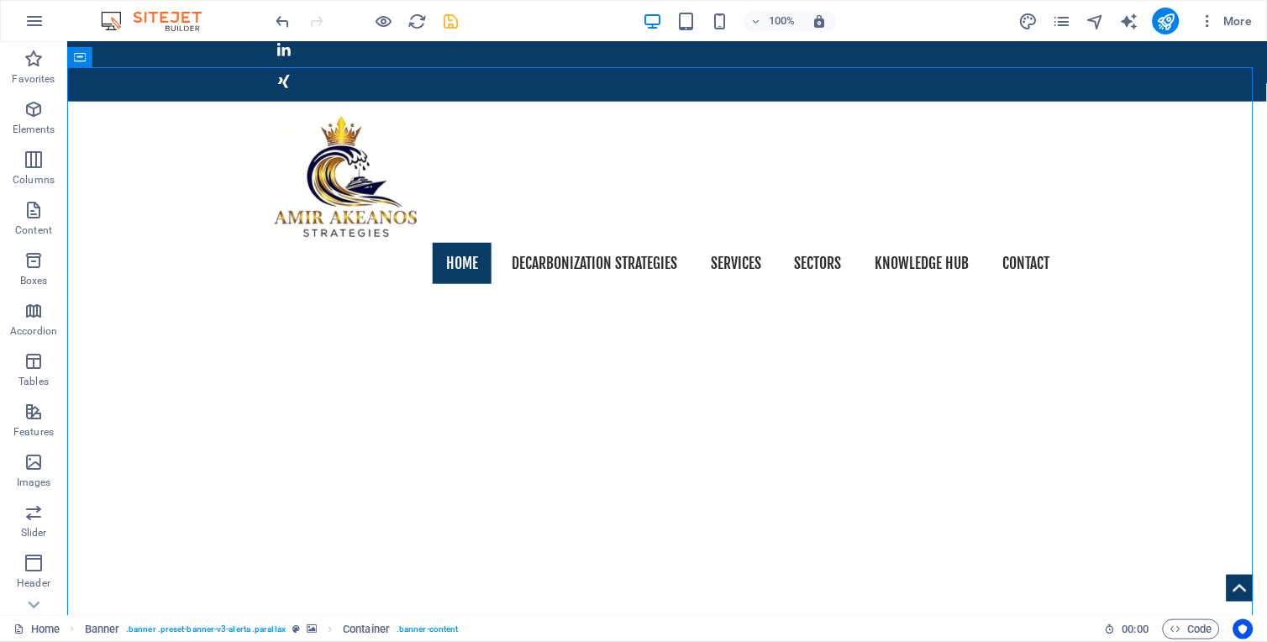
scroll to position [126, 0]
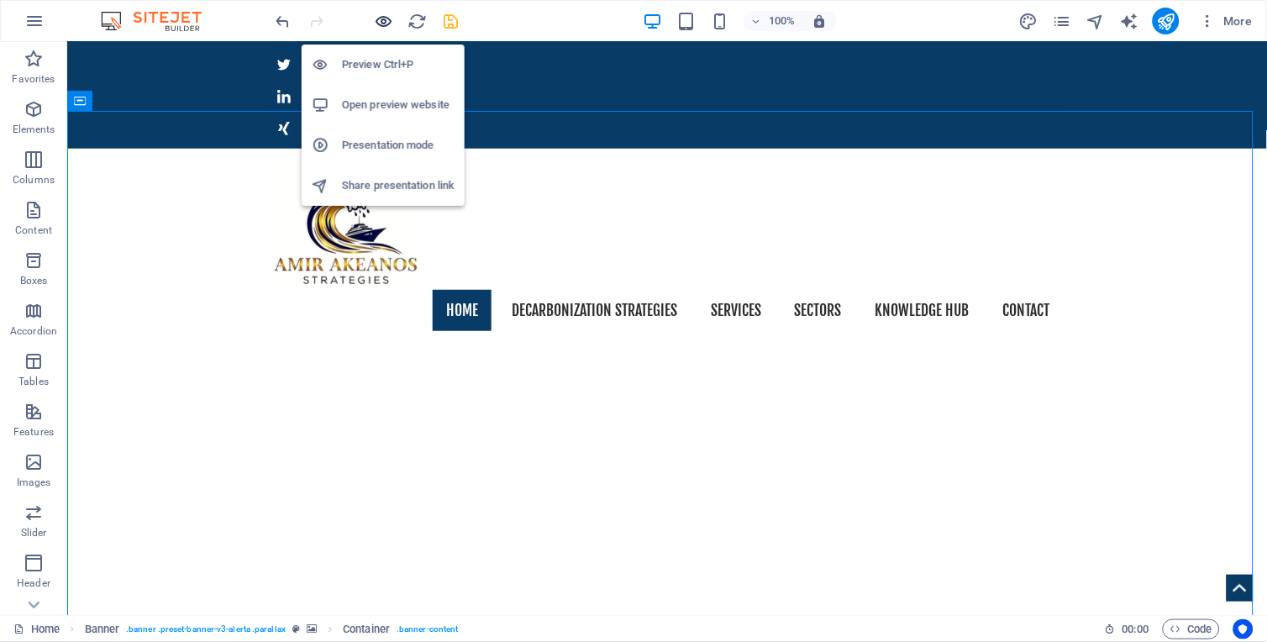
click at [383, 19] on icon "button" at bounding box center [384, 21] width 19 height 19
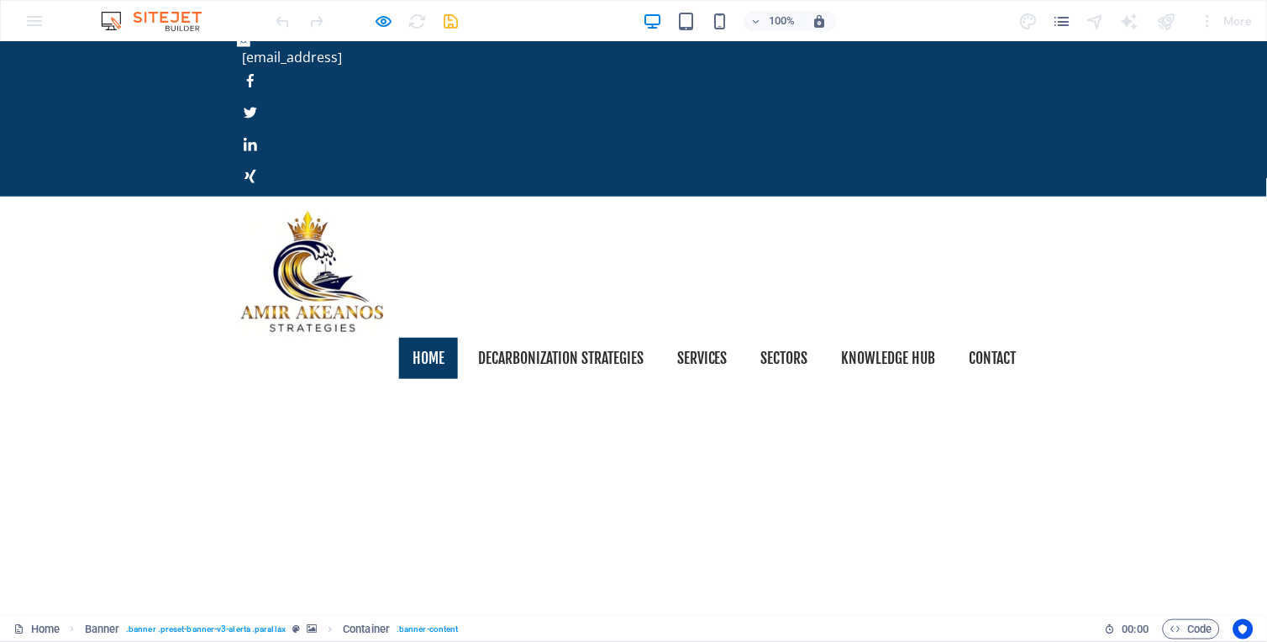
scroll to position [0, 0]
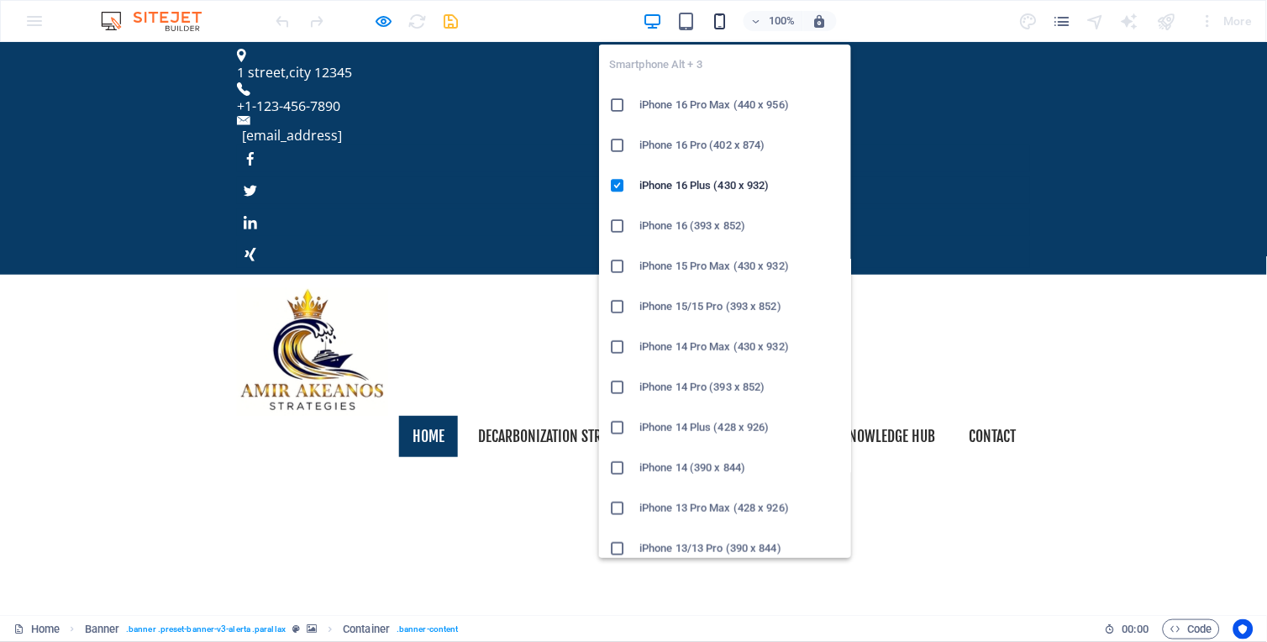
click at [718, 18] on icon "button" at bounding box center [719, 21] width 19 height 19
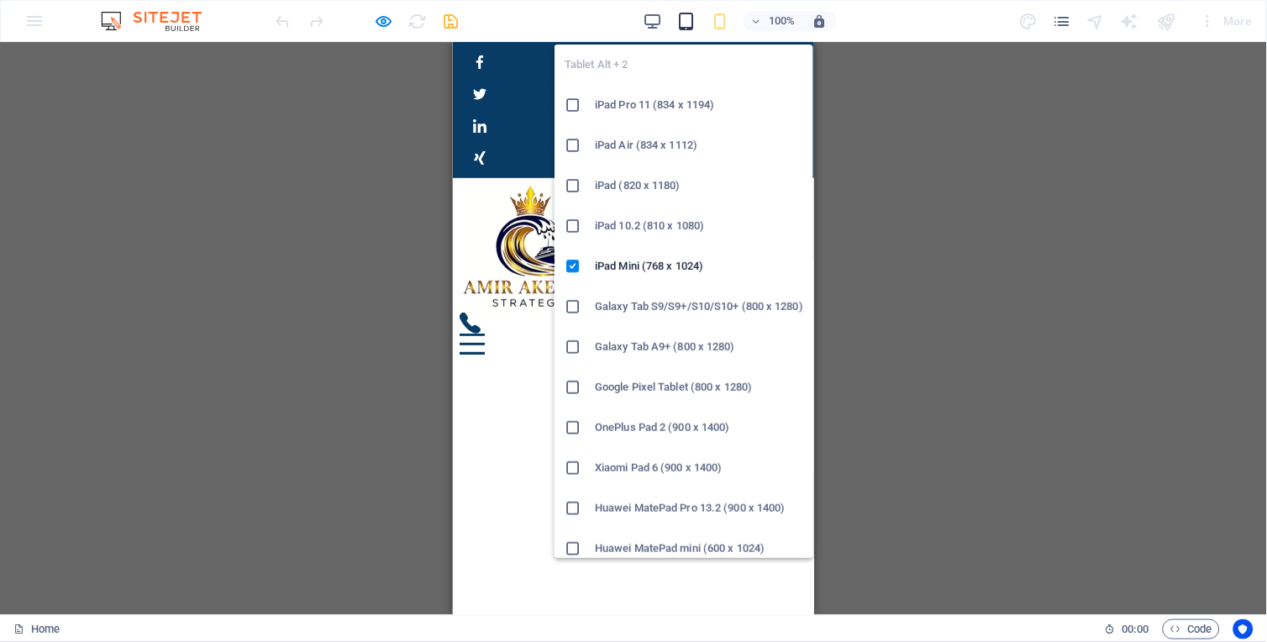
click at [684, 24] on icon "button" at bounding box center [685, 21] width 19 height 19
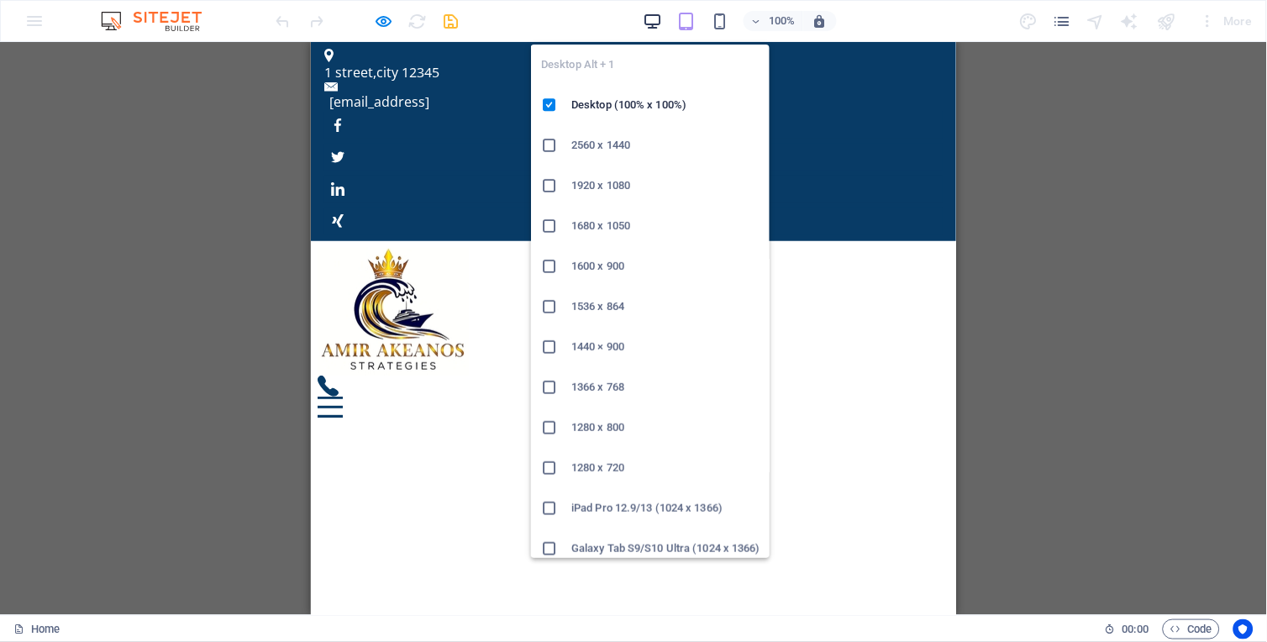
click at [649, 18] on icon "button" at bounding box center [652, 21] width 19 height 19
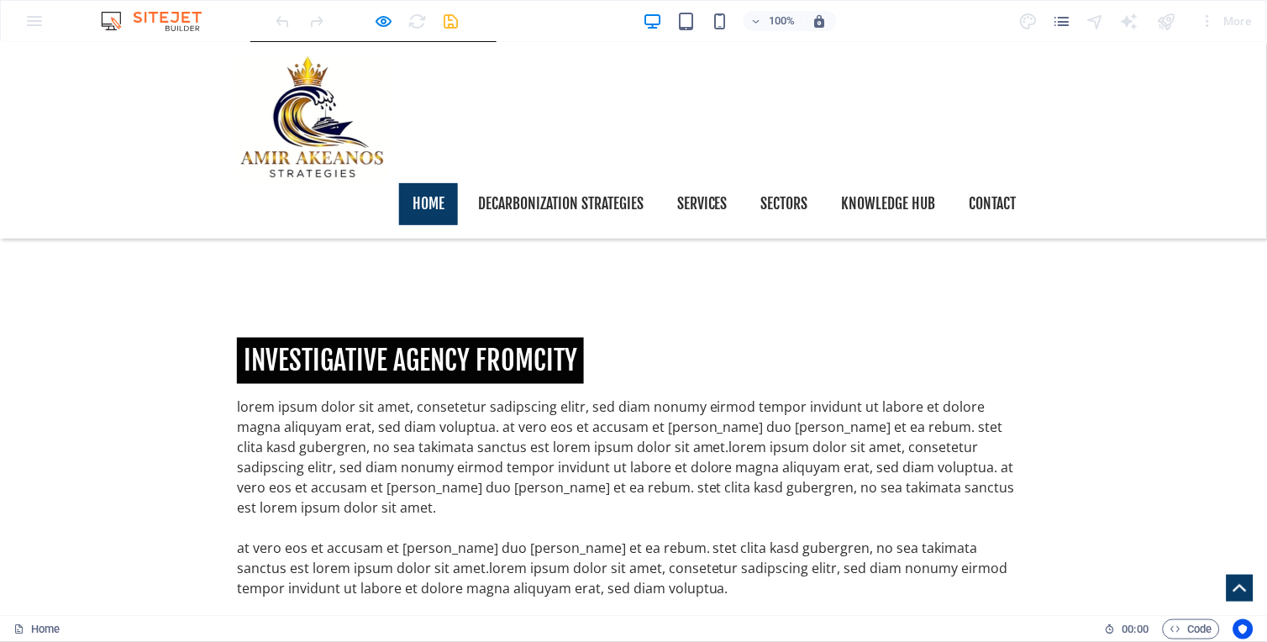
scroll to position [1879, 0]
